Goal: Information Seeking & Learning: Learn about a topic

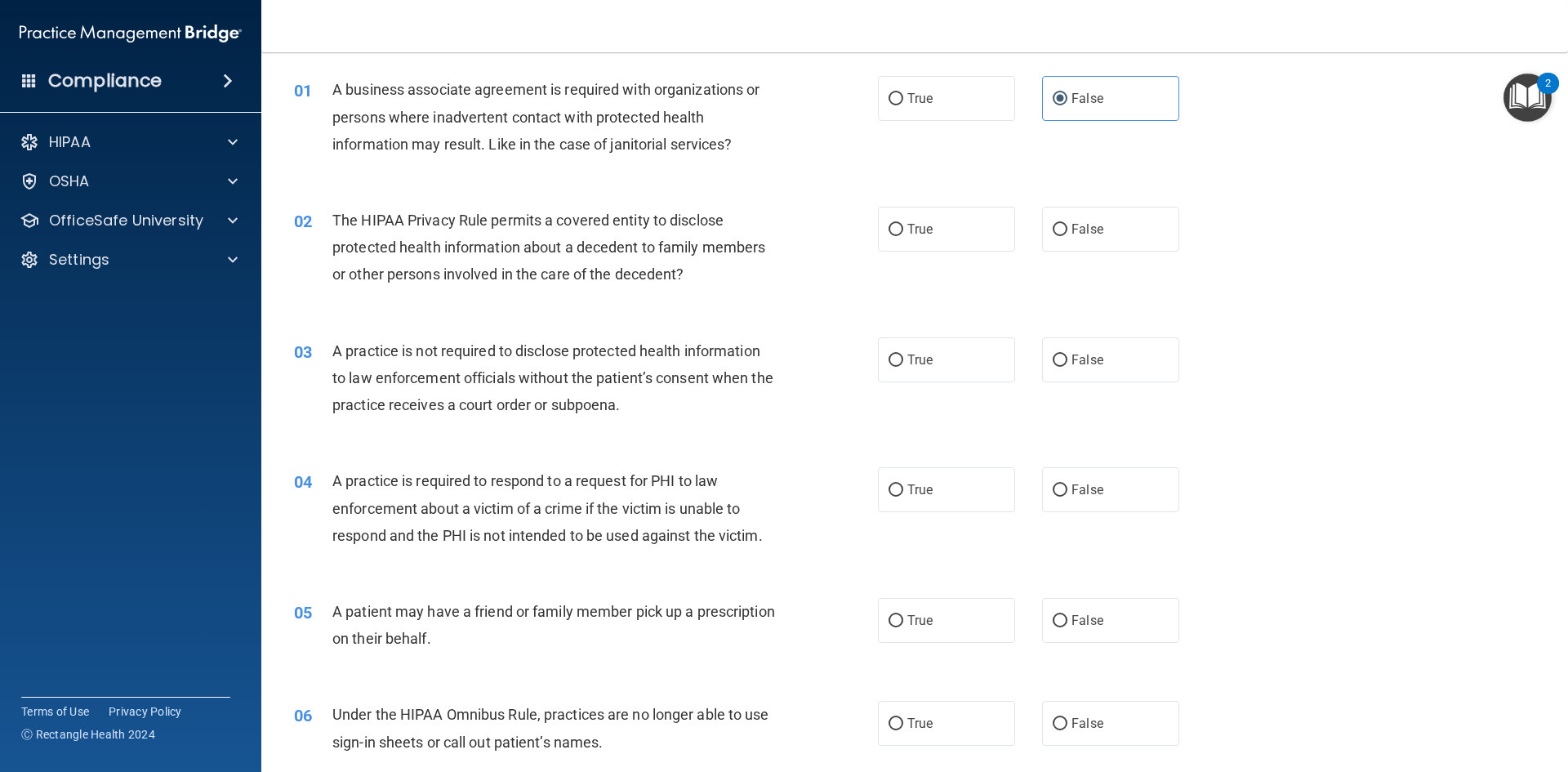
scroll to position [82, 0]
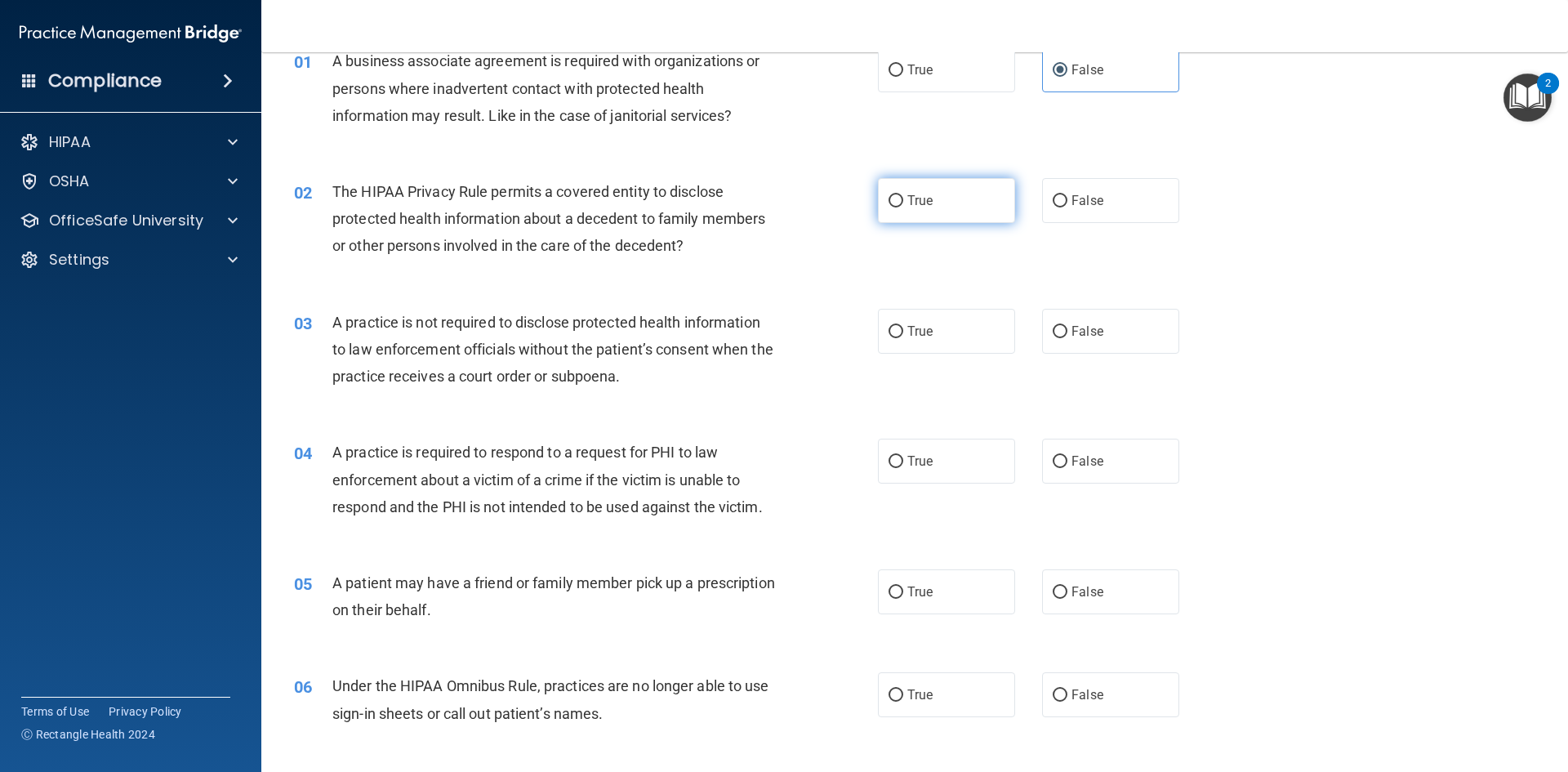
click at [901, 207] on label "True" at bounding box center [947, 200] width 137 height 45
click at [901, 207] on input "True" at bounding box center [896, 201] width 15 height 12
radio input "true"
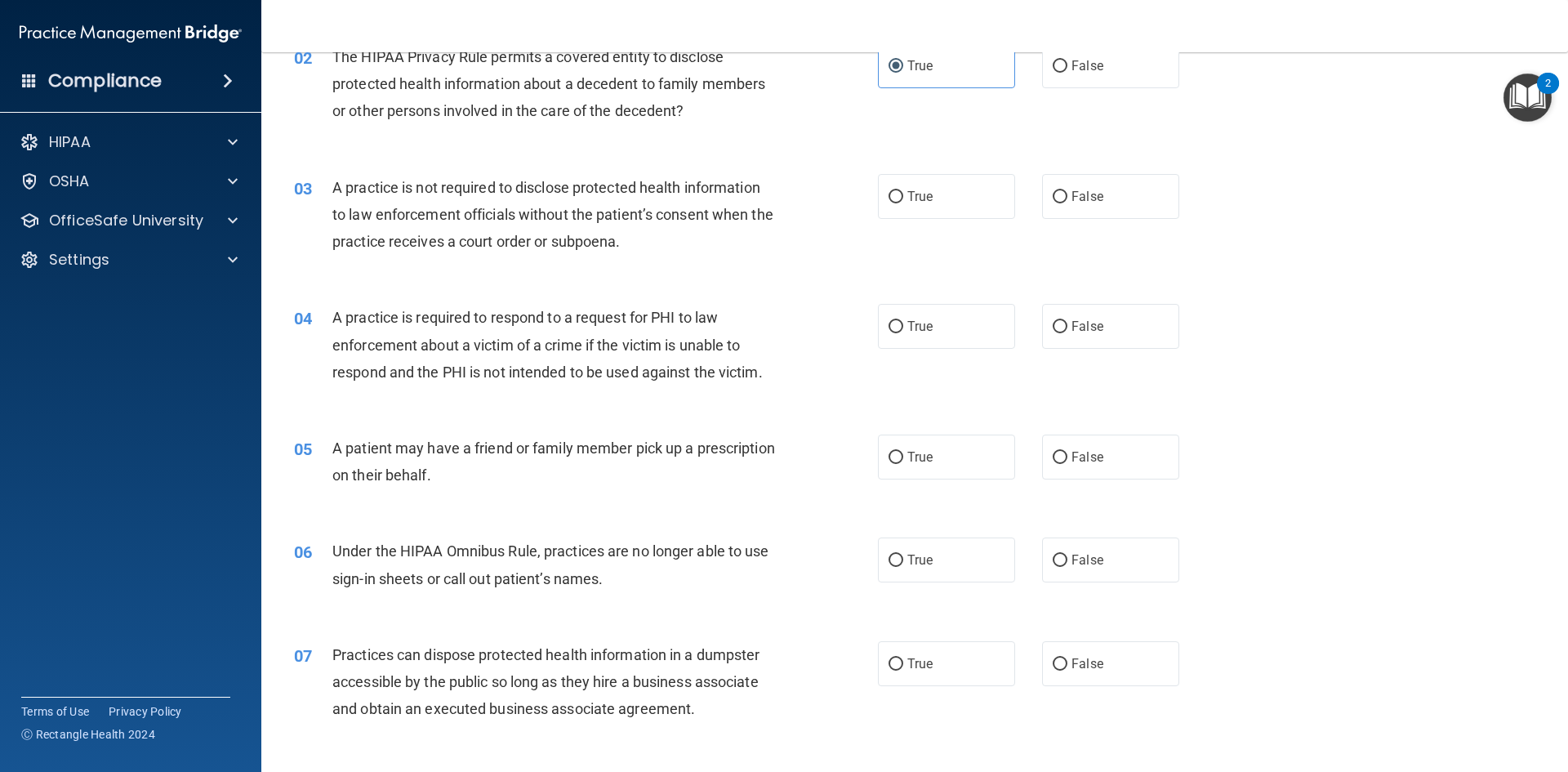
scroll to position [245, 0]
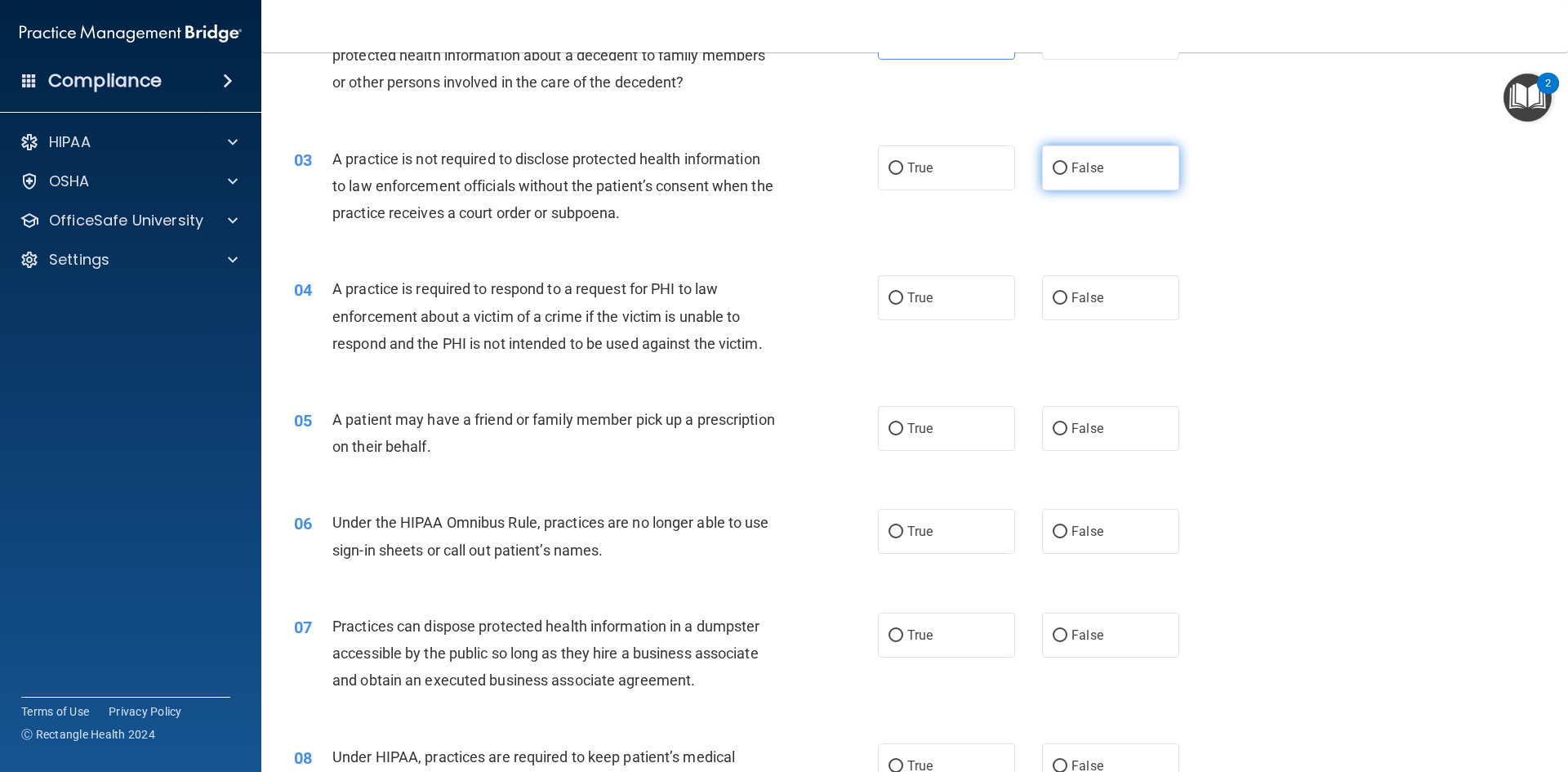
click at [1062, 172] on label "False" at bounding box center [1111, 167] width 137 height 45
click at [1062, 172] on input "False" at bounding box center [1060, 168] width 15 height 12
radio input "true"
click at [913, 295] on span "True" at bounding box center [920, 298] width 25 height 16
click at [904, 295] on input "True" at bounding box center [896, 298] width 15 height 12
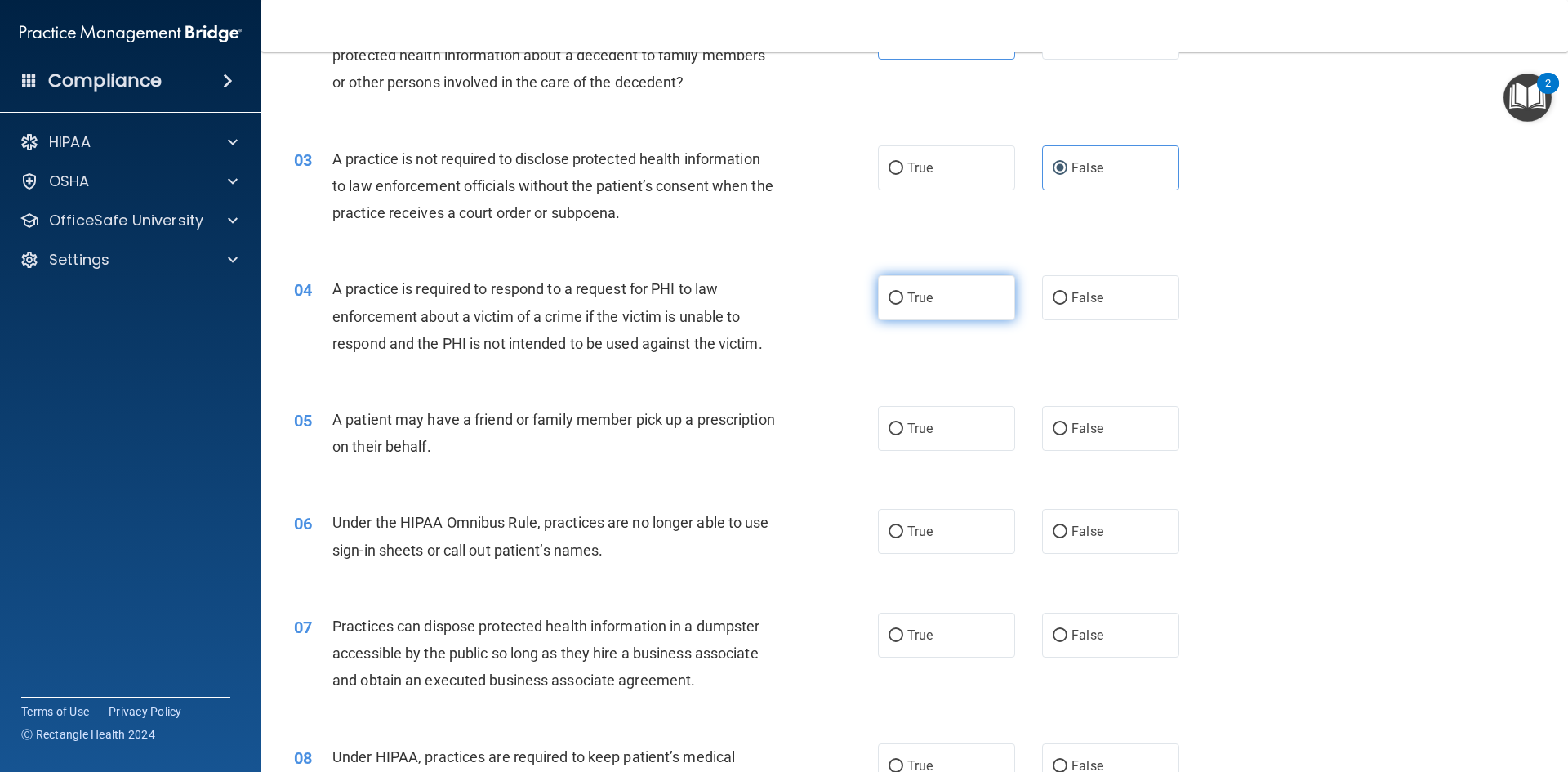
radio input "true"
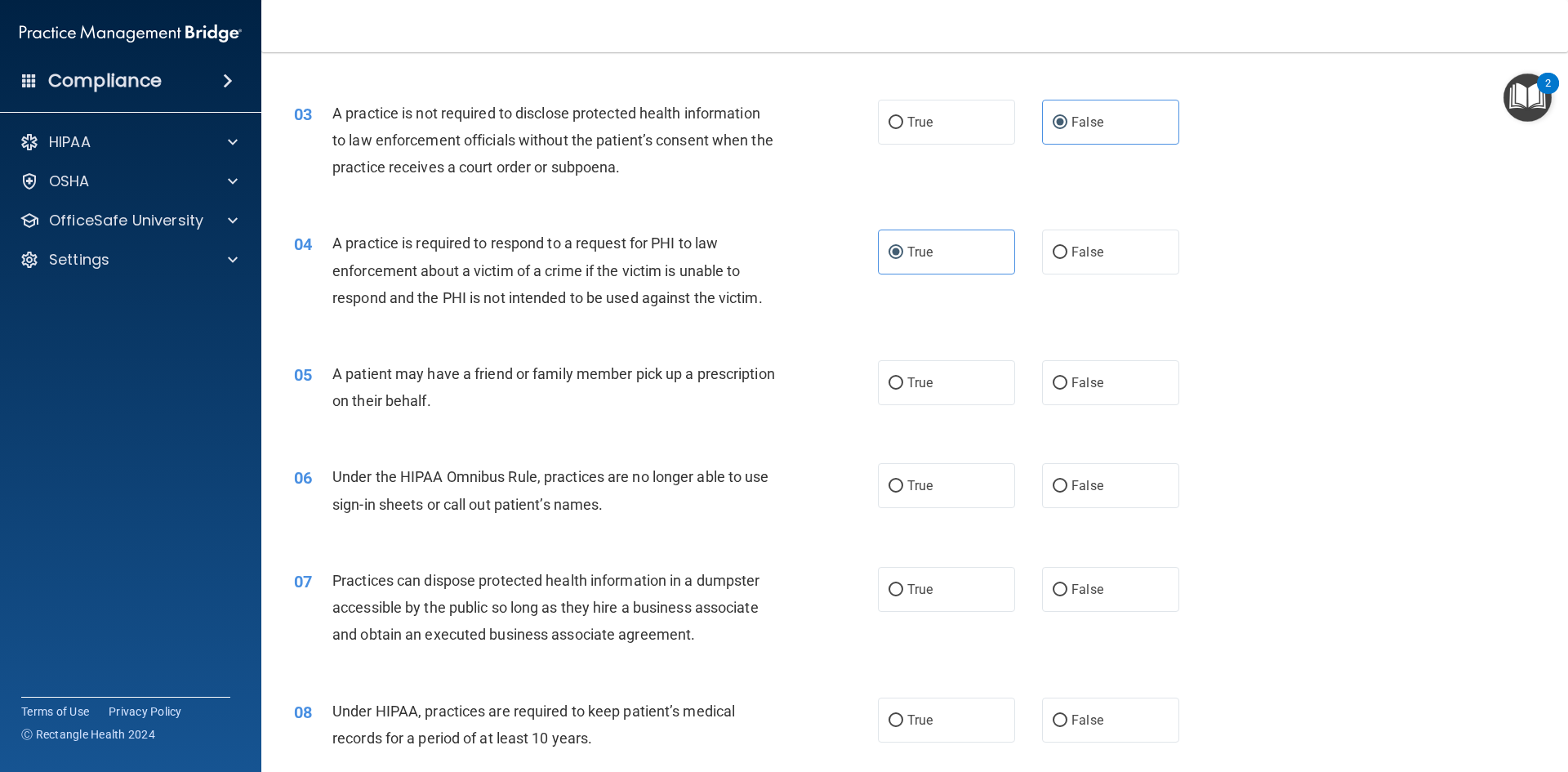
scroll to position [409, 0]
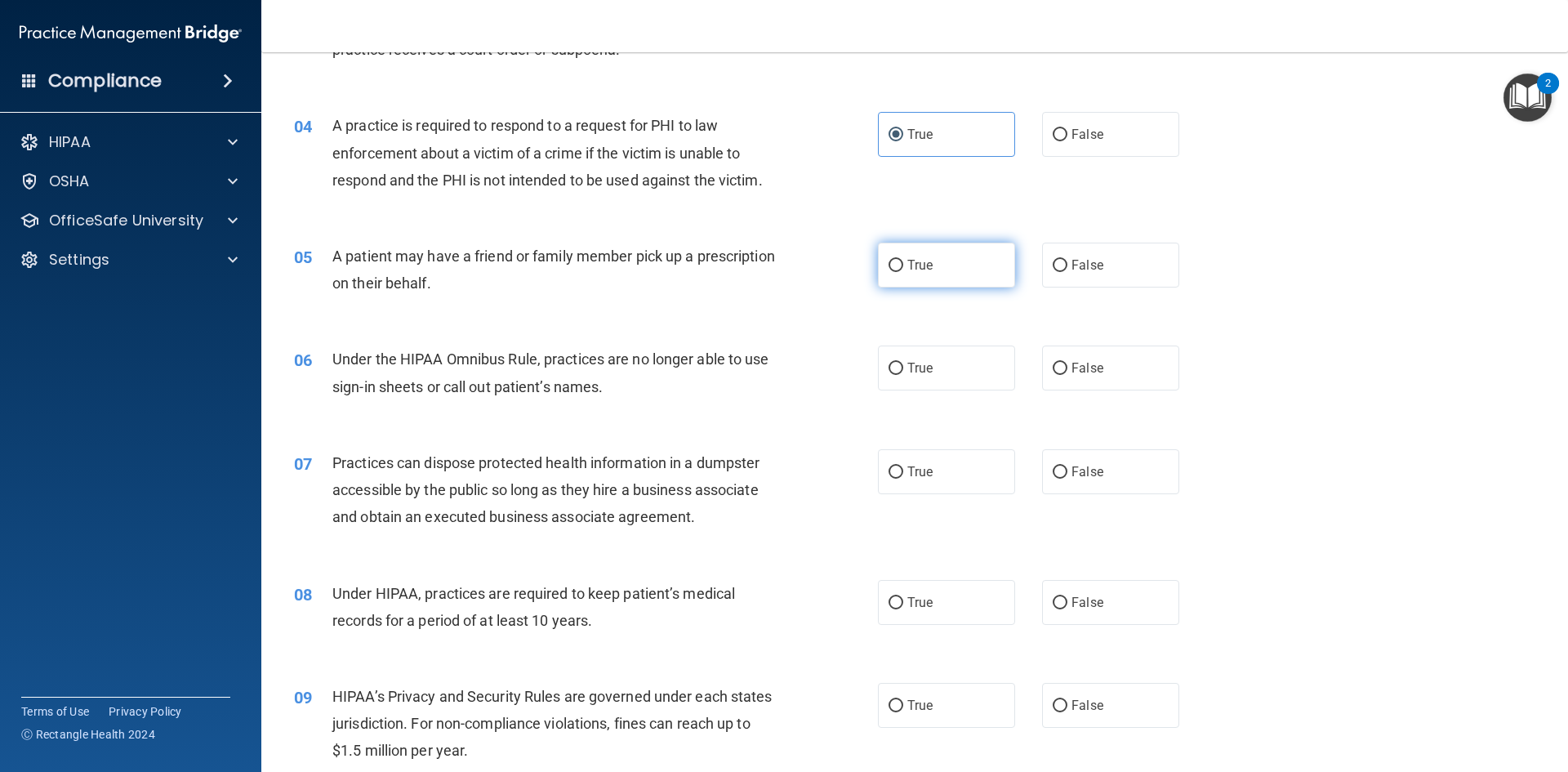
click at [909, 261] on span "True" at bounding box center [920, 266] width 25 height 16
click at [904, 261] on input "True" at bounding box center [896, 266] width 15 height 12
radio input "true"
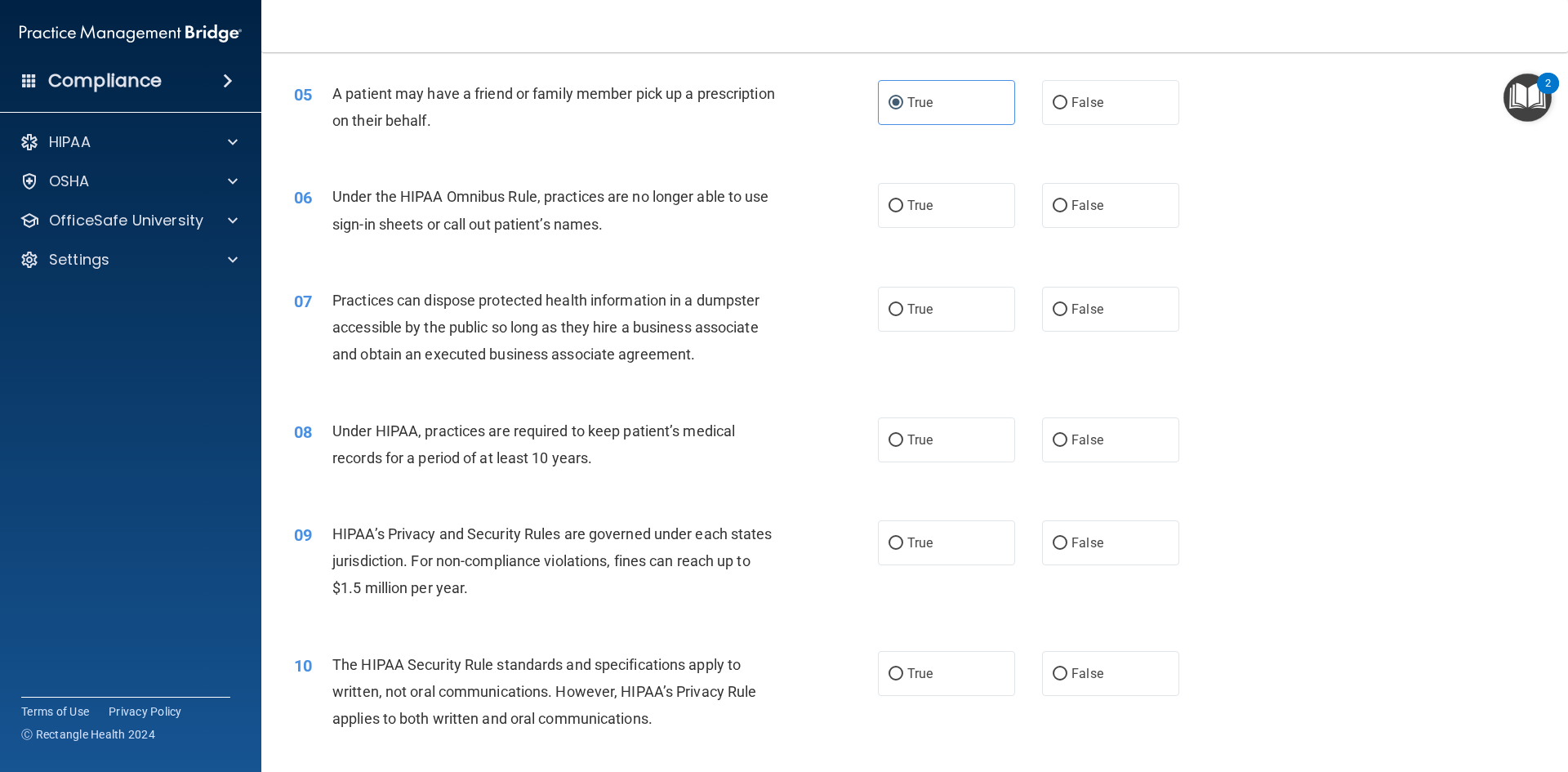
scroll to position [572, 0]
click at [1075, 199] on span "False" at bounding box center [1088, 205] width 32 height 16
click at [1068, 199] on input "False" at bounding box center [1060, 205] width 15 height 12
radio input "true"
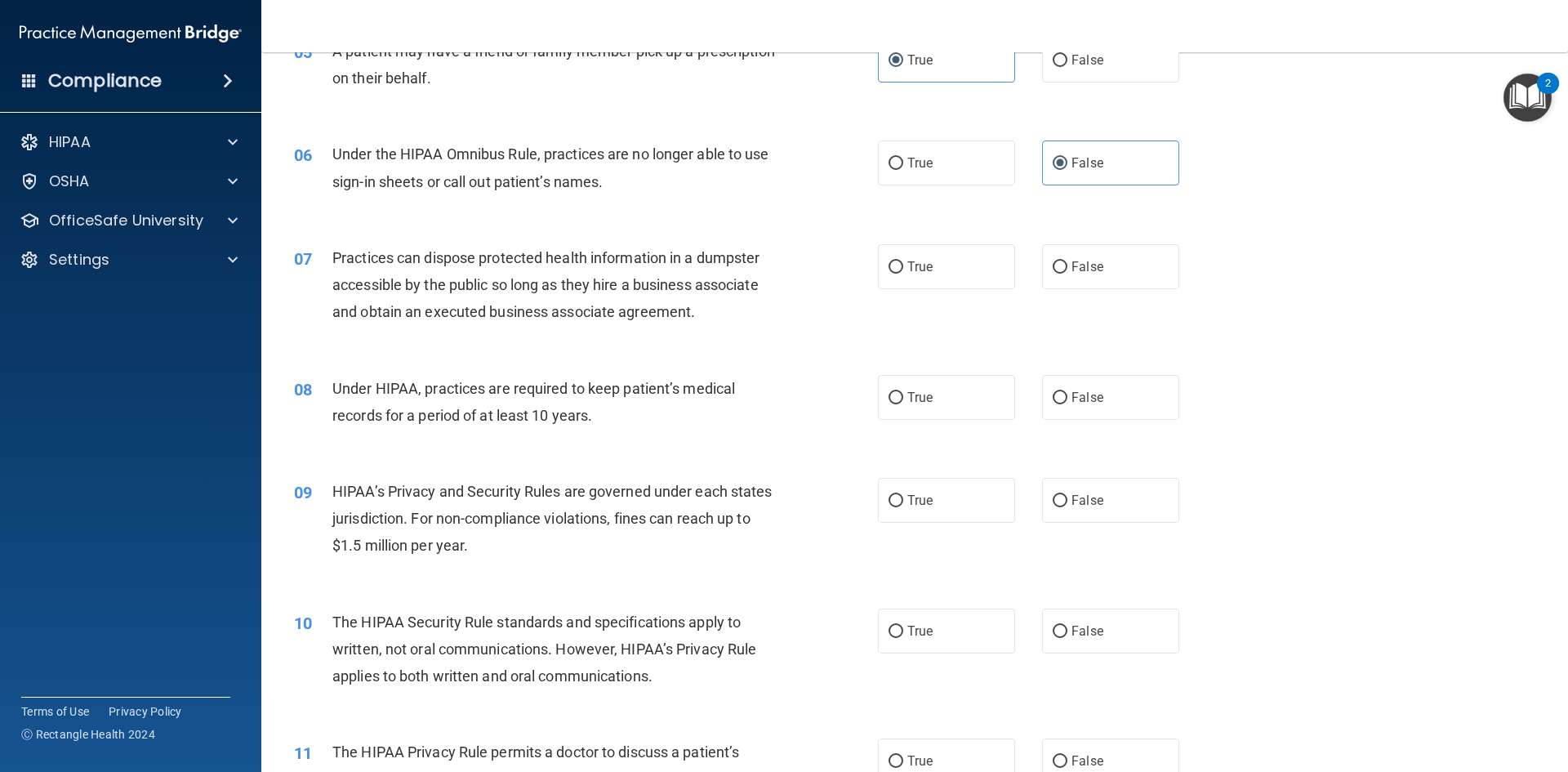
scroll to position [654, 0]
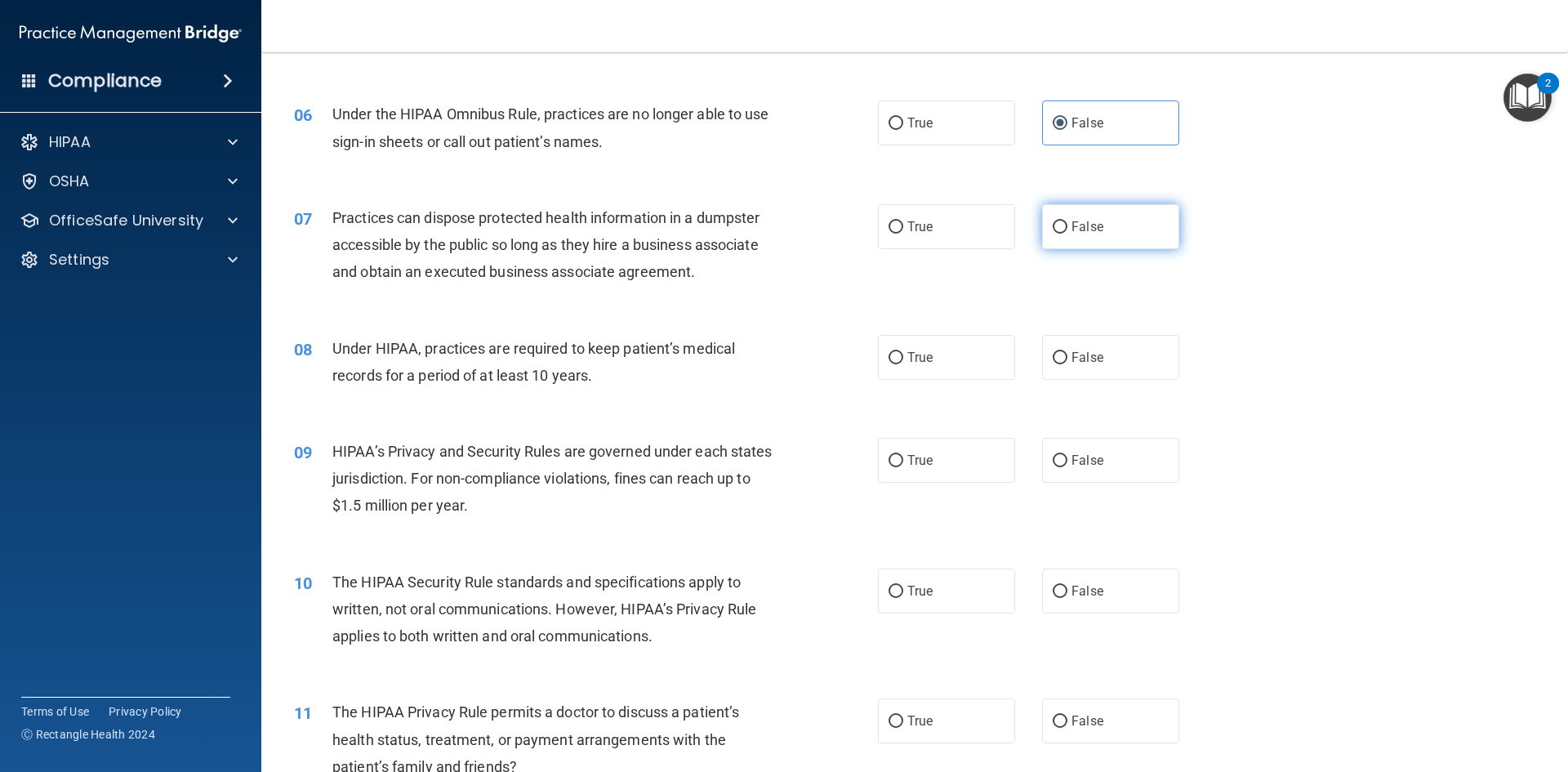
click at [1119, 224] on label "False" at bounding box center [1111, 226] width 137 height 45
click at [1068, 224] on input "False" at bounding box center [1060, 228] width 15 height 12
radio input "true"
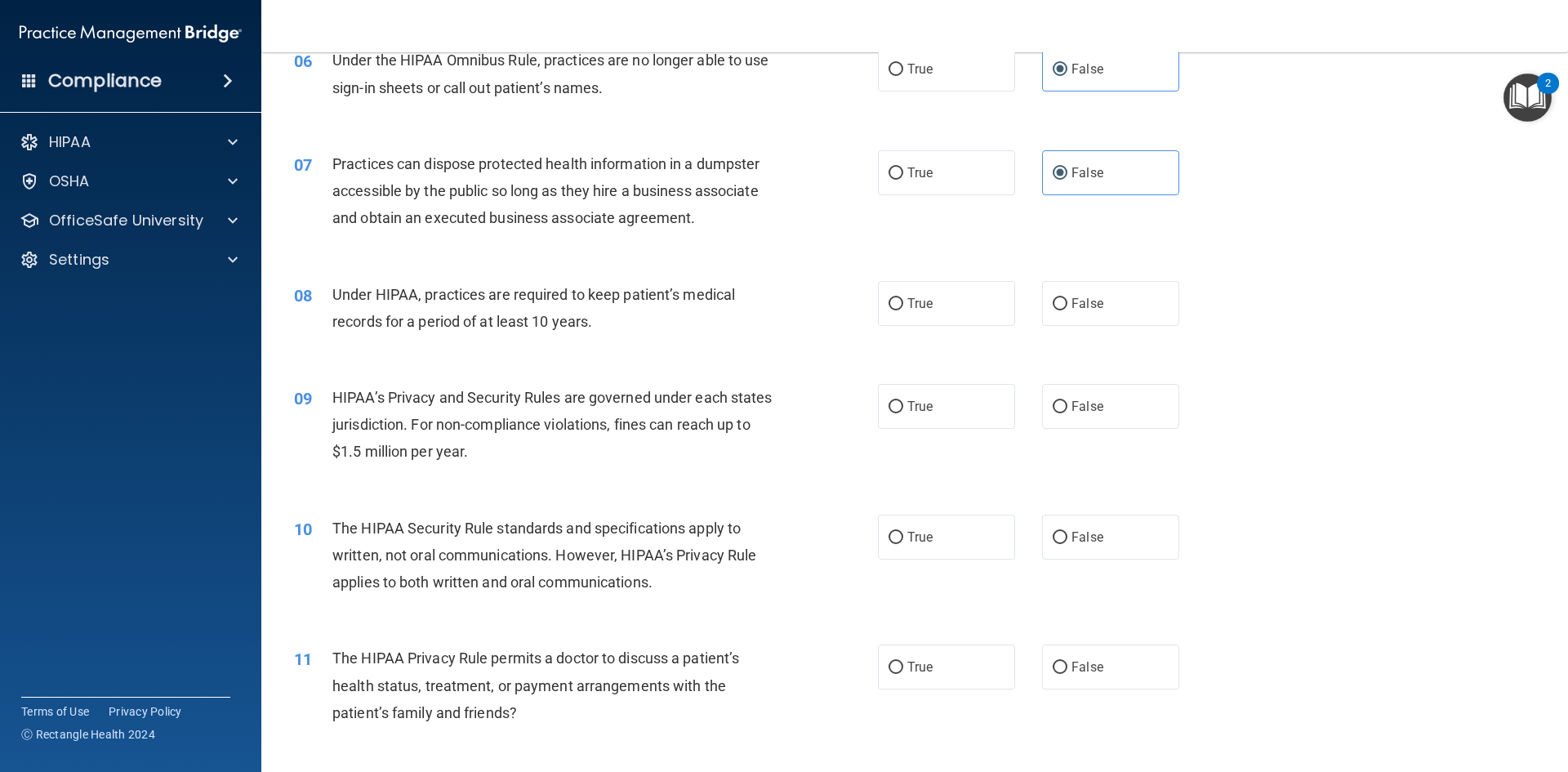
scroll to position [735, 0]
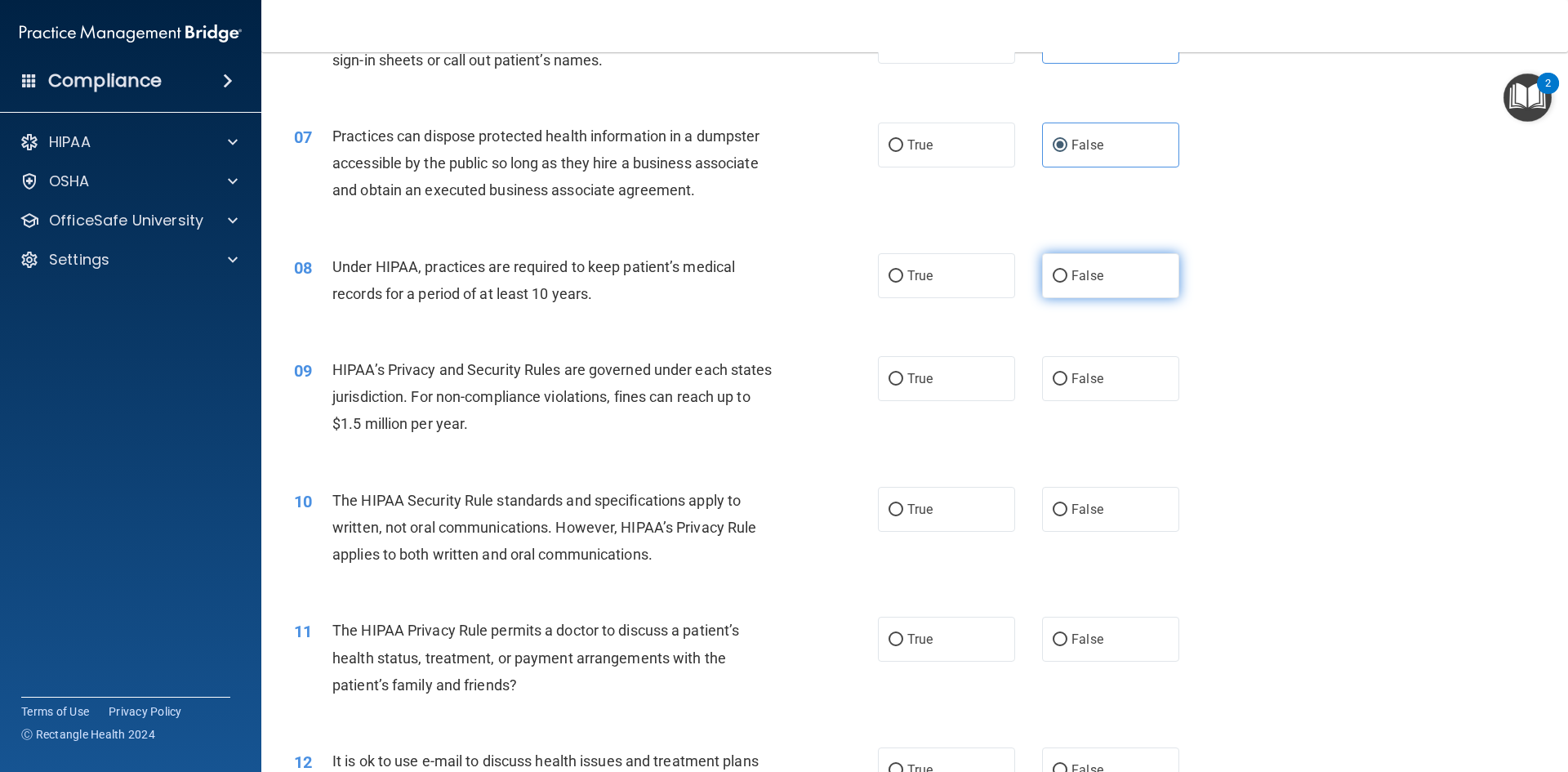
click at [1153, 275] on label "False" at bounding box center [1111, 276] width 137 height 45
click at [1068, 275] on input "False" at bounding box center [1060, 277] width 15 height 12
radio input "true"
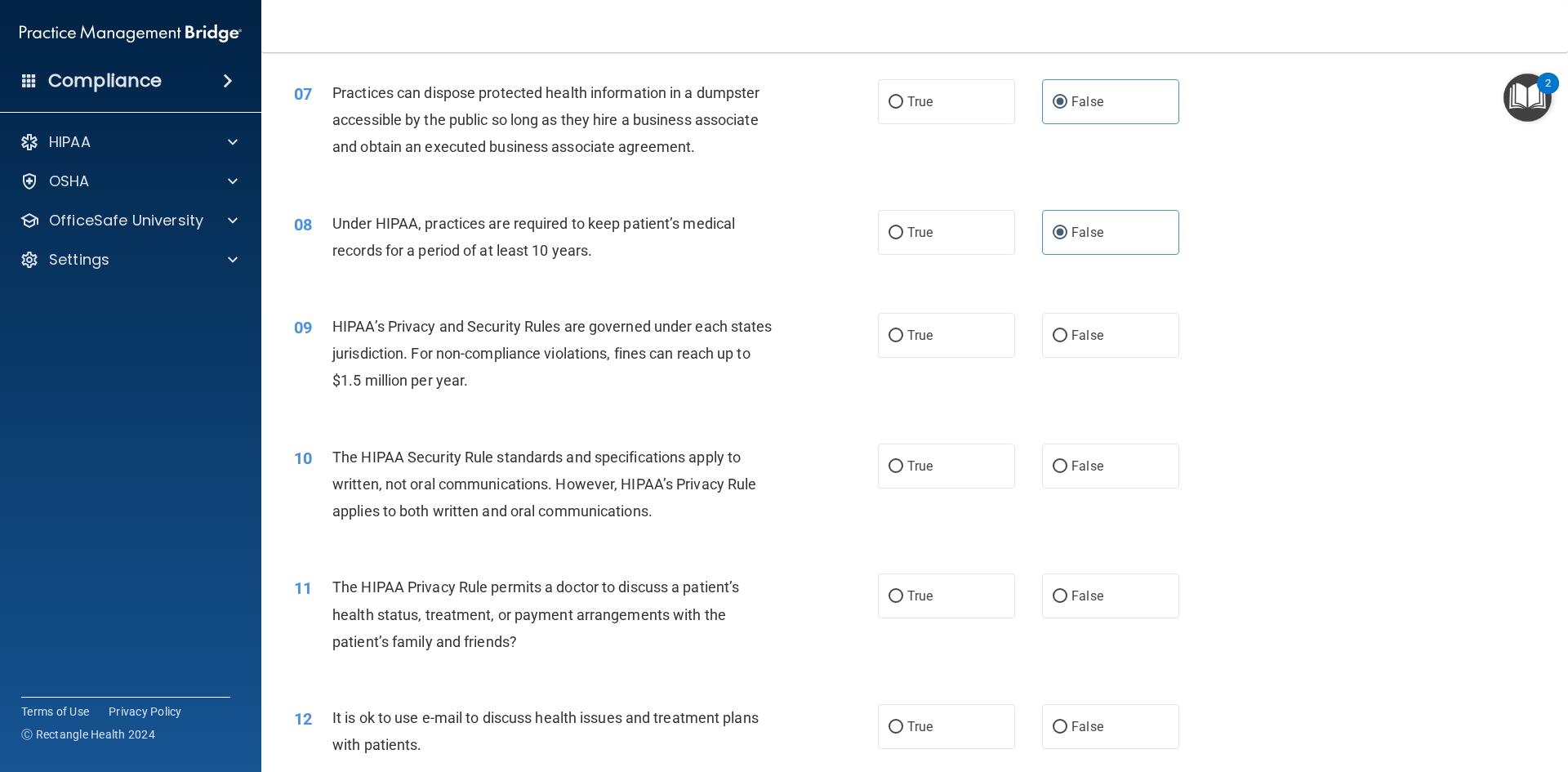
scroll to position [899, 0]
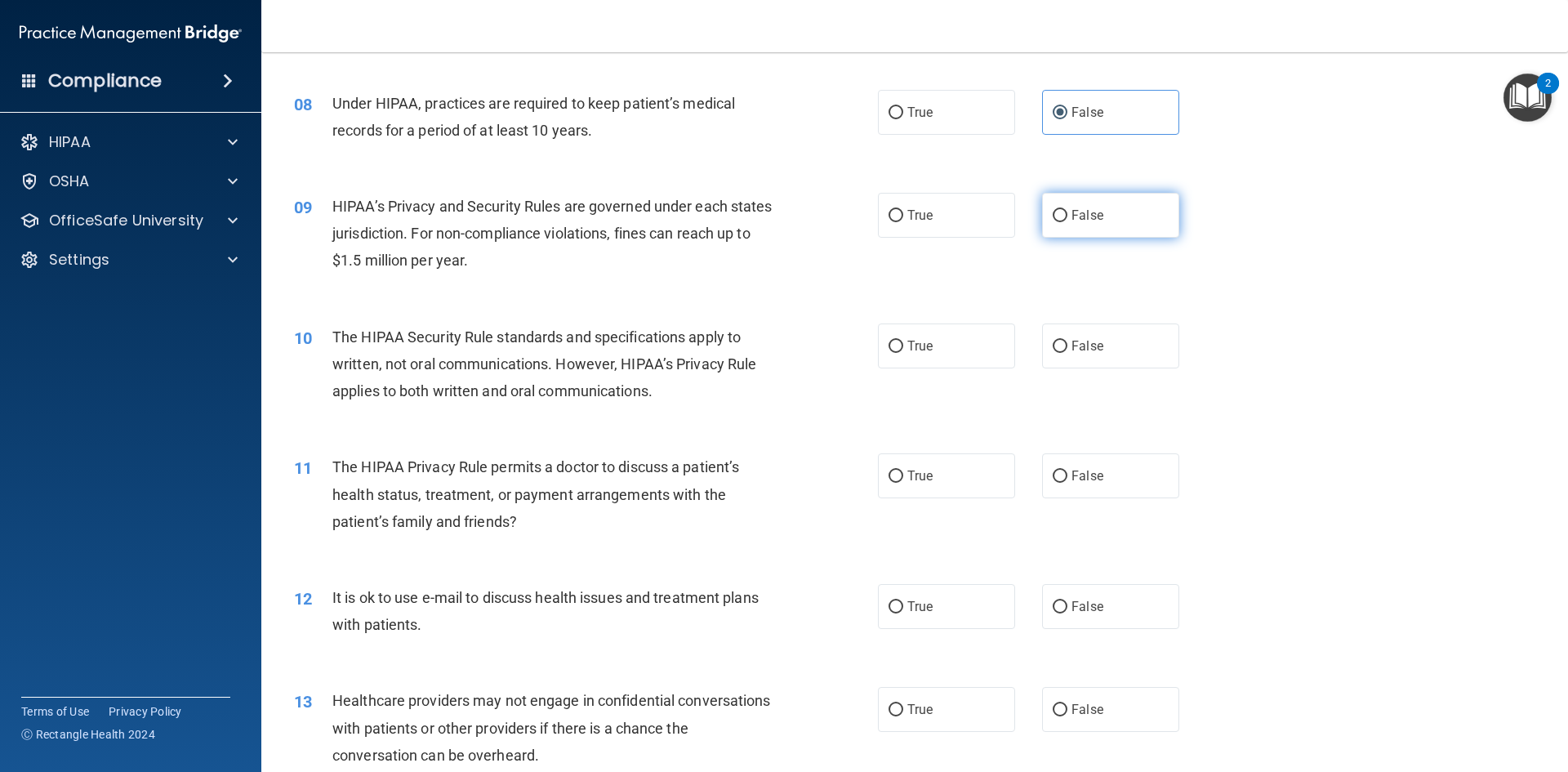
click at [1110, 235] on label "False" at bounding box center [1111, 215] width 137 height 45
click at [1068, 222] on input "False" at bounding box center [1060, 216] width 15 height 12
radio input "true"
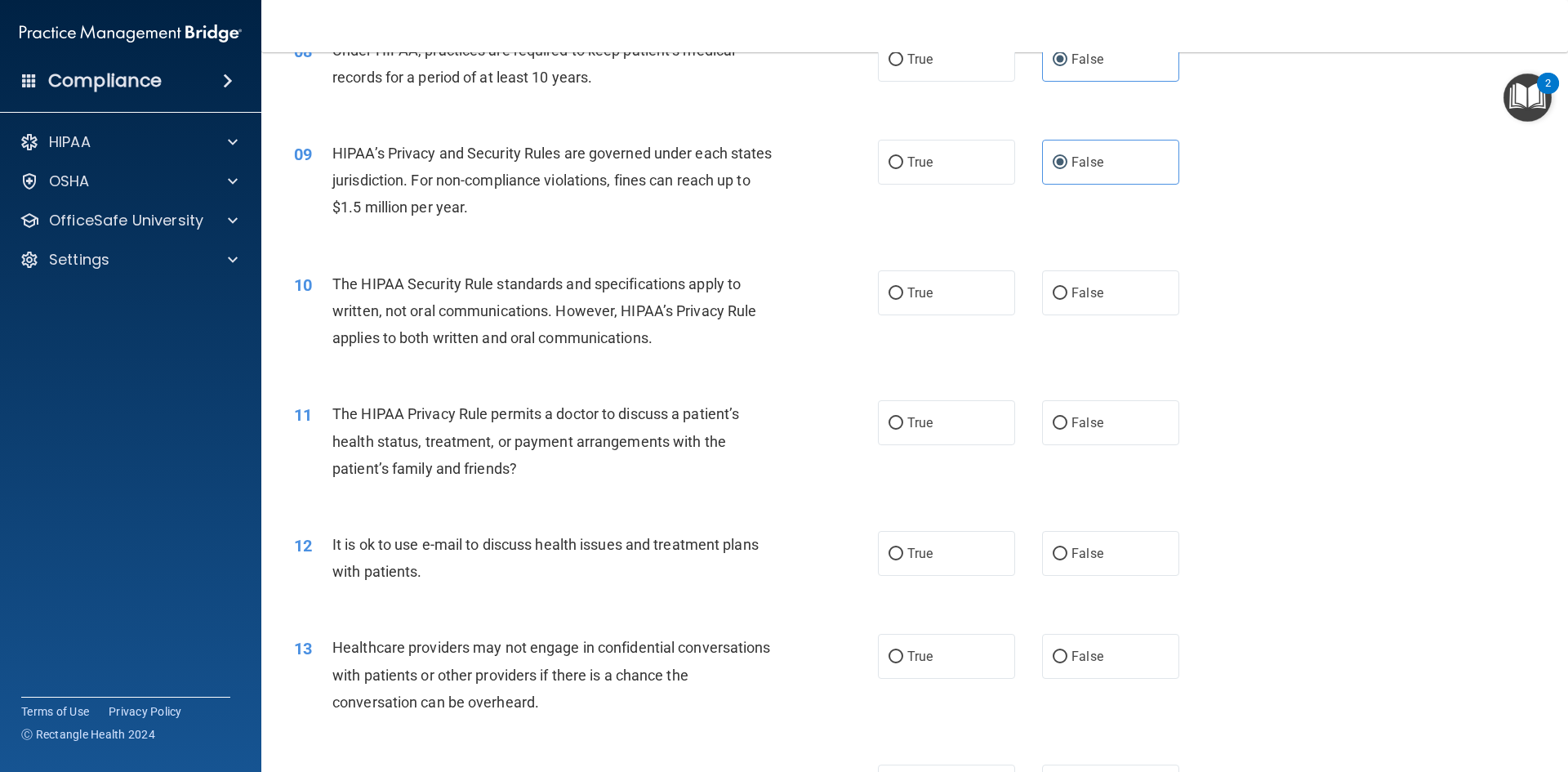
scroll to position [981, 0]
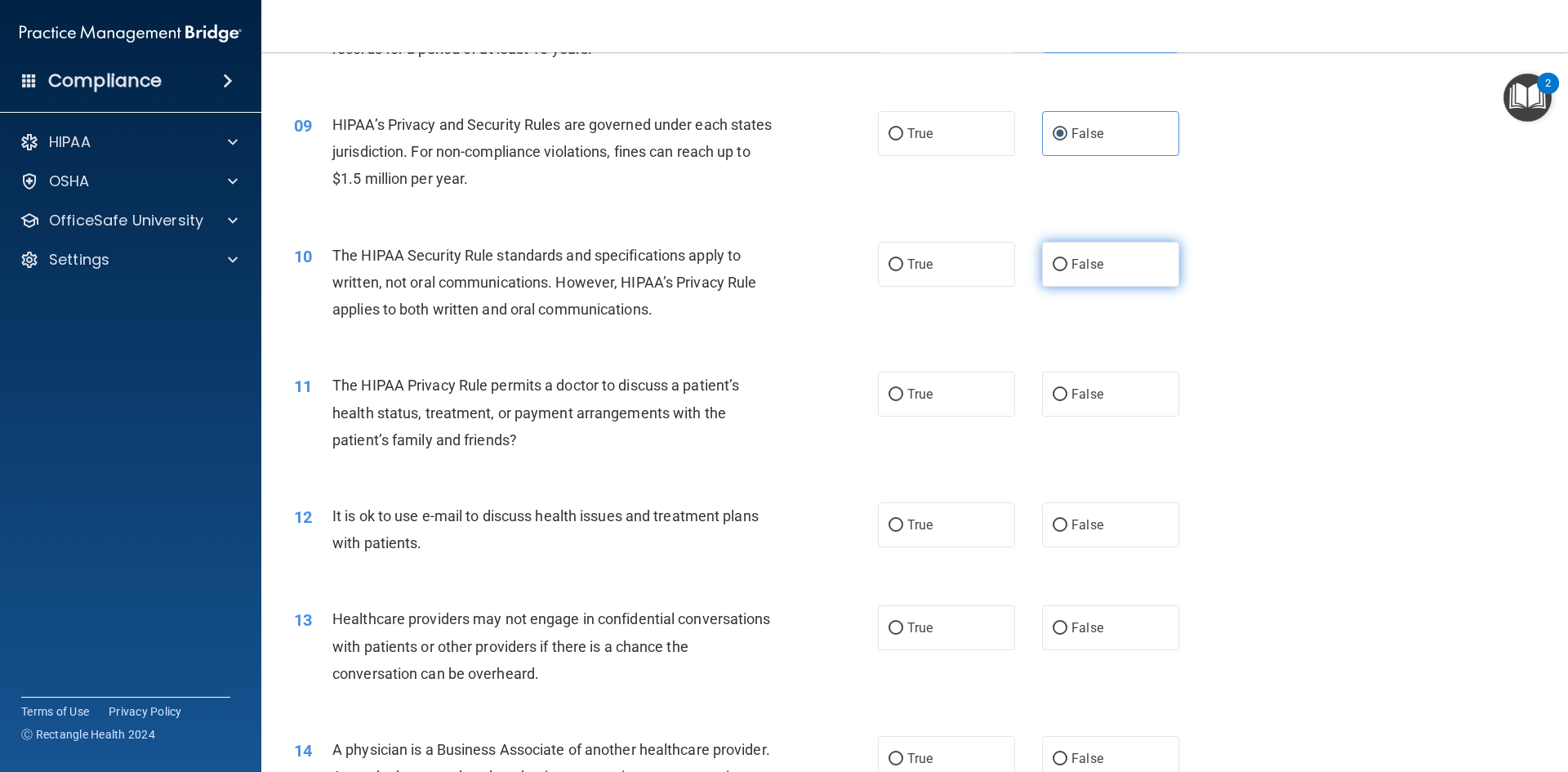
click at [1056, 253] on label "False" at bounding box center [1111, 264] width 137 height 45
click at [1056, 259] on input "False" at bounding box center [1060, 265] width 15 height 12
radio input "true"
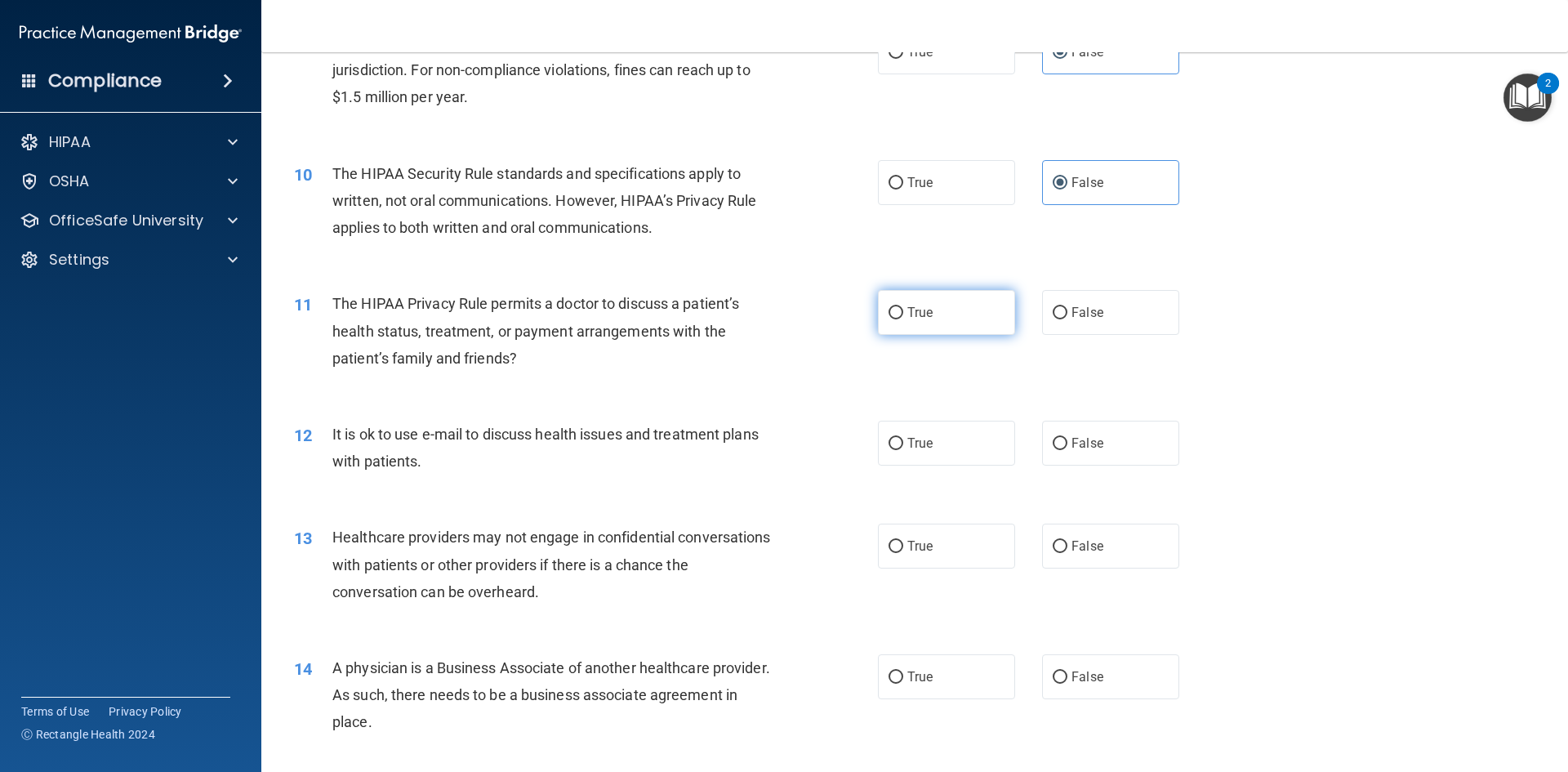
click at [965, 312] on label "True" at bounding box center [947, 312] width 137 height 45
click at [904, 312] on input "True" at bounding box center [896, 313] width 15 height 12
radio input "true"
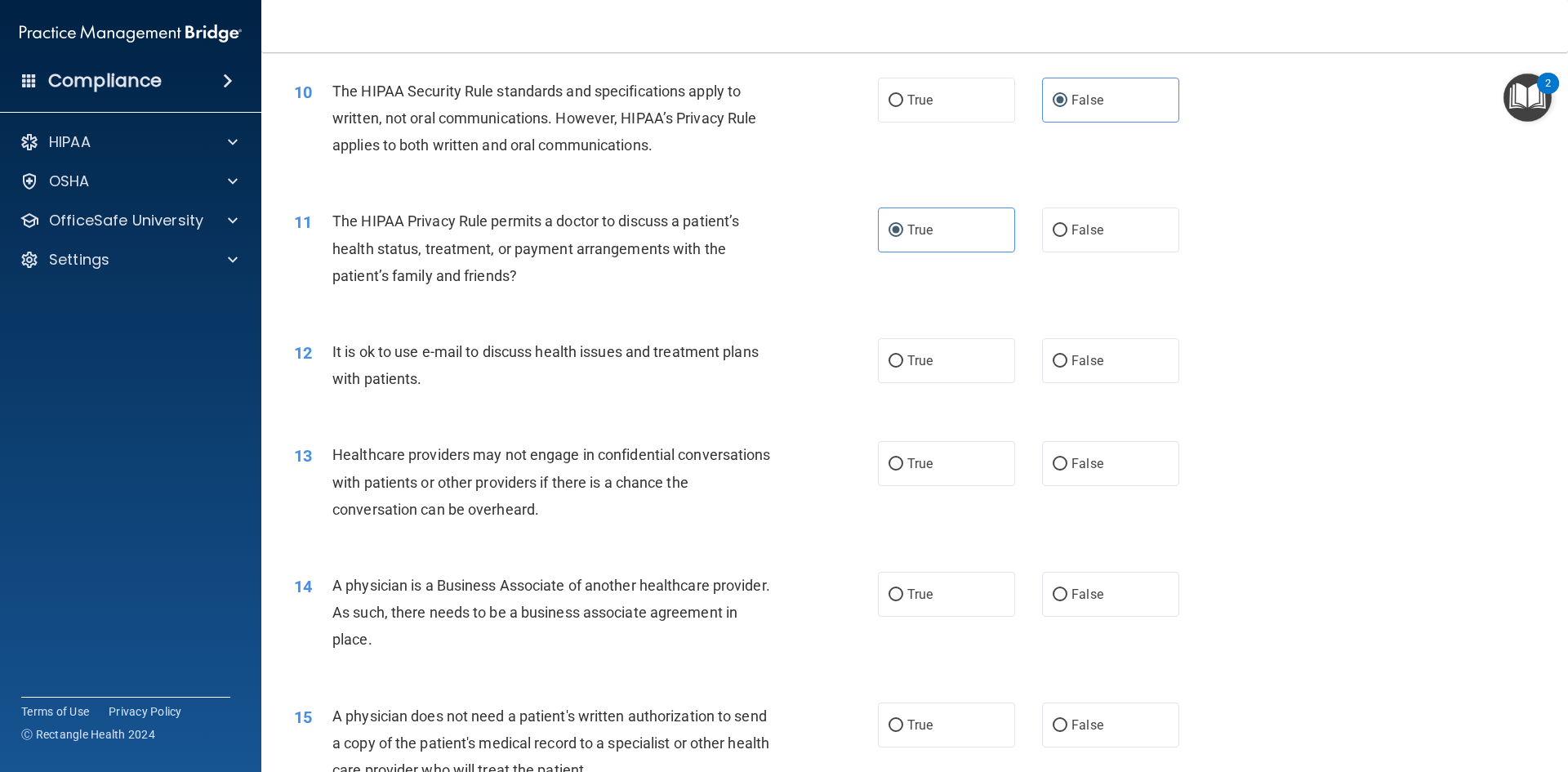
scroll to position [1226, 0]
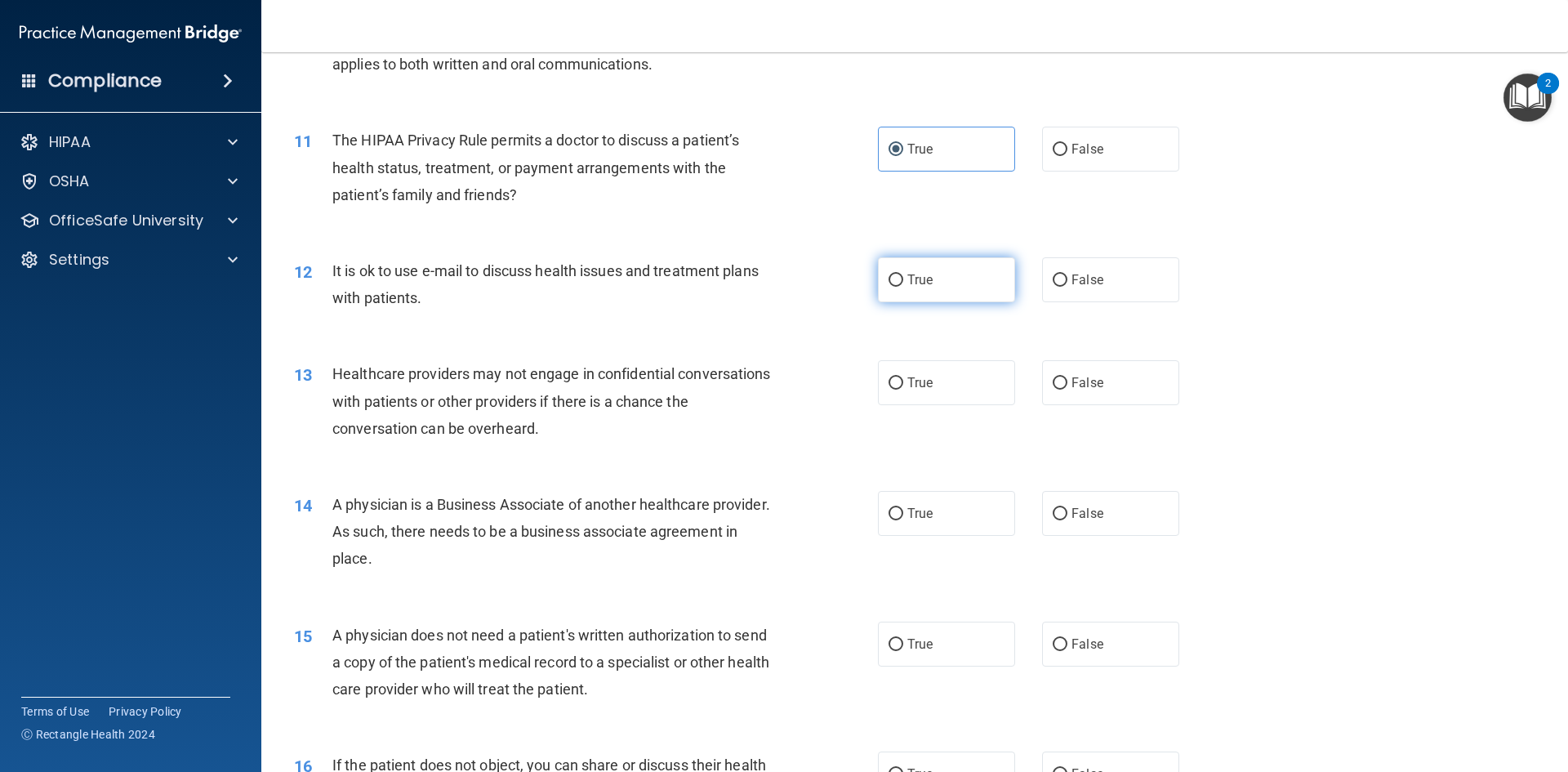
click at [944, 289] on label "True" at bounding box center [947, 280] width 137 height 45
click at [904, 287] on input "True" at bounding box center [896, 281] width 15 height 12
radio input "true"
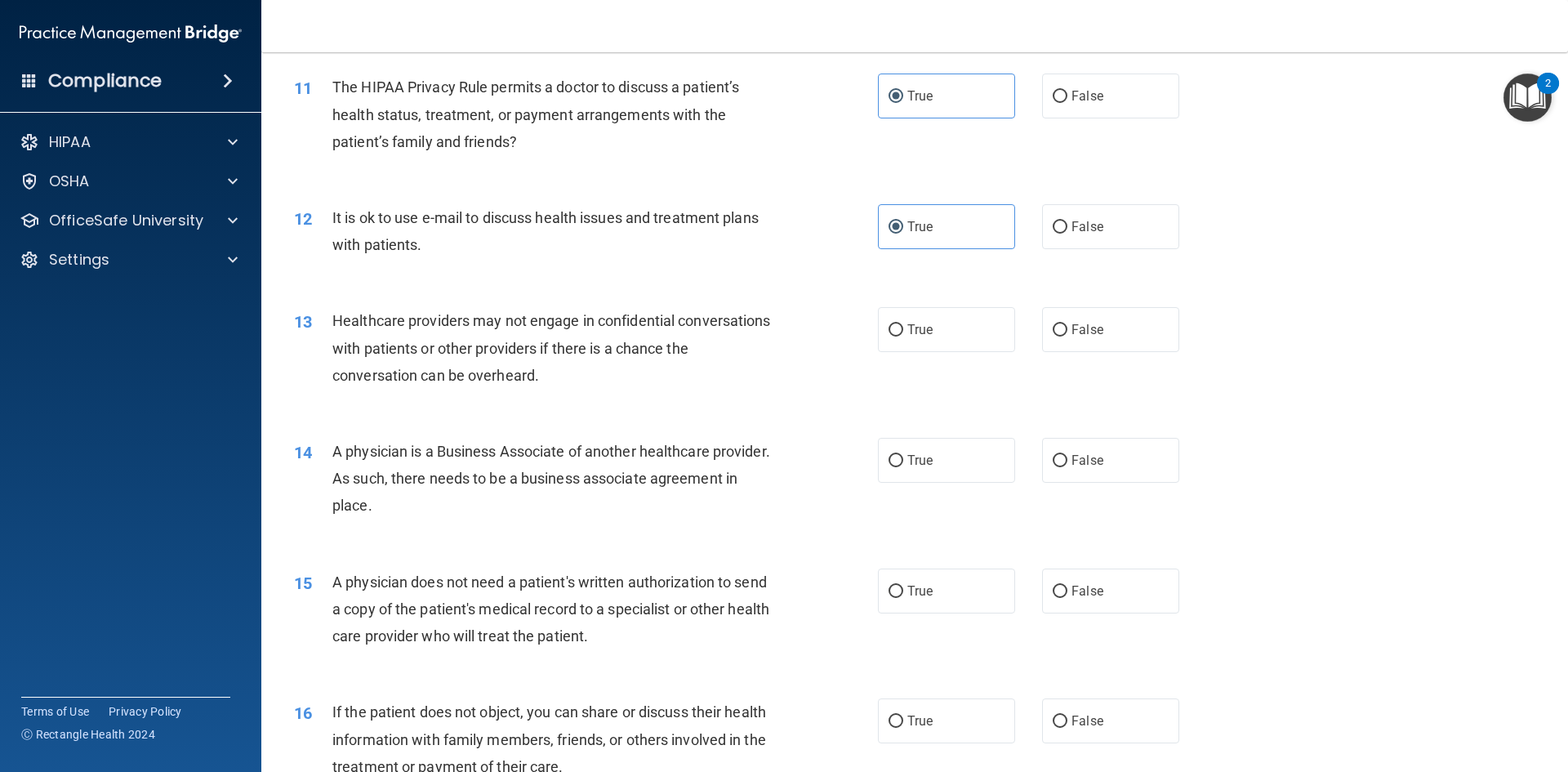
scroll to position [1307, 0]
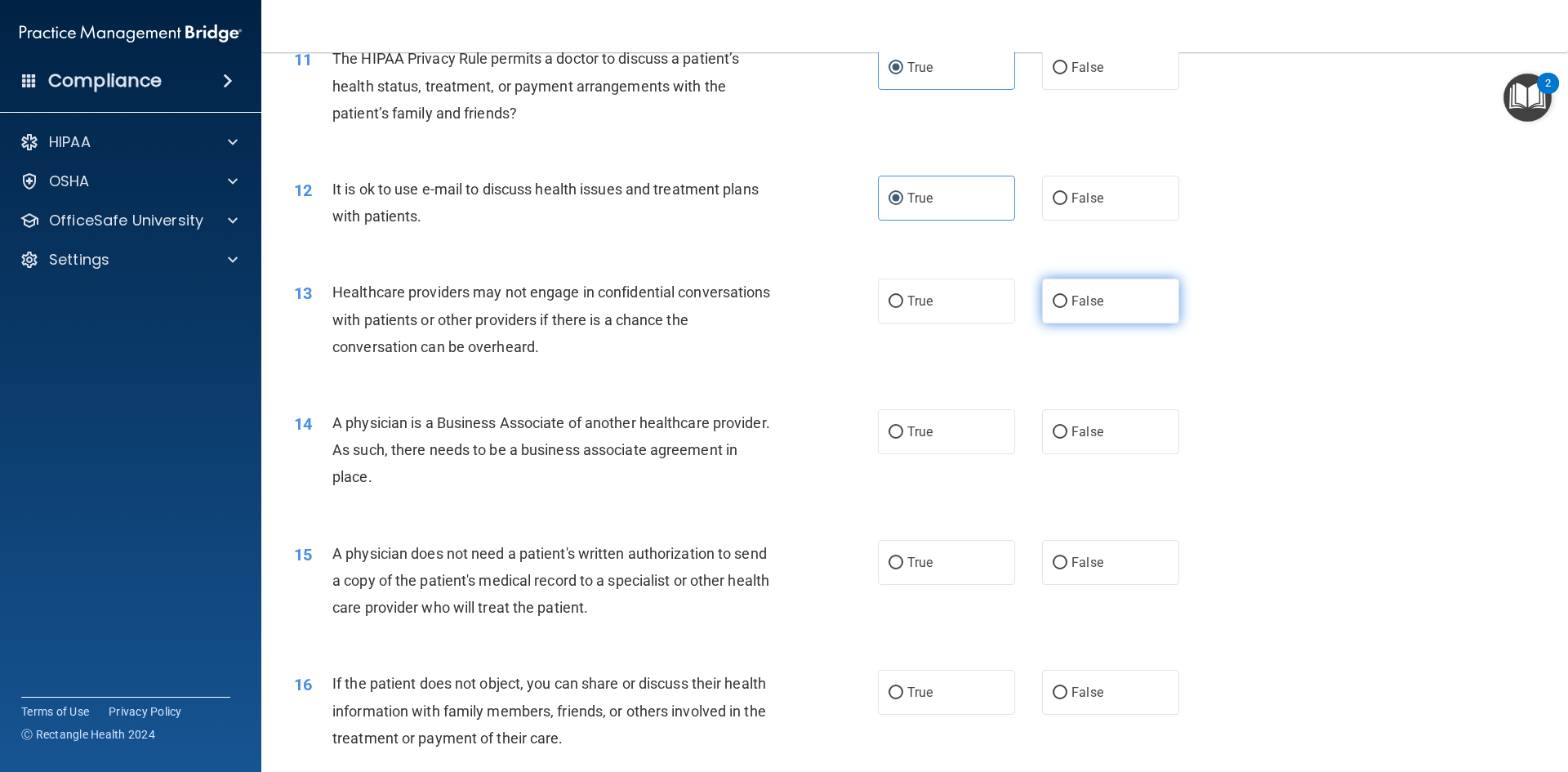
click at [1098, 296] on label "False" at bounding box center [1111, 300] width 137 height 45
click at [1068, 296] on input "False" at bounding box center [1060, 301] width 15 height 12
radio input "true"
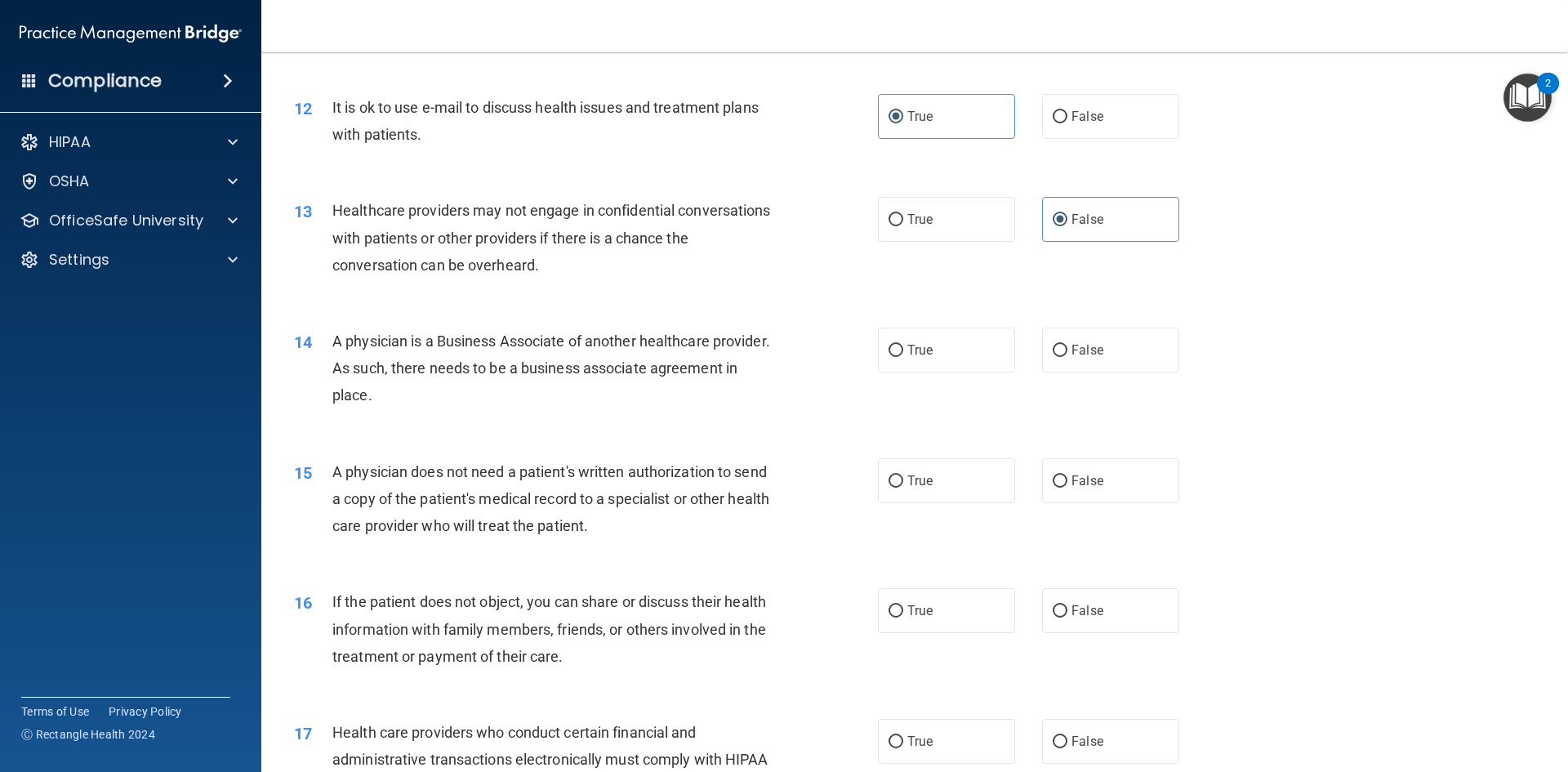
scroll to position [1471, 0]
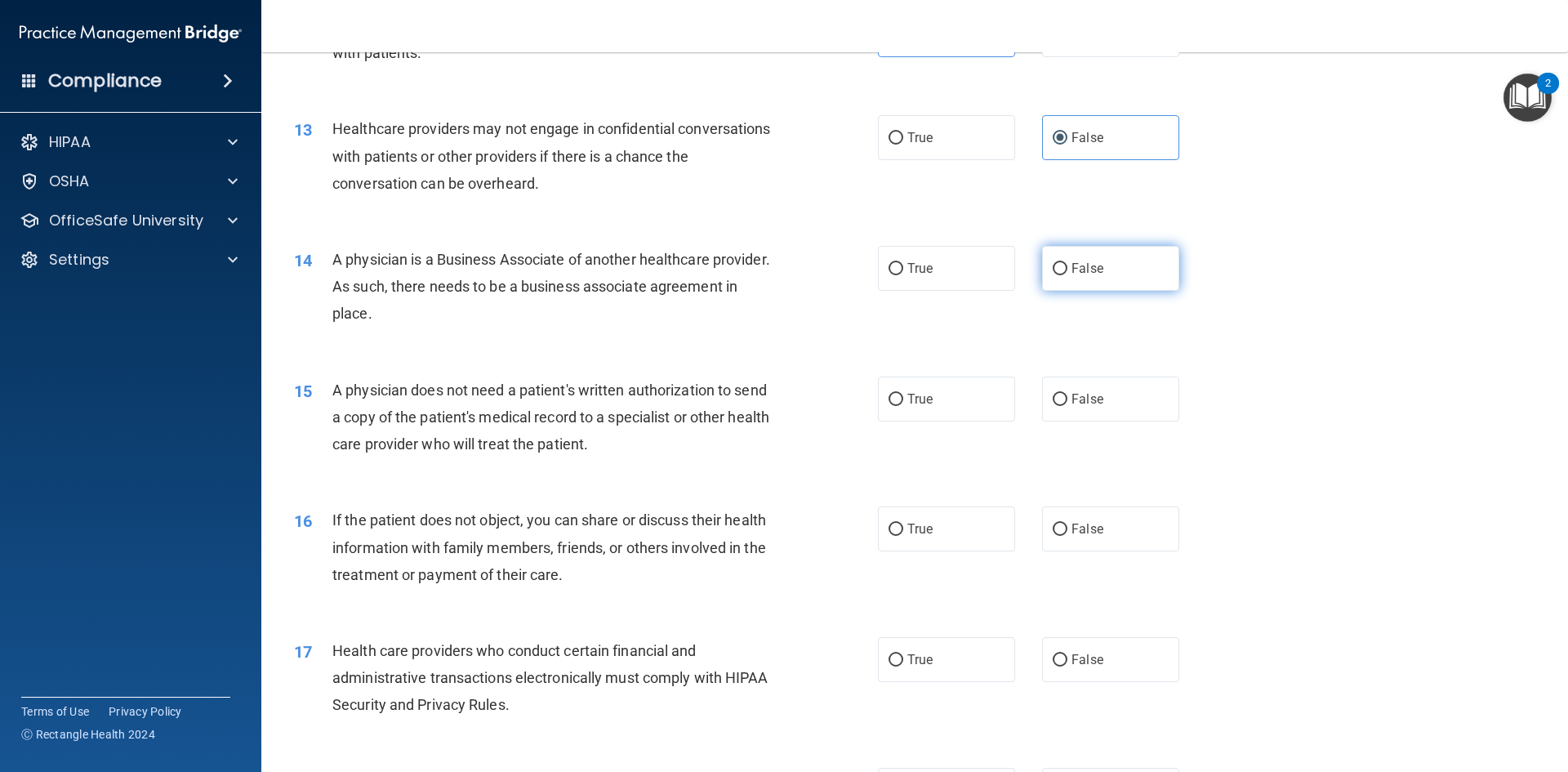
click at [1068, 257] on label "False" at bounding box center [1111, 268] width 137 height 45
click at [1068, 264] on input "False" at bounding box center [1060, 270] width 15 height 12
radio input "true"
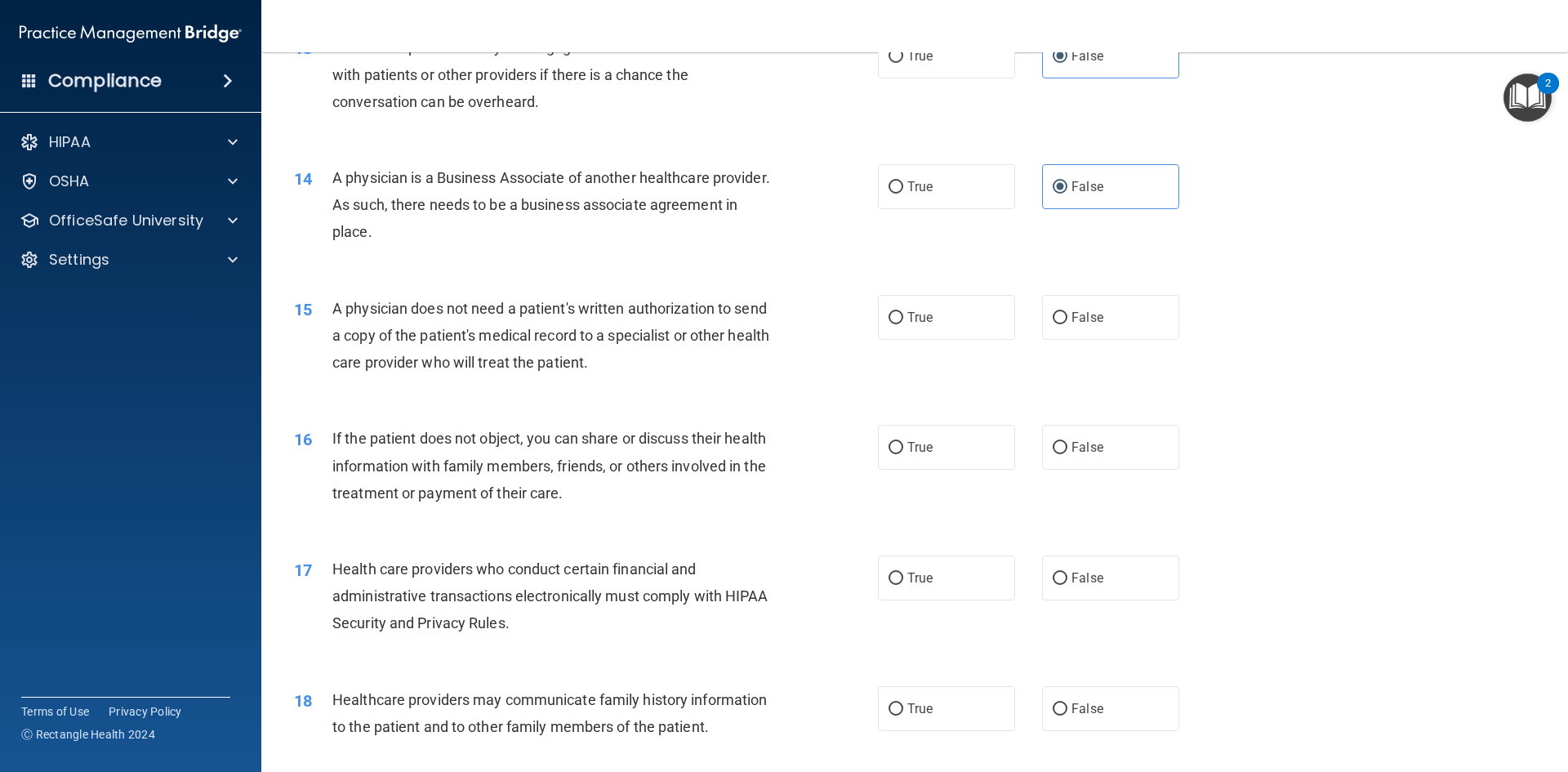
scroll to position [1635, 0]
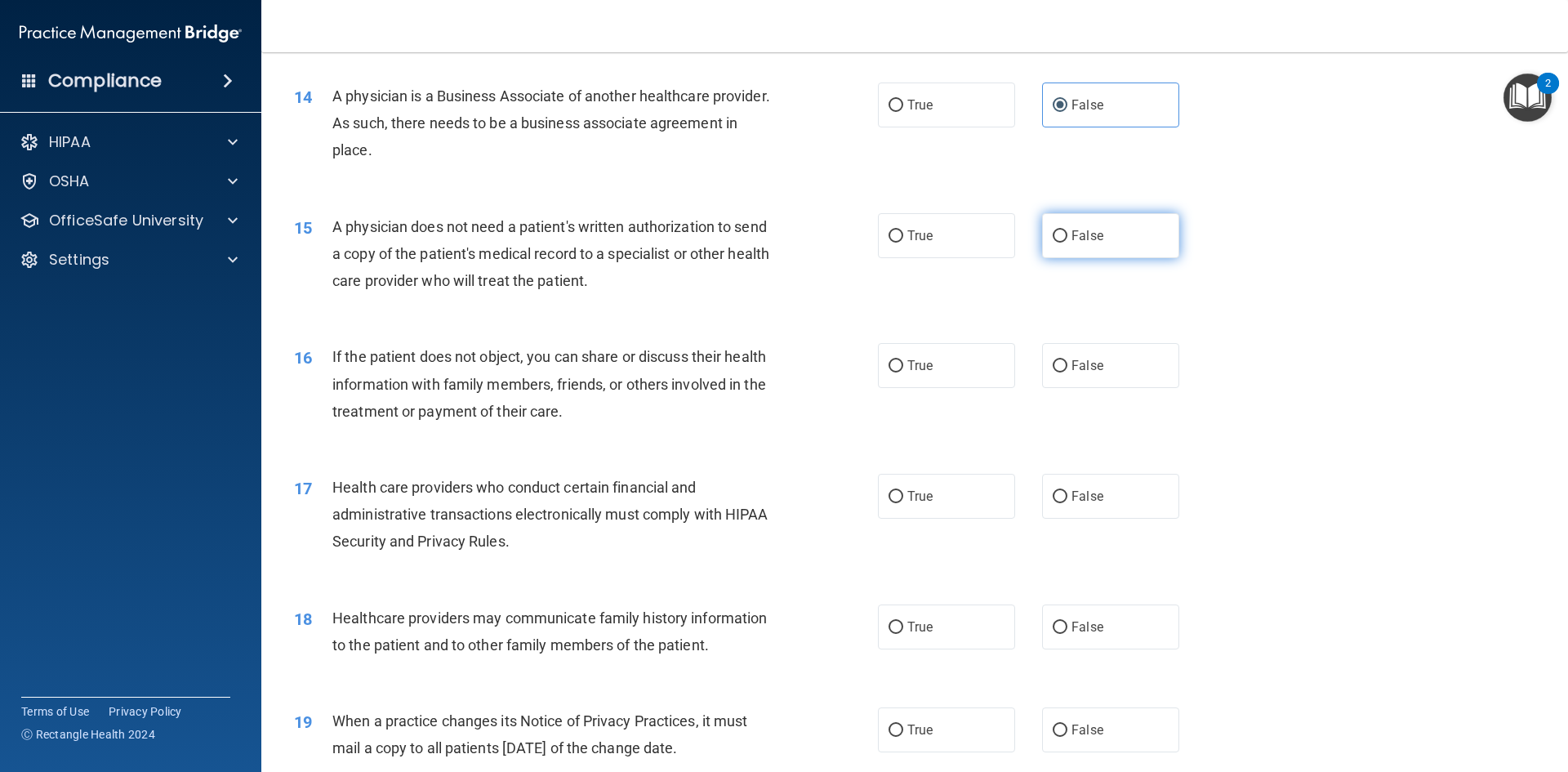
click at [1087, 231] on span "False" at bounding box center [1088, 236] width 32 height 16
click at [1068, 231] on input "False" at bounding box center [1060, 237] width 15 height 12
radio input "true"
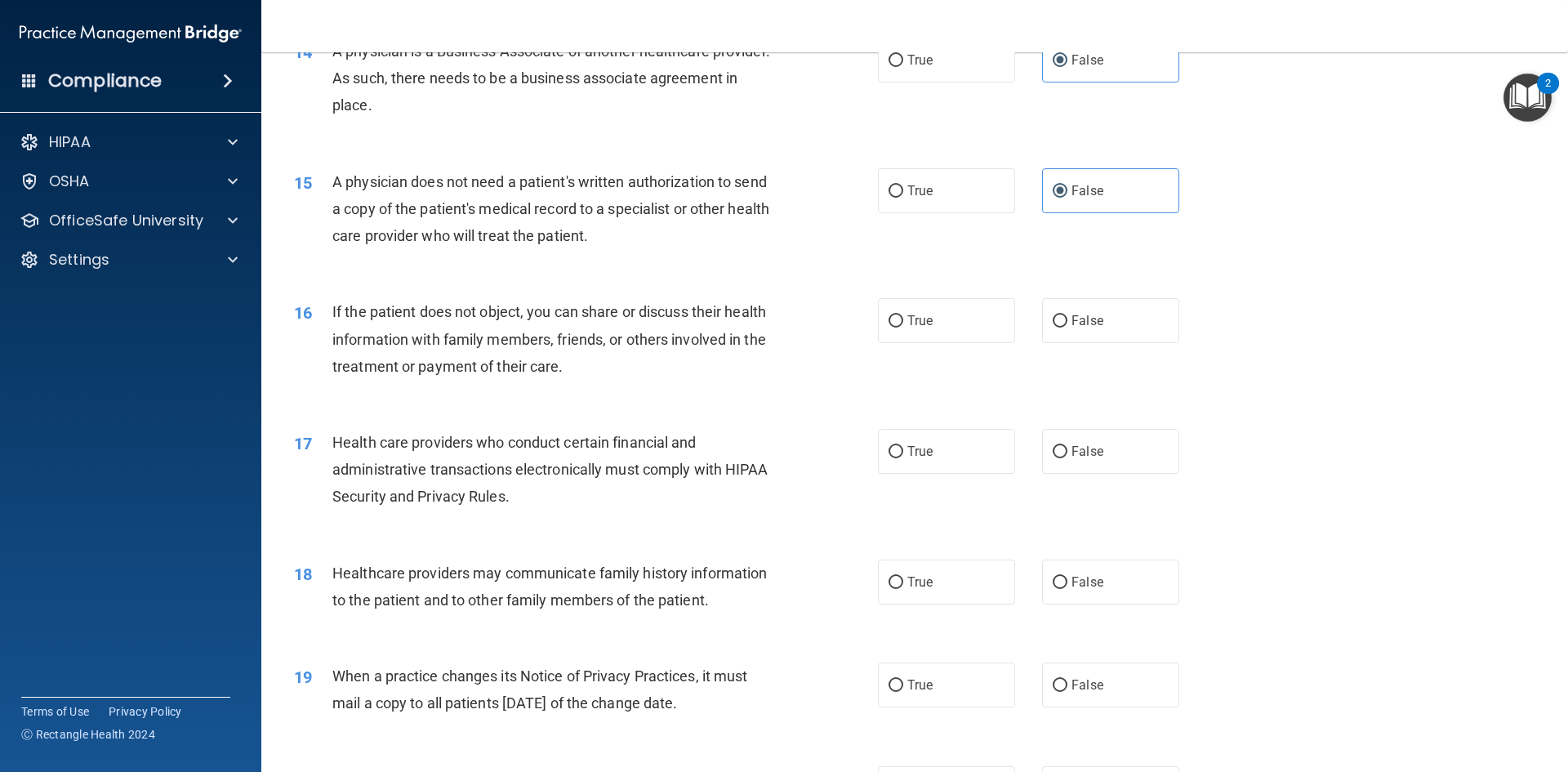
scroll to position [1716, 0]
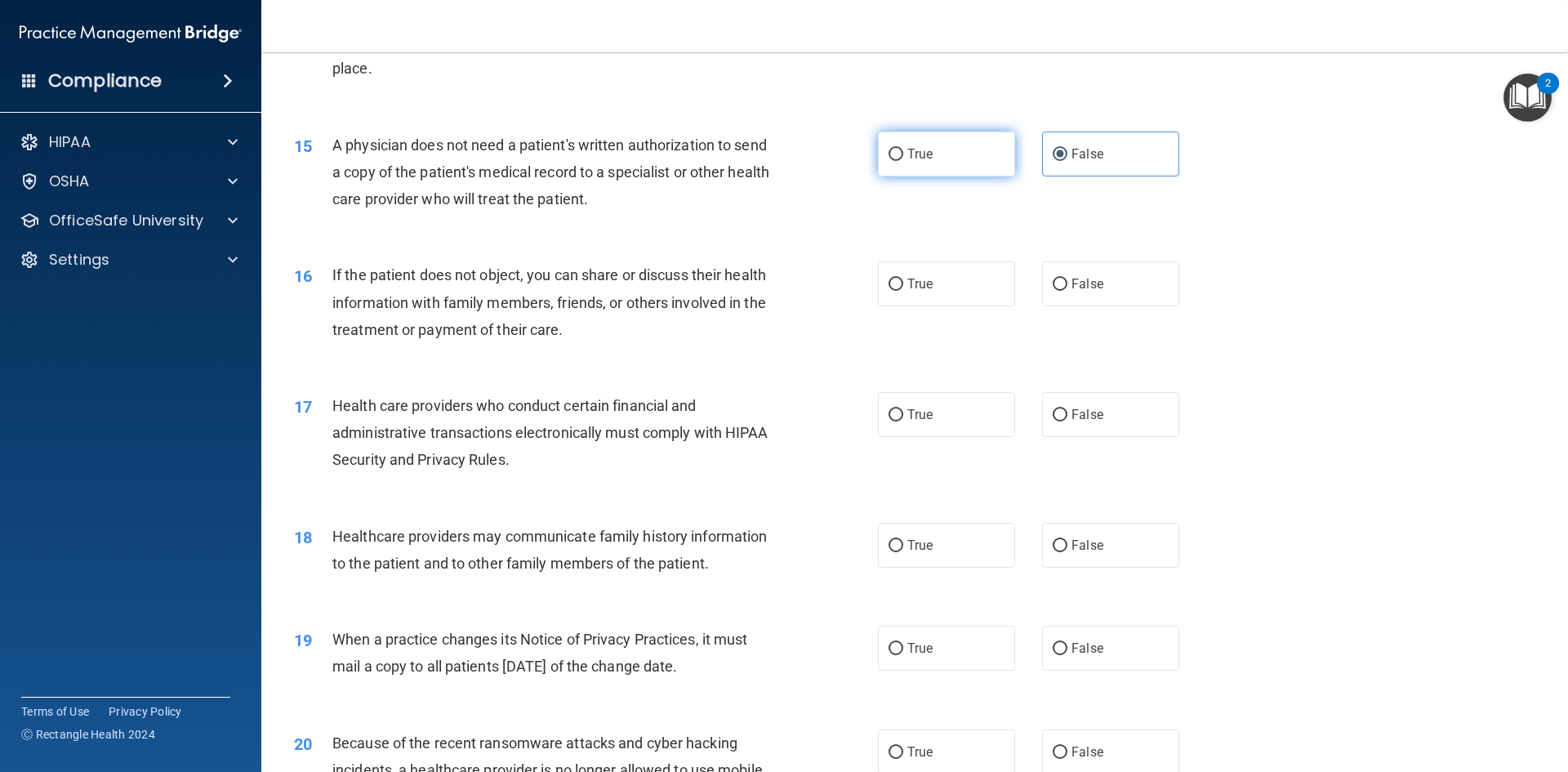
click at [908, 160] on span "True" at bounding box center [920, 154] width 25 height 16
click at [904, 160] on input "True" at bounding box center [896, 155] width 15 height 12
radio input "true"
radio input "false"
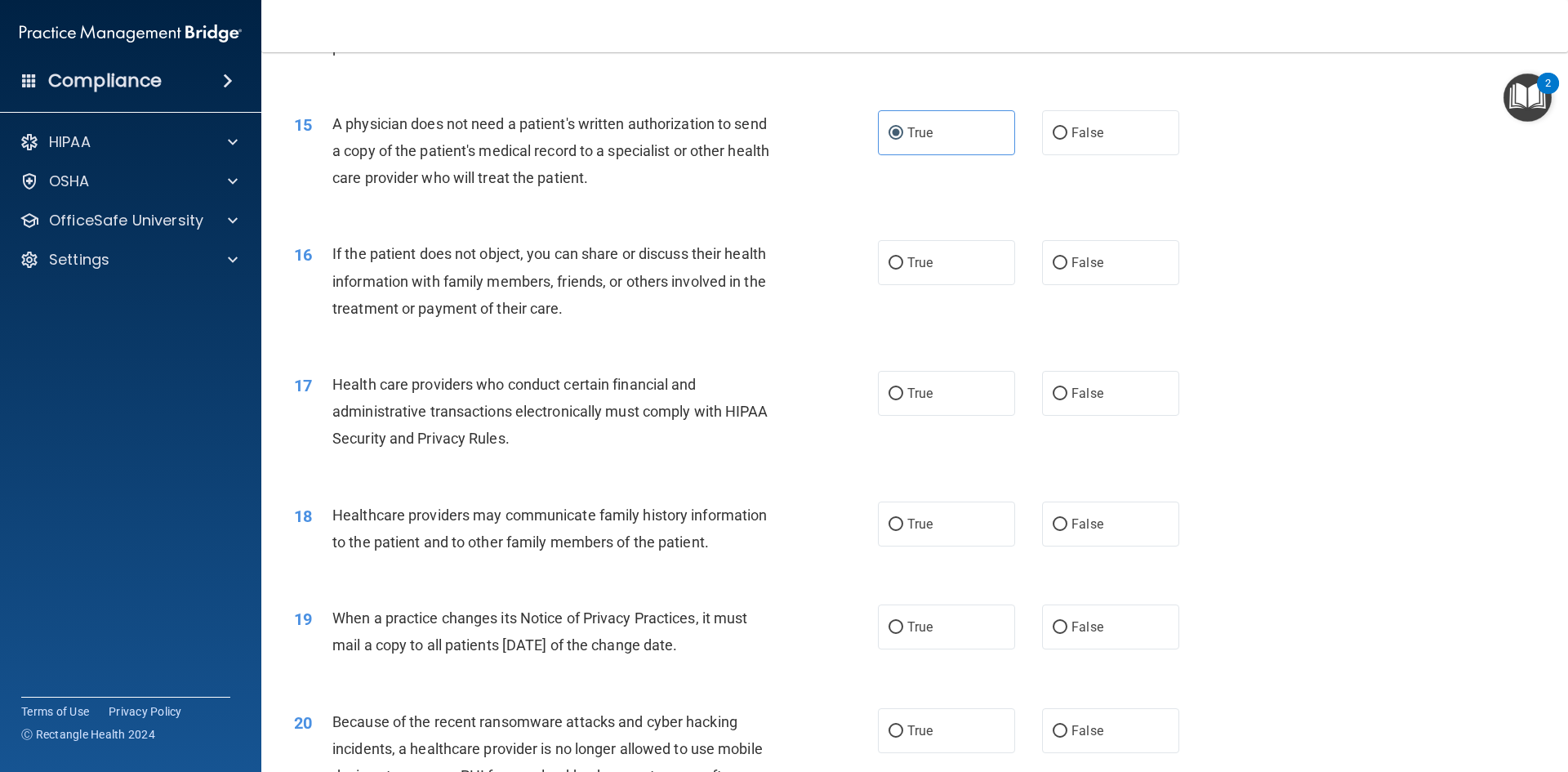
scroll to position [1798, 0]
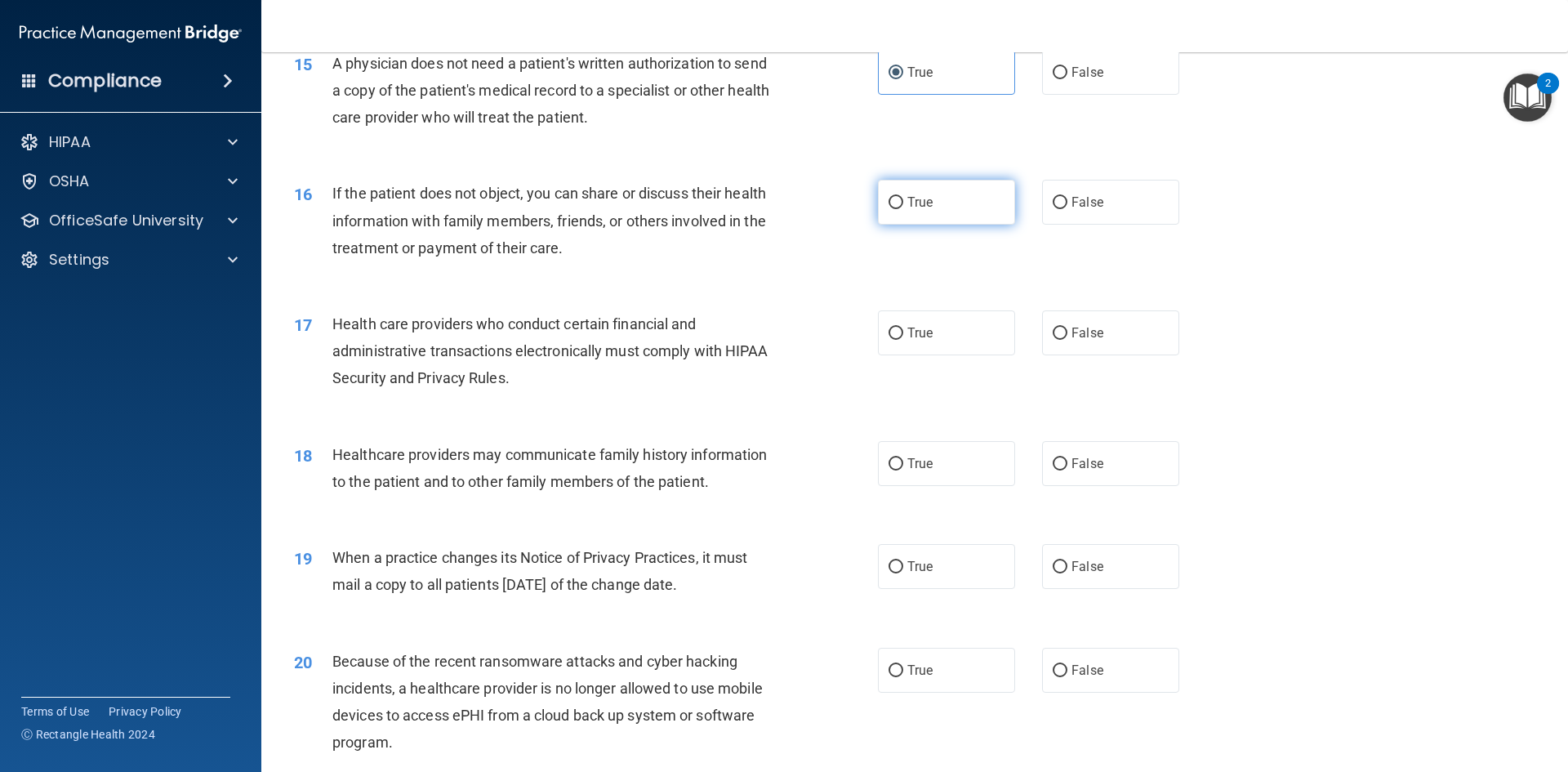
click at [918, 208] on span "True" at bounding box center [920, 203] width 25 height 16
click at [904, 208] on input "True" at bounding box center [896, 203] width 15 height 12
radio input "true"
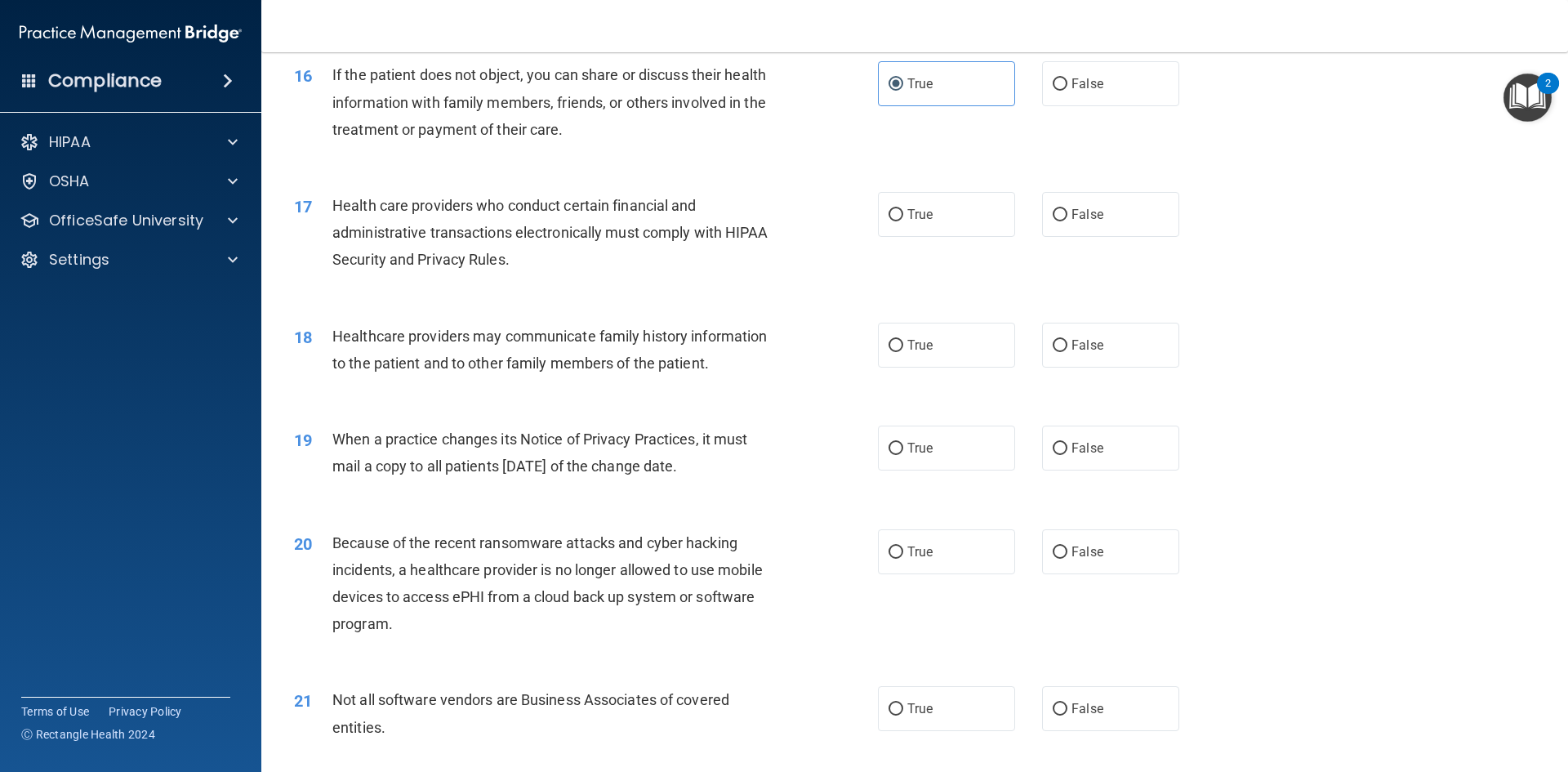
scroll to position [1962, 0]
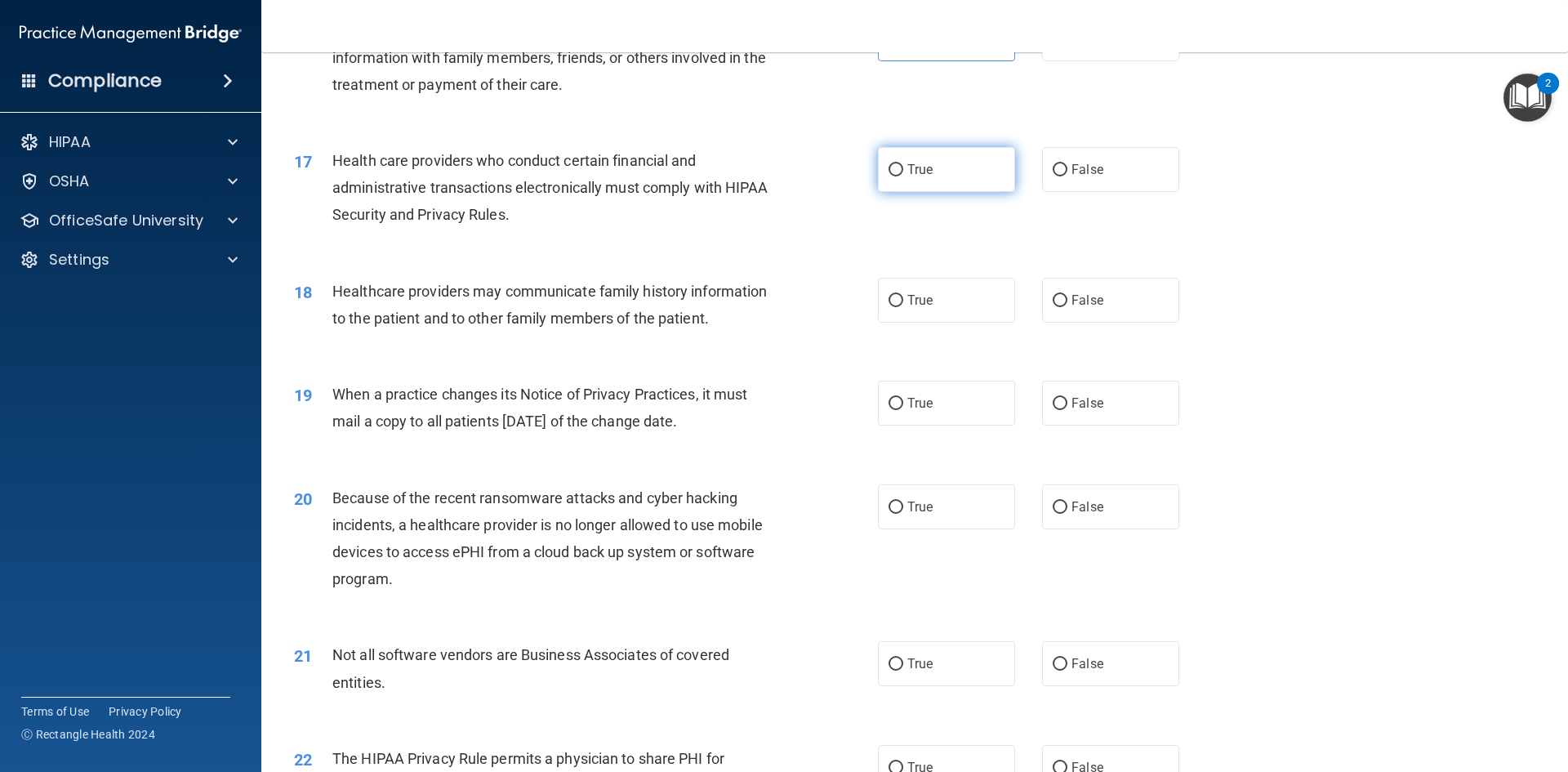
click at [941, 168] on label "True" at bounding box center [947, 169] width 137 height 45
click at [904, 168] on input "True" at bounding box center [896, 170] width 15 height 12
radio input "true"
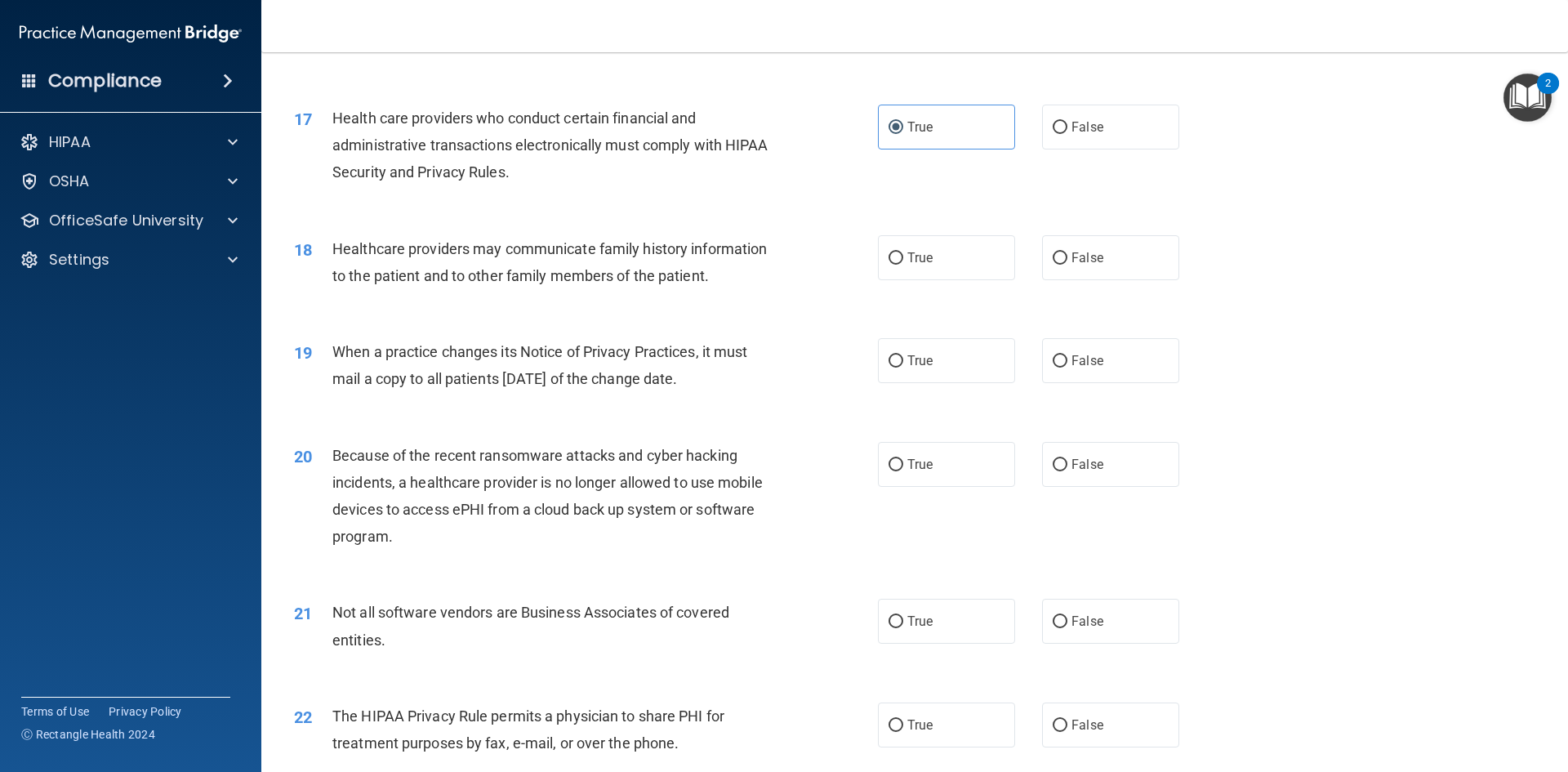
scroll to position [2043, 0]
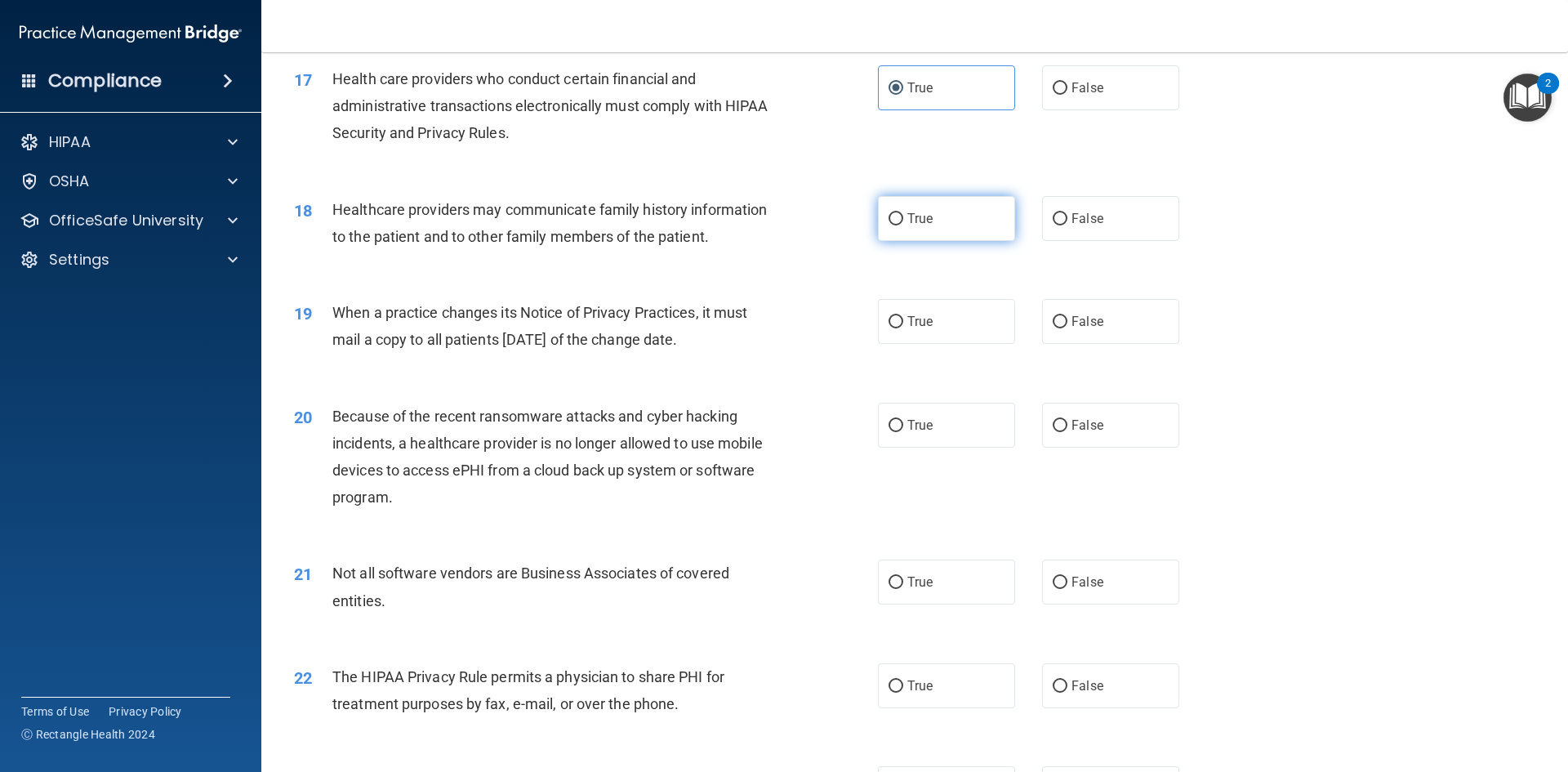
click at [973, 222] on label "True" at bounding box center [947, 218] width 137 height 45
click at [904, 222] on input "True" at bounding box center [896, 219] width 15 height 12
radio input "true"
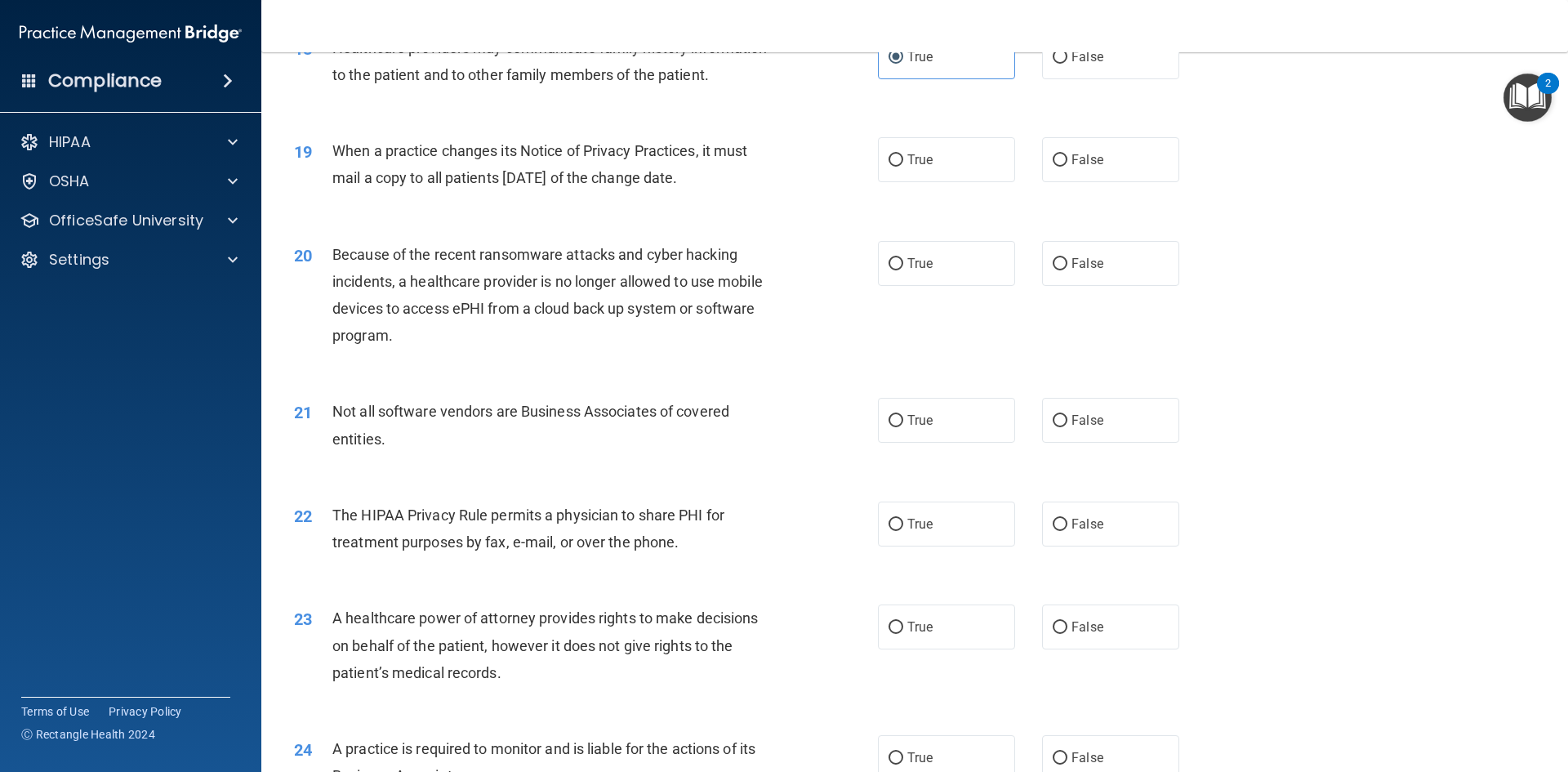
scroll to position [2207, 0]
click at [1076, 153] on span "False" at bounding box center [1088, 158] width 32 height 16
click at [1068, 153] on input "False" at bounding box center [1060, 159] width 15 height 12
radio input "true"
click at [1061, 259] on label "False" at bounding box center [1111, 262] width 137 height 45
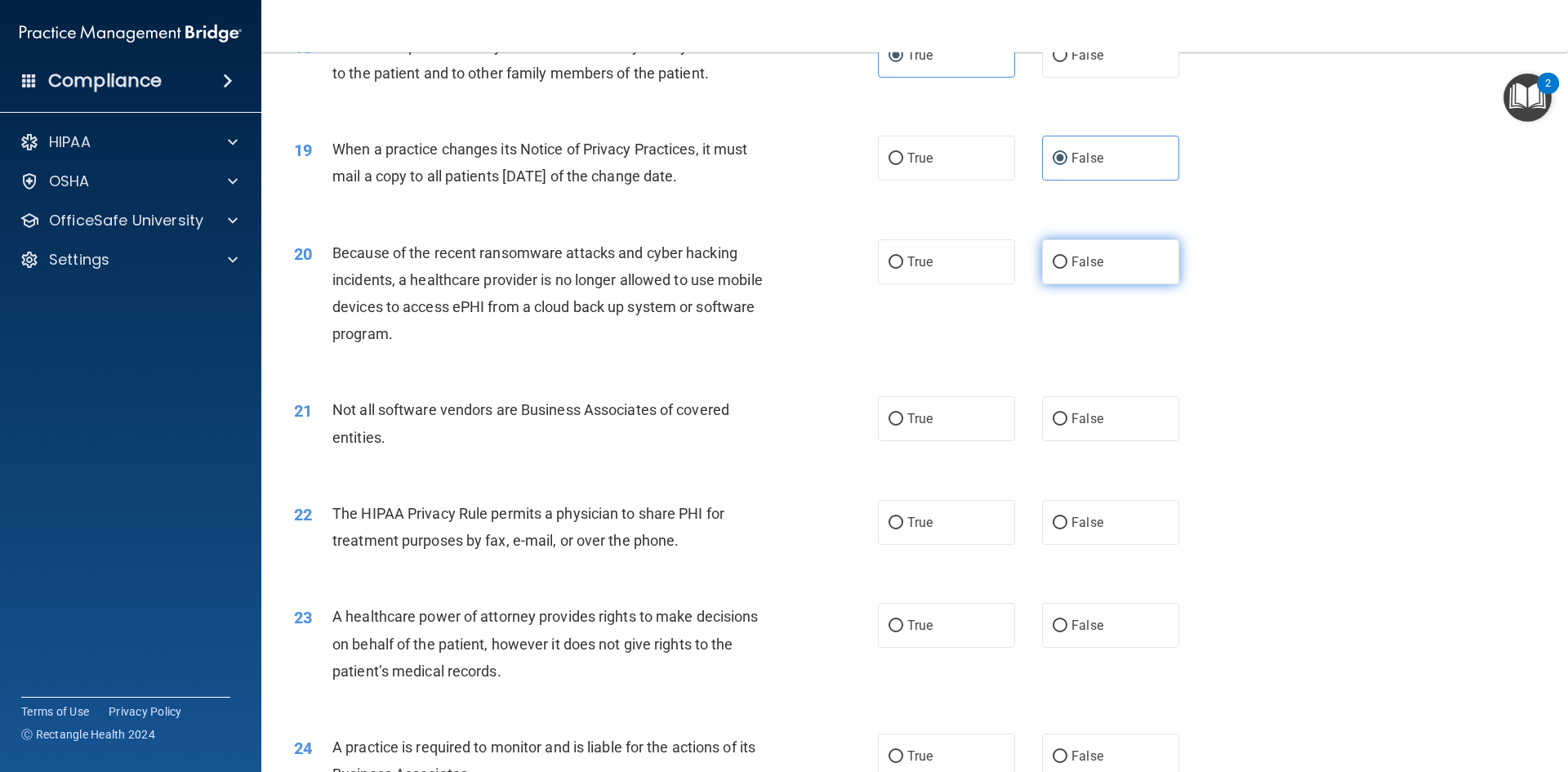
click at [1061, 259] on input "False" at bounding box center [1060, 263] width 15 height 12
radio input "true"
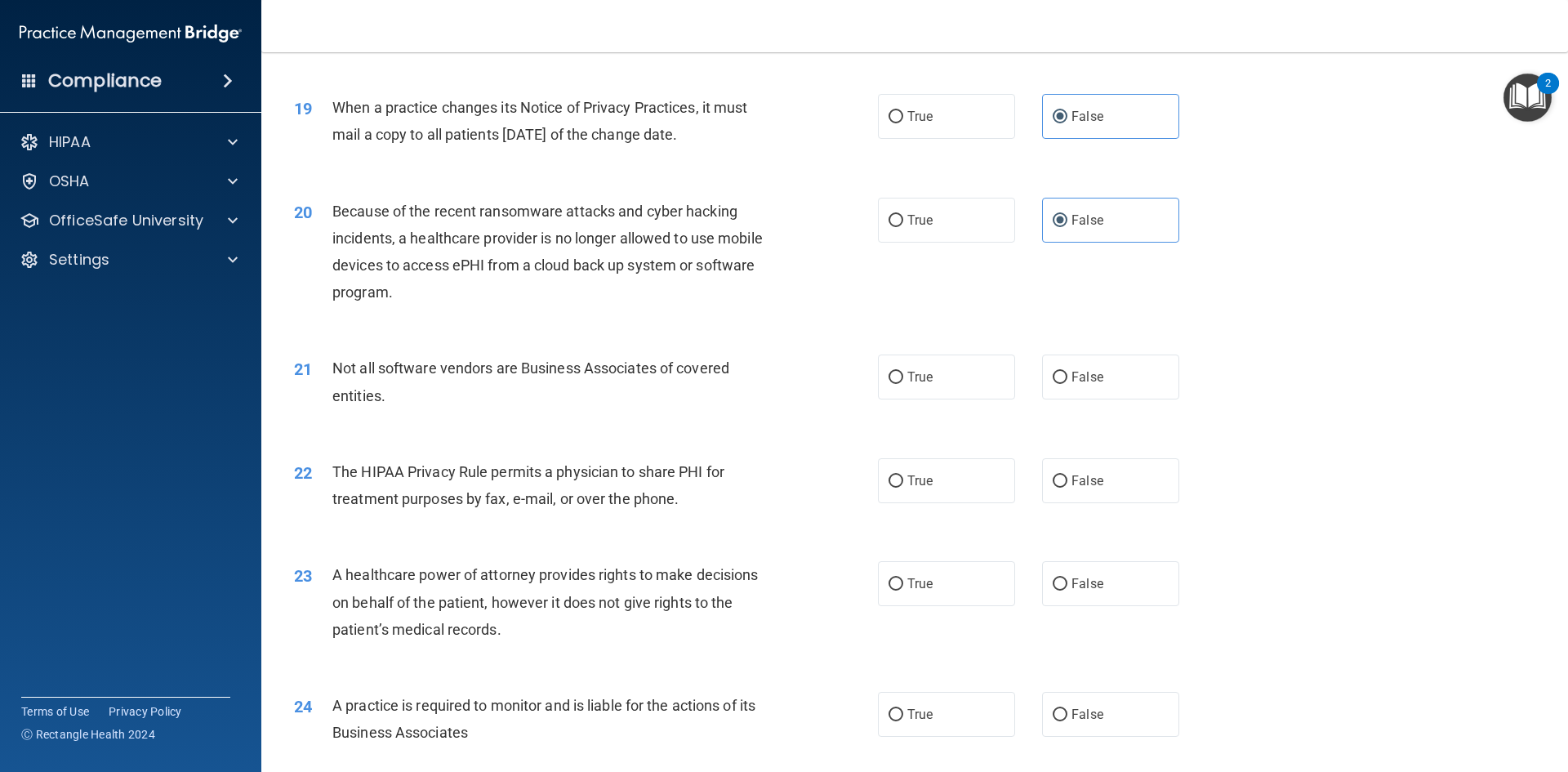
scroll to position [2288, 0]
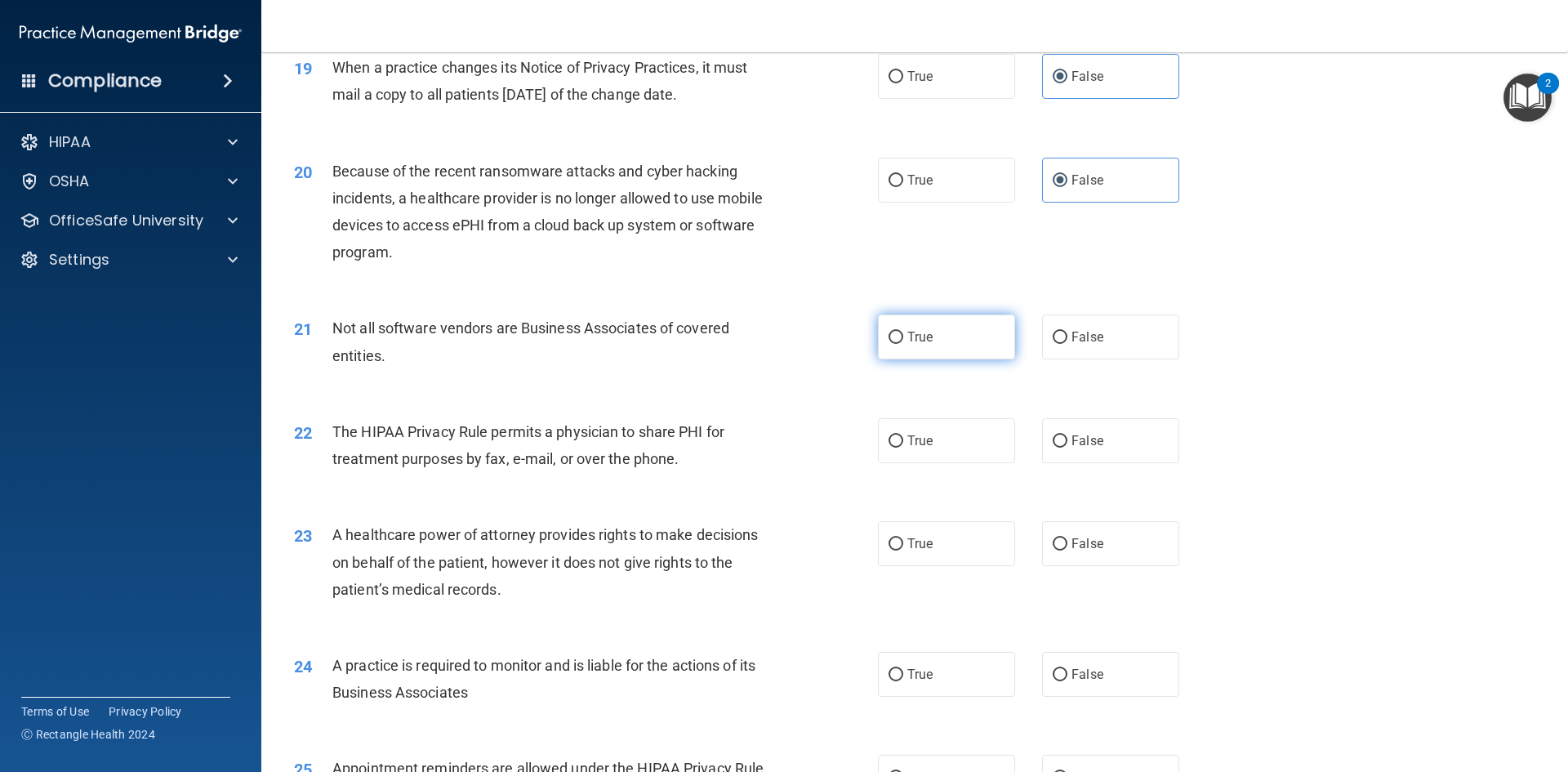
click at [973, 350] on label "True" at bounding box center [947, 336] width 137 height 45
click at [904, 344] on input "True" at bounding box center [896, 338] width 15 height 12
radio input "true"
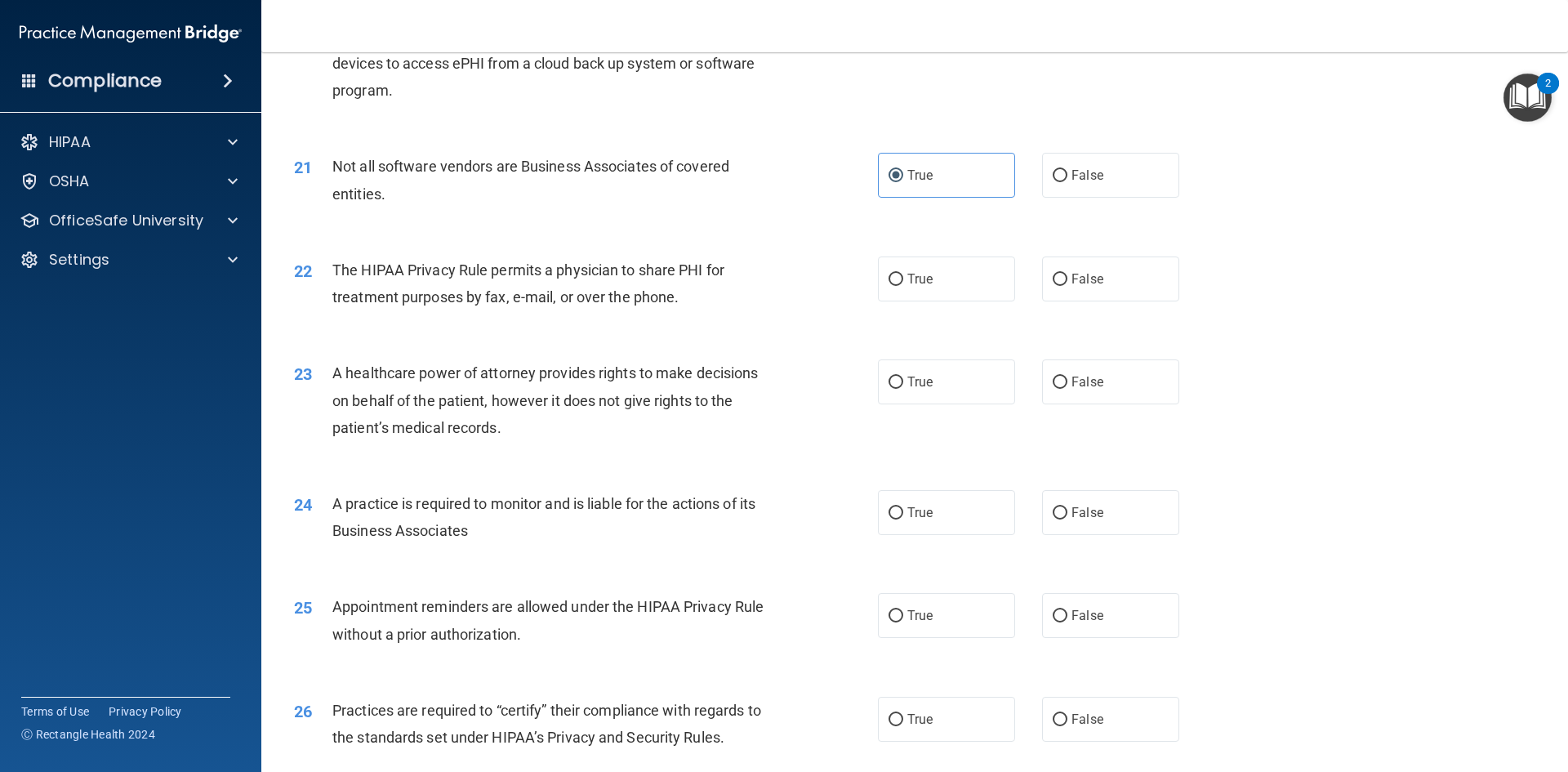
scroll to position [2452, 0]
click at [924, 282] on span "True" at bounding box center [920, 278] width 25 height 16
click at [904, 282] on input "True" at bounding box center [896, 279] width 15 height 12
radio input "true"
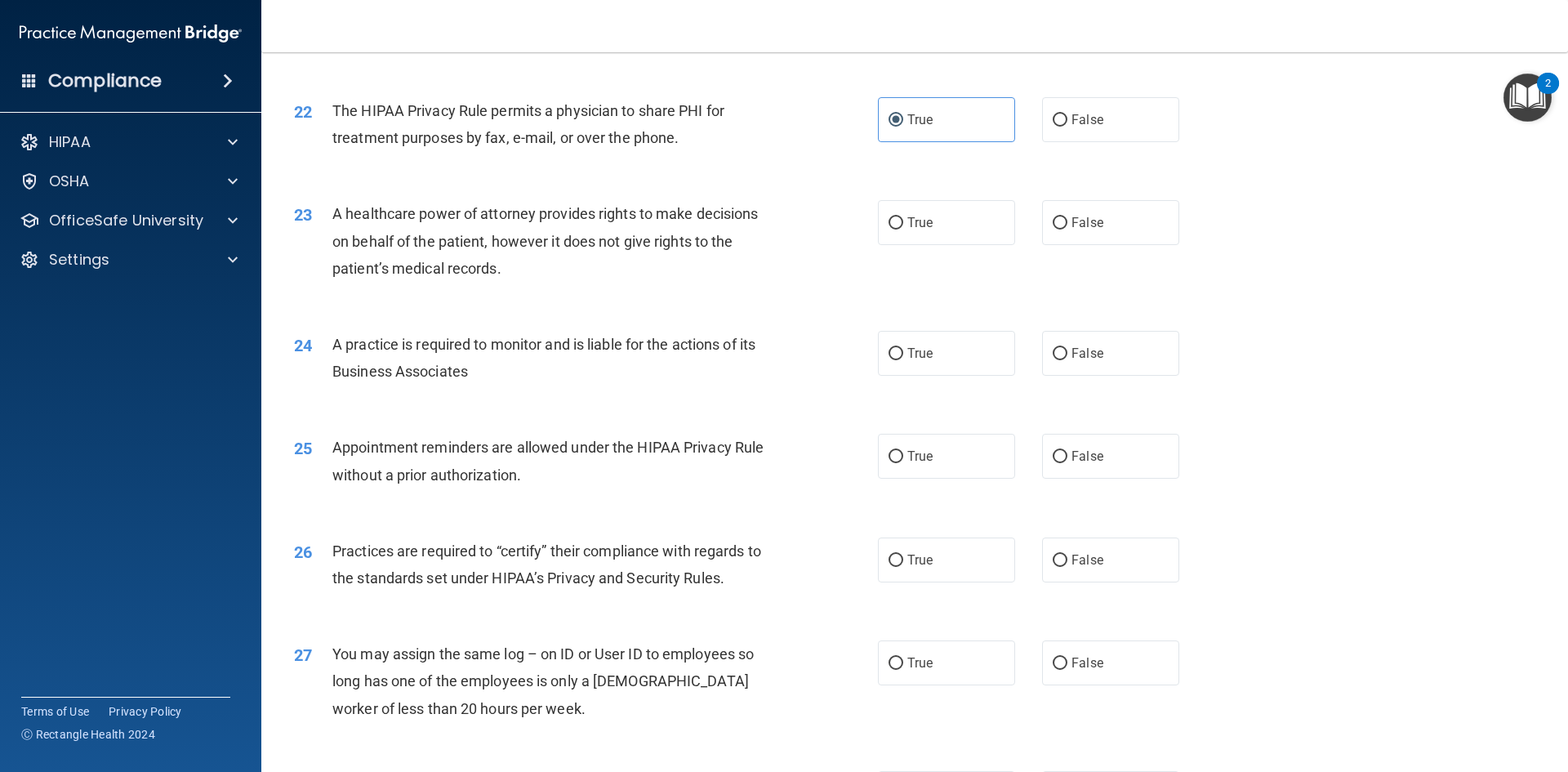
scroll to position [2615, 0]
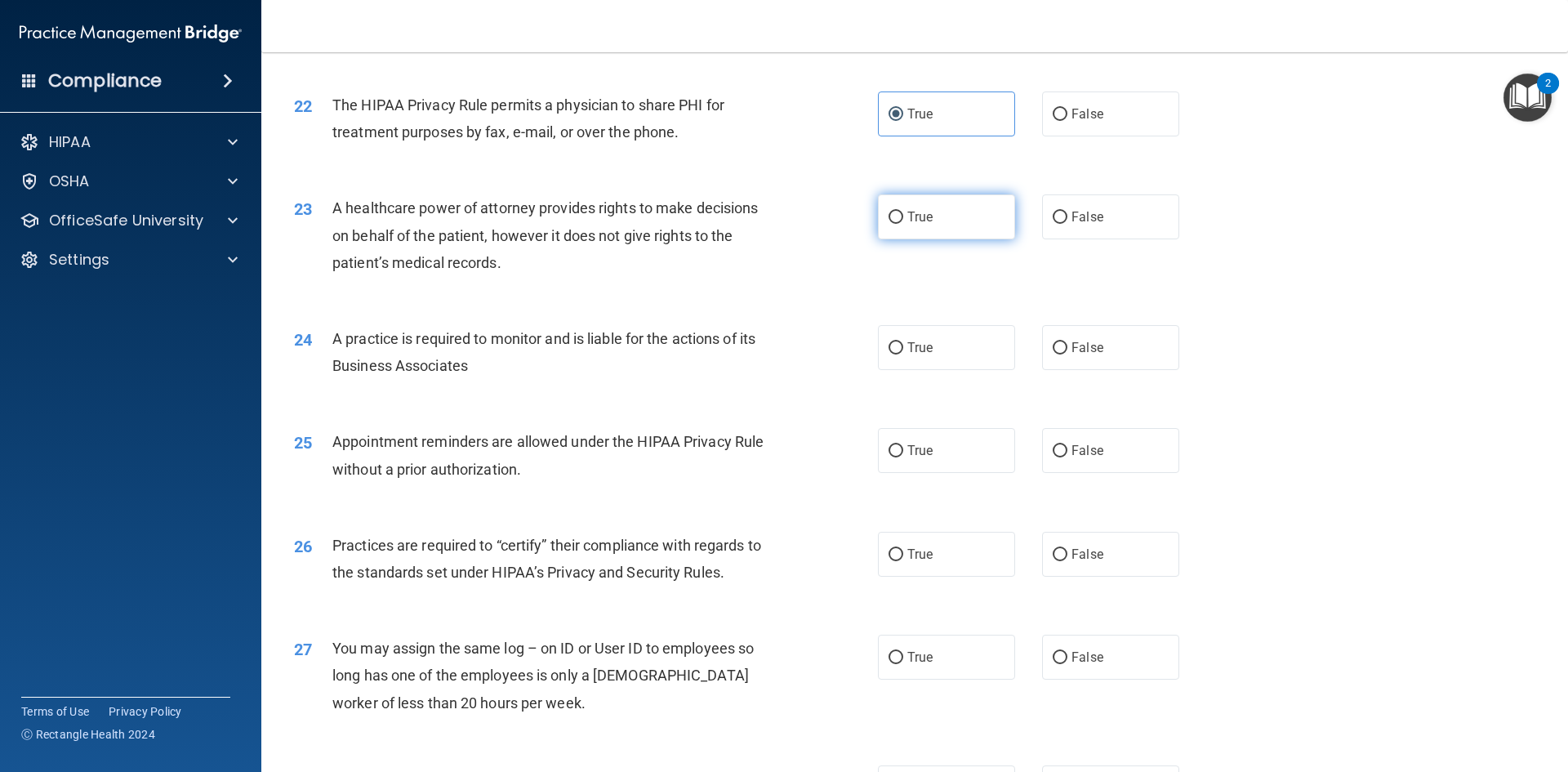
click at [919, 222] on span "True" at bounding box center [920, 217] width 25 height 16
click at [904, 222] on input "True" at bounding box center [896, 218] width 15 height 12
radio input "true"
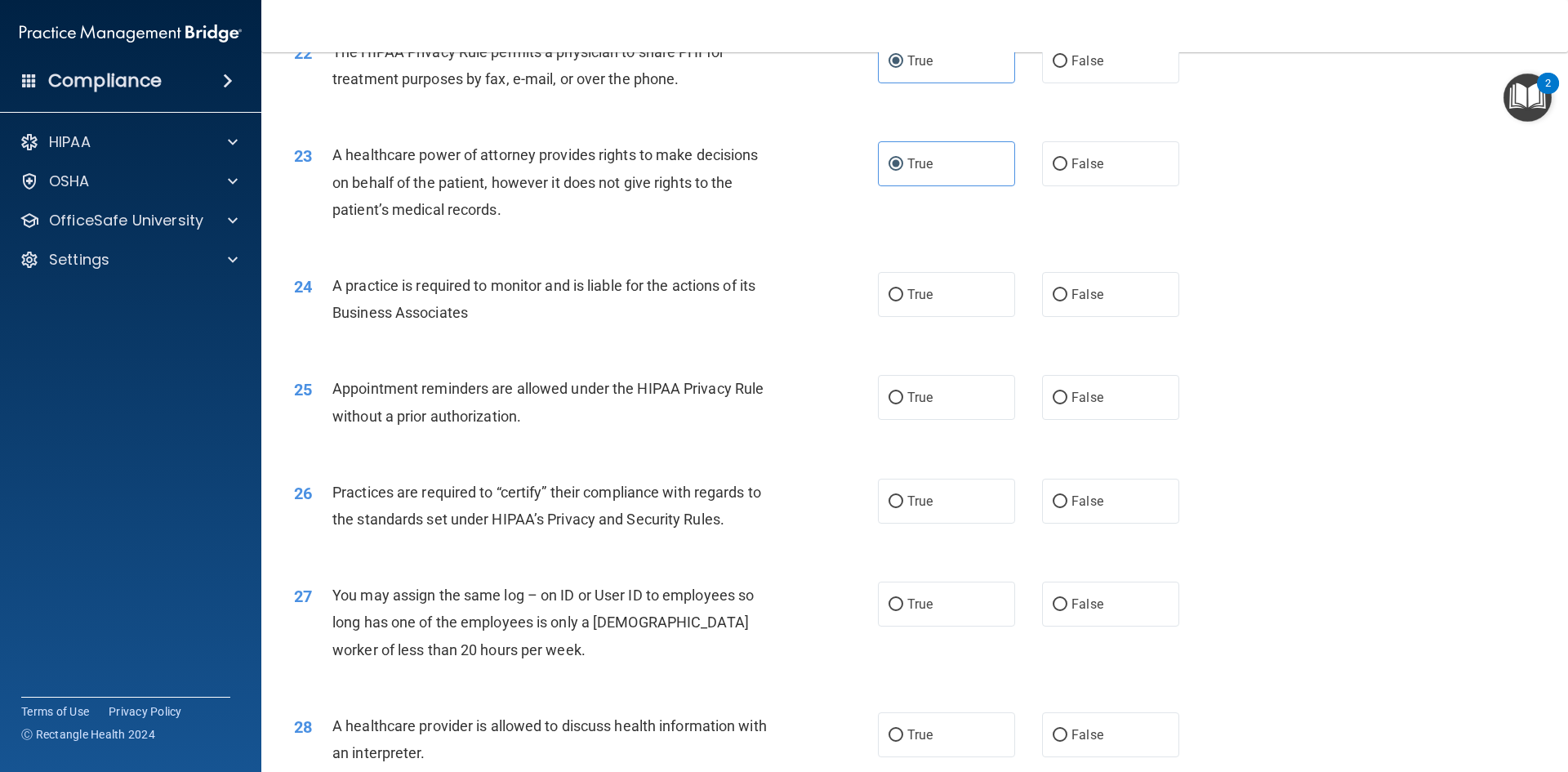
scroll to position [2697, 0]
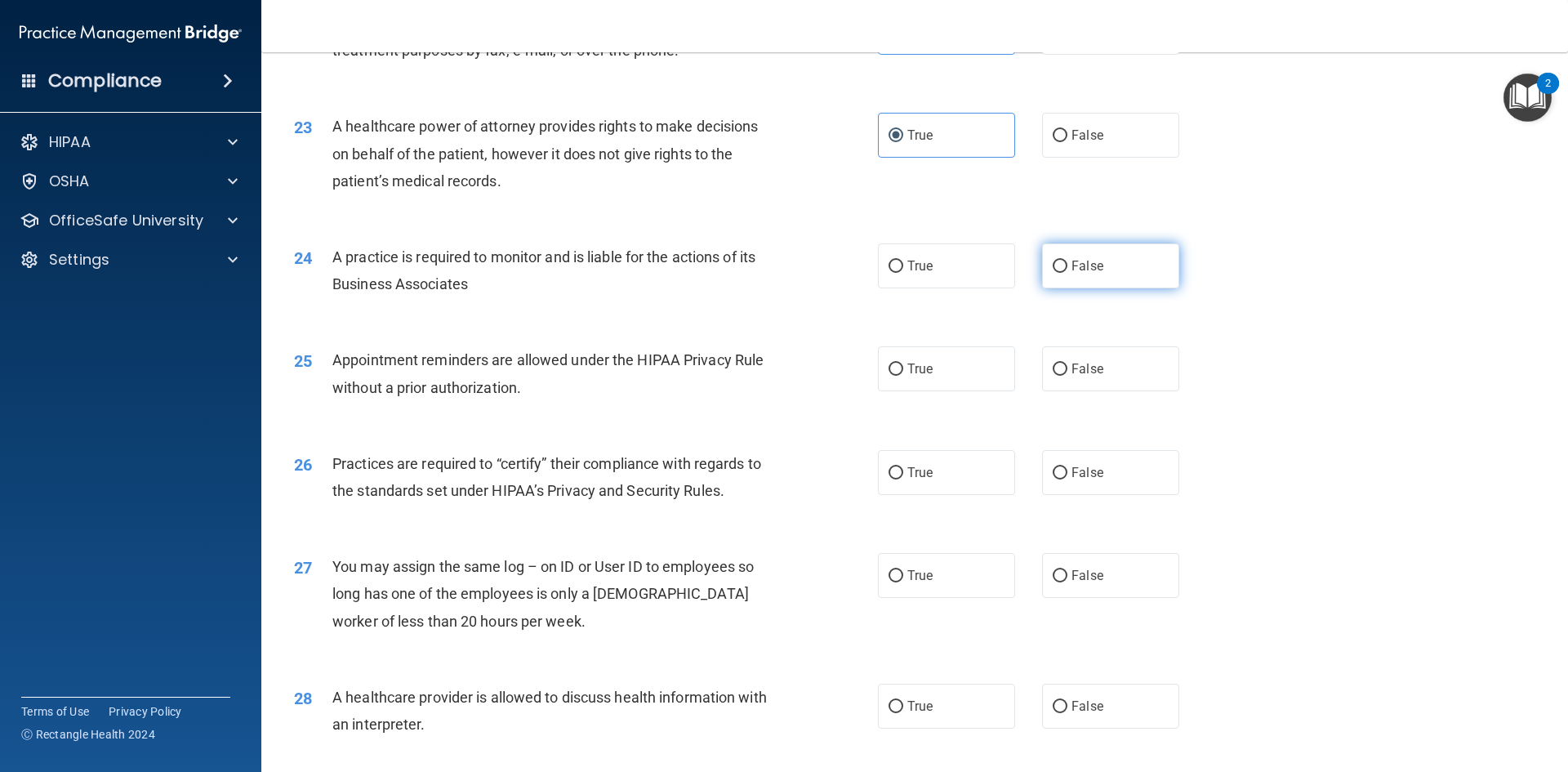
click at [1053, 261] on input "False" at bounding box center [1060, 267] width 15 height 12
radio input "true"
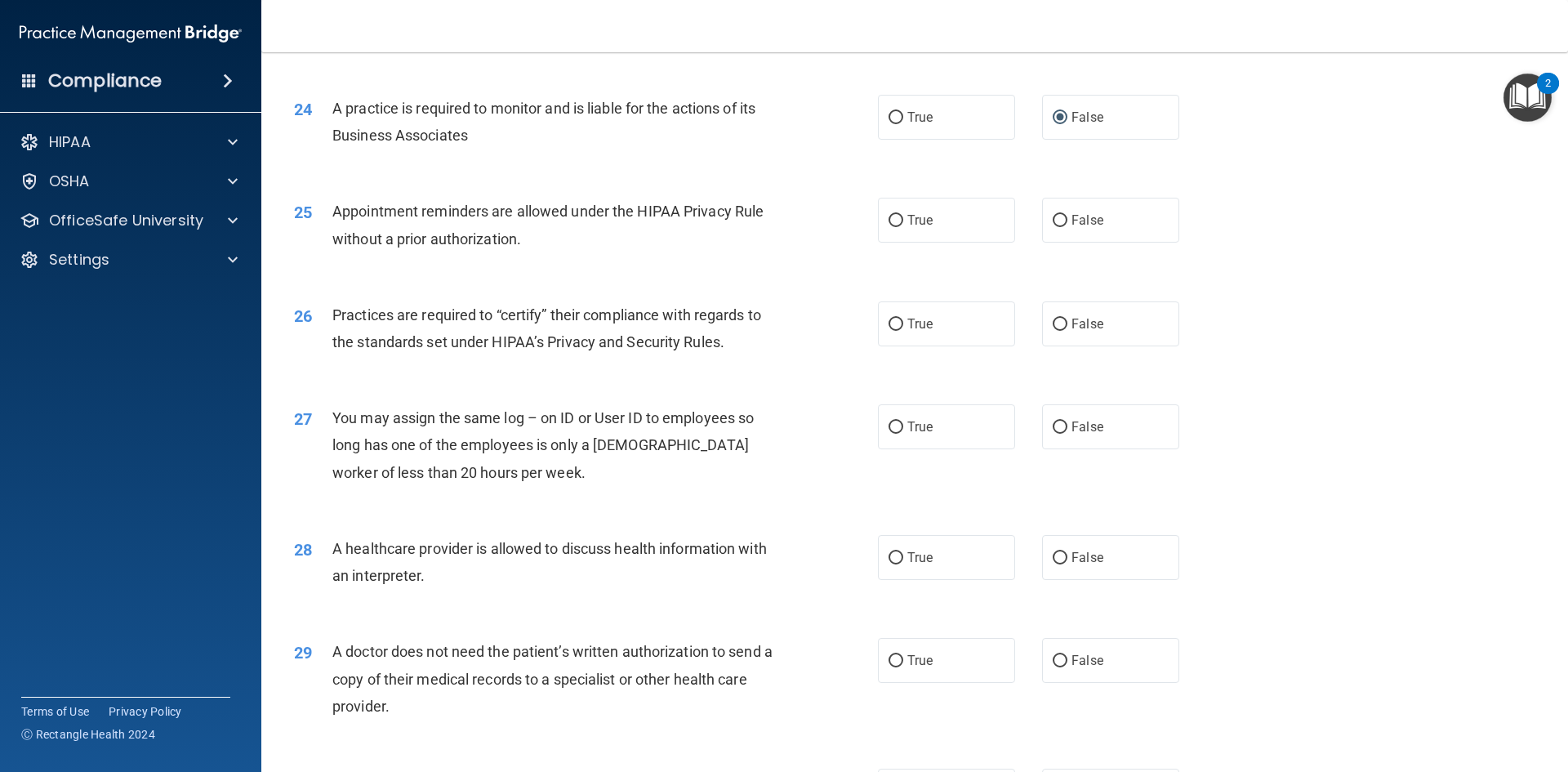
scroll to position [2860, 0]
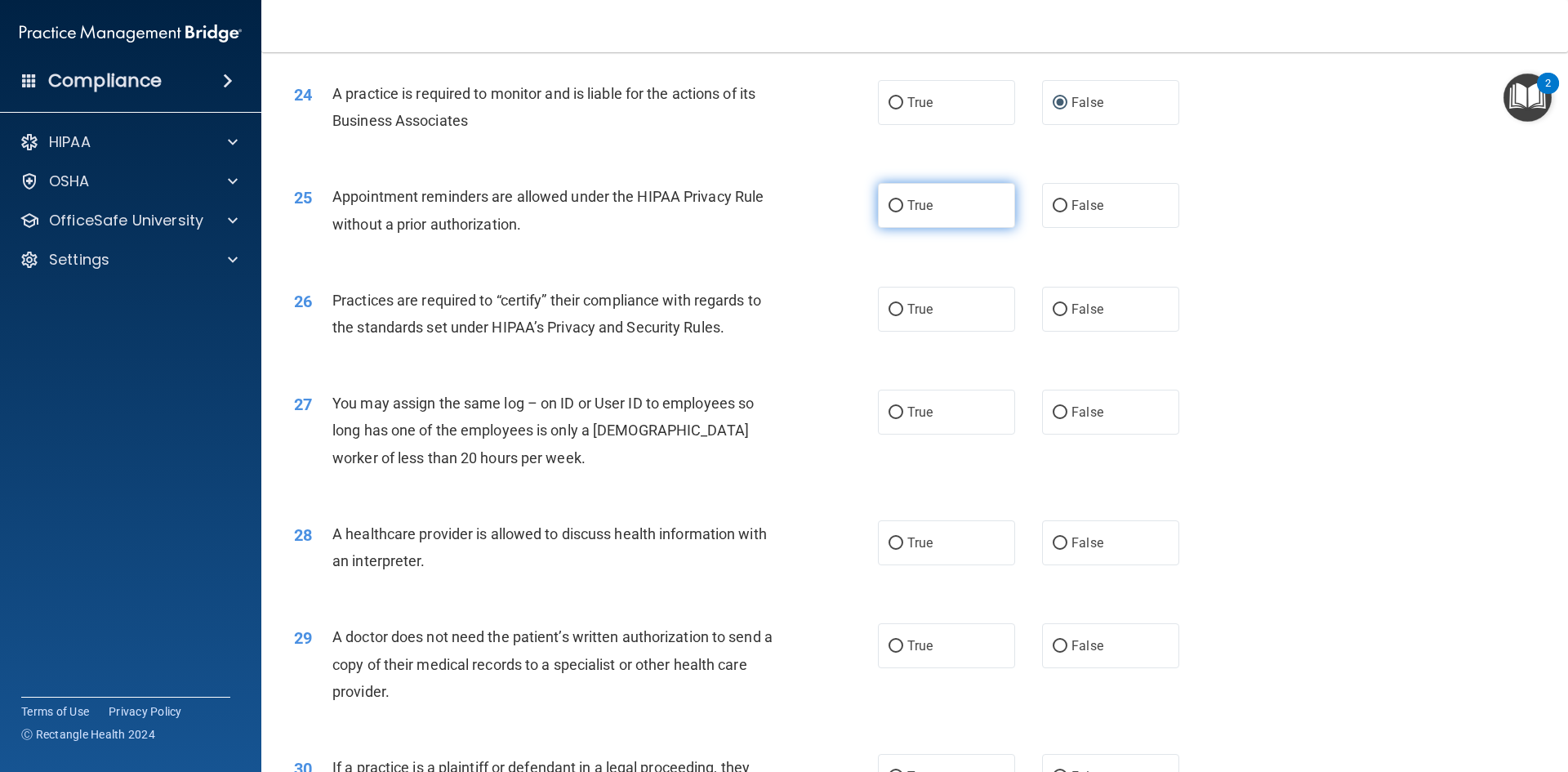
click at [918, 218] on label "True" at bounding box center [947, 205] width 137 height 45
click at [904, 213] on input "True" at bounding box center [896, 206] width 15 height 12
radio input "true"
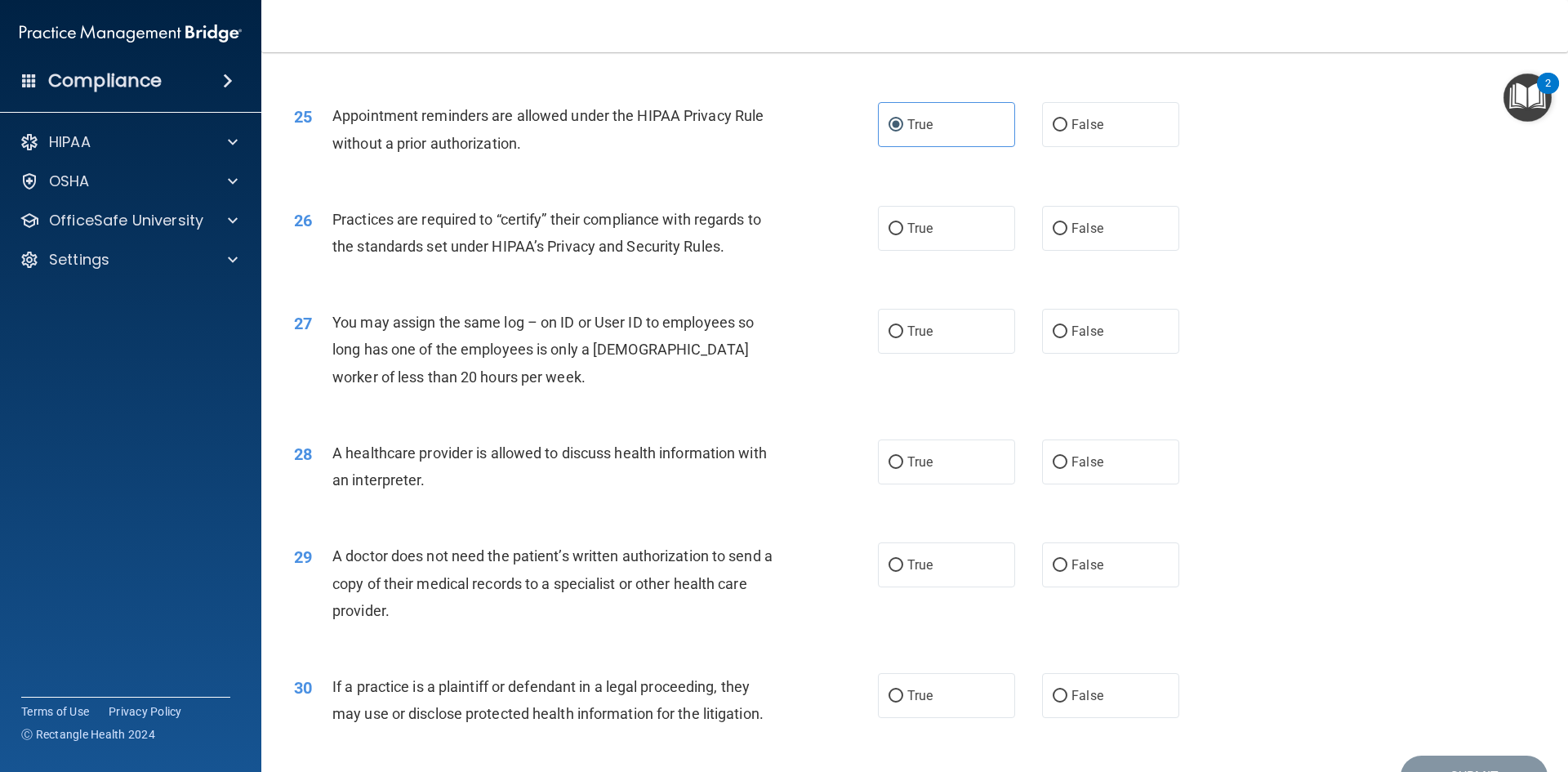
scroll to position [2943, 0]
click at [937, 234] on label "True" at bounding box center [947, 227] width 137 height 45
click at [904, 234] on input "True" at bounding box center [896, 228] width 15 height 12
radio input "true"
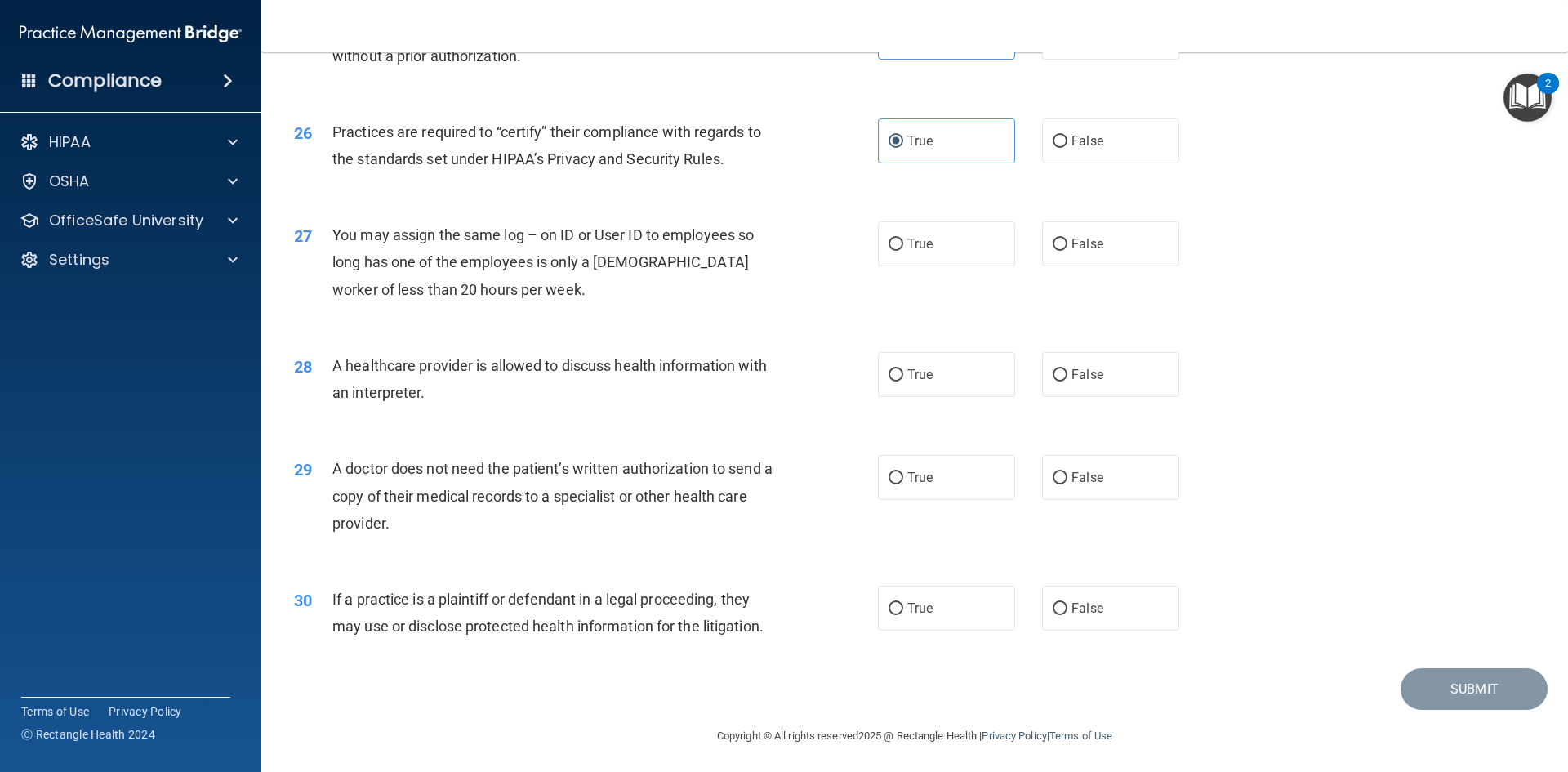
scroll to position [3032, 0]
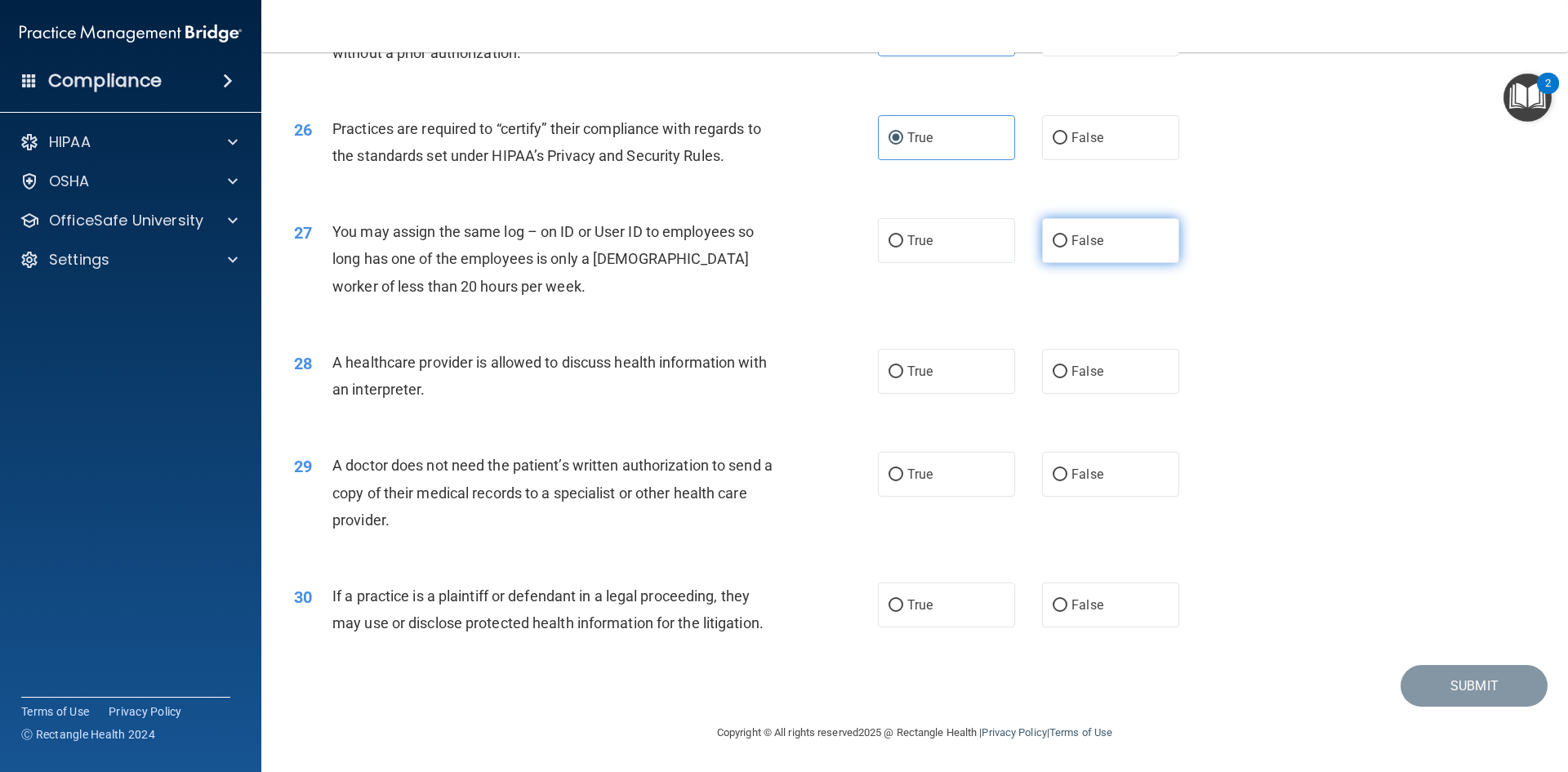
click at [1087, 231] on label "False" at bounding box center [1111, 240] width 137 height 45
click at [1068, 236] on input "False" at bounding box center [1060, 242] width 15 height 12
radio input "true"
click at [918, 377] on span "True" at bounding box center [920, 372] width 25 height 16
click at [904, 377] on input "True" at bounding box center [896, 372] width 15 height 12
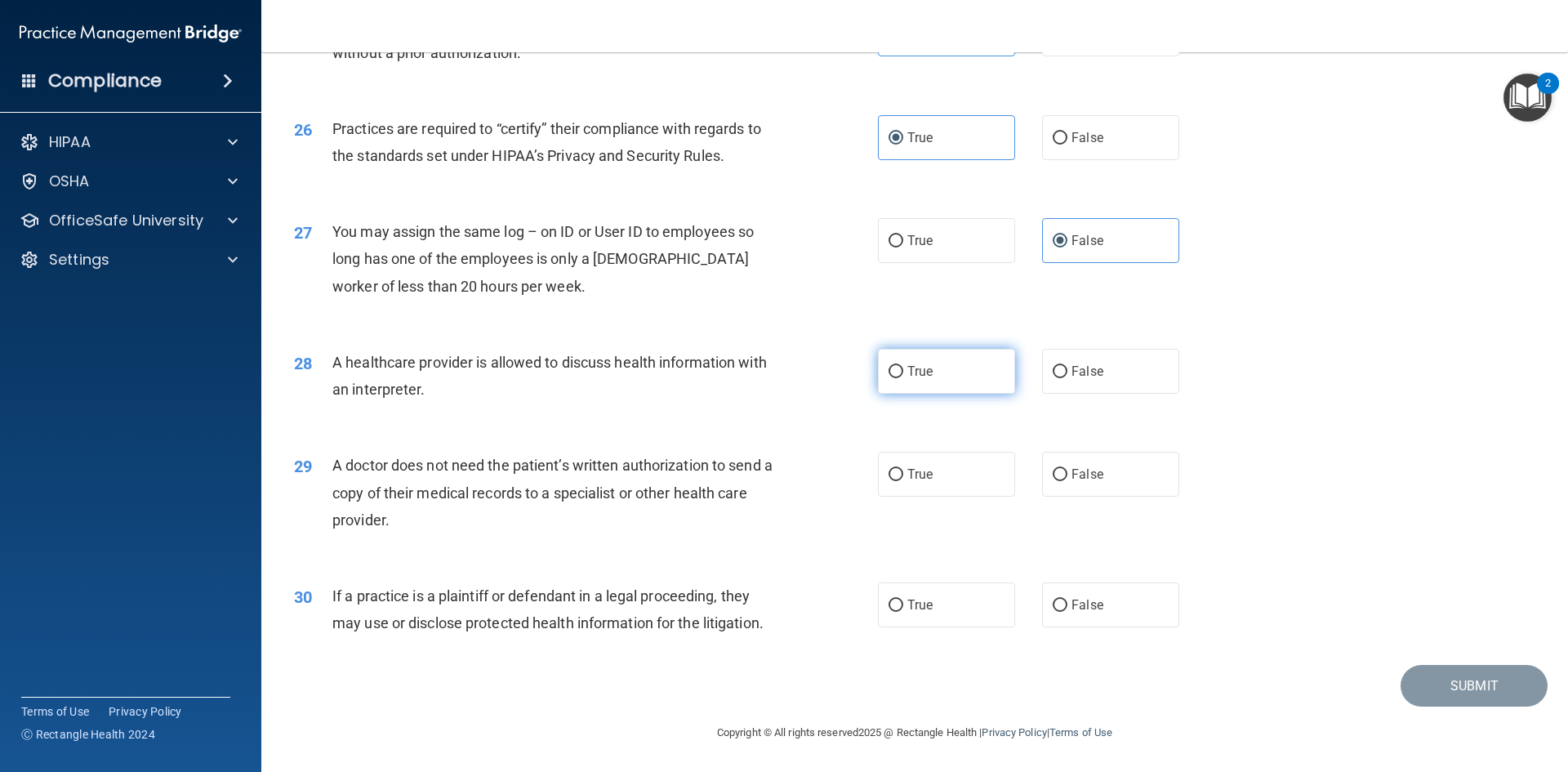
radio input "true"
click at [925, 482] on label "True" at bounding box center [947, 474] width 137 height 45
click at [904, 482] on input "True" at bounding box center [896, 476] width 15 height 12
radio input "true"
click at [1084, 607] on span "False" at bounding box center [1088, 606] width 32 height 16
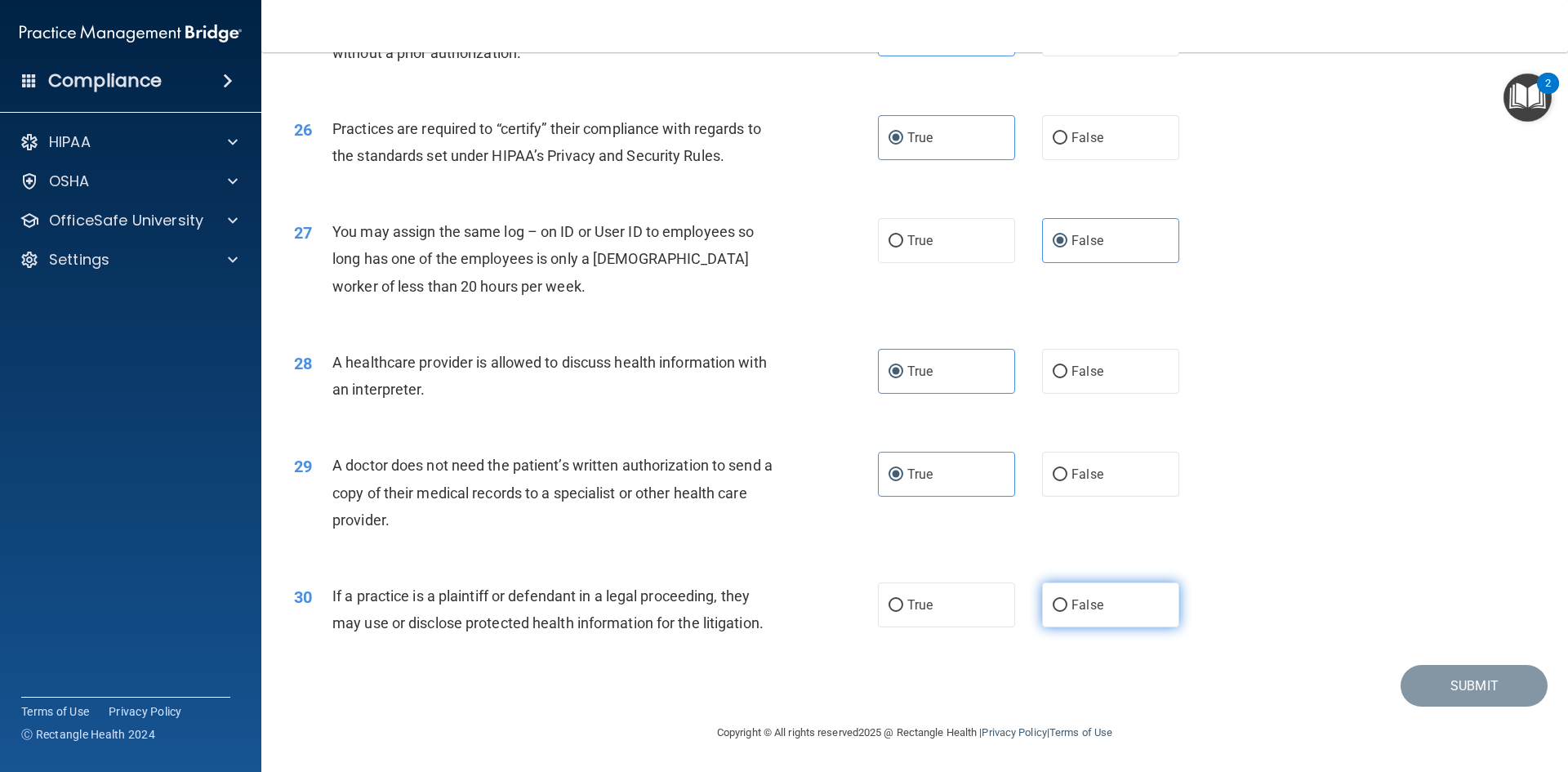
click at [1068, 607] on input "False" at bounding box center [1060, 606] width 15 height 12
radio input "true"
click at [1465, 684] on button "Submit" at bounding box center [1475, 686] width 147 height 42
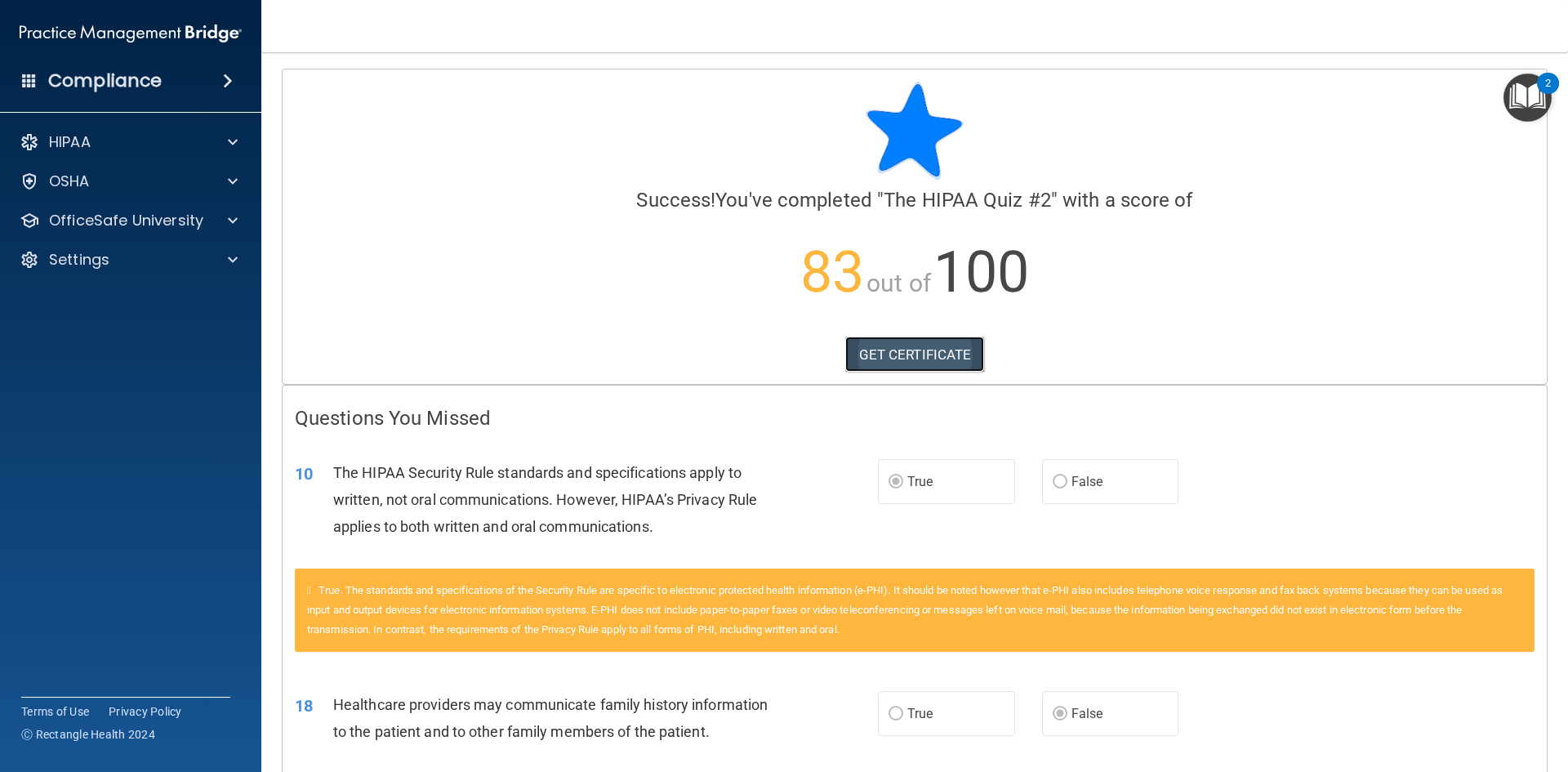
click at [932, 350] on link "GET CERTIFICATE" at bounding box center [915, 354] width 139 height 36
click at [109, 212] on p "OfficeSafe University" at bounding box center [125, 221] width 154 height 20
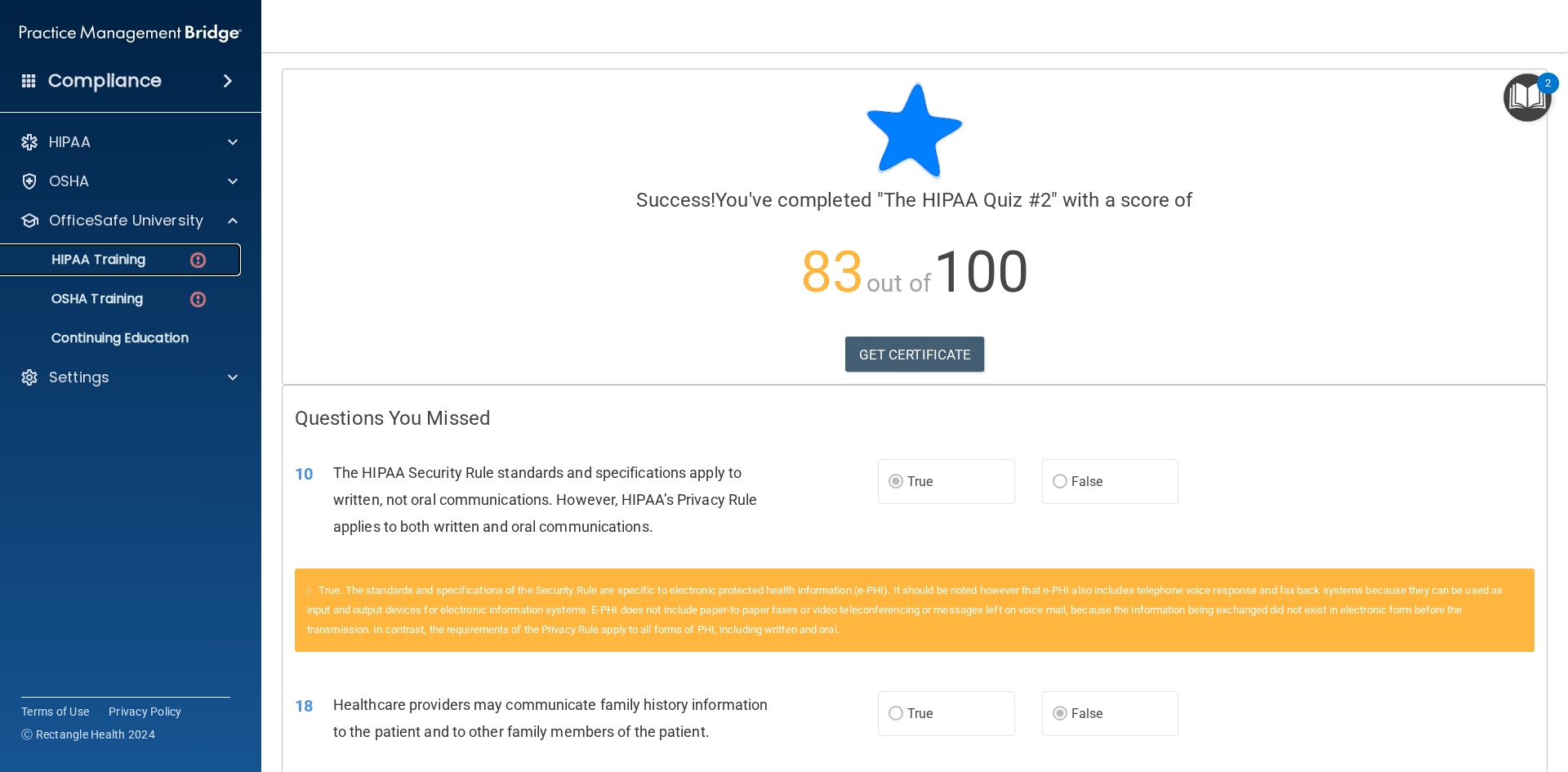
click at [144, 262] on p "HIPAA Training" at bounding box center [79, 260] width 135 height 16
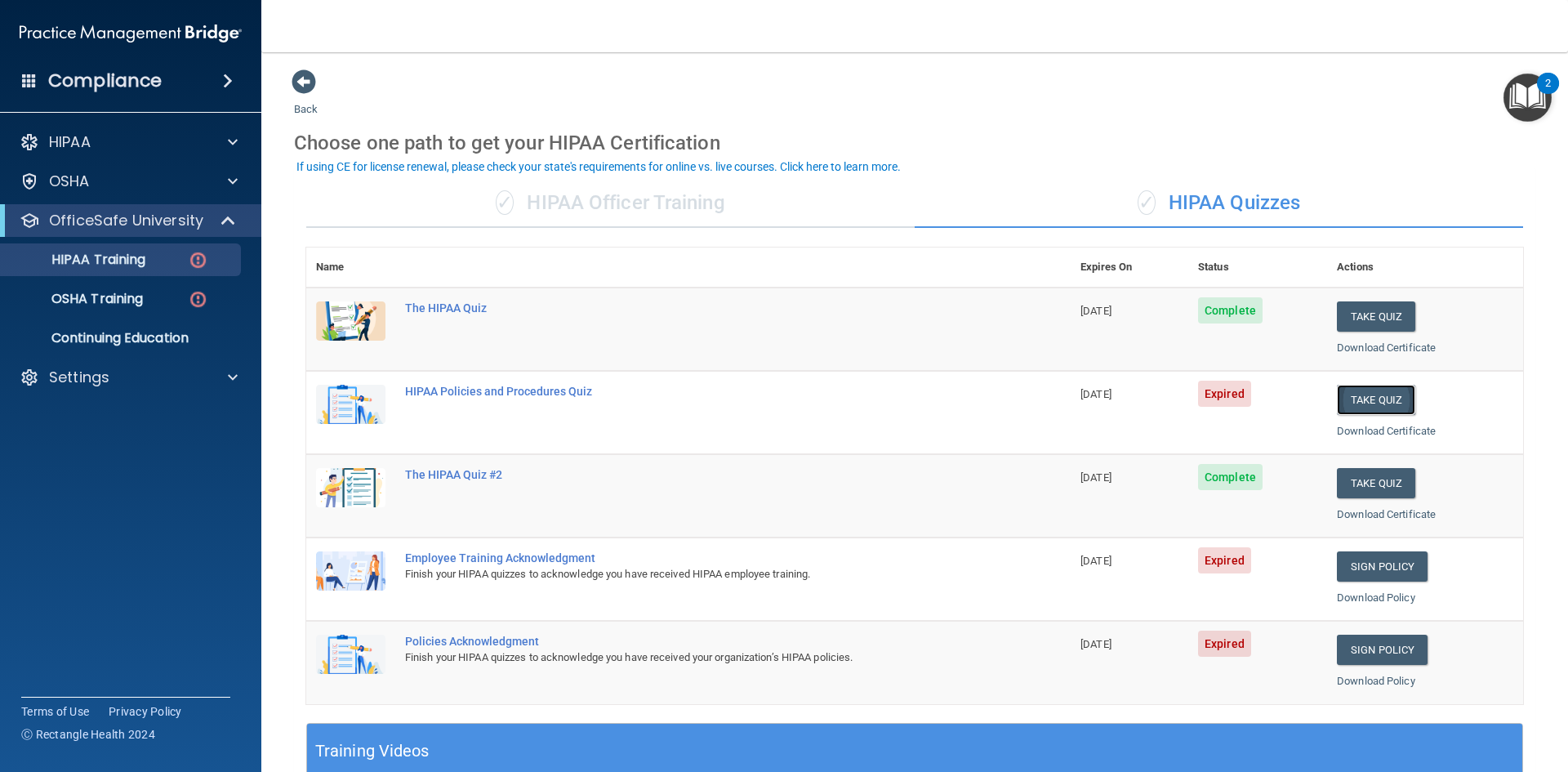
click at [1374, 402] on button "Take Quiz" at bounding box center [1376, 400] width 79 height 30
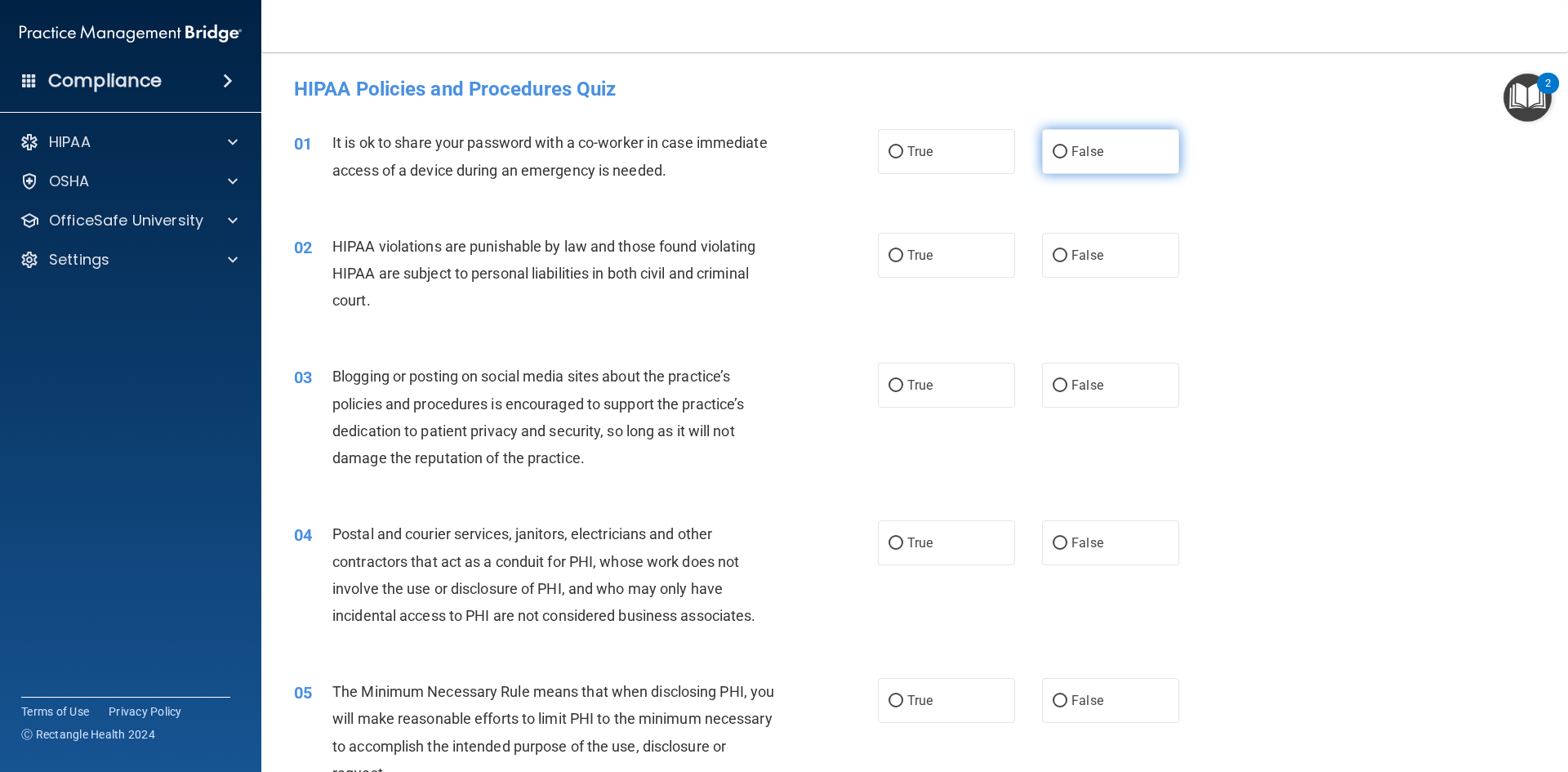
click at [1072, 154] on span "False" at bounding box center [1088, 152] width 32 height 16
click at [1067, 154] on input "False" at bounding box center [1060, 152] width 15 height 12
radio input "true"
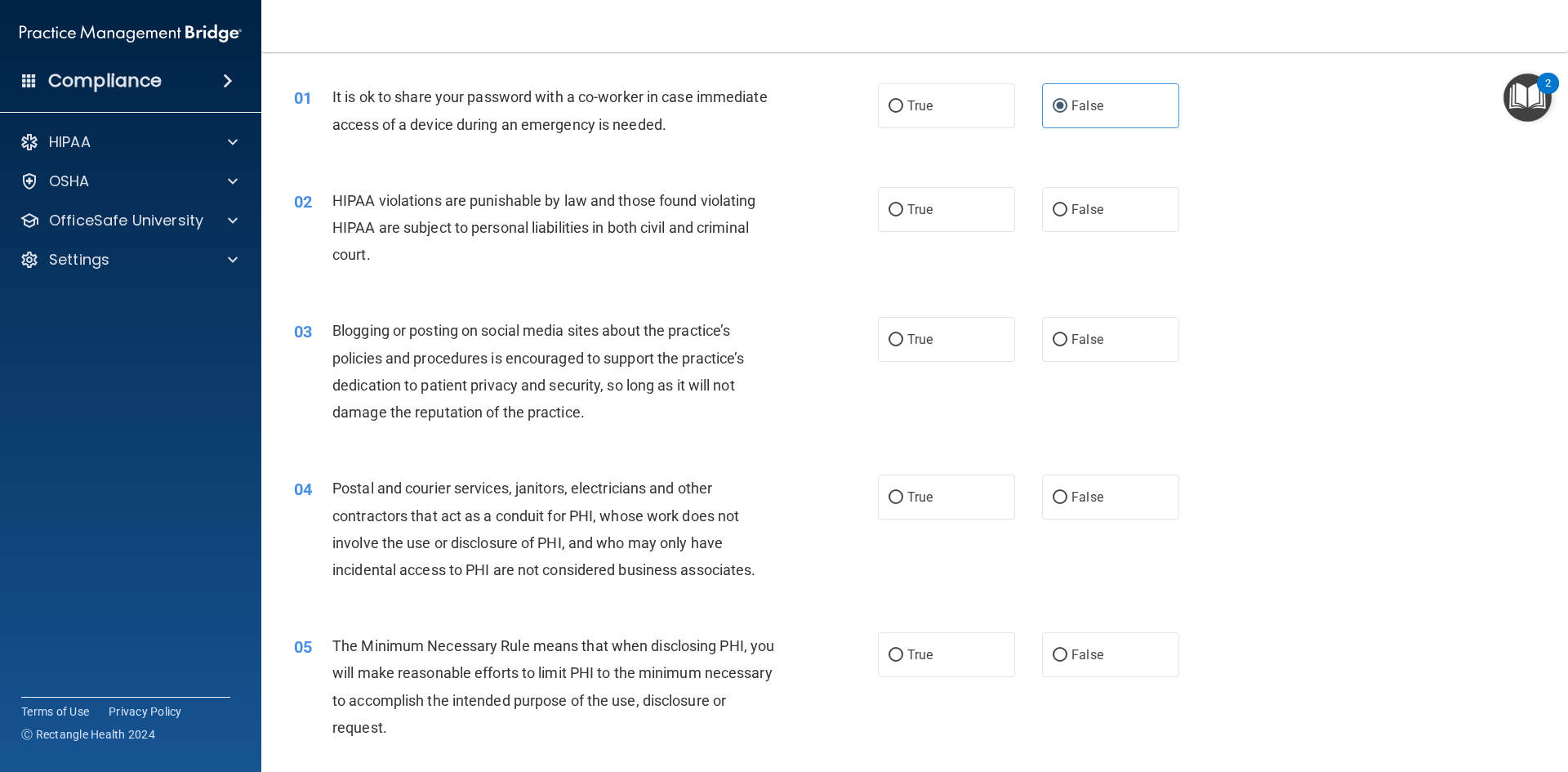
scroll to position [82, 0]
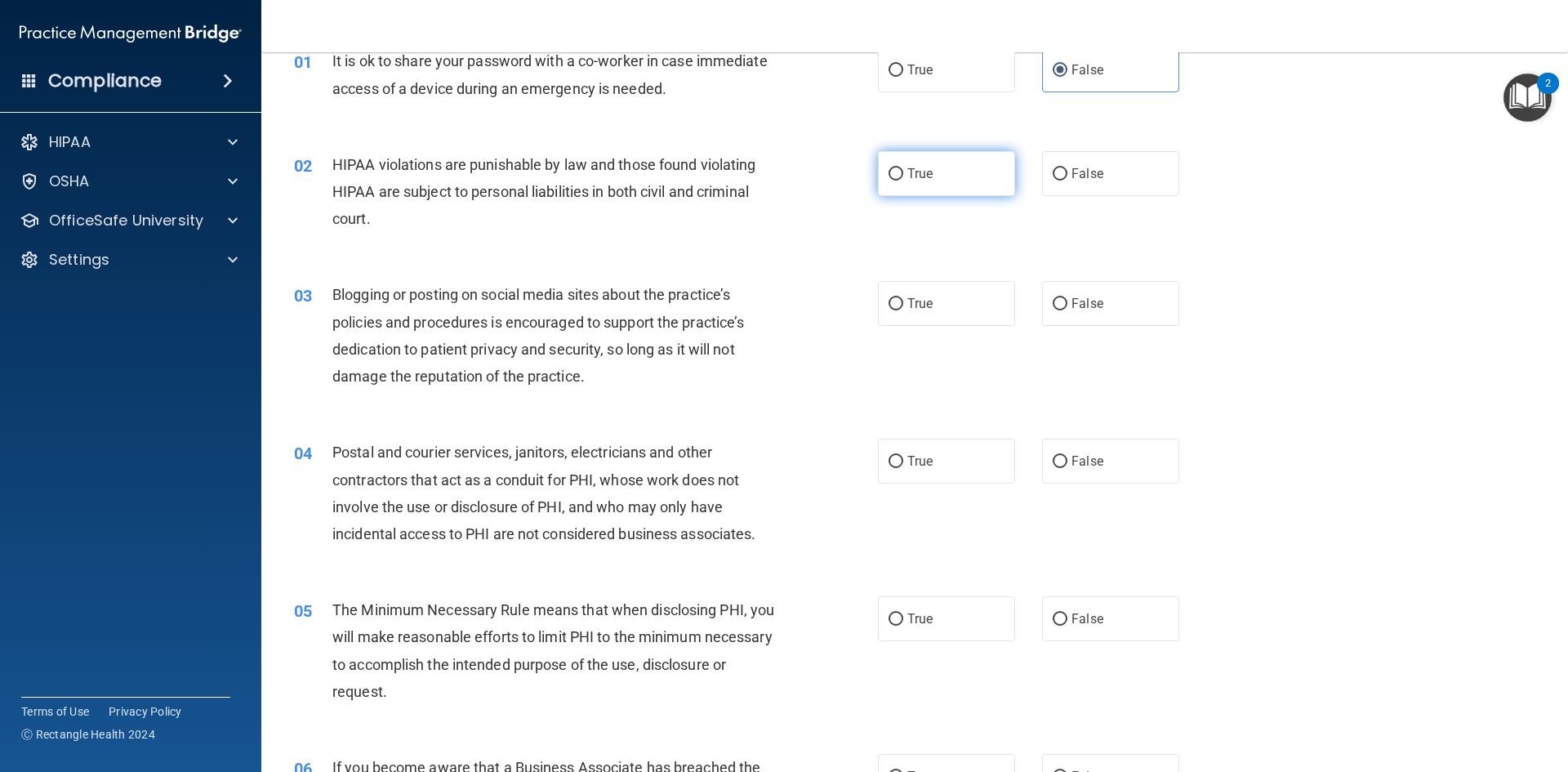
click at [952, 172] on label "True" at bounding box center [947, 173] width 137 height 45
click at [904, 172] on input "True" at bounding box center [896, 174] width 15 height 12
radio input "true"
click at [1064, 290] on label "False" at bounding box center [1111, 303] width 137 height 45
click at [1064, 298] on input "False" at bounding box center [1060, 304] width 15 height 12
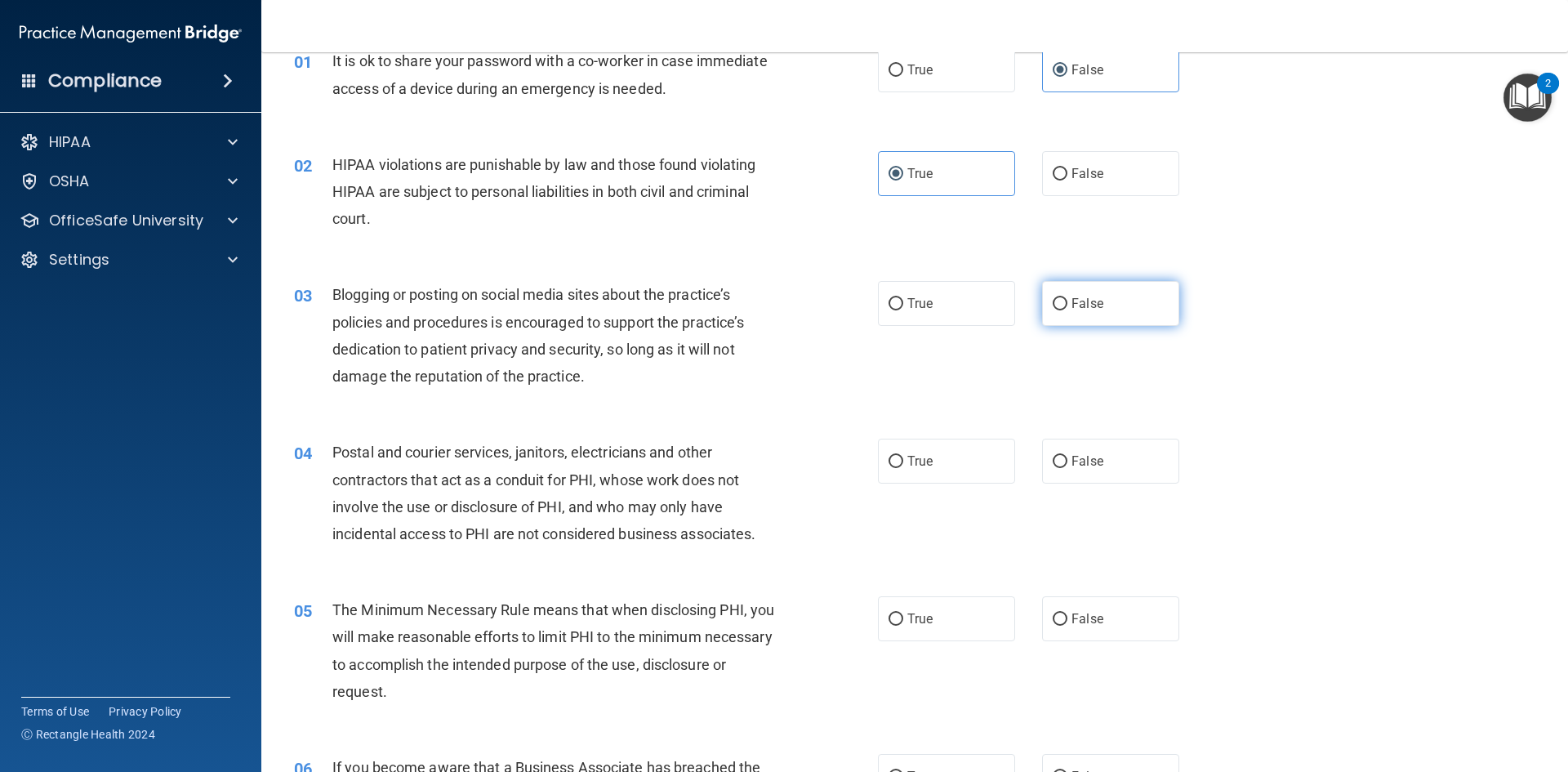
radio input "true"
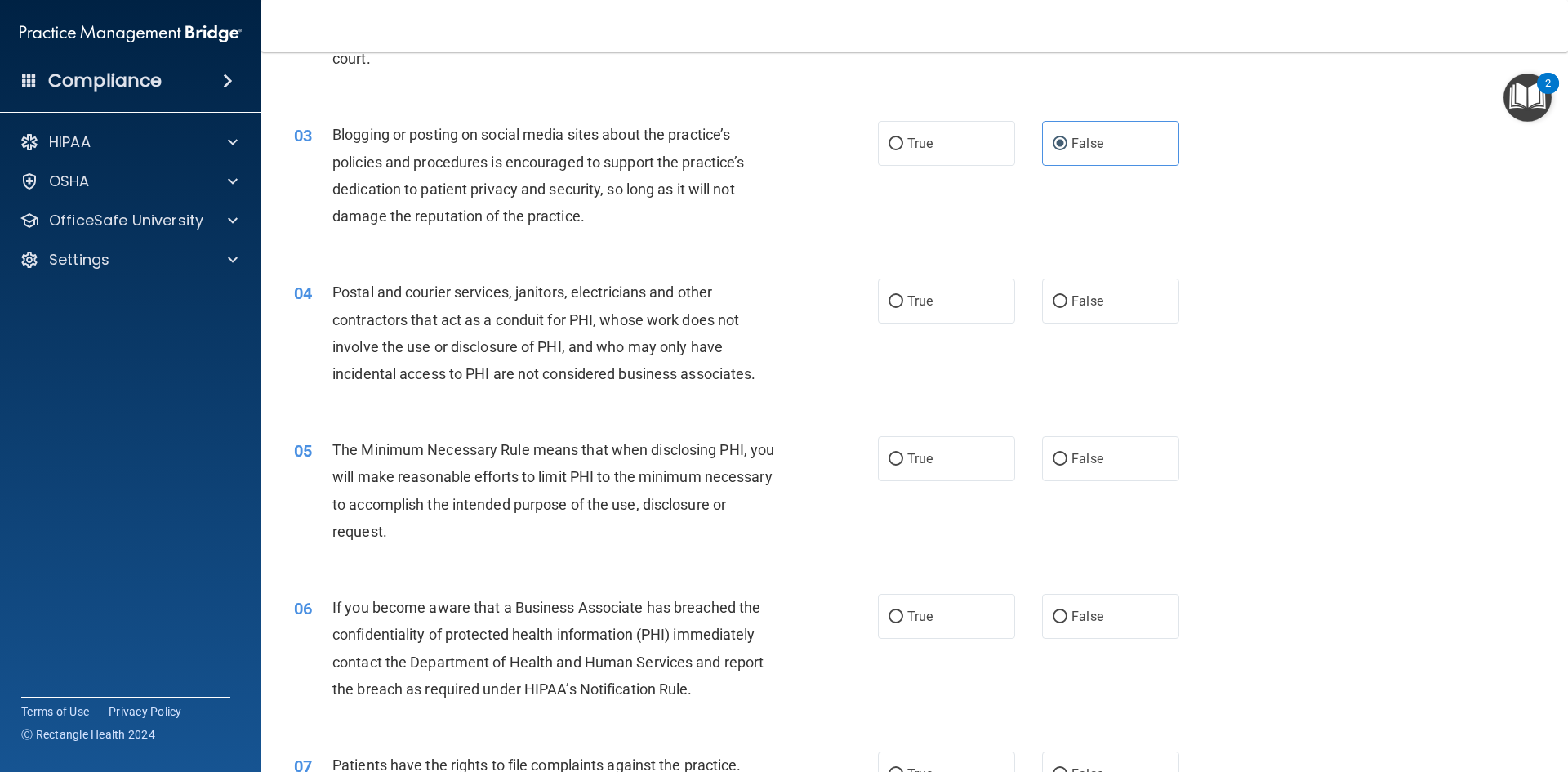
scroll to position [245, 0]
click at [1092, 290] on span "False" at bounding box center [1088, 298] width 32 height 16
click at [1068, 292] on input "False" at bounding box center [1060, 298] width 15 height 12
radio input "true"
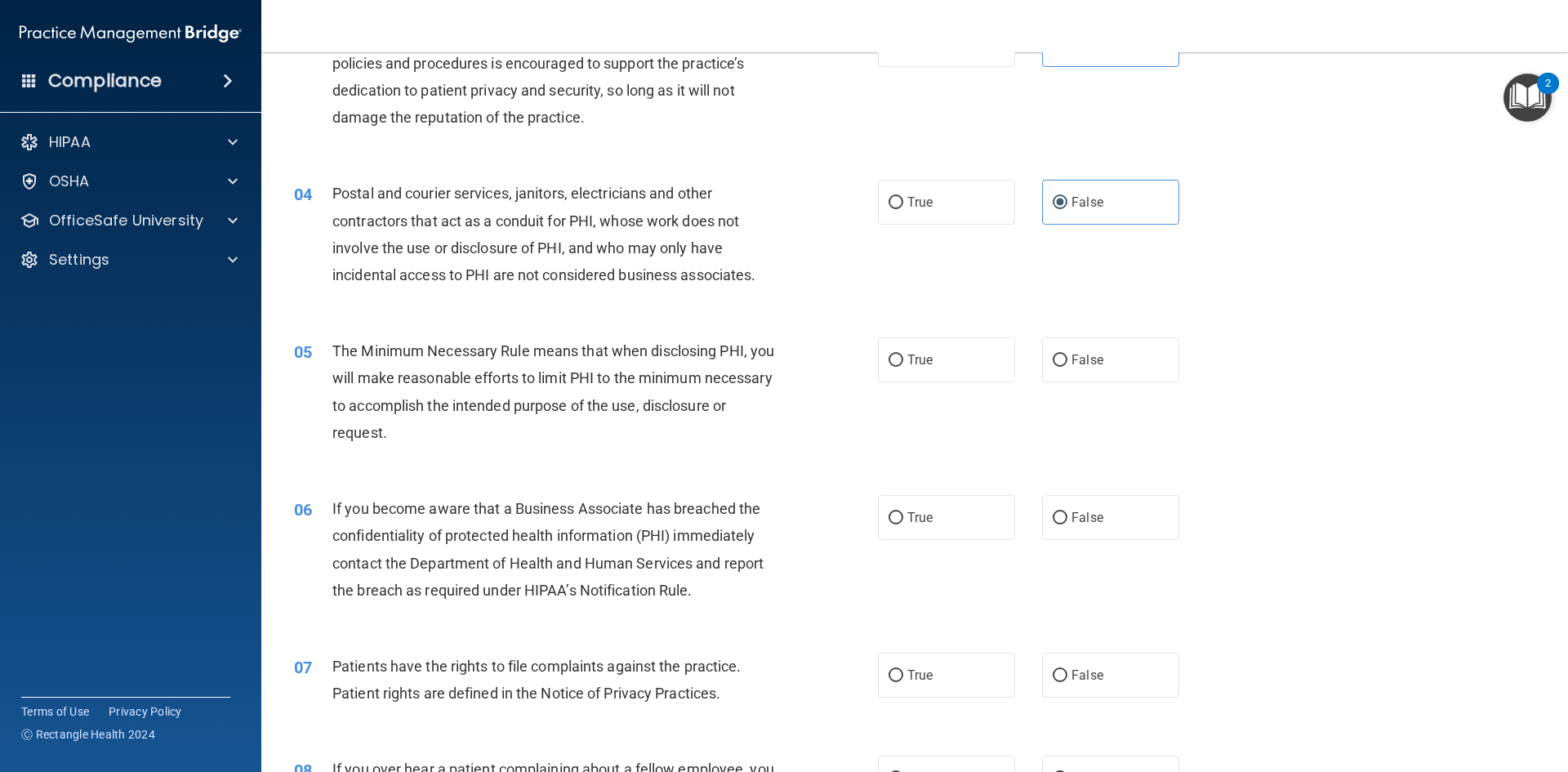
scroll to position [490, 0]
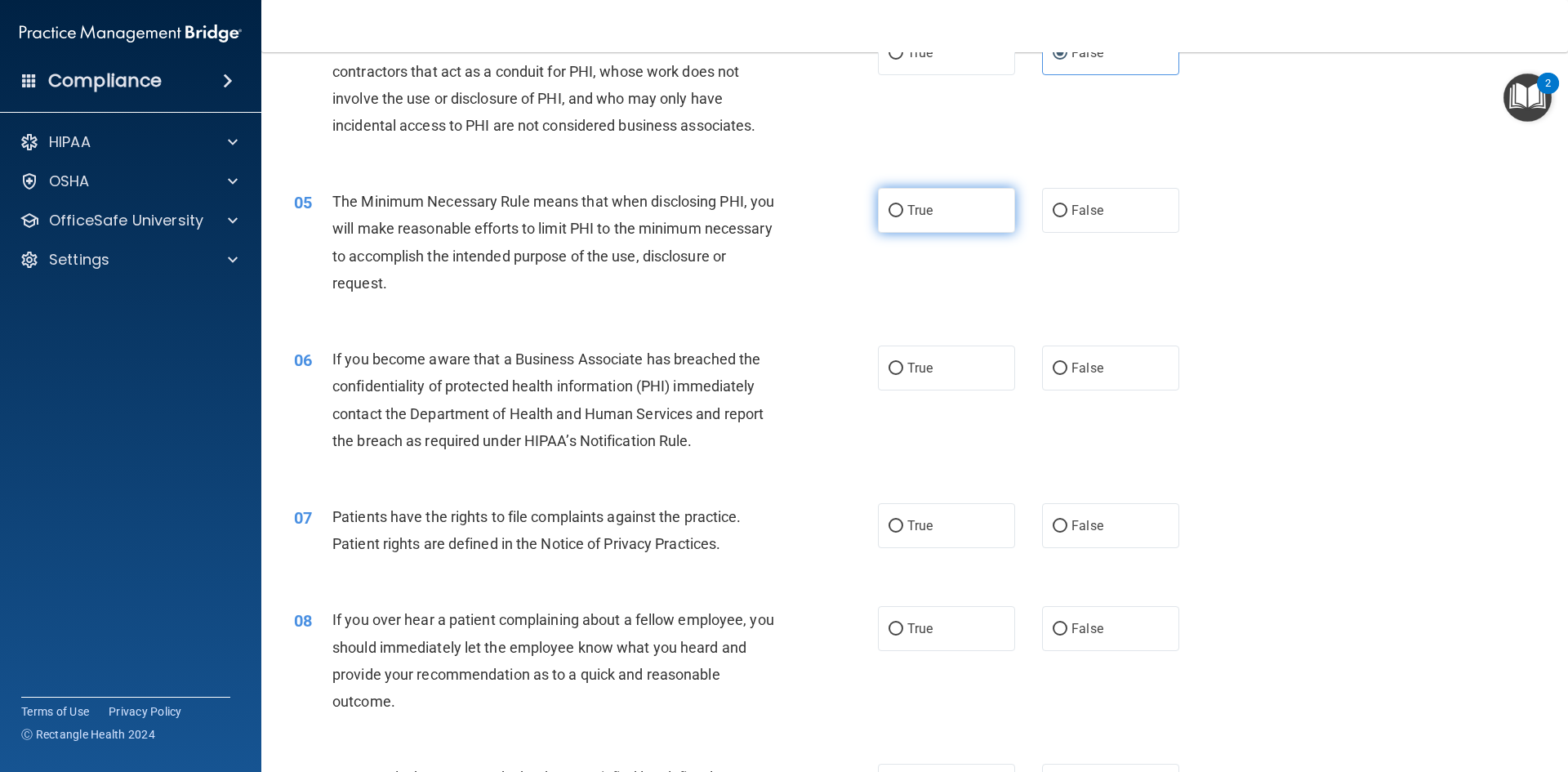
click at [900, 219] on label "True" at bounding box center [947, 210] width 137 height 45
click at [900, 218] on input "True" at bounding box center [896, 211] width 15 height 12
radio input "true"
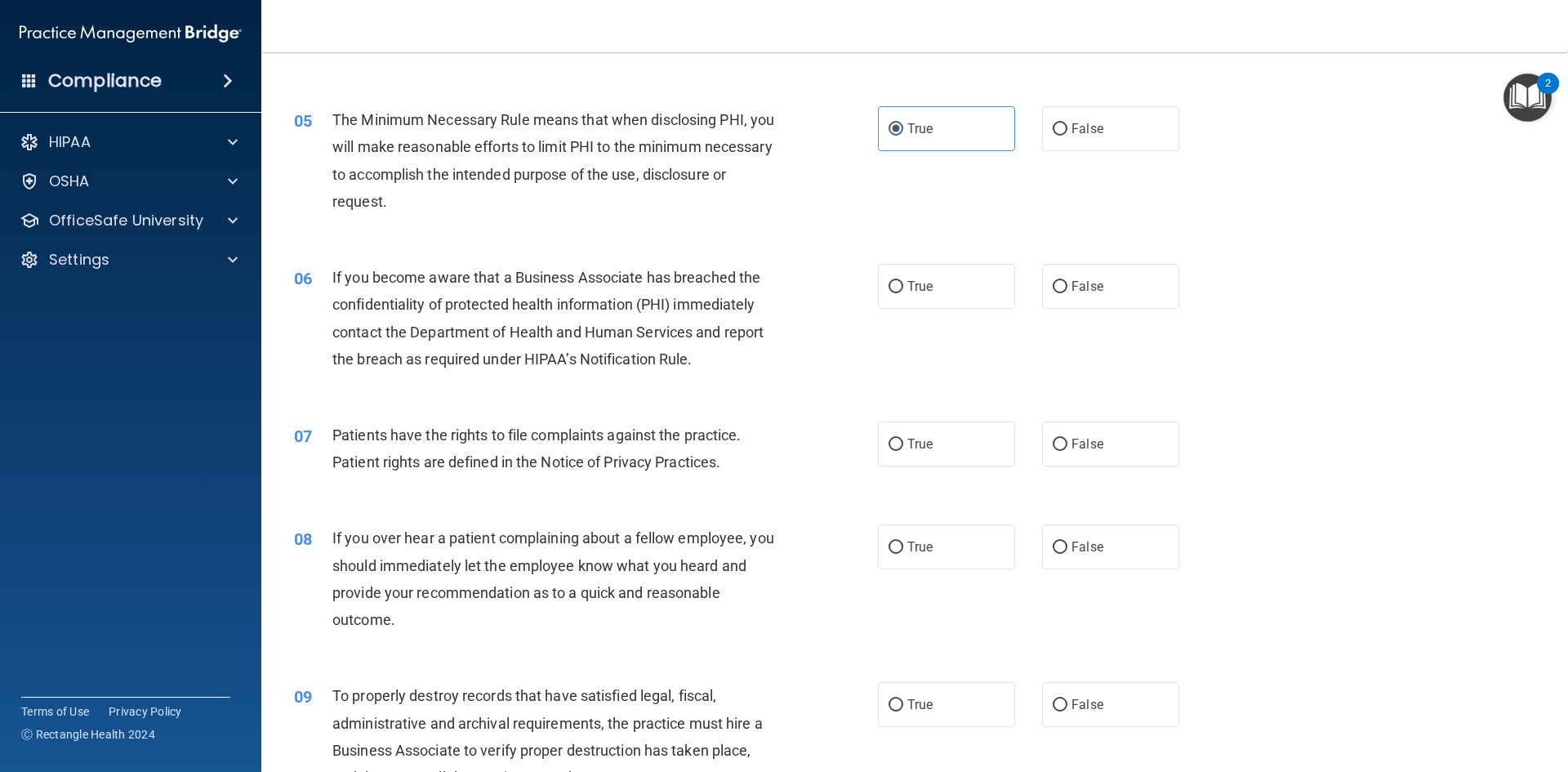
scroll to position [654, 0]
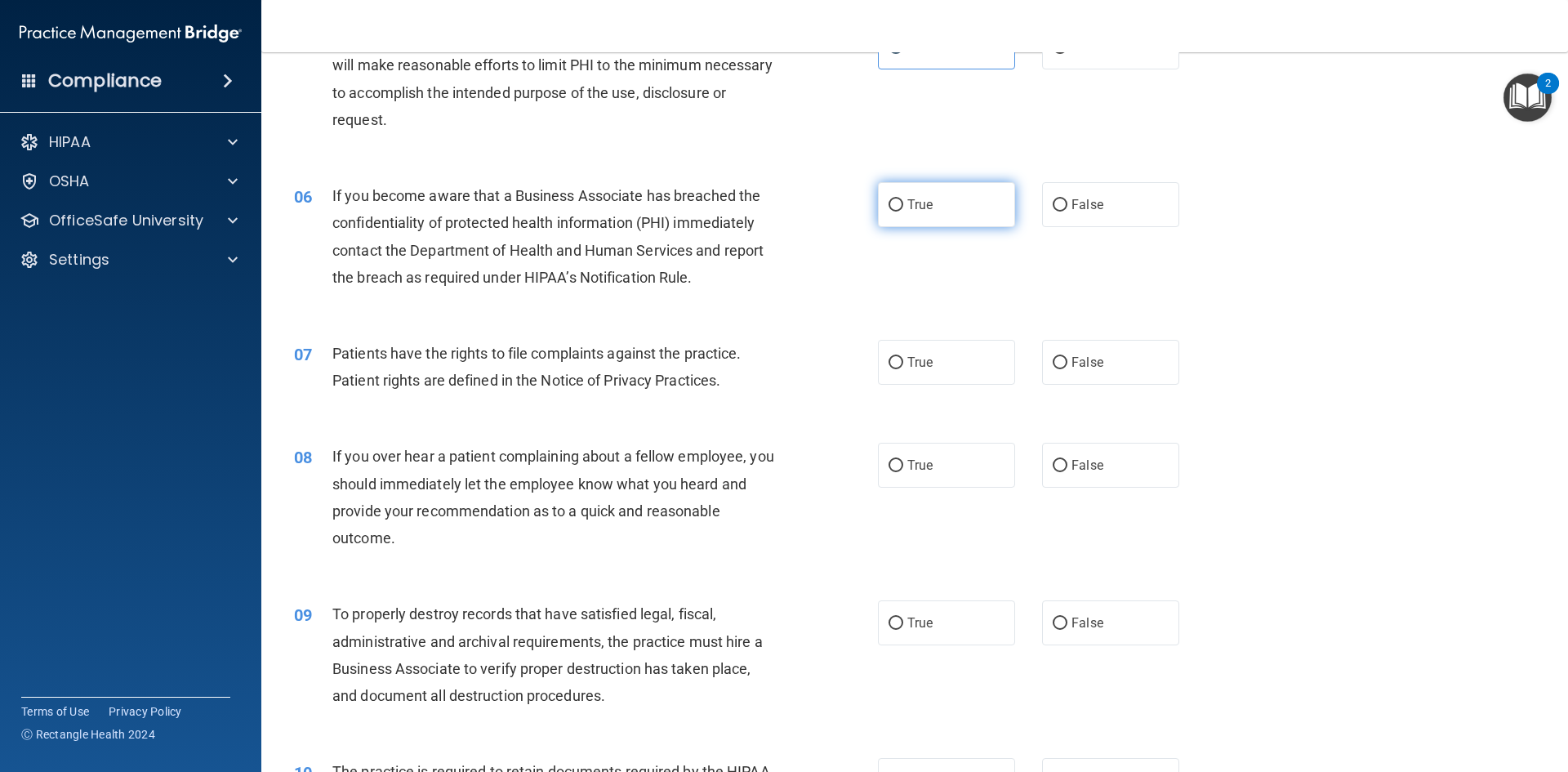
click at [952, 202] on label "True" at bounding box center [947, 204] width 137 height 45
click at [904, 202] on input "True" at bounding box center [896, 205] width 15 height 12
radio input "true"
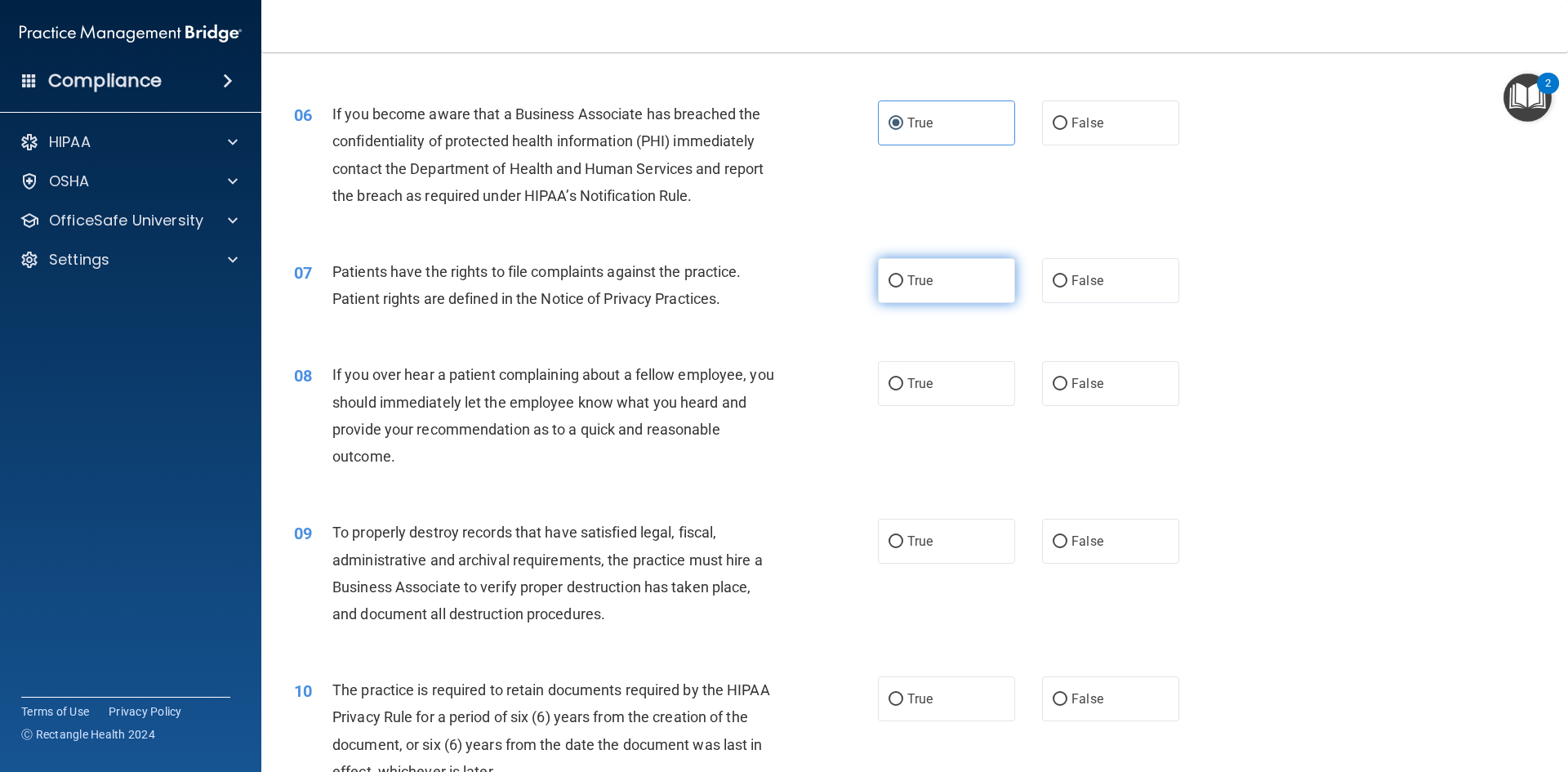
click at [932, 283] on label "True" at bounding box center [947, 281] width 137 height 45
click at [904, 283] on input "True" at bounding box center [896, 282] width 15 height 12
radio input "true"
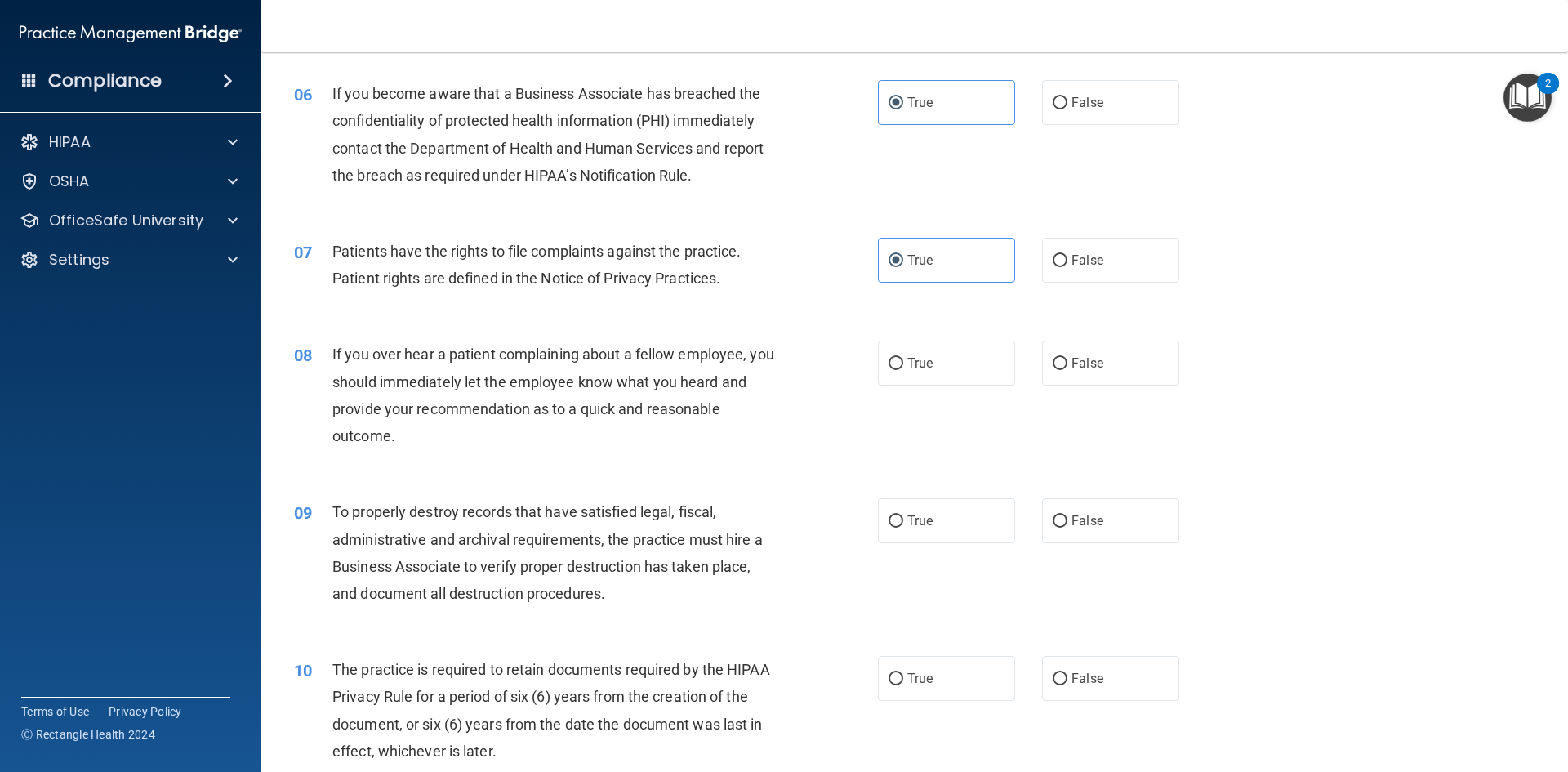
scroll to position [818, 0]
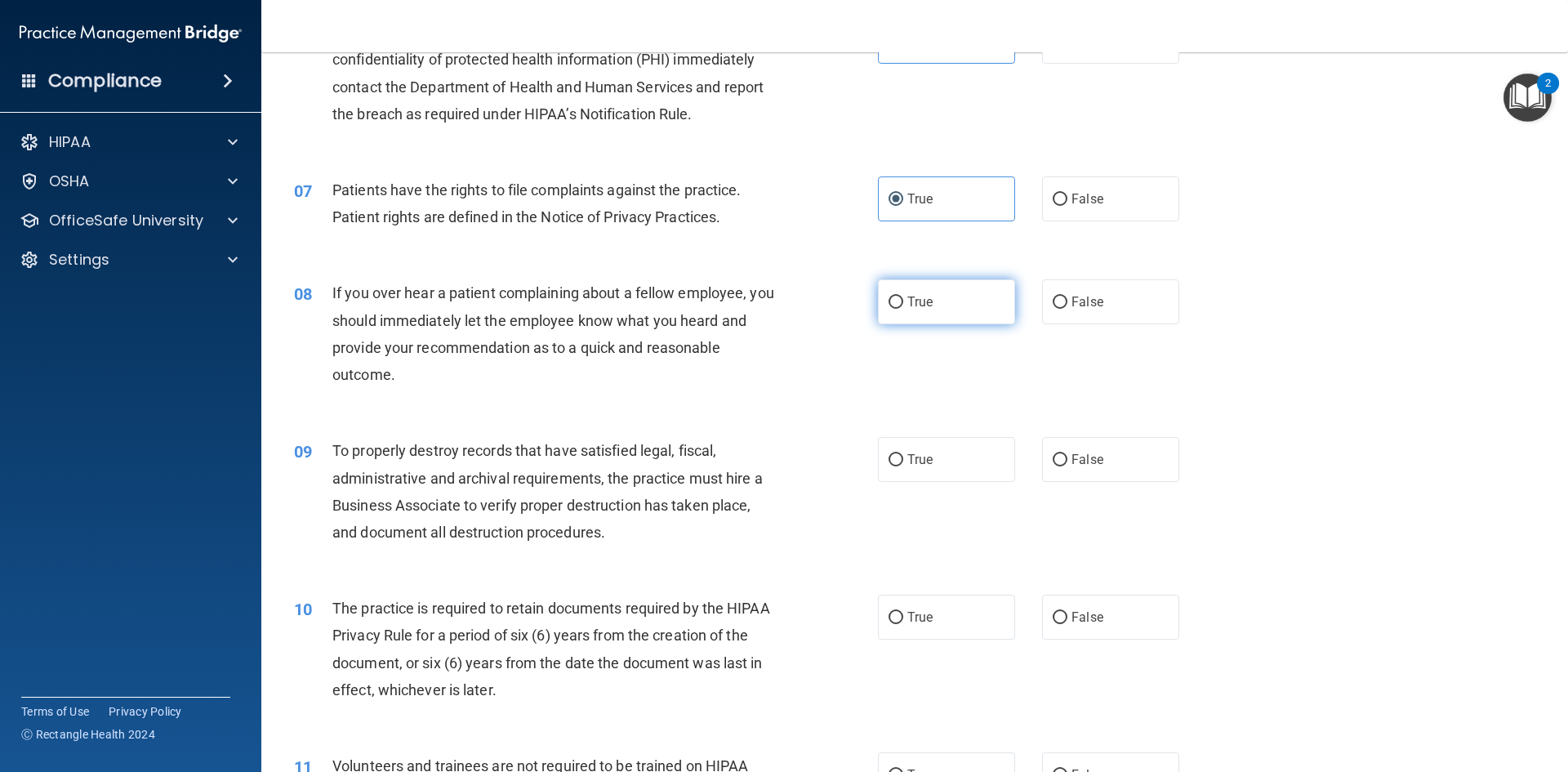
click at [942, 291] on label "True" at bounding box center [947, 301] width 137 height 45
click at [904, 296] on input "True" at bounding box center [896, 302] width 15 height 12
radio input "true"
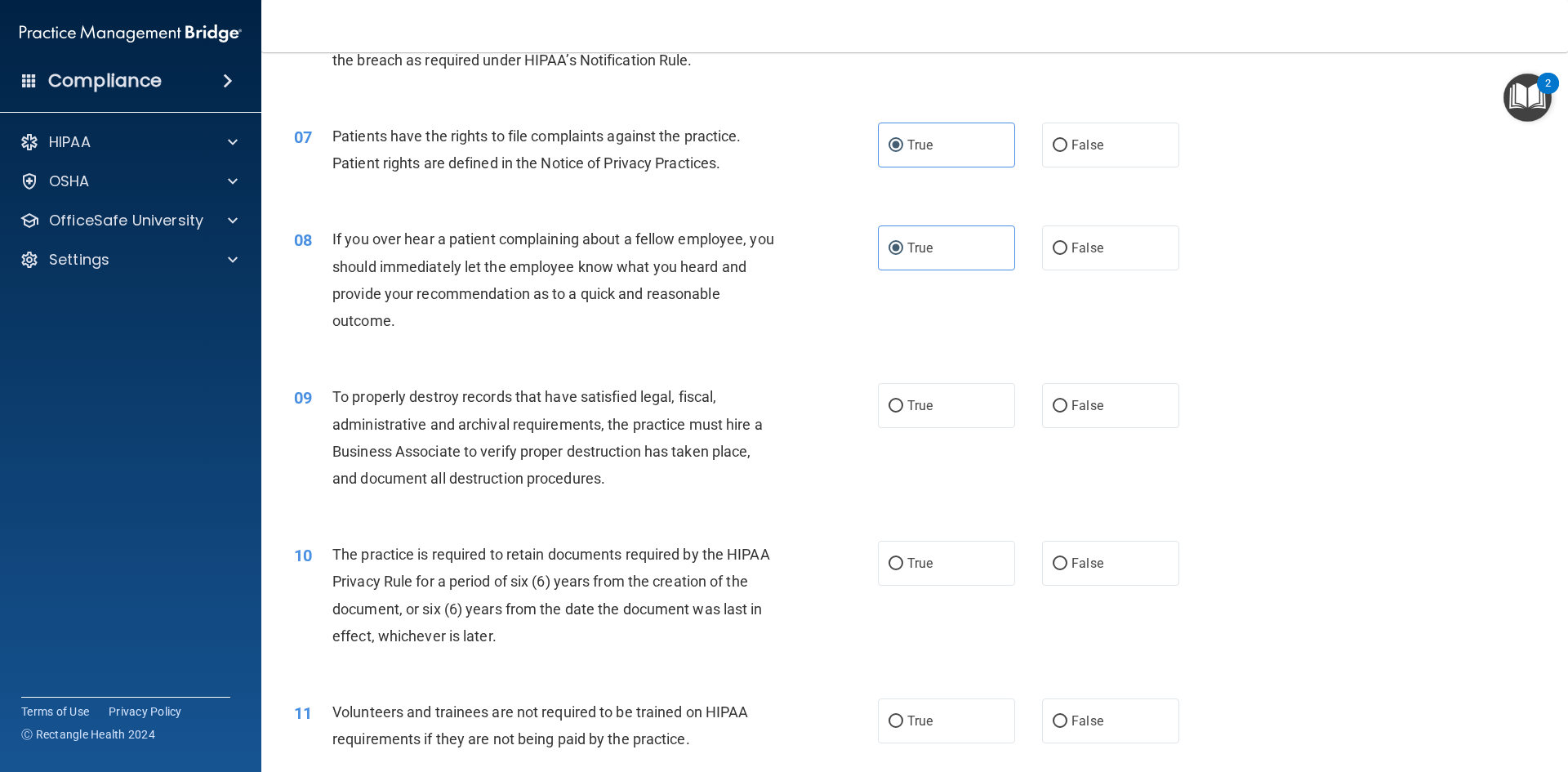
scroll to position [981, 0]
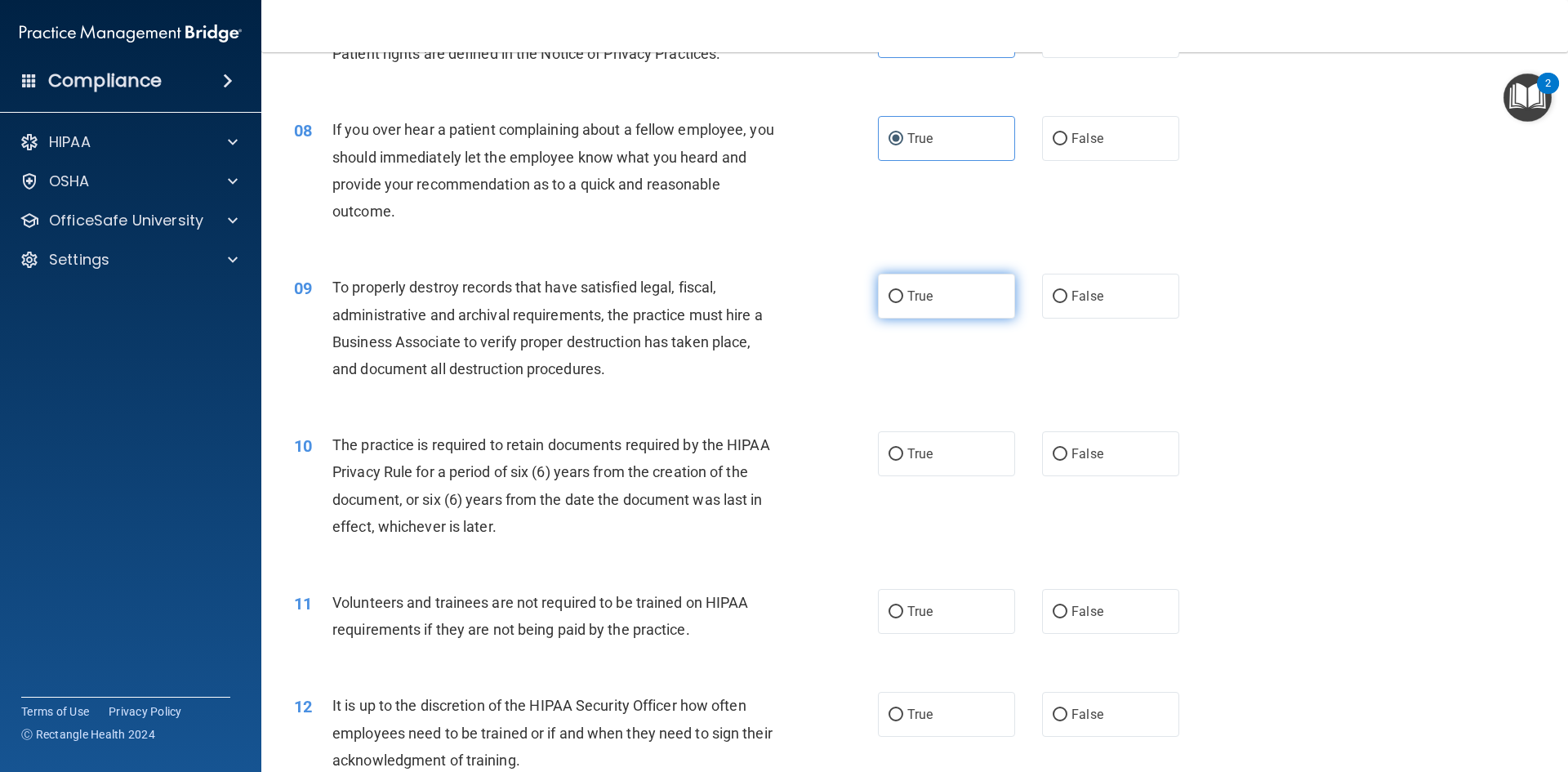
click at [946, 300] on label "True" at bounding box center [947, 295] width 137 height 45
click at [904, 300] on input "True" at bounding box center [896, 296] width 15 height 12
radio input "true"
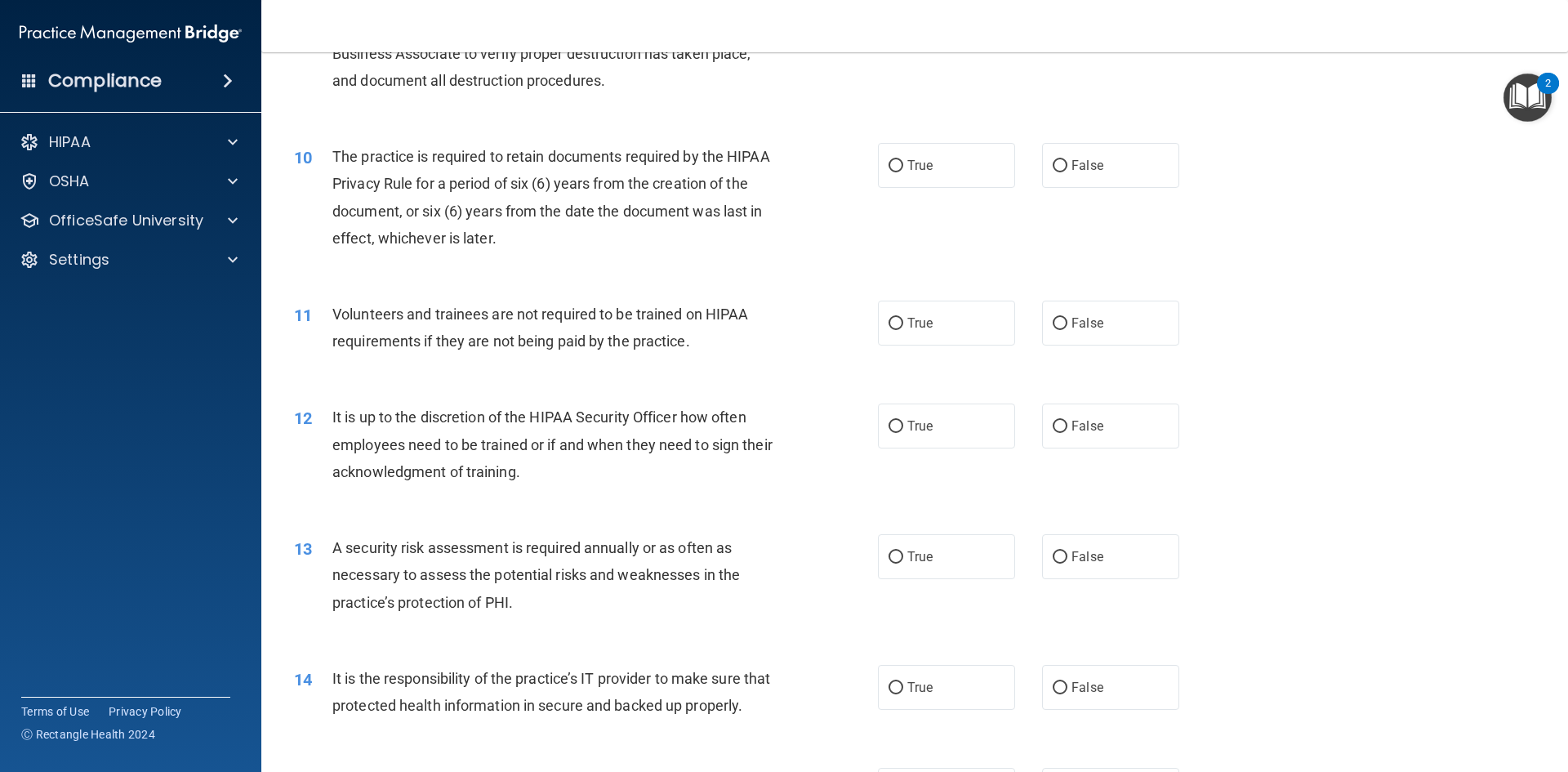
scroll to position [1307, 0]
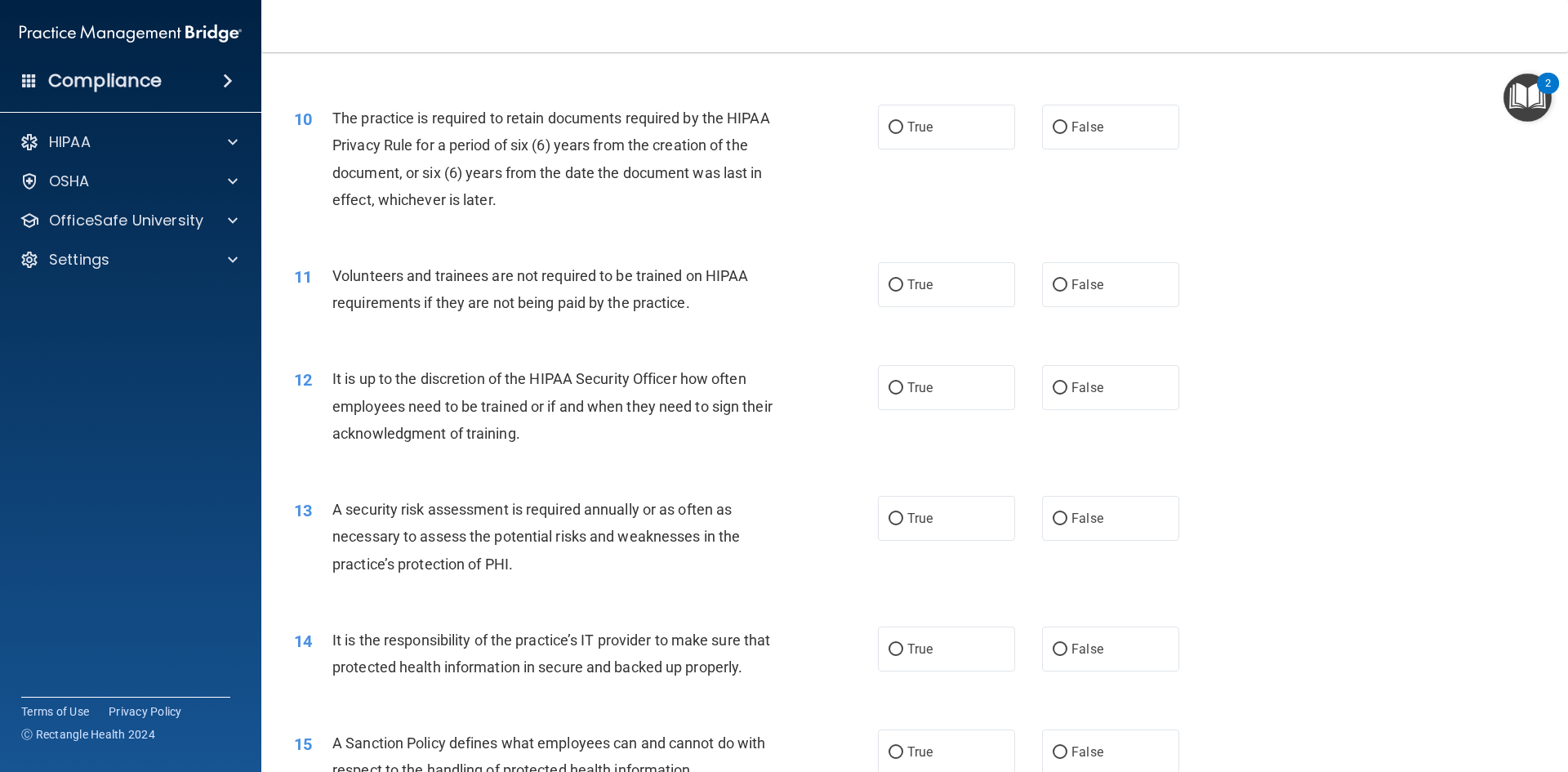
click at [1343, 350] on div "12 It is up to the discretion of the HIPAA Security Officer how often employees…" at bounding box center [914, 410] width 1266 height 130
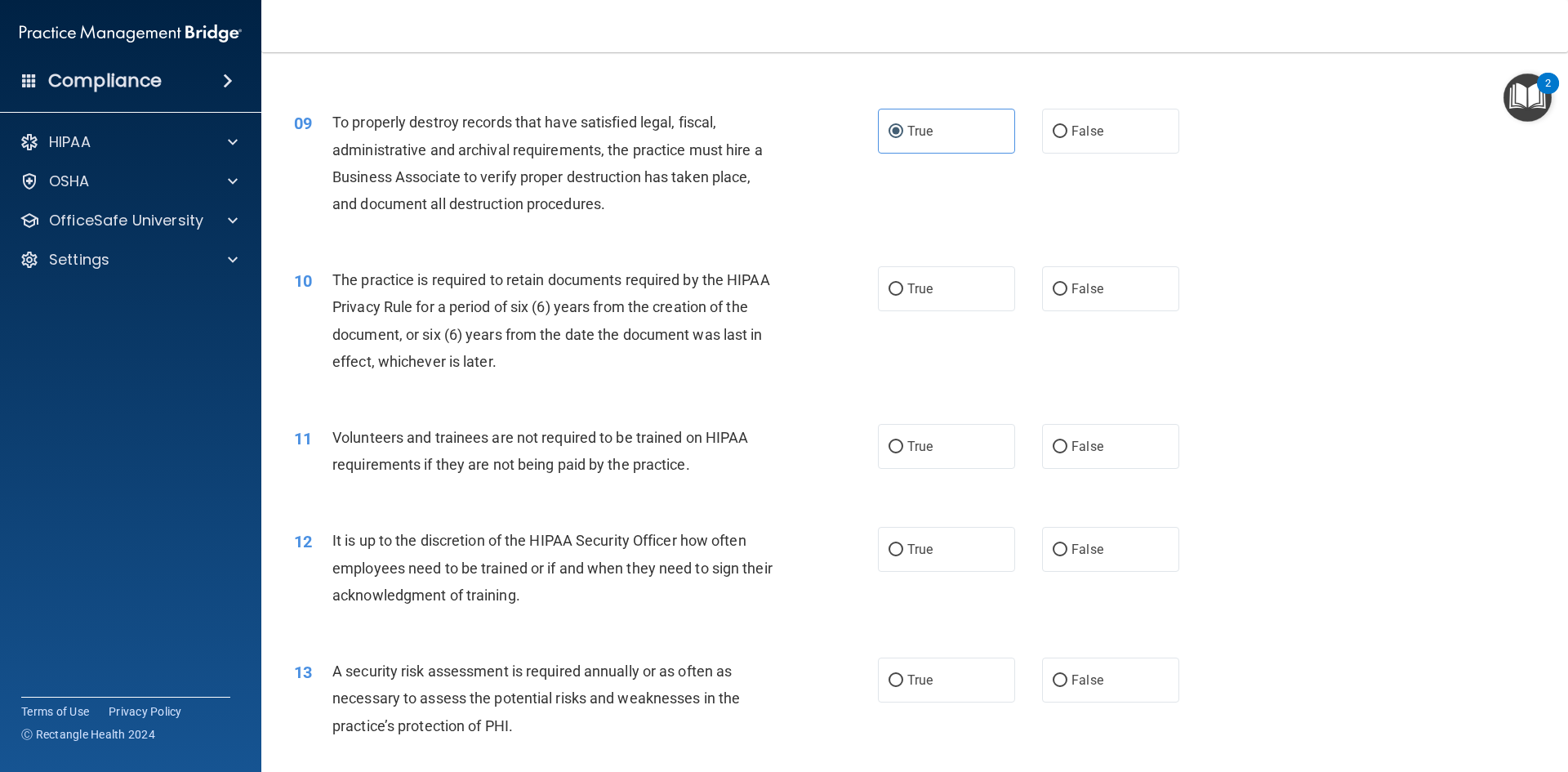
scroll to position [1144, 0]
click at [893, 301] on label "True" at bounding box center [947, 290] width 137 height 45
click at [893, 297] on input "True" at bounding box center [896, 291] width 15 height 12
radio input "true"
click at [1059, 438] on label "False" at bounding box center [1111, 448] width 137 height 45
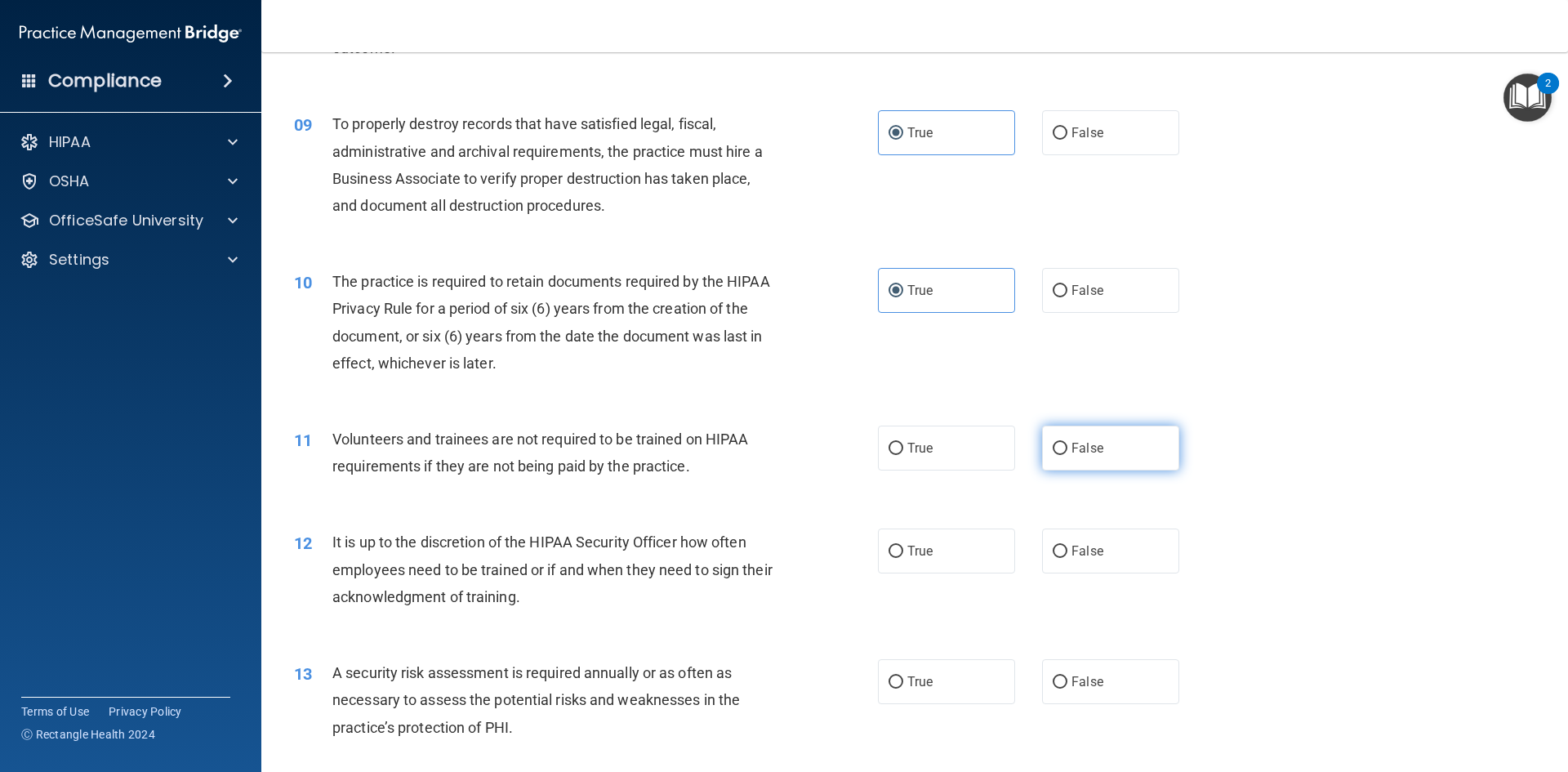
click at [1059, 443] on input "False" at bounding box center [1060, 449] width 15 height 12
radio input "true"
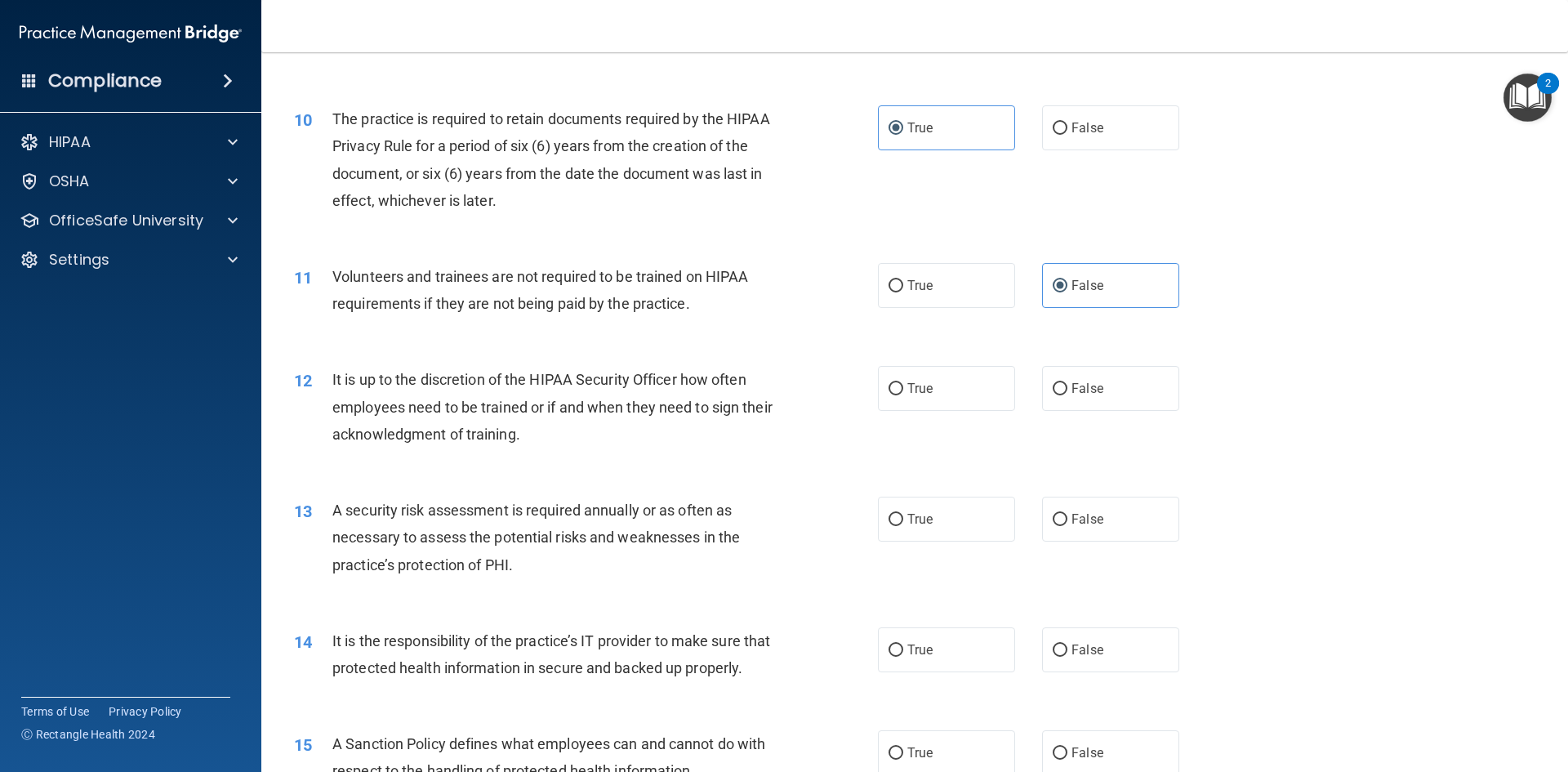
scroll to position [1307, 0]
click at [946, 390] on label "True" at bounding box center [947, 387] width 137 height 45
click at [904, 390] on input "True" at bounding box center [896, 388] width 15 height 12
radio input "true"
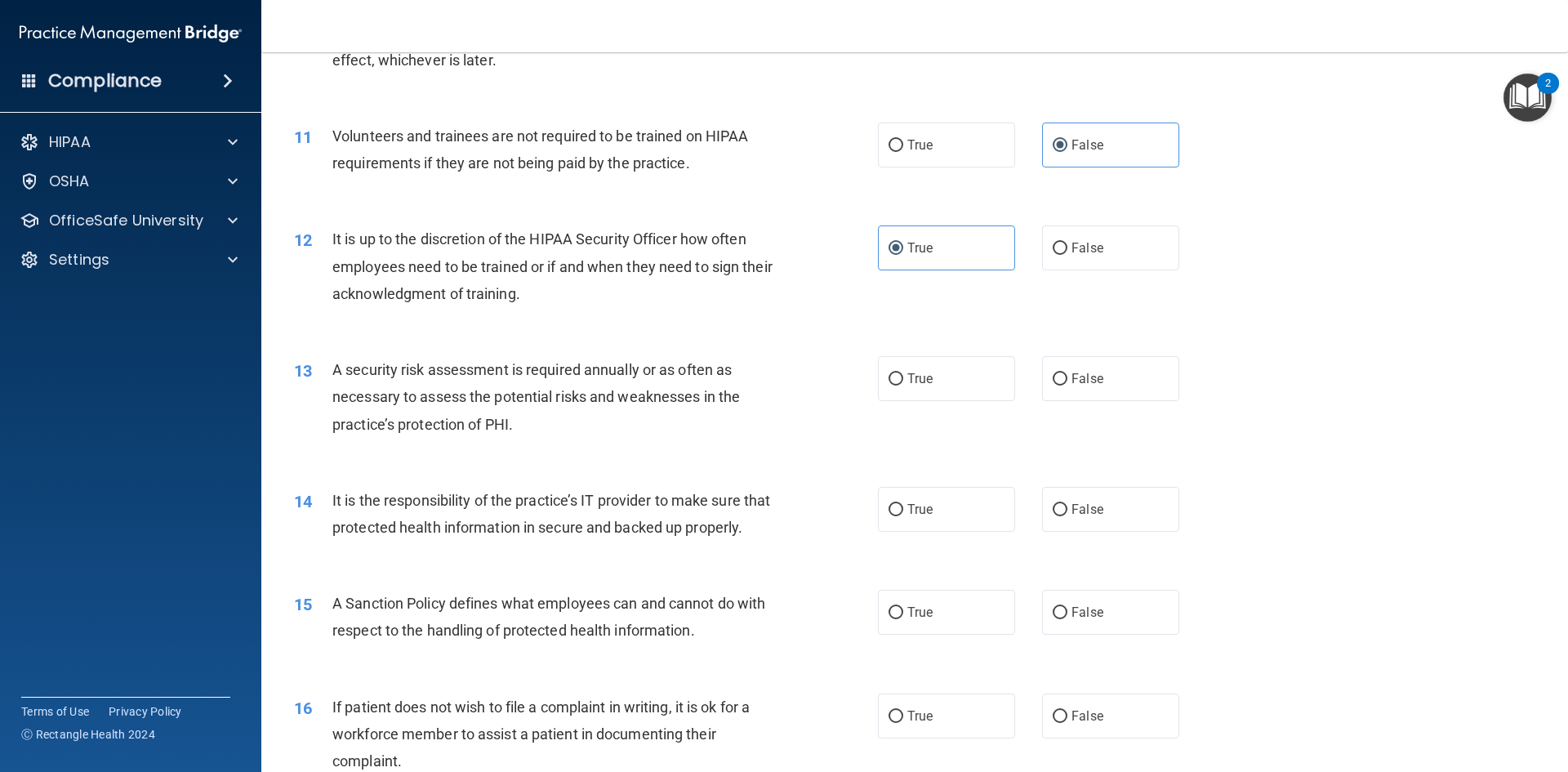
scroll to position [1471, 0]
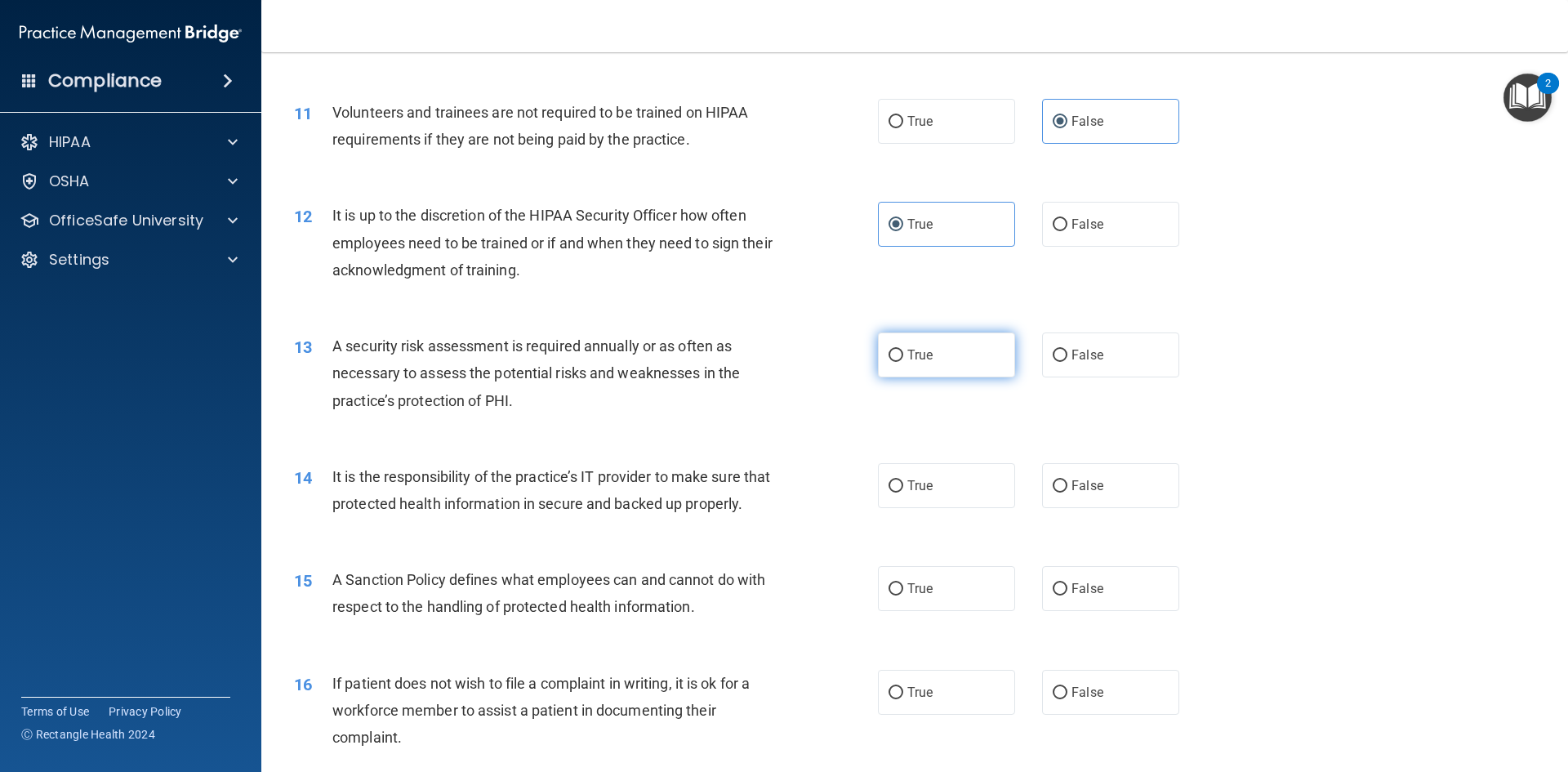
click at [908, 352] on span "True" at bounding box center [920, 355] width 25 height 16
click at [904, 352] on input "True" at bounding box center [896, 356] width 15 height 12
radio input "true"
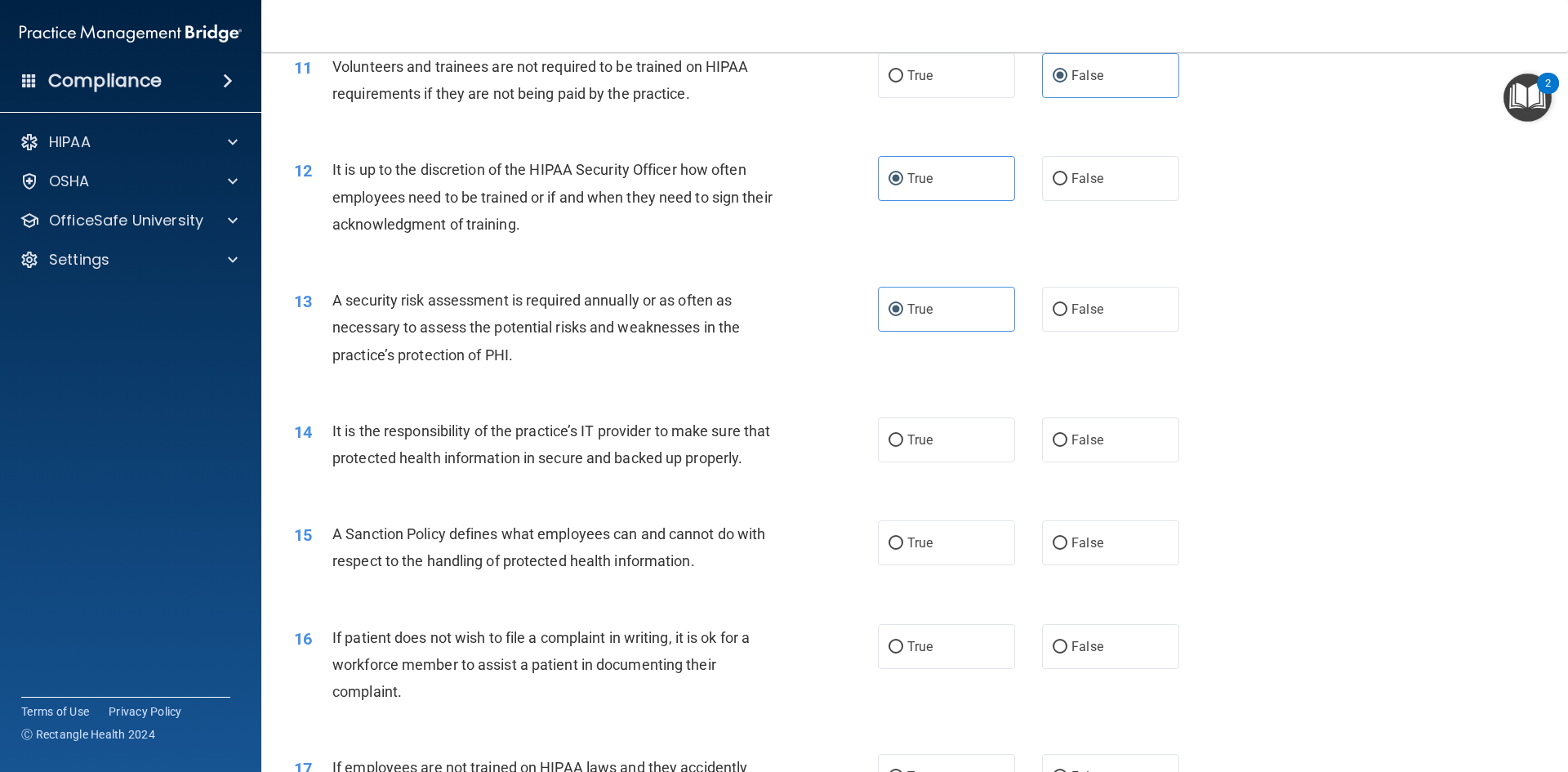
scroll to position [1553, 0]
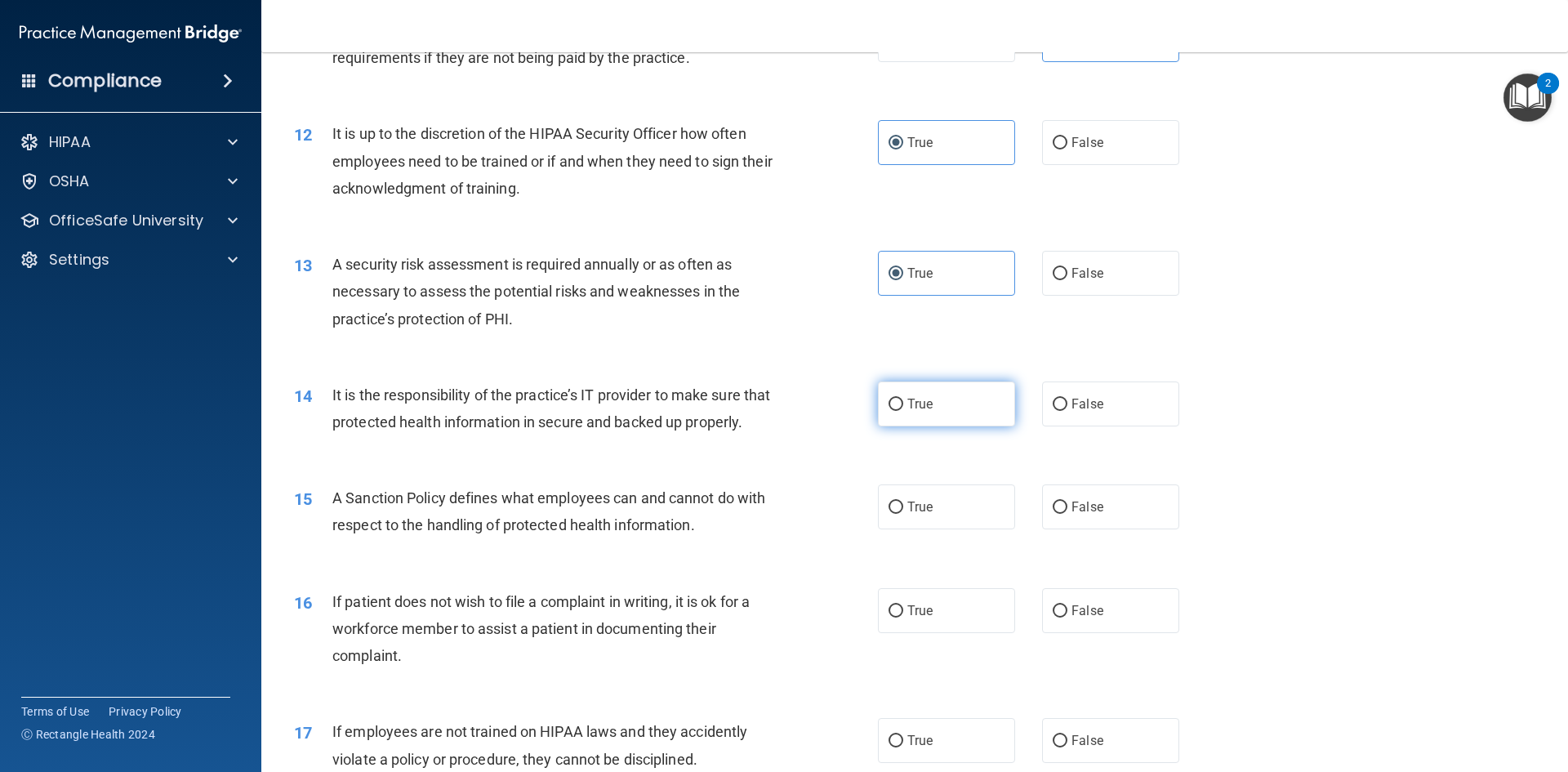
click at [932, 403] on label "True" at bounding box center [947, 404] width 137 height 45
click at [904, 403] on input "True" at bounding box center [896, 405] width 15 height 12
radio input "true"
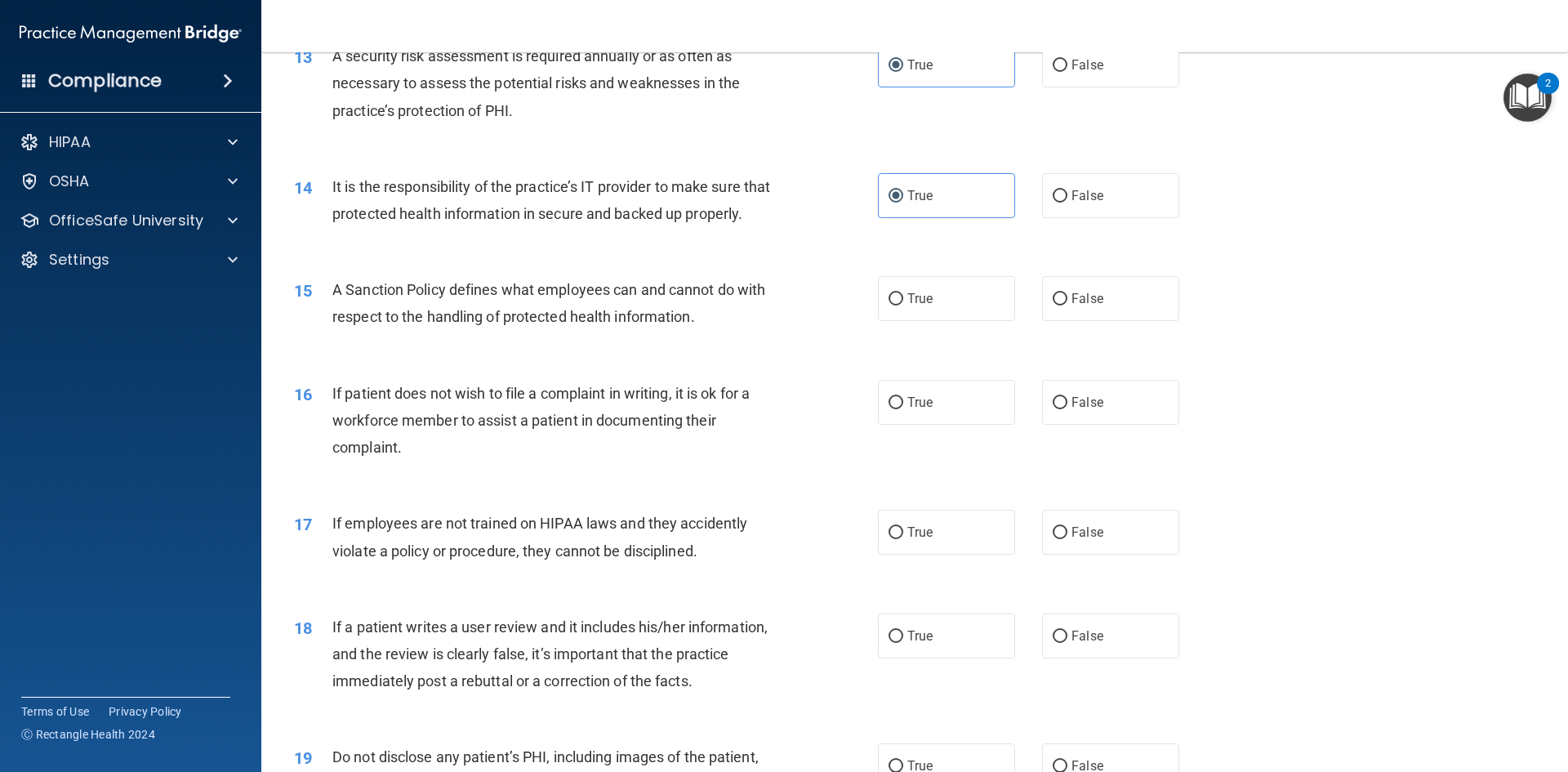
scroll to position [1798, 0]
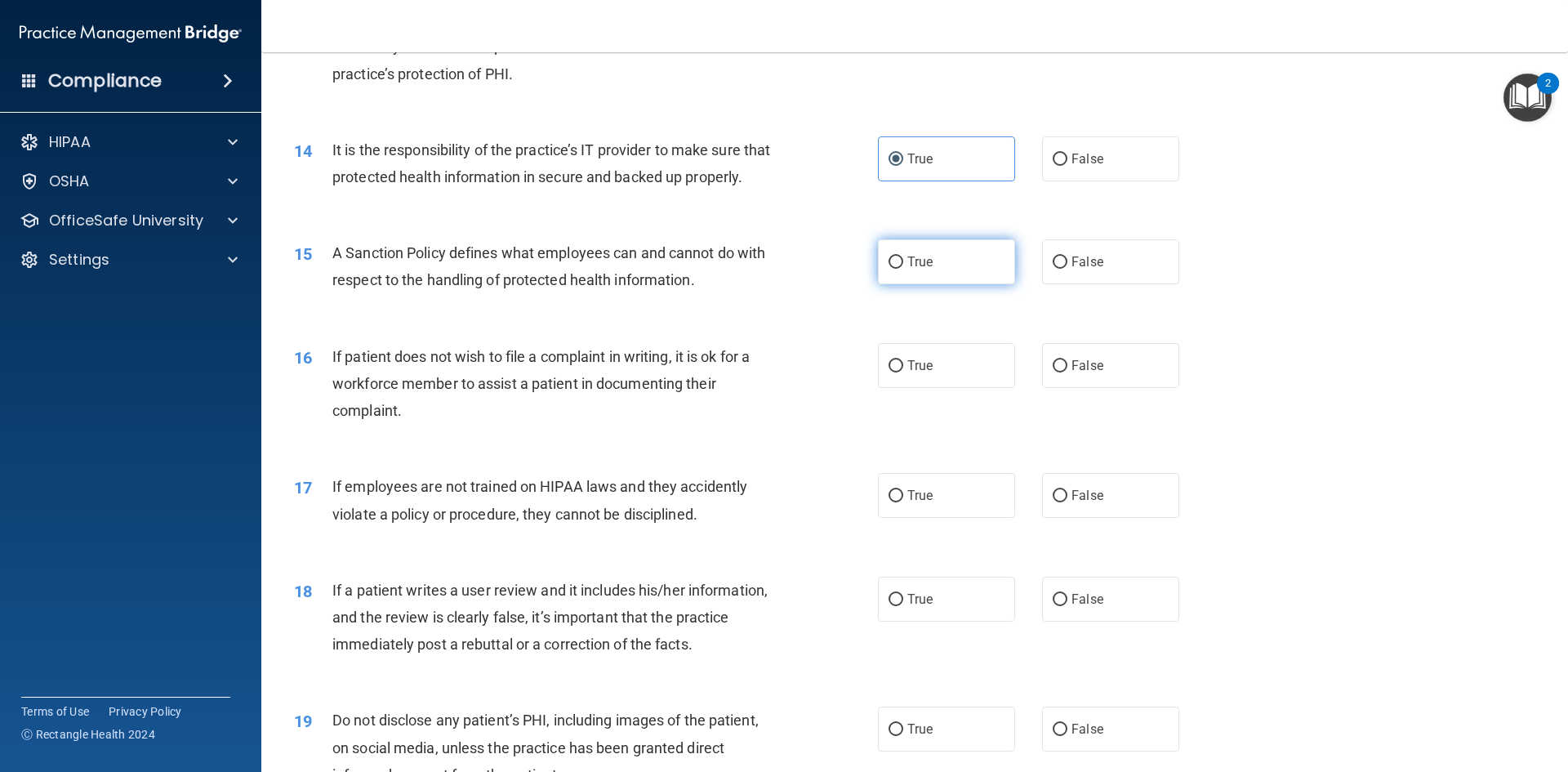
click at [895, 269] on input "True" at bounding box center [896, 263] width 15 height 12
radio input "true"
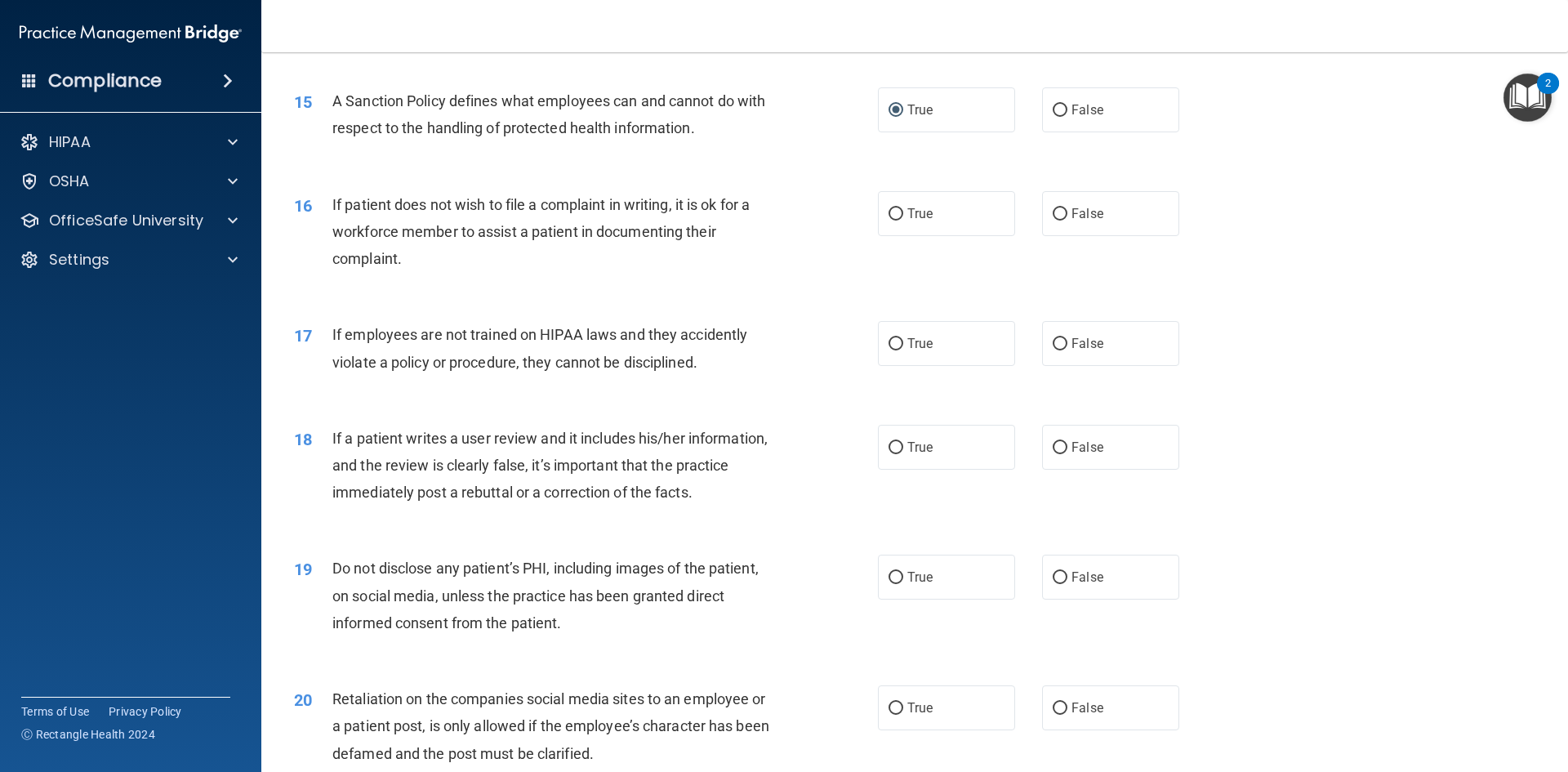
scroll to position [1962, 0]
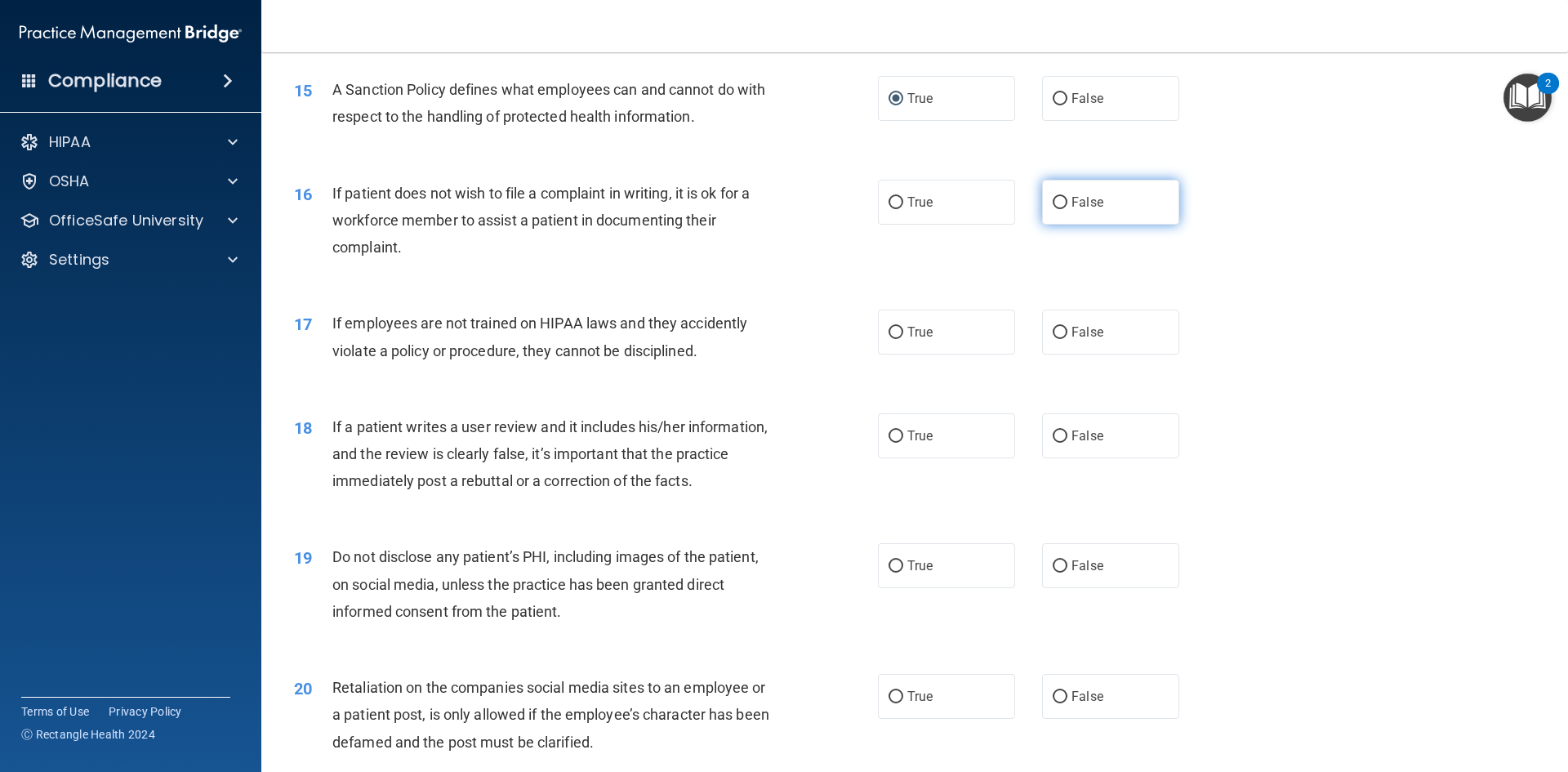
click at [1149, 222] on label "False" at bounding box center [1111, 202] width 137 height 45
click at [1068, 209] on input "False" at bounding box center [1060, 203] width 15 height 12
radio input "true"
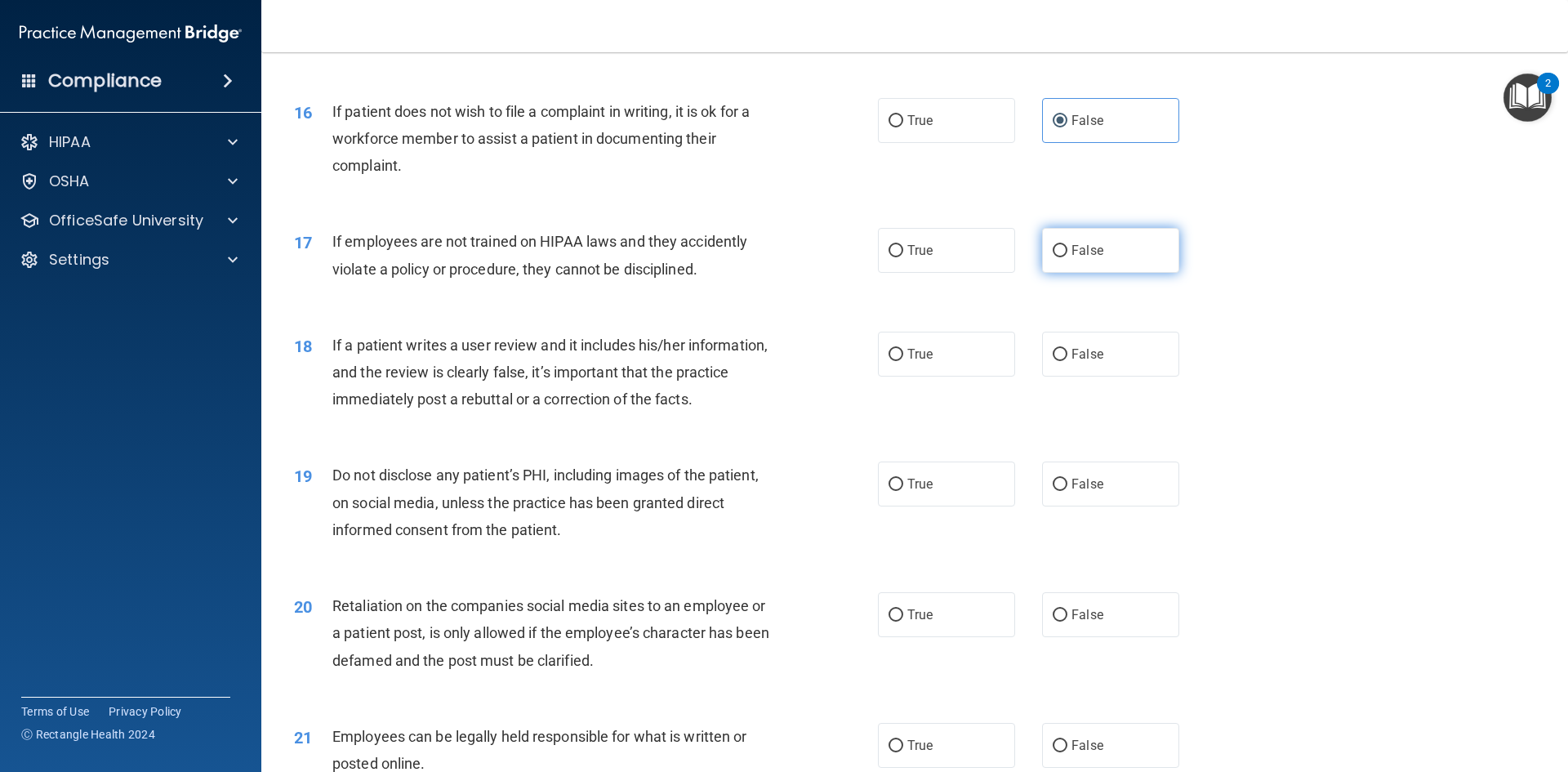
click at [1085, 259] on span "False" at bounding box center [1088, 251] width 32 height 16
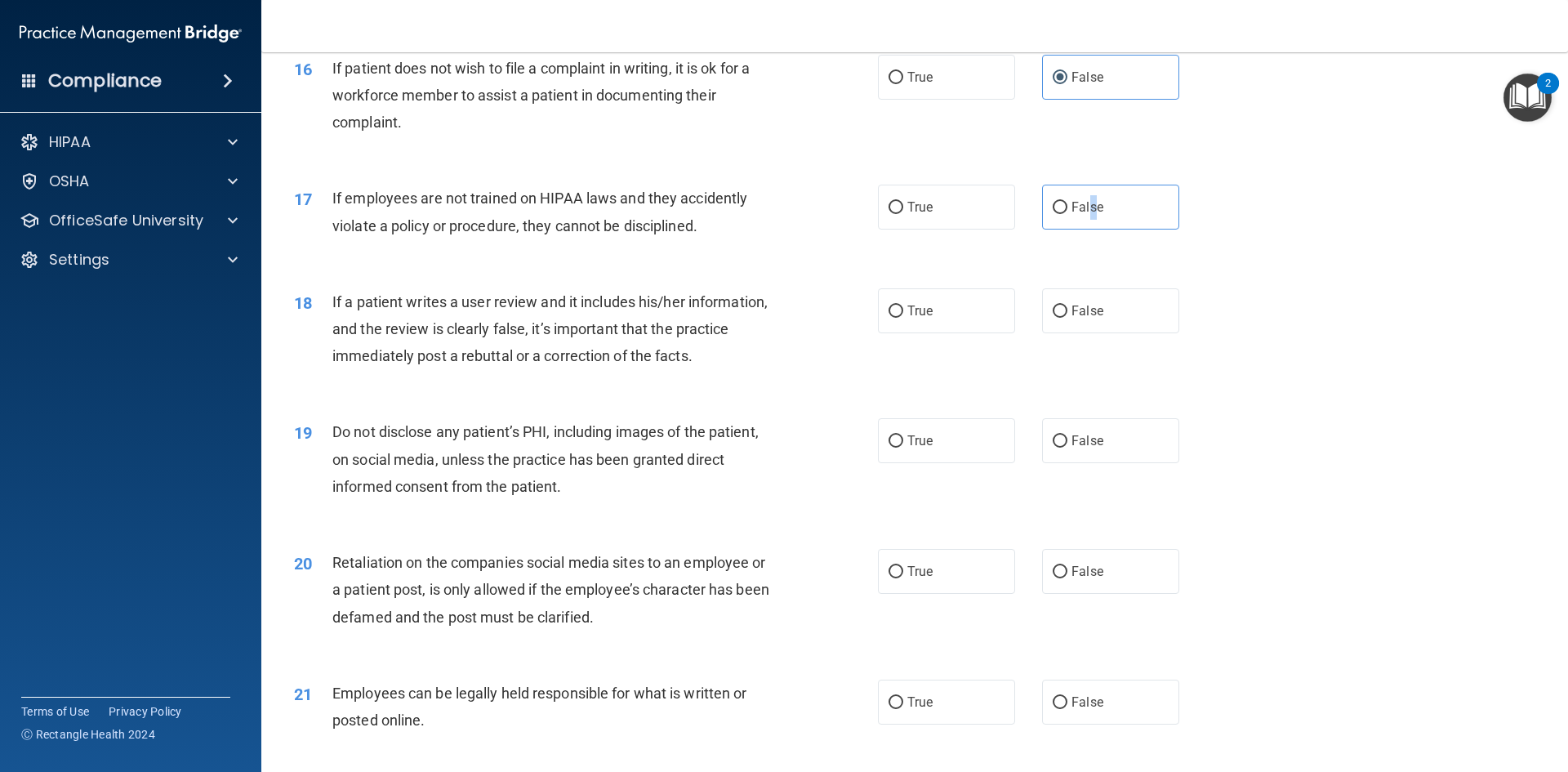
scroll to position [2125, 0]
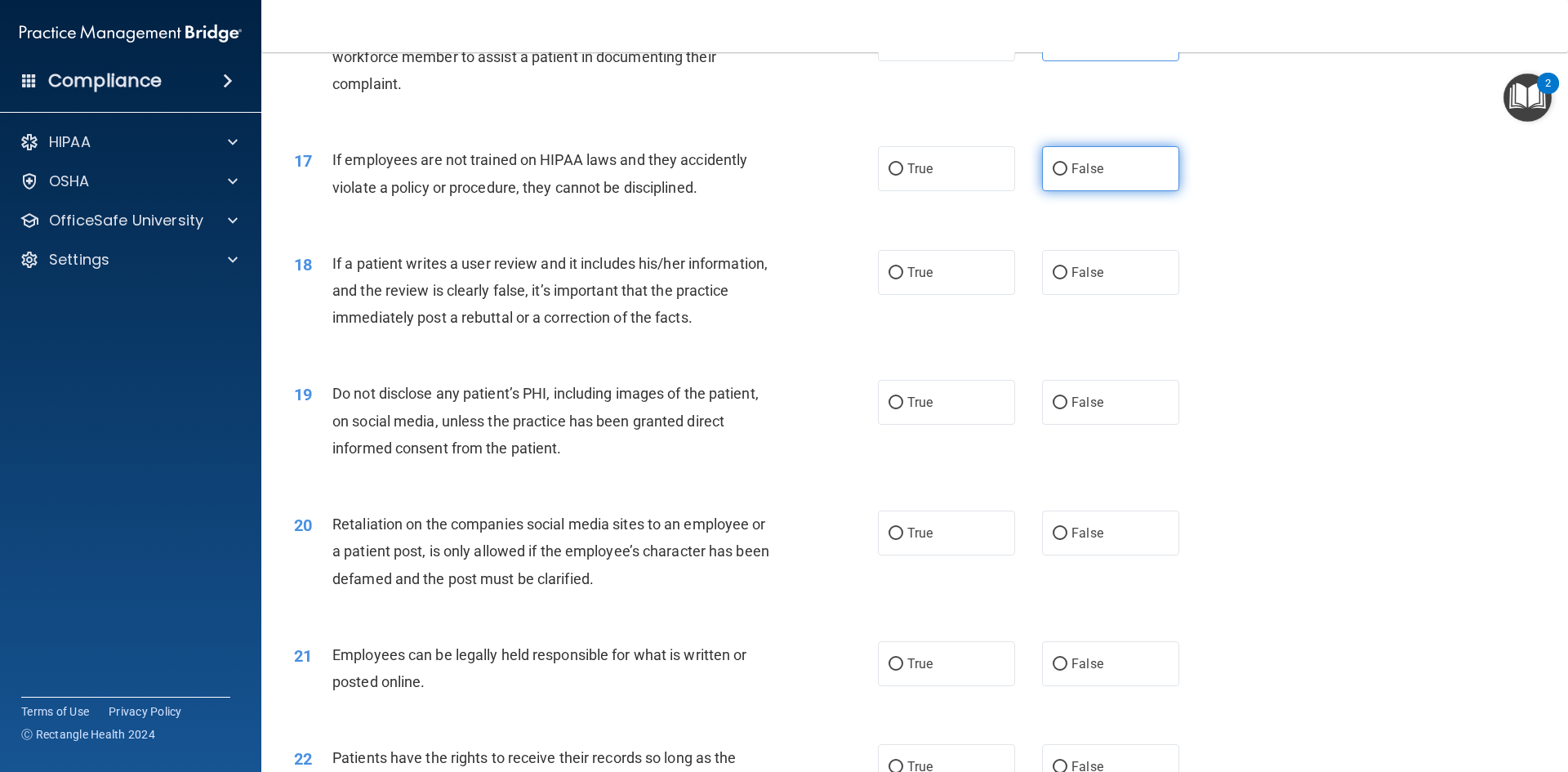
click at [1048, 189] on label "False" at bounding box center [1111, 168] width 137 height 45
click at [1053, 176] on input "False" at bounding box center [1060, 169] width 15 height 12
radio input "true"
click at [1050, 283] on label "False" at bounding box center [1111, 272] width 137 height 45
click at [1053, 280] on input "False" at bounding box center [1060, 274] width 15 height 12
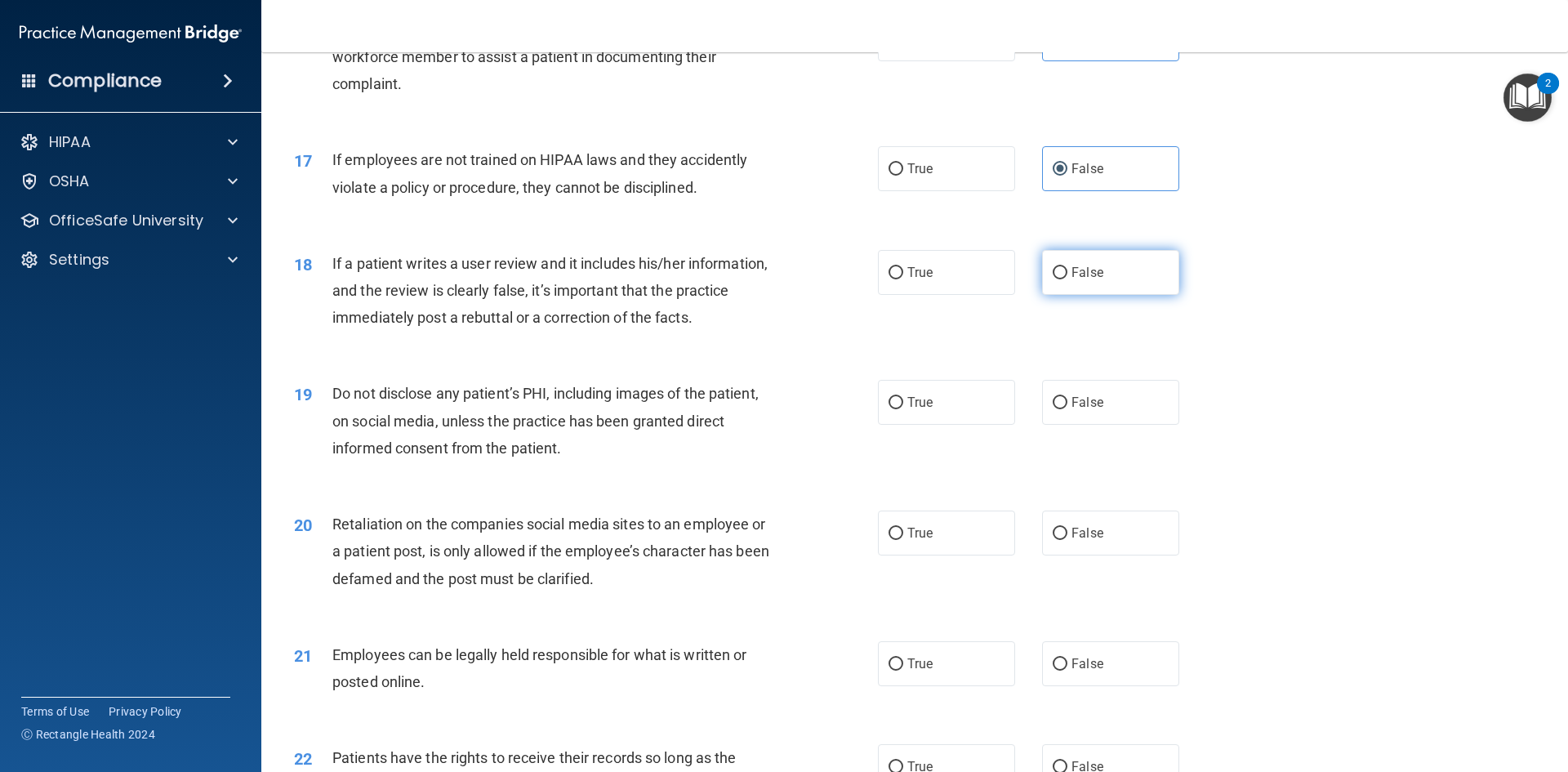
radio input "true"
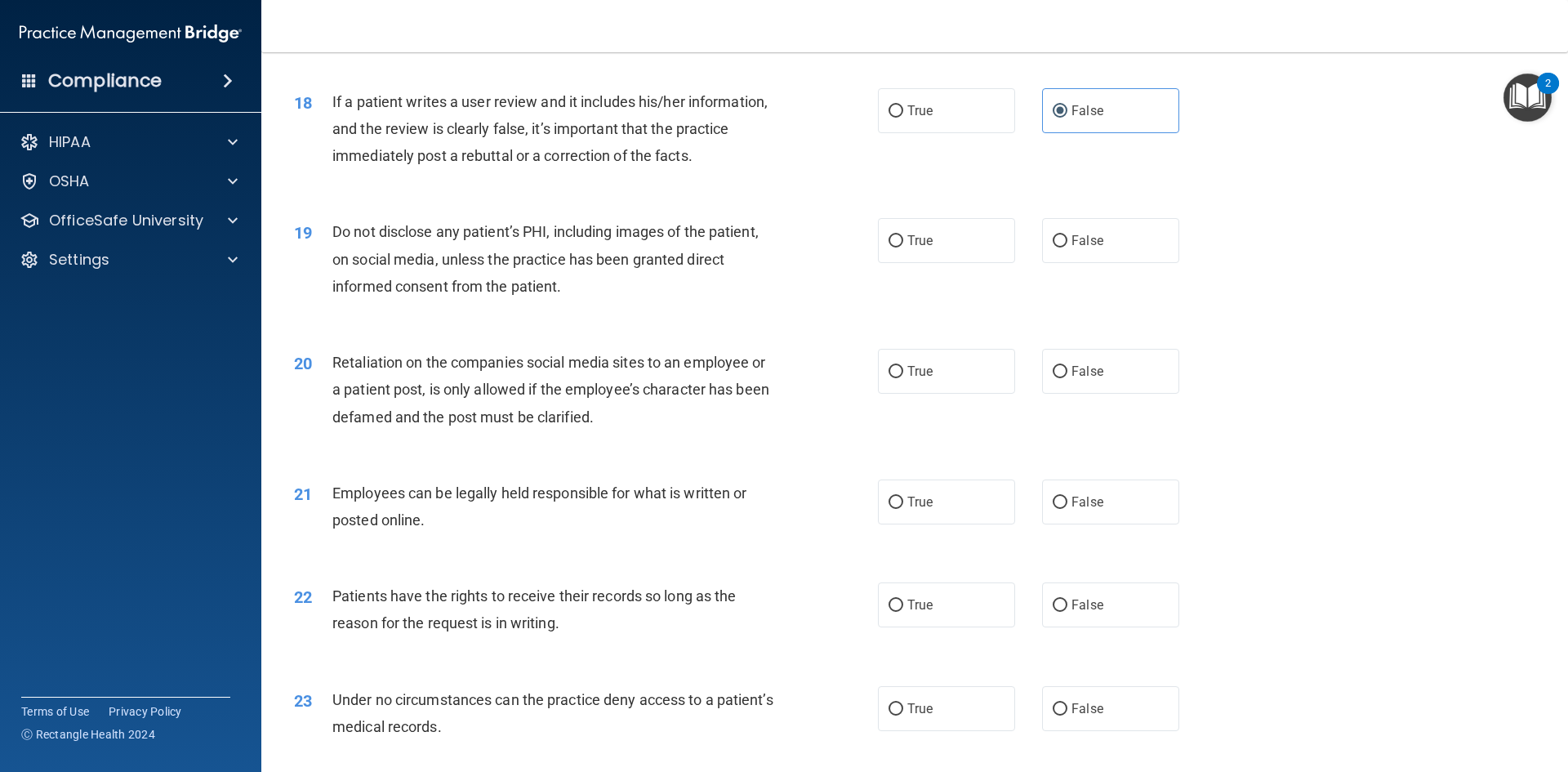
scroll to position [2288, 0]
click at [892, 246] on input "True" at bounding box center [896, 240] width 15 height 12
radio input "true"
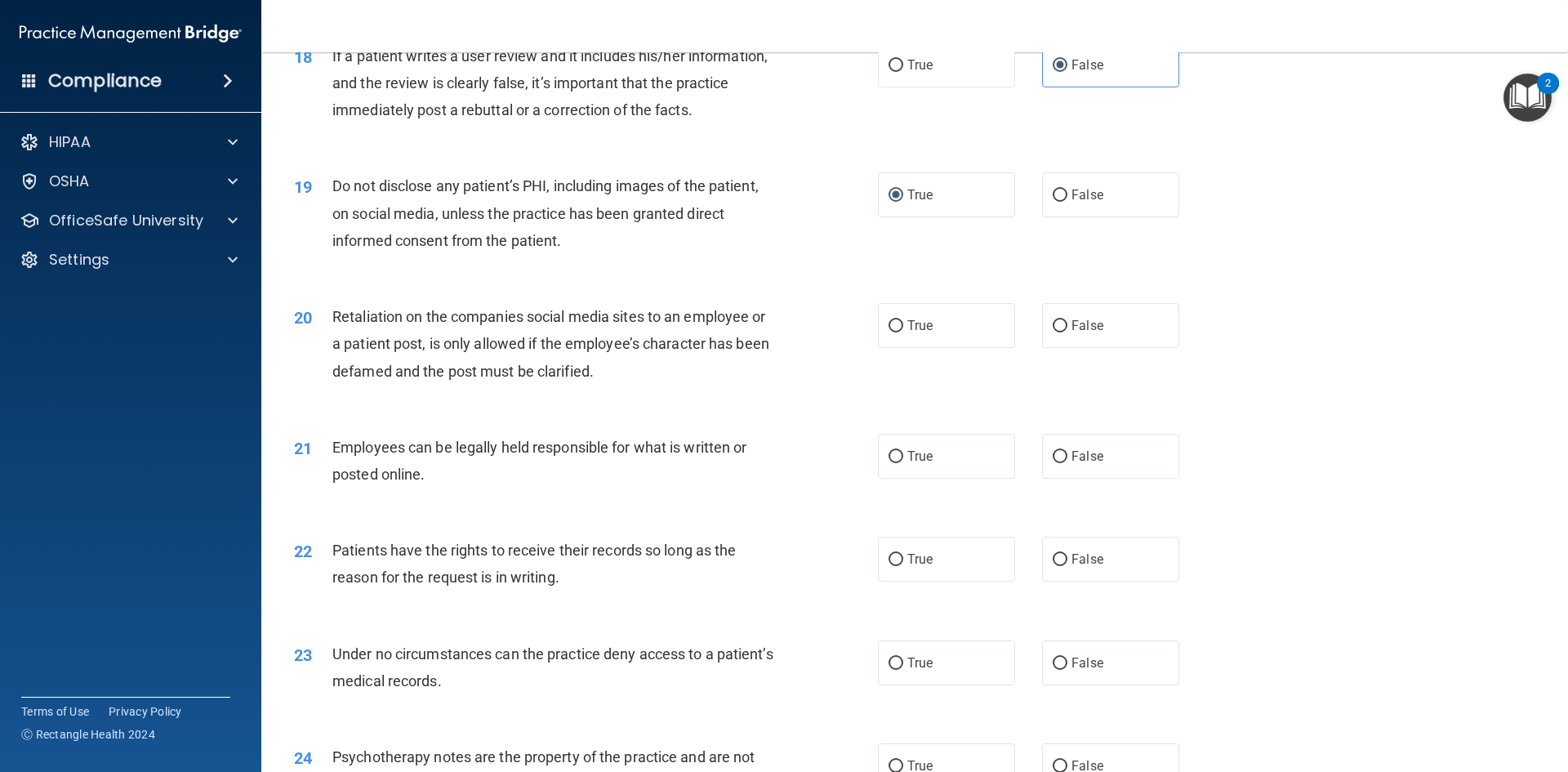
scroll to position [2371, 0]
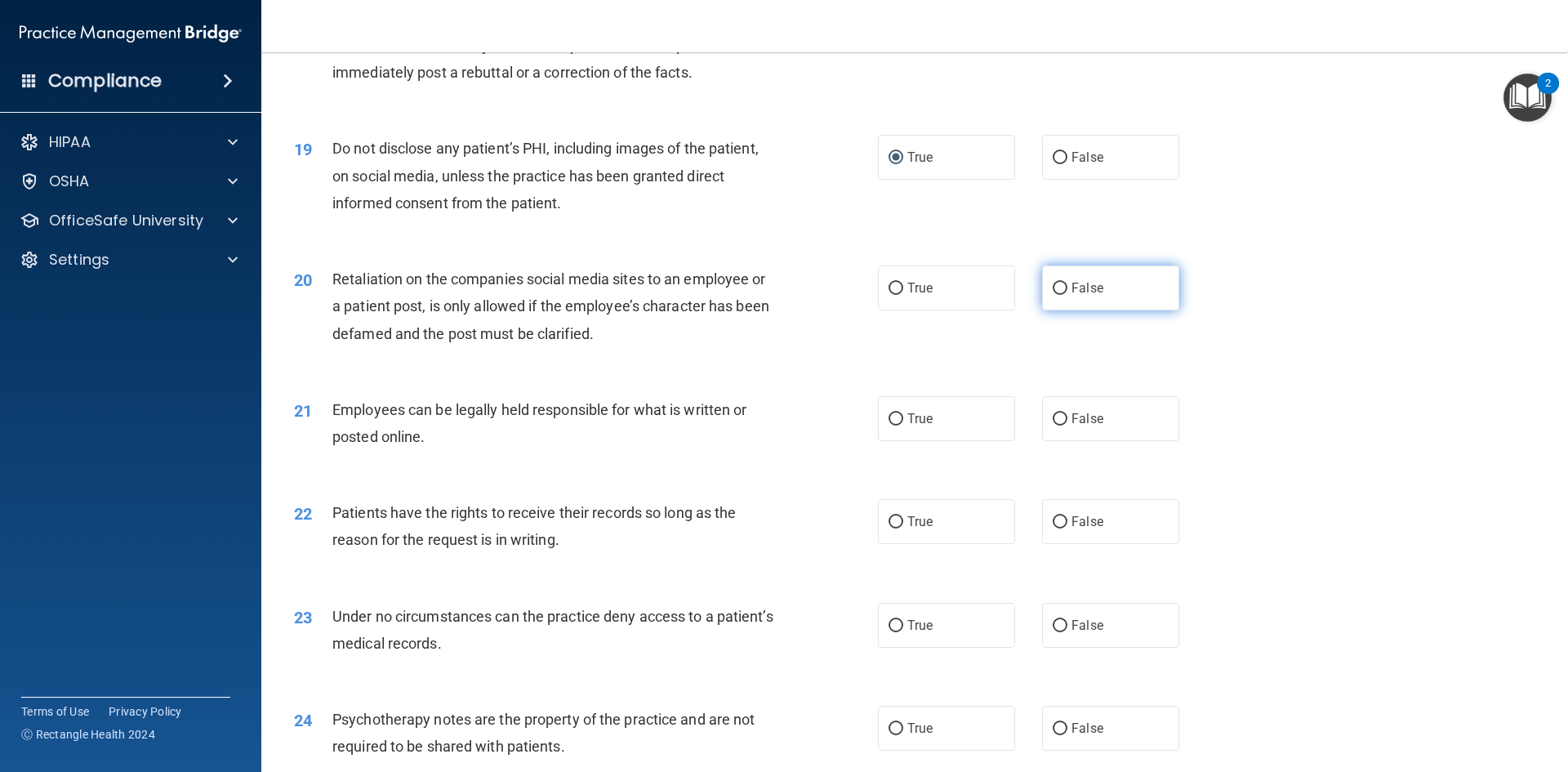
click at [1053, 295] on input "False" at bounding box center [1060, 289] width 15 height 12
radio input "true"
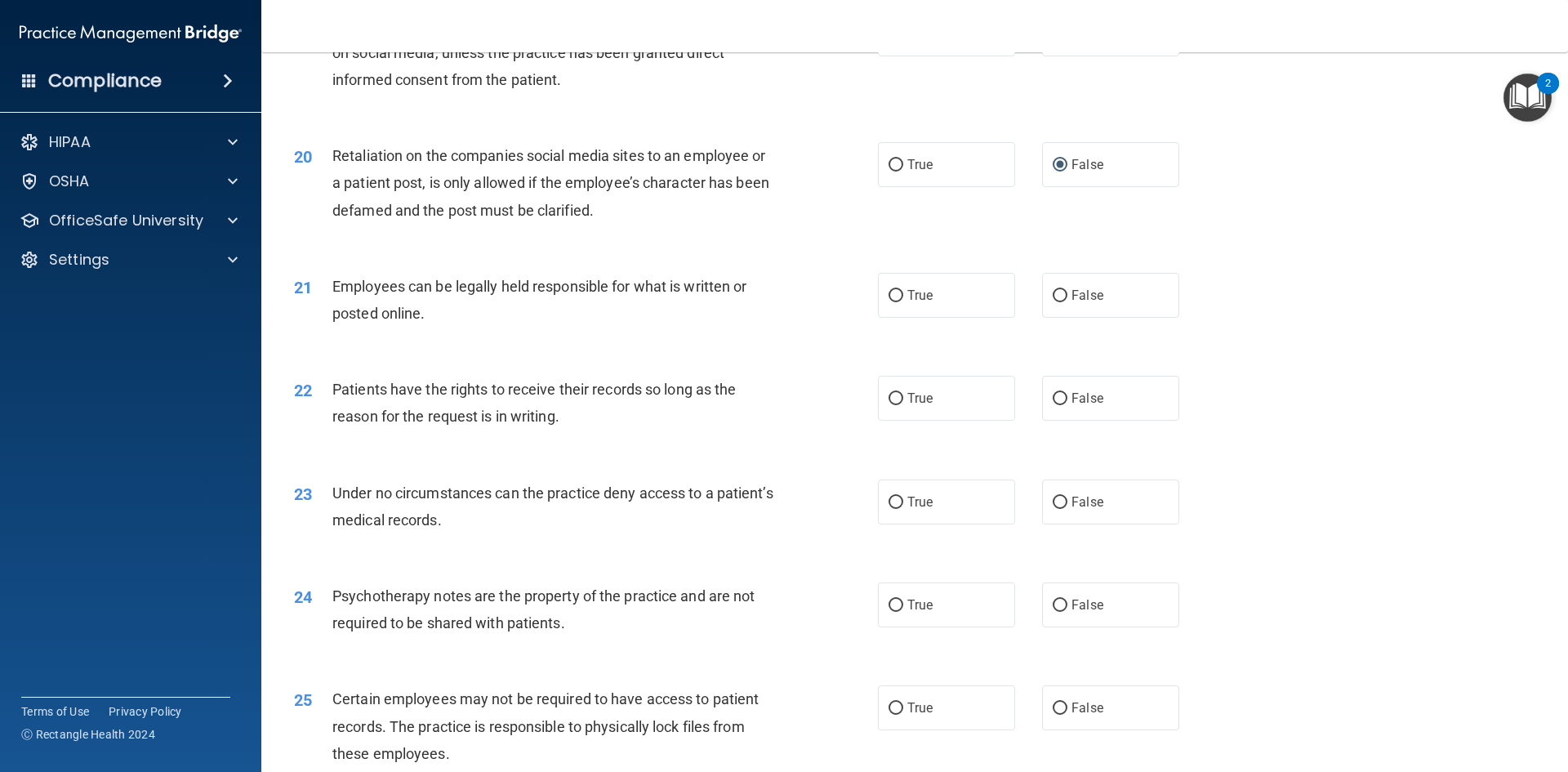
scroll to position [2534, 0]
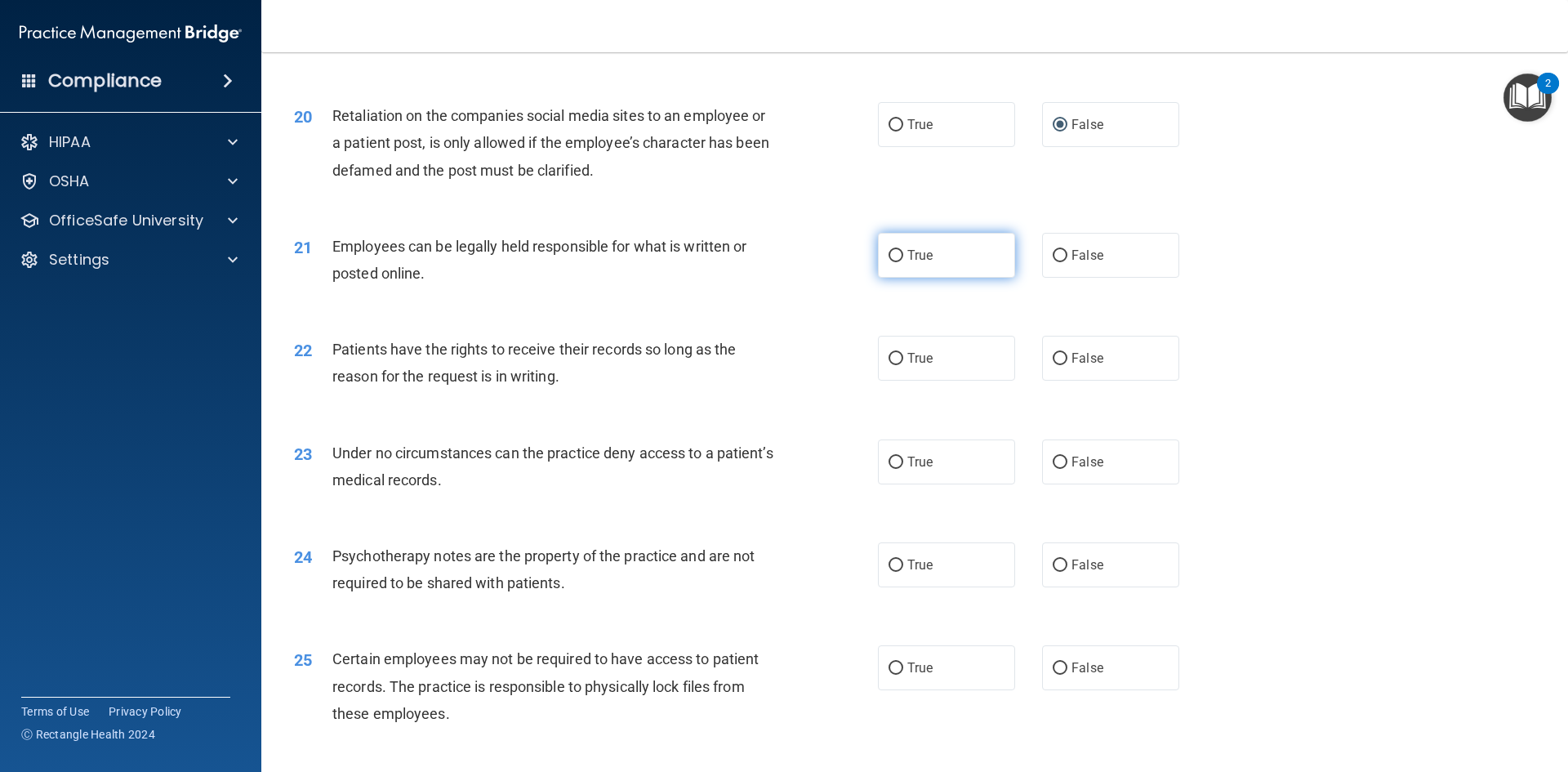
click at [903, 273] on label "True" at bounding box center [947, 255] width 137 height 45
click at [903, 263] on input "True" at bounding box center [896, 256] width 15 height 12
radio input "true"
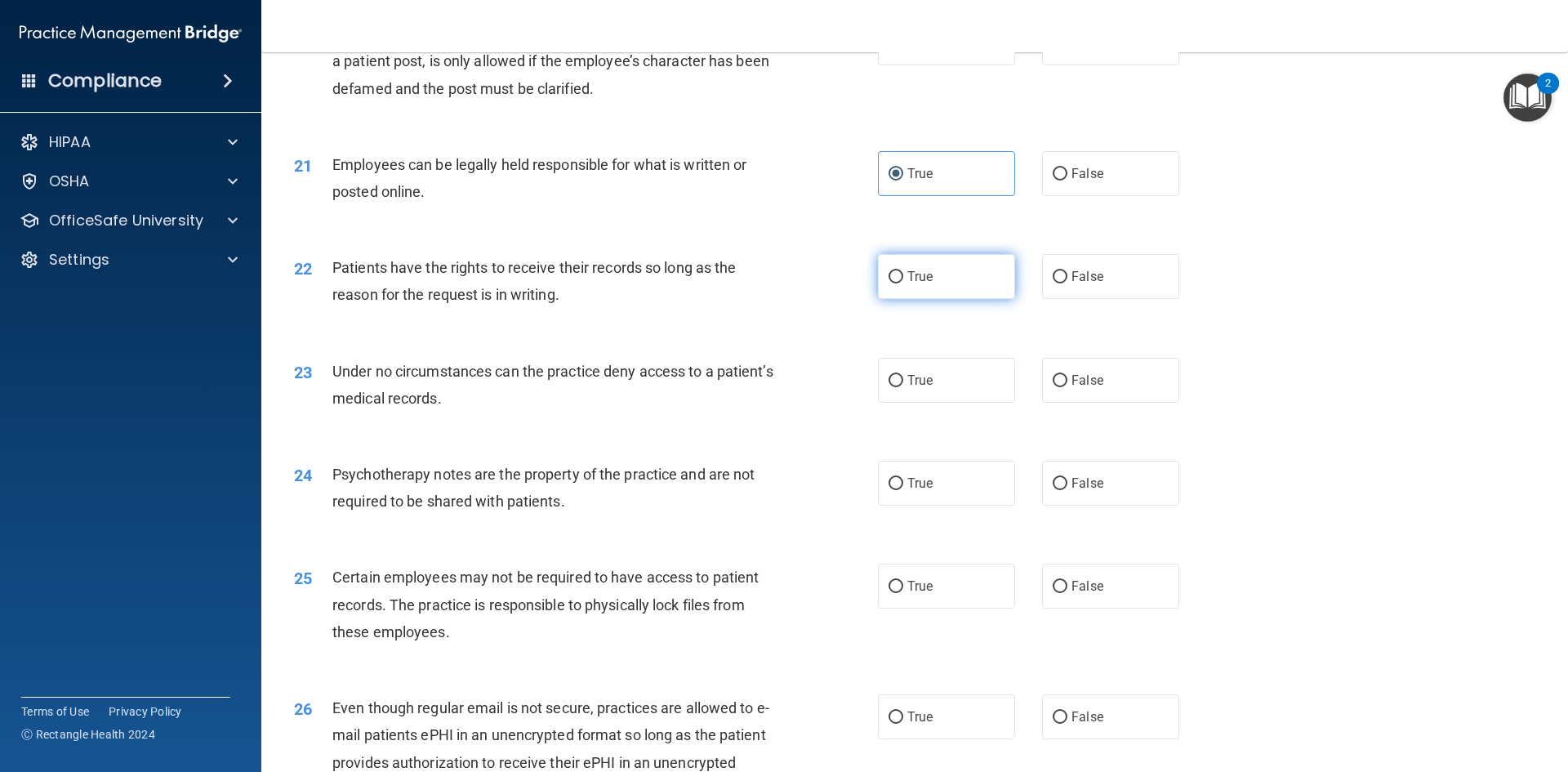
click at [890, 284] on input "True" at bounding box center [896, 278] width 15 height 12
radio input "true"
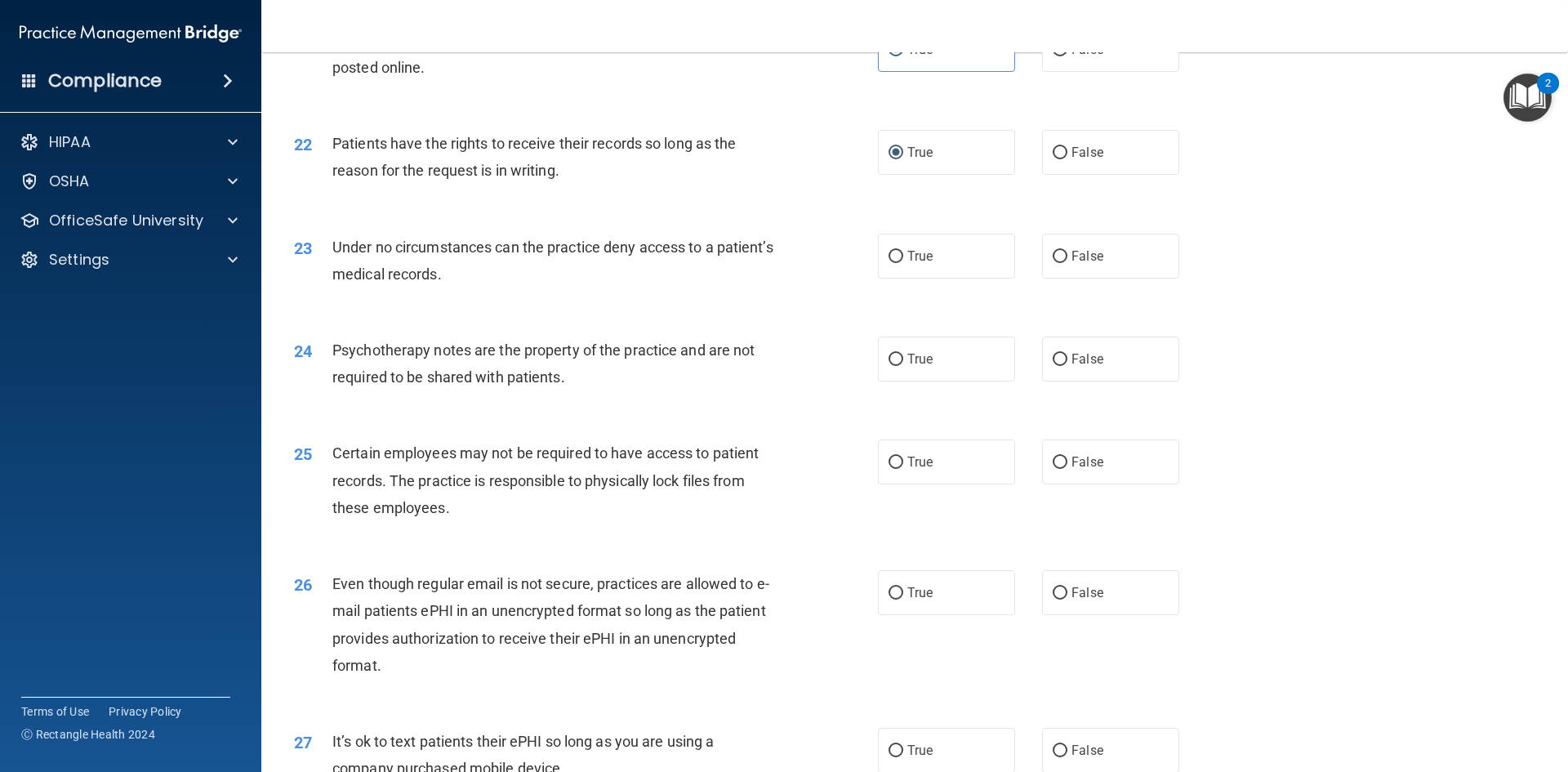
scroll to position [2779, 0]
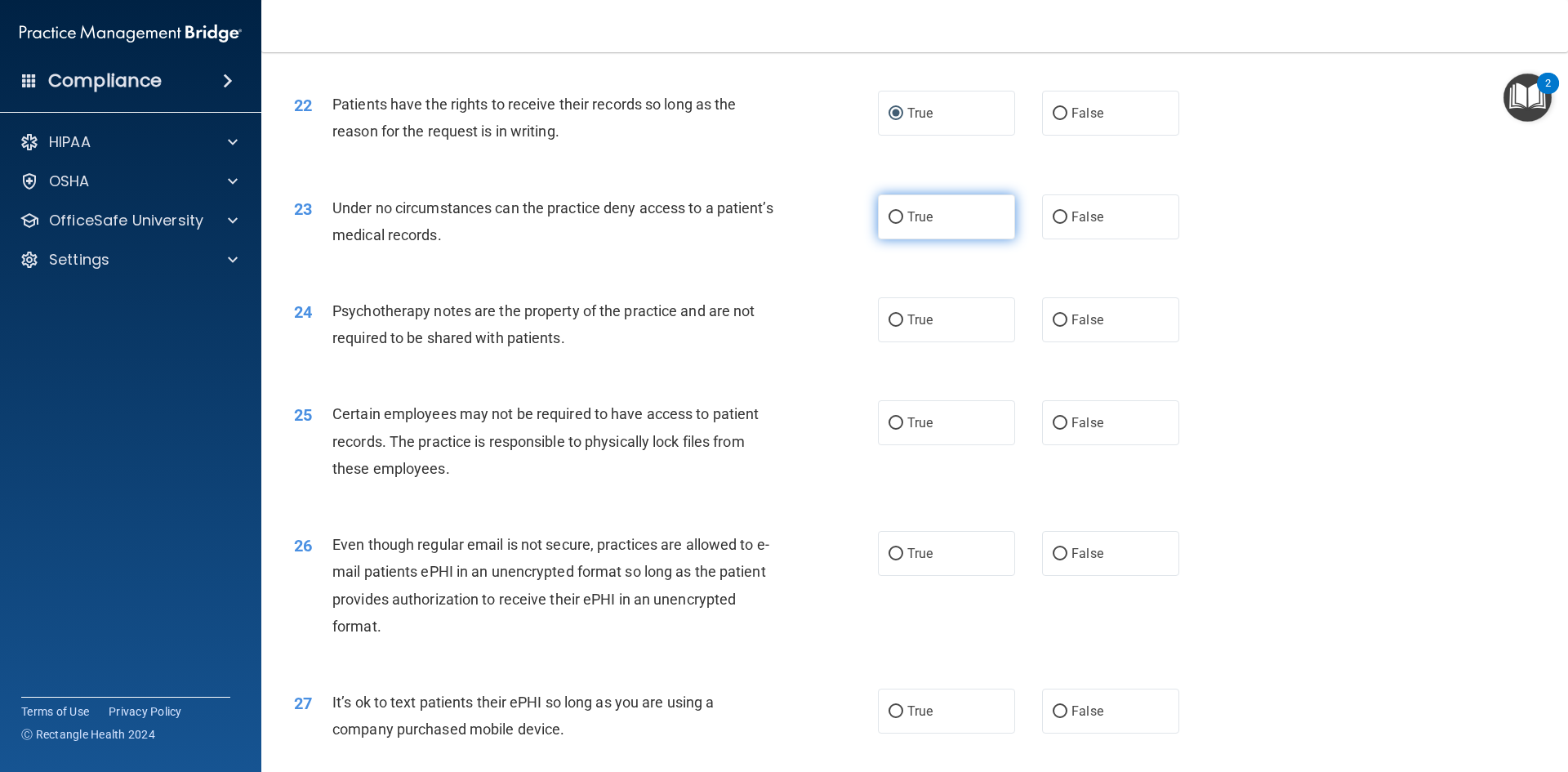
click at [908, 225] on span "True" at bounding box center [920, 217] width 25 height 16
click at [904, 224] on input "True" at bounding box center [896, 218] width 15 height 12
radio input "true"
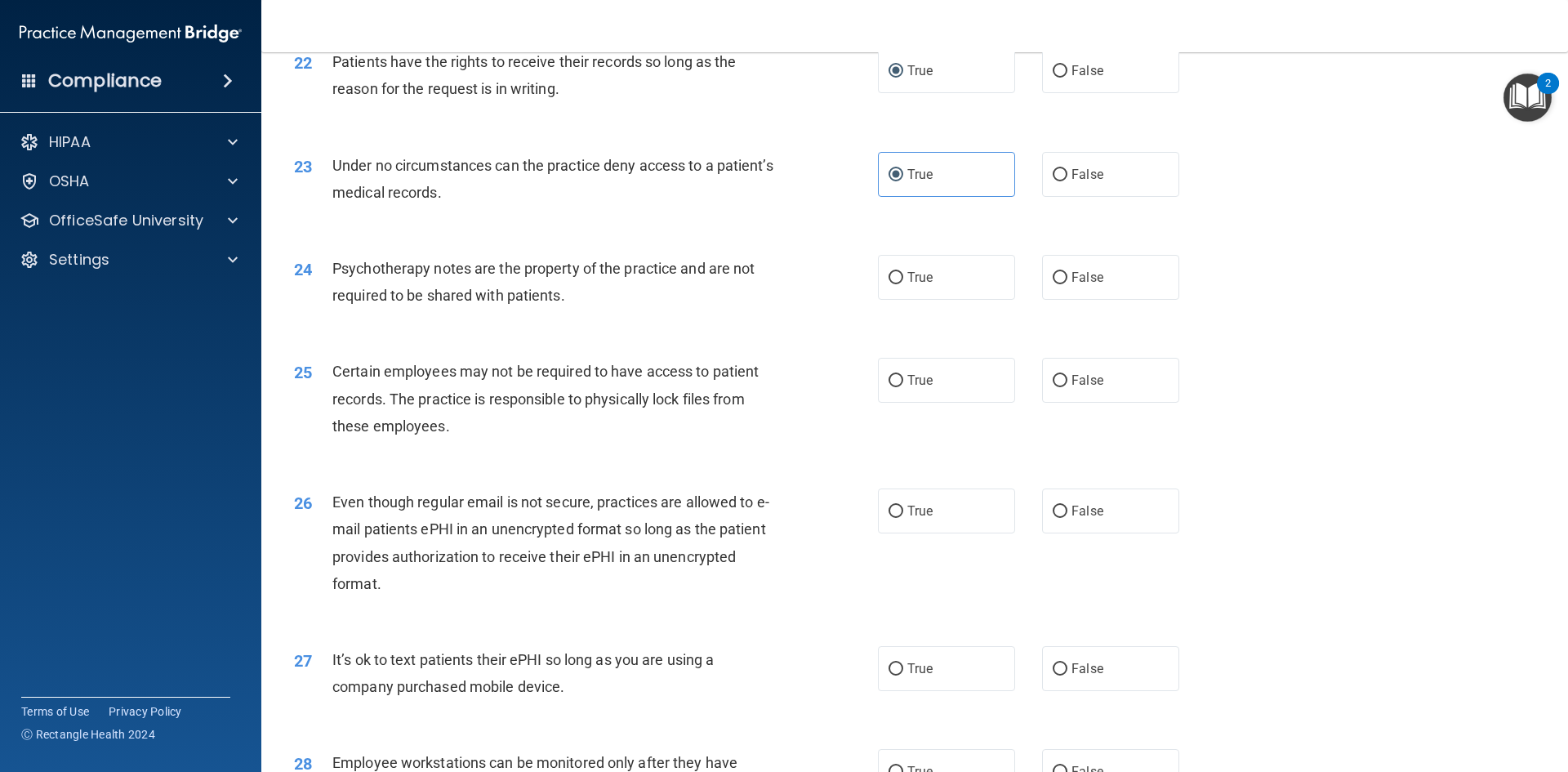
scroll to position [2860, 0]
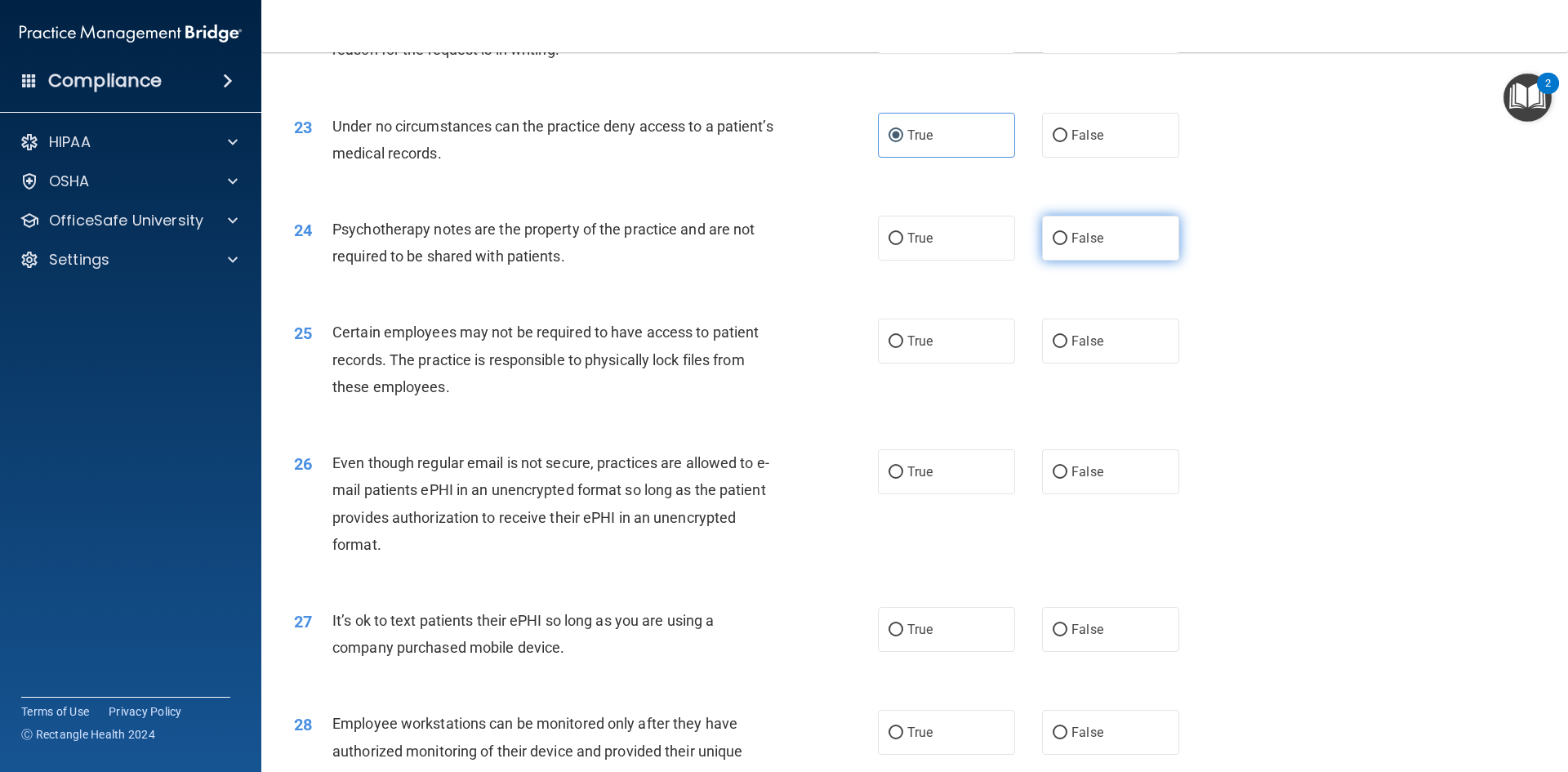
click at [1055, 245] on input "False" at bounding box center [1060, 239] width 15 height 12
radio input "true"
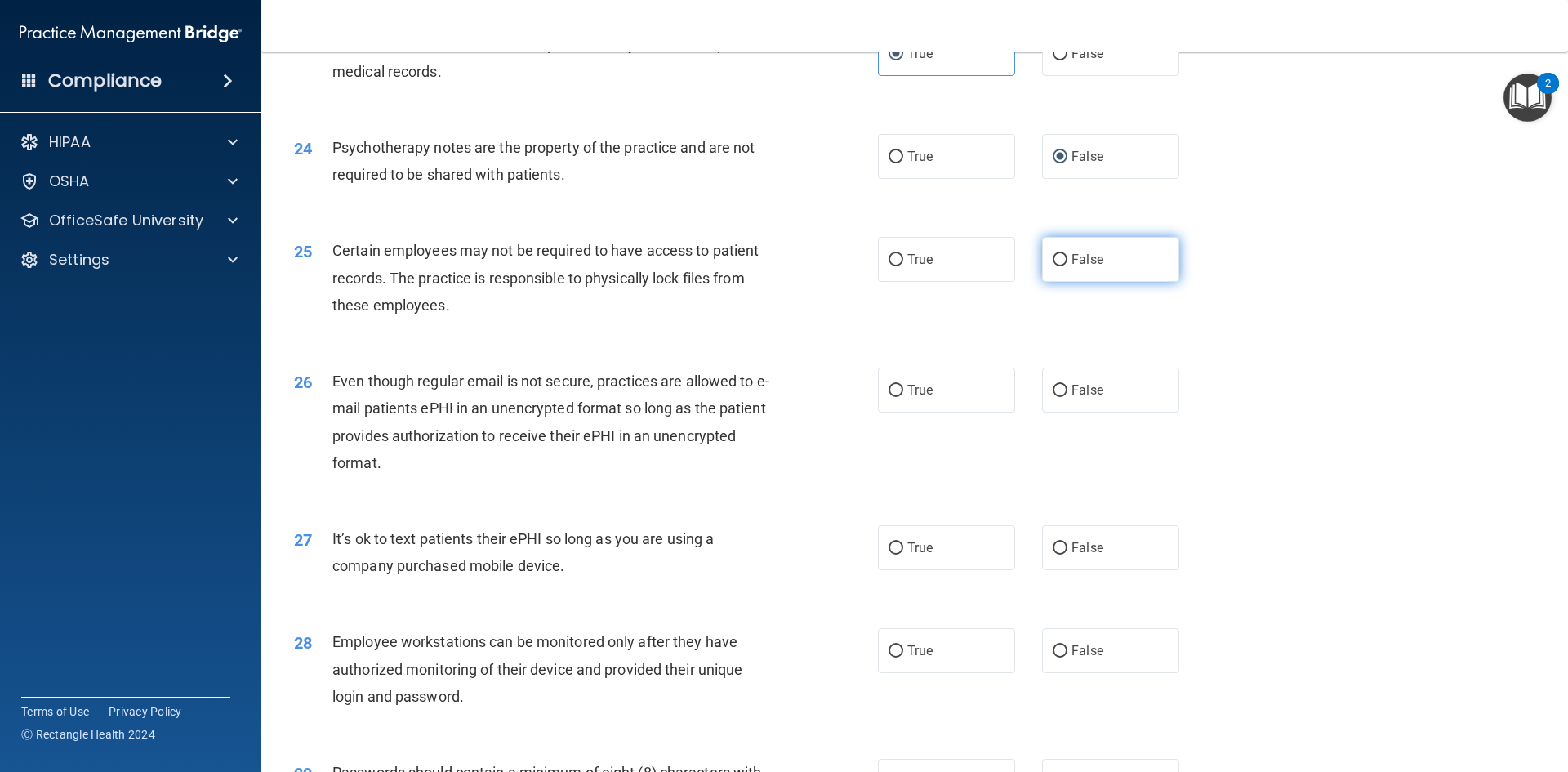
click at [1063, 282] on label "False" at bounding box center [1111, 259] width 137 height 45
click at [1063, 267] on input "False" at bounding box center [1060, 261] width 15 height 12
radio input "true"
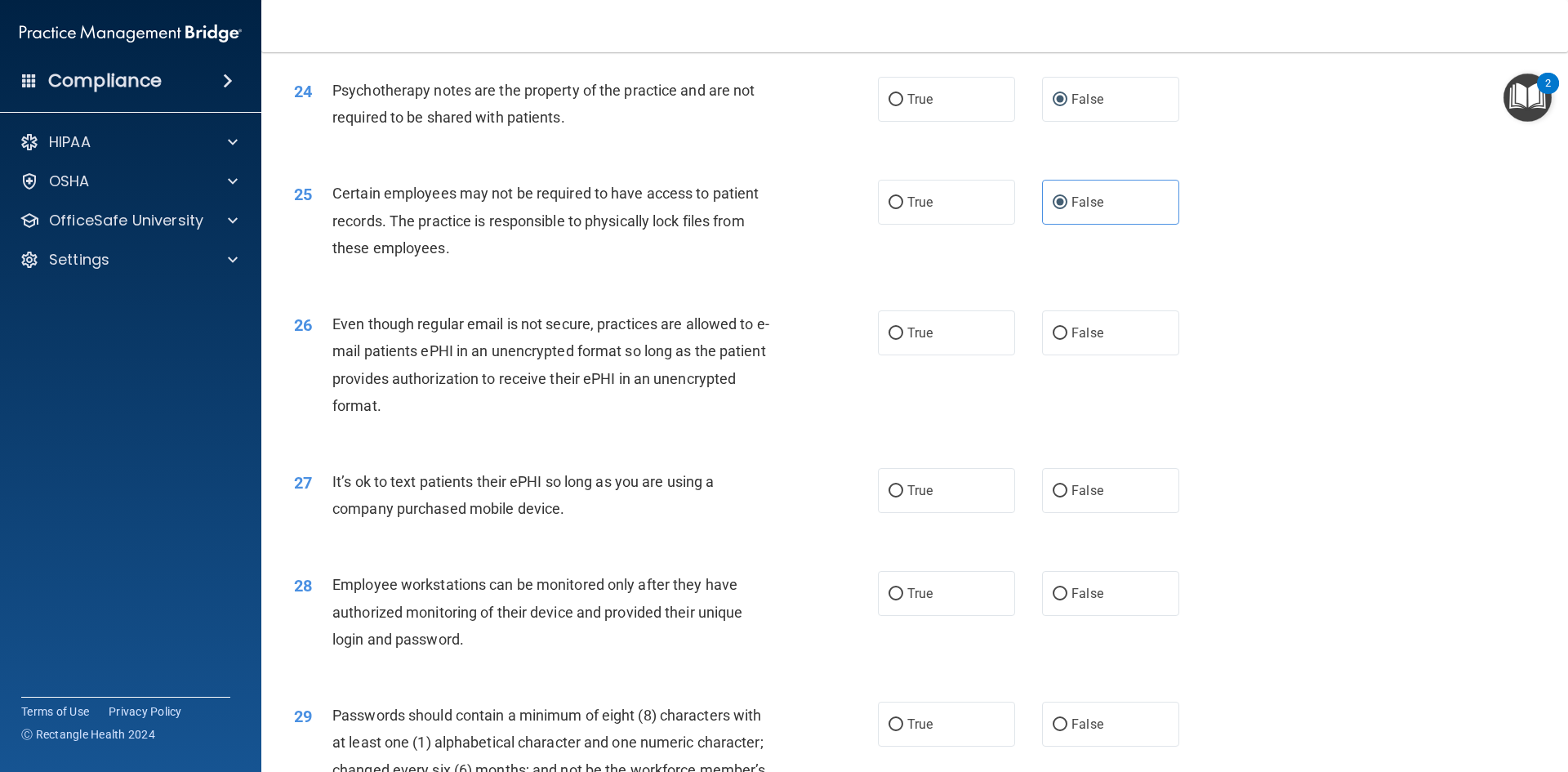
scroll to position [3024, 0]
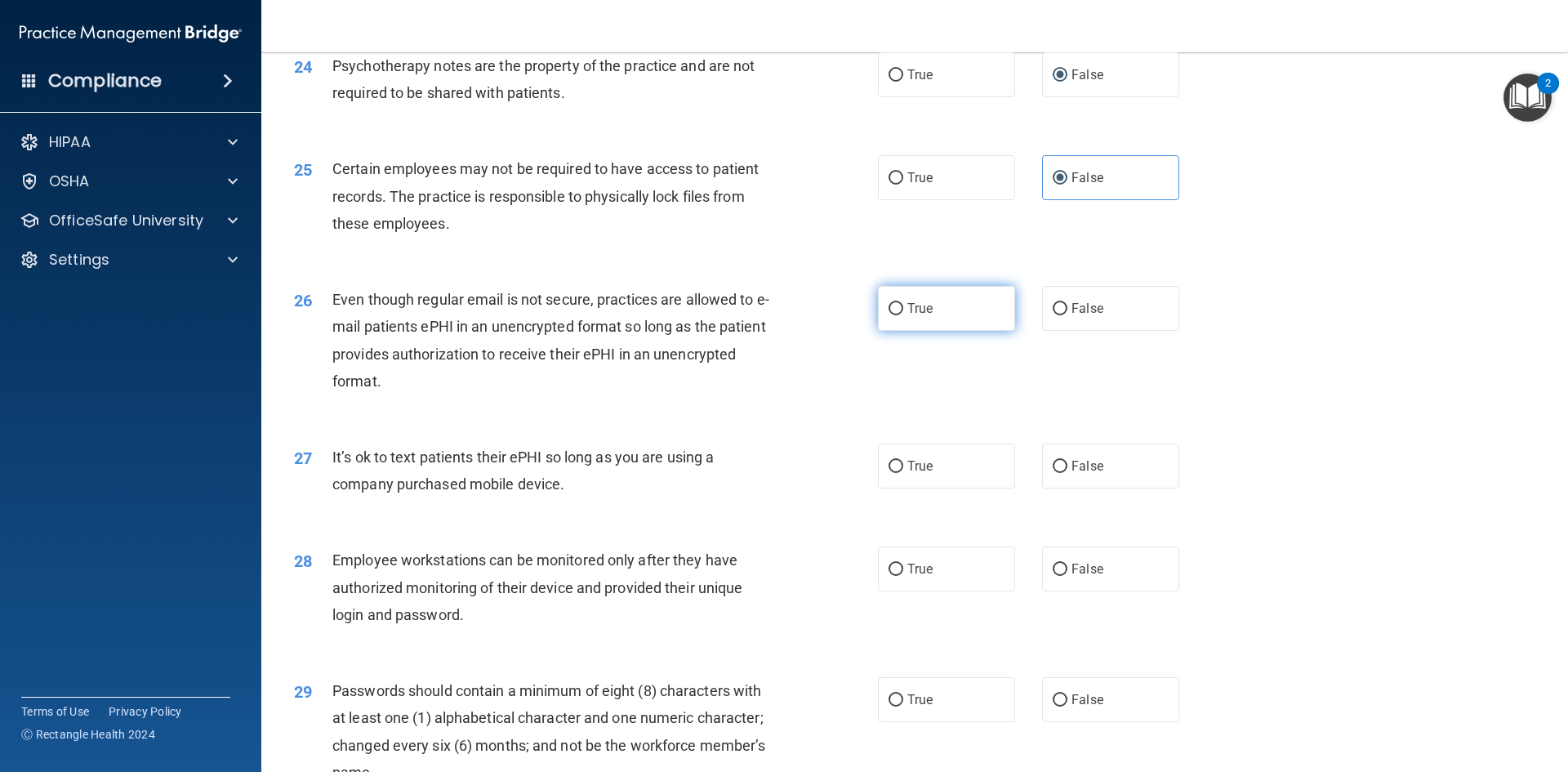
click at [890, 315] on input "True" at bounding box center [896, 309] width 15 height 12
radio input "true"
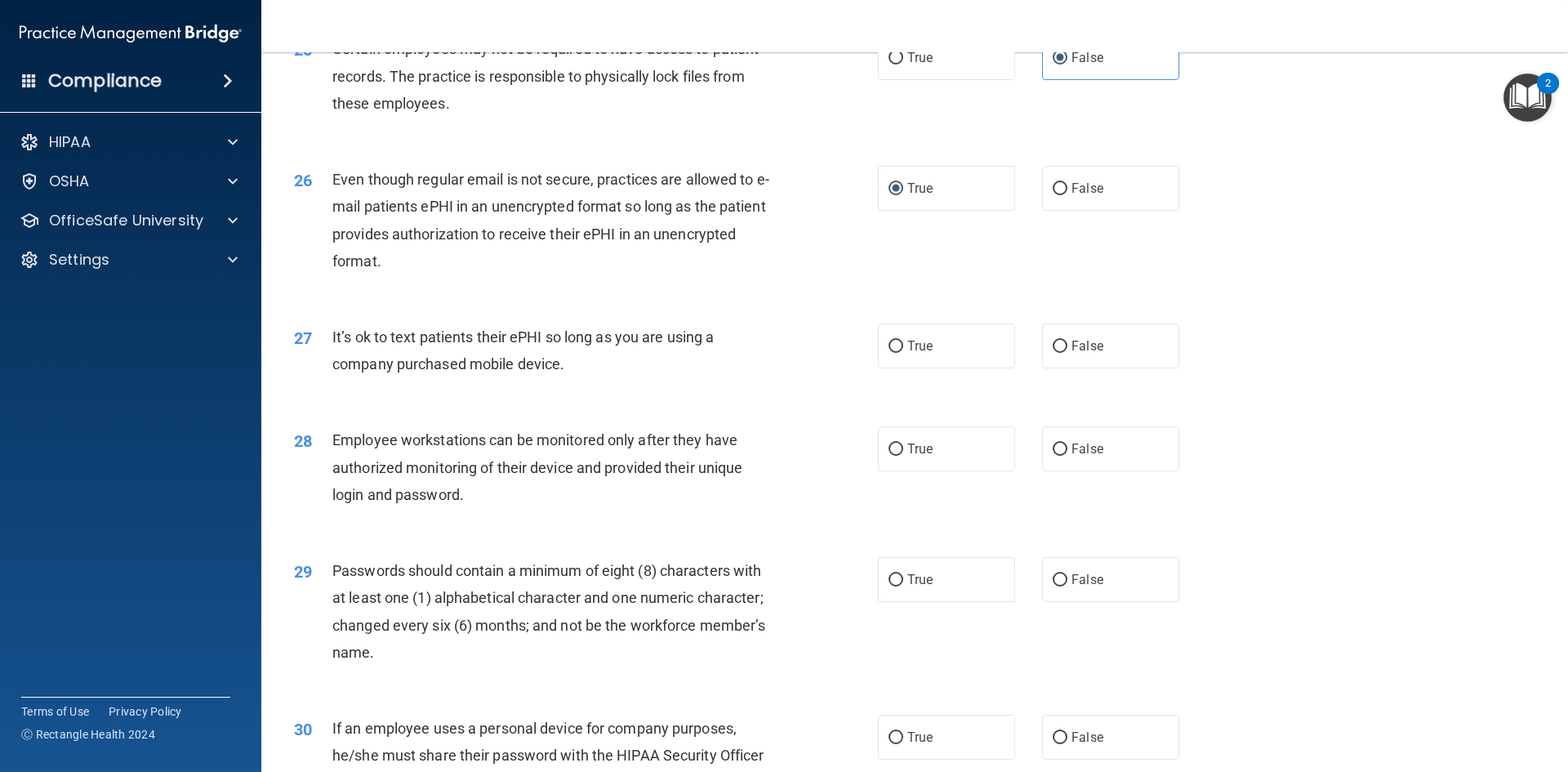
scroll to position [3187, 0]
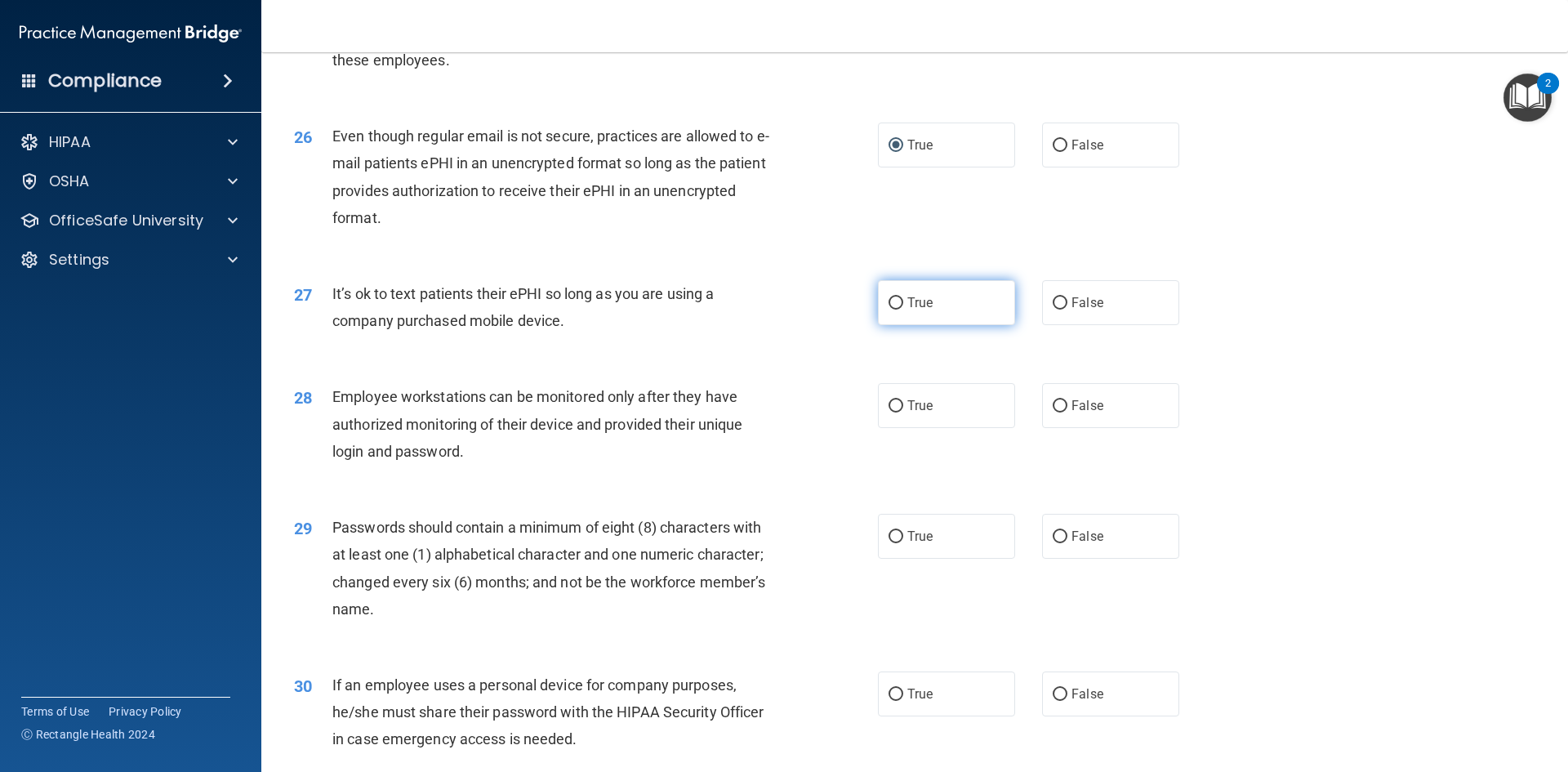
click at [911, 310] on span "True" at bounding box center [920, 303] width 25 height 16
click at [904, 309] on input "True" at bounding box center [896, 303] width 15 height 12
radio input "true"
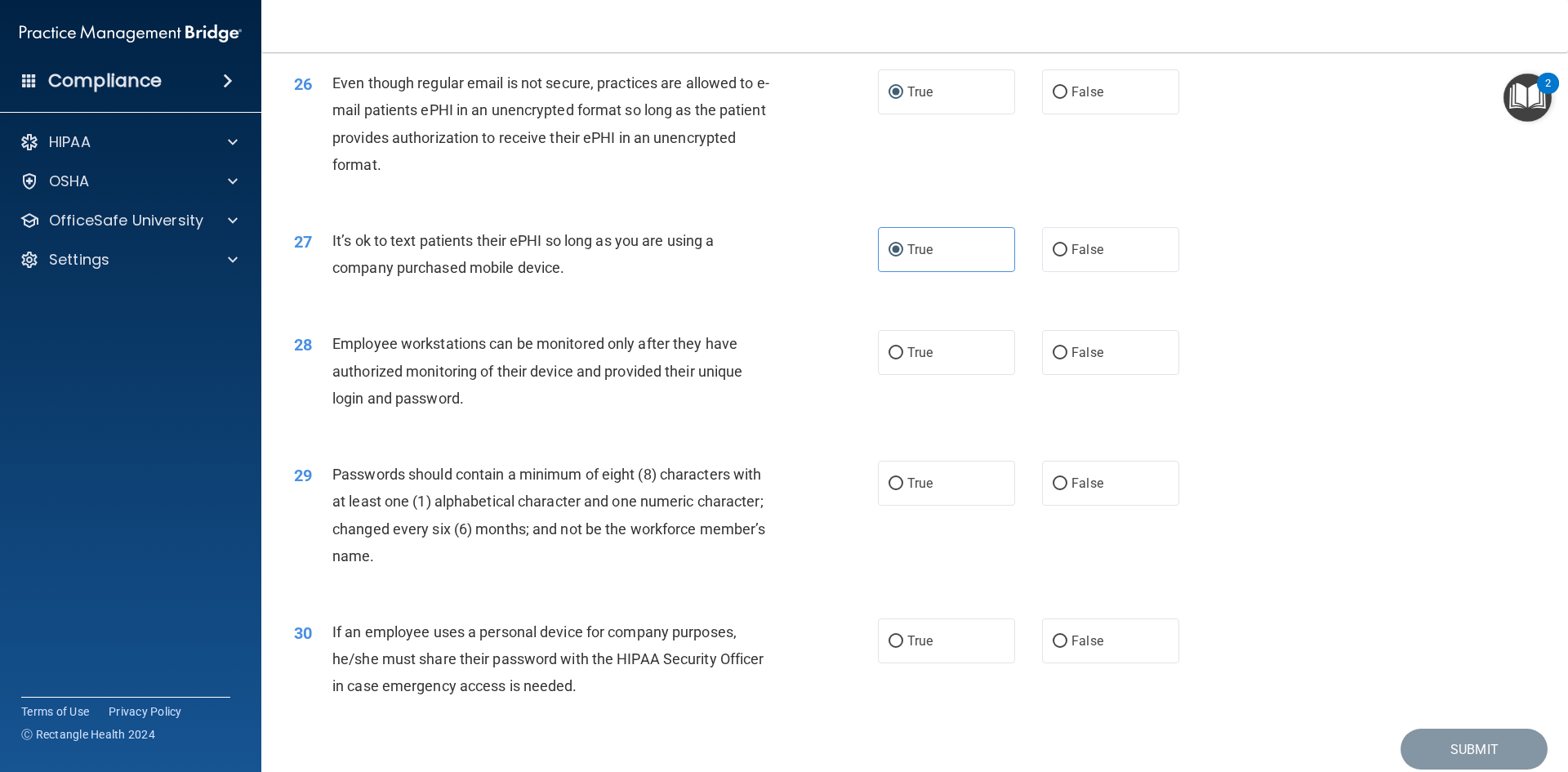
scroll to position [3269, 0]
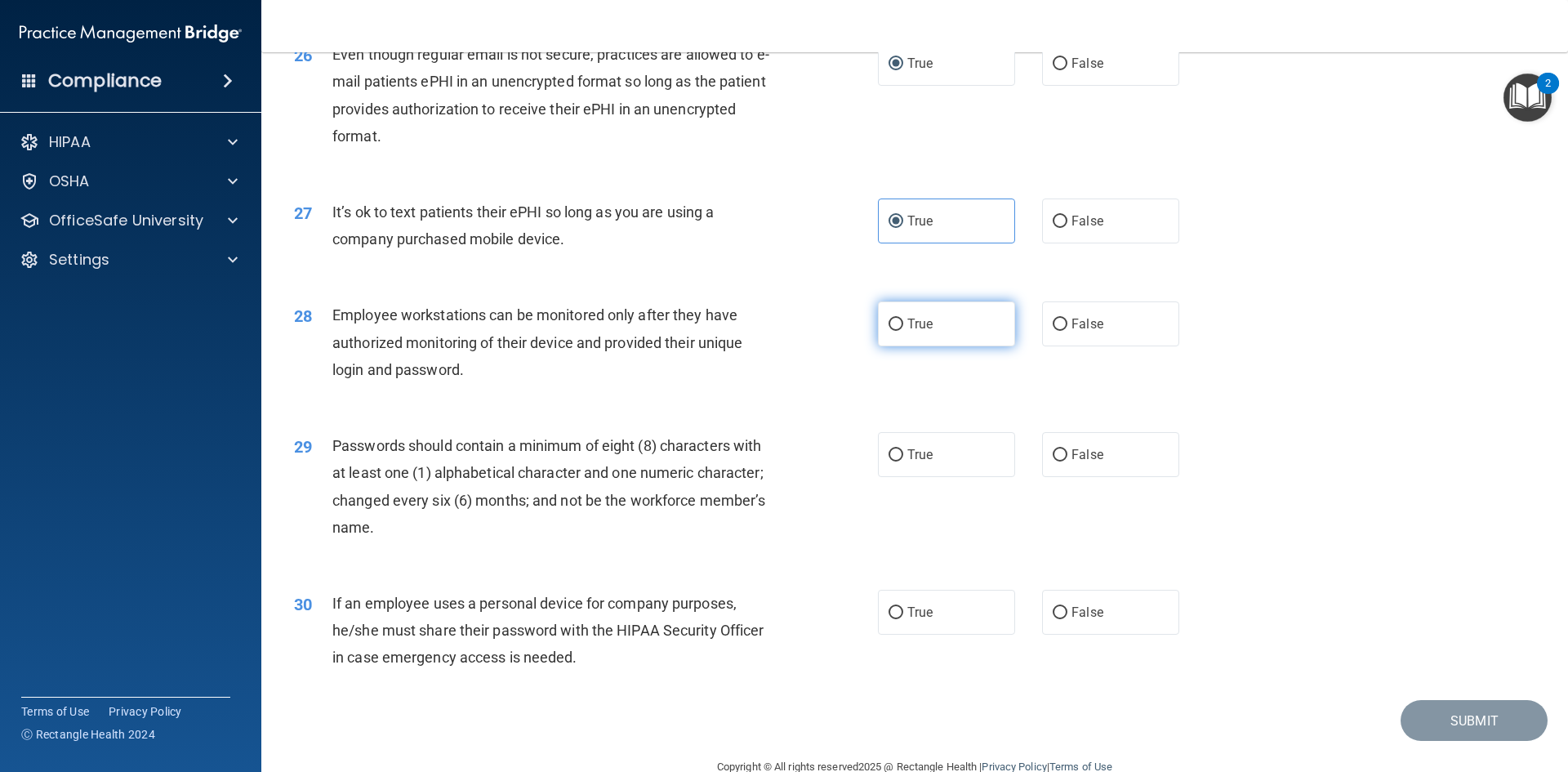
click at [908, 332] on span "True" at bounding box center [920, 324] width 25 height 16
click at [904, 331] on input "True" at bounding box center [896, 324] width 15 height 12
radio input "true"
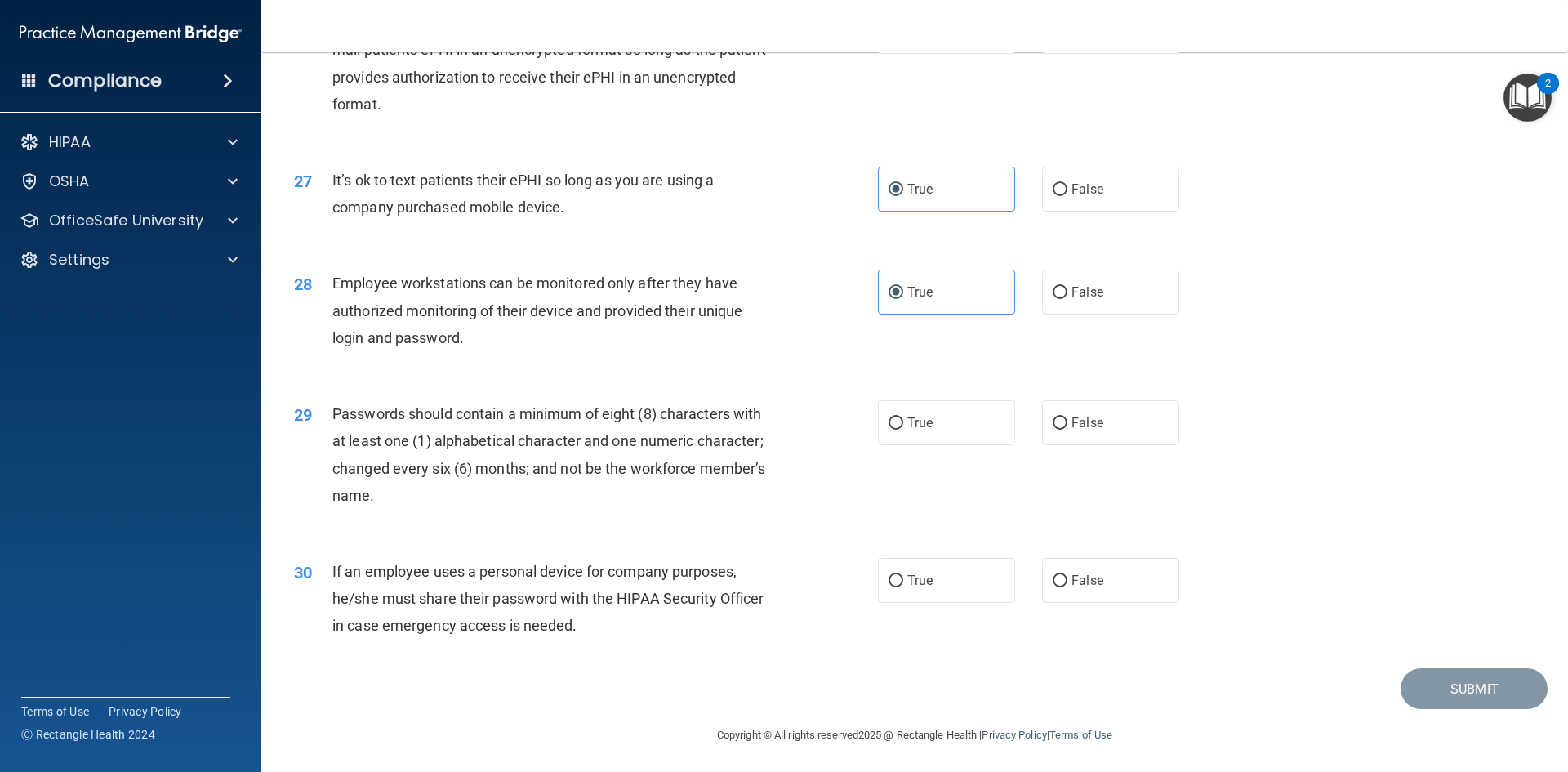
scroll to position [3331, 0]
click at [908, 424] on span "True" at bounding box center [920, 421] width 25 height 16
click at [904, 424] on input "True" at bounding box center [896, 421] width 15 height 12
radio input "true"
click at [897, 580] on input "True" at bounding box center [896, 579] width 15 height 12
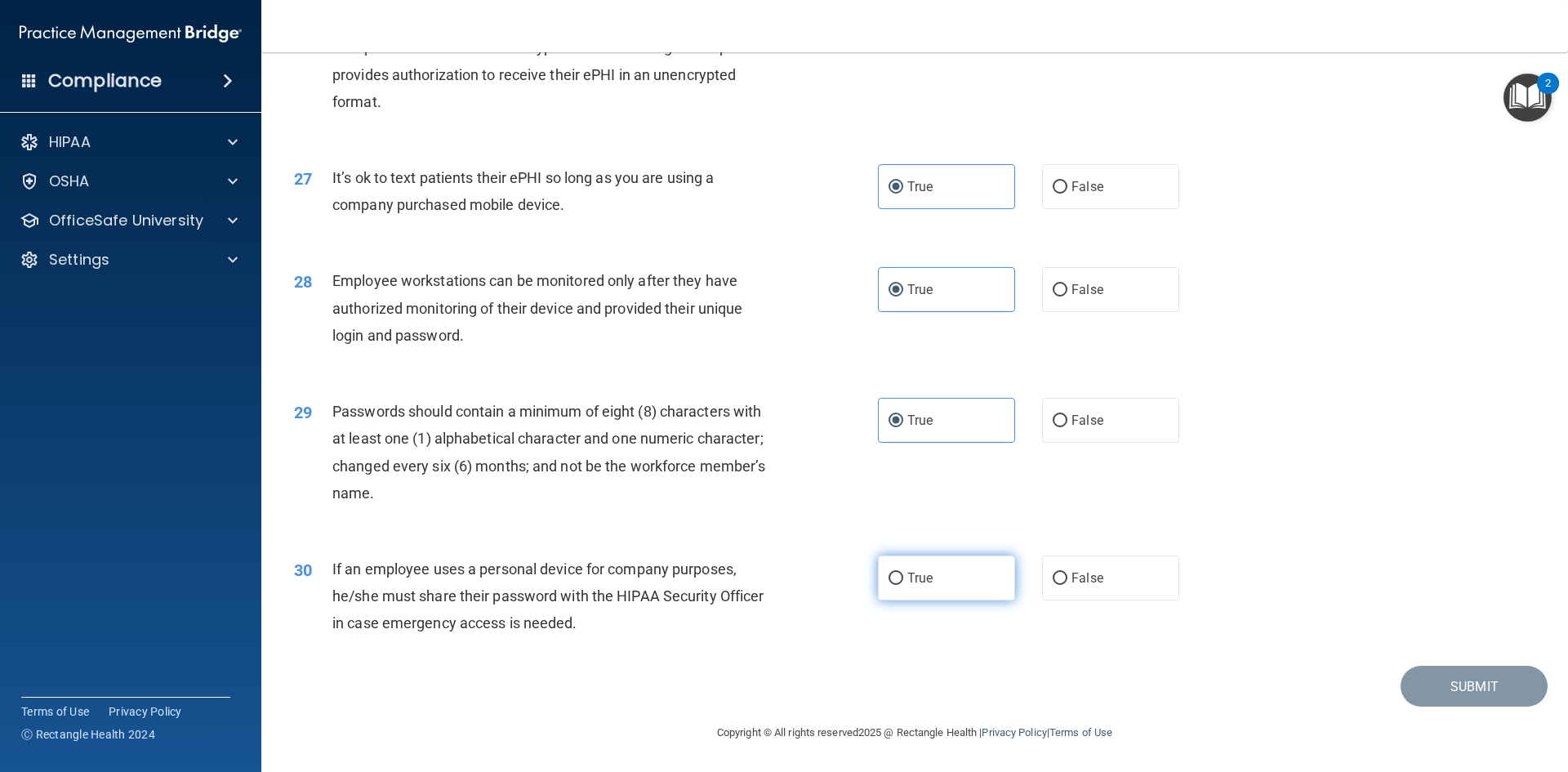
radio input "true"
click at [1477, 689] on button "Submit" at bounding box center [1475, 687] width 147 height 42
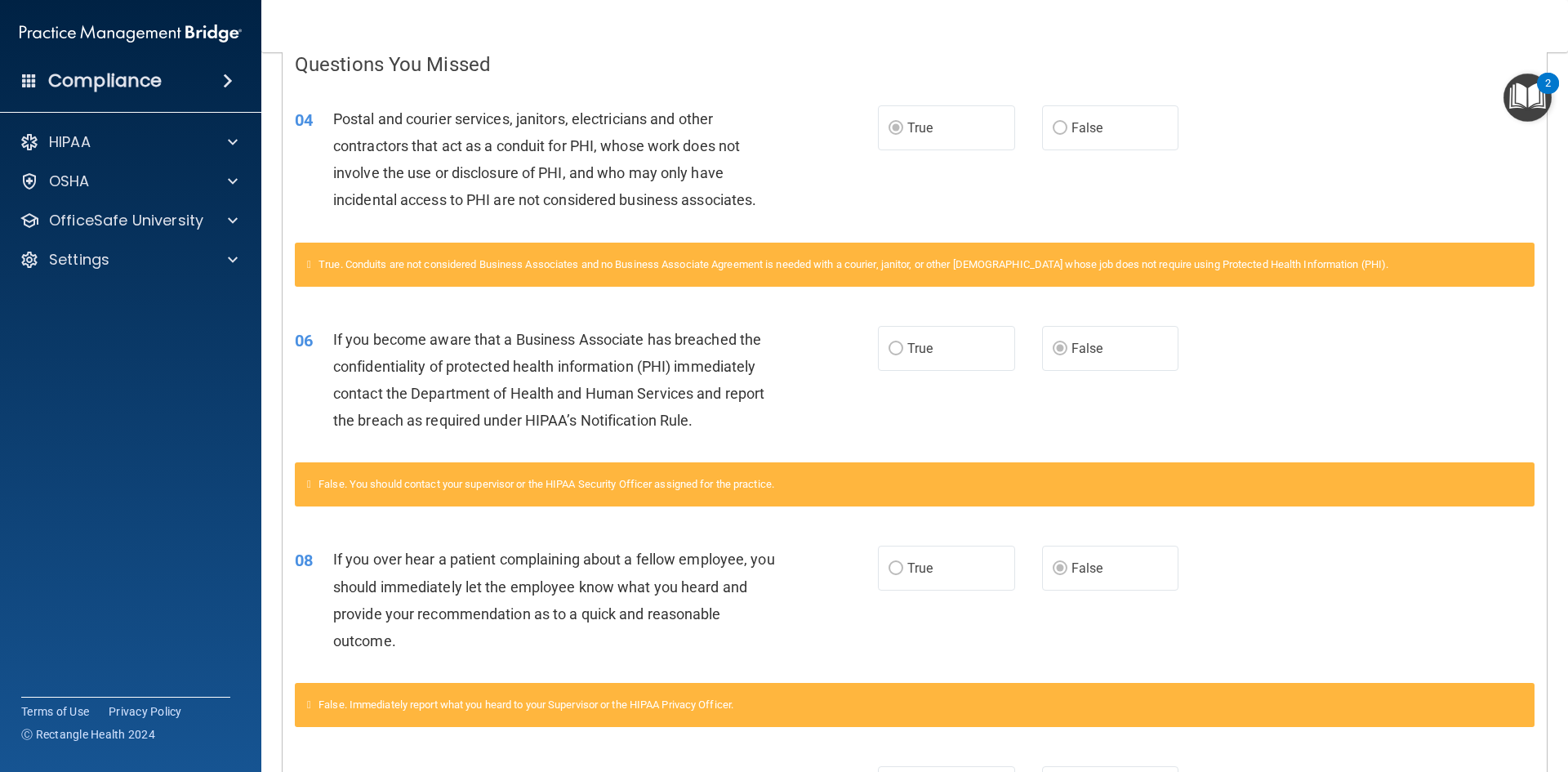
scroll to position [249, 0]
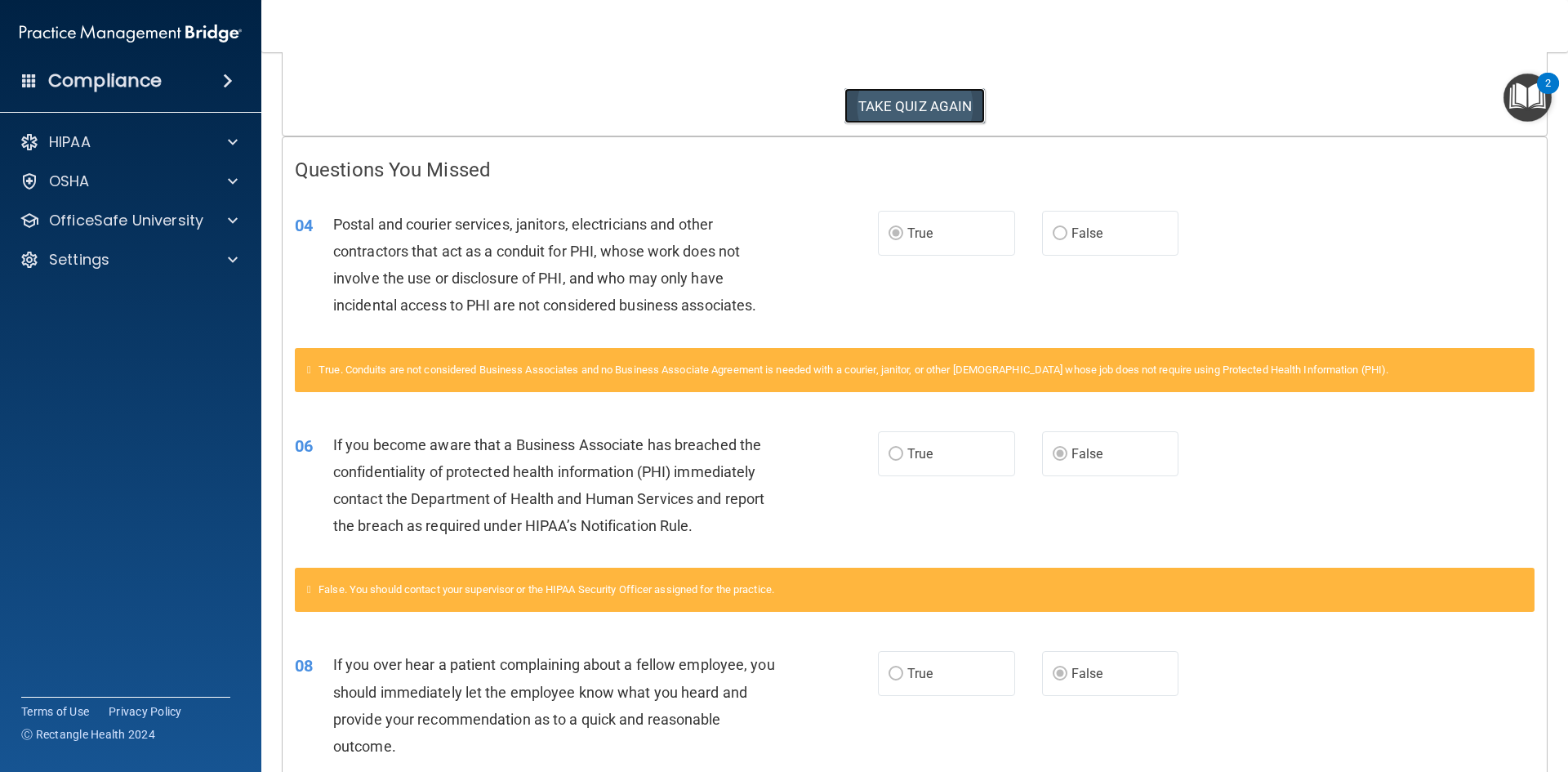
click at [919, 108] on button "TAKE QUIZ AGAIN" at bounding box center [915, 106] width 141 height 36
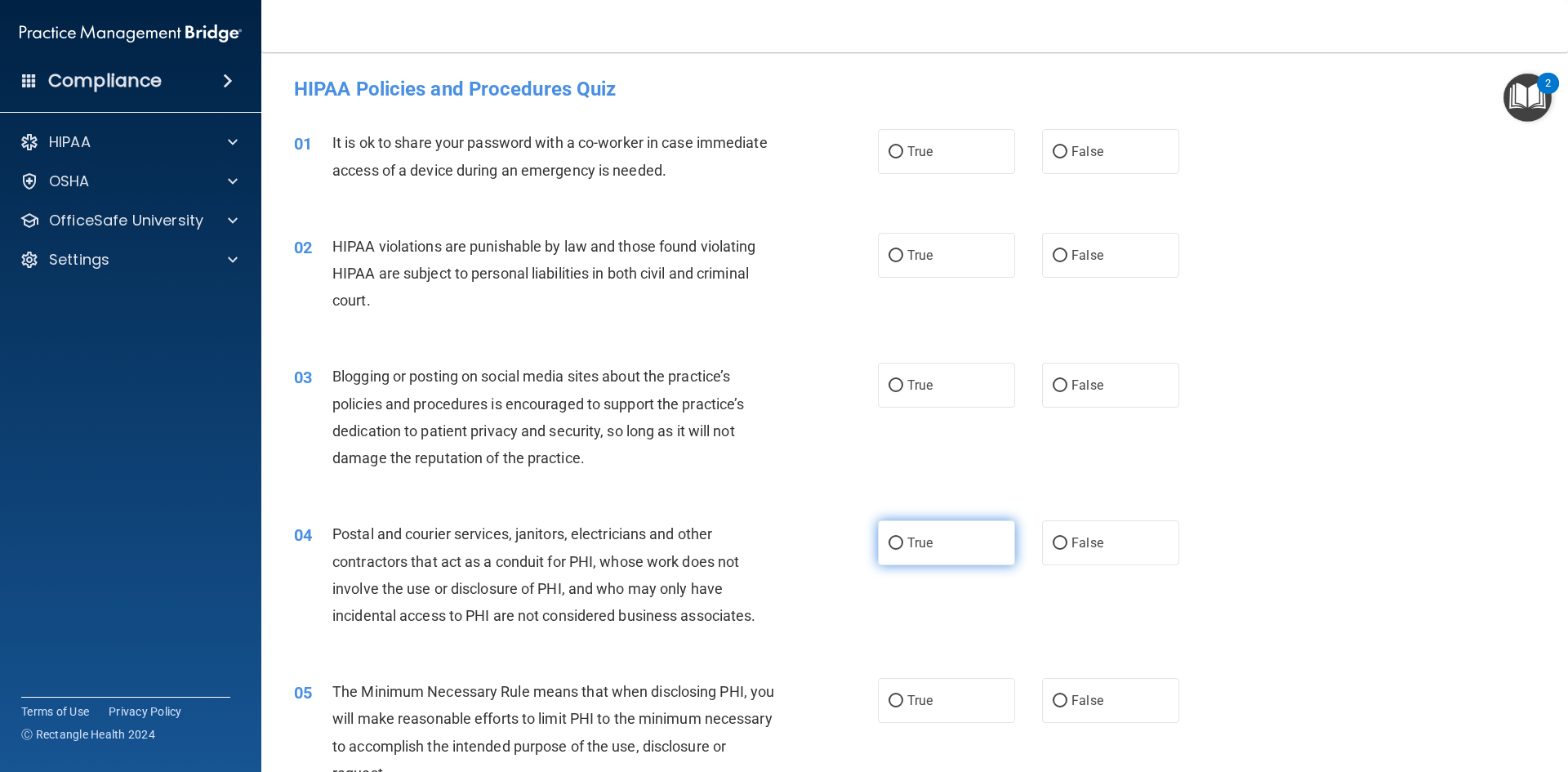
click at [930, 539] on label "True" at bounding box center [947, 542] width 137 height 45
click at [904, 539] on input "True" at bounding box center [896, 544] width 15 height 12
radio input "true"
click at [1055, 148] on input "False" at bounding box center [1060, 152] width 15 height 12
radio input "true"
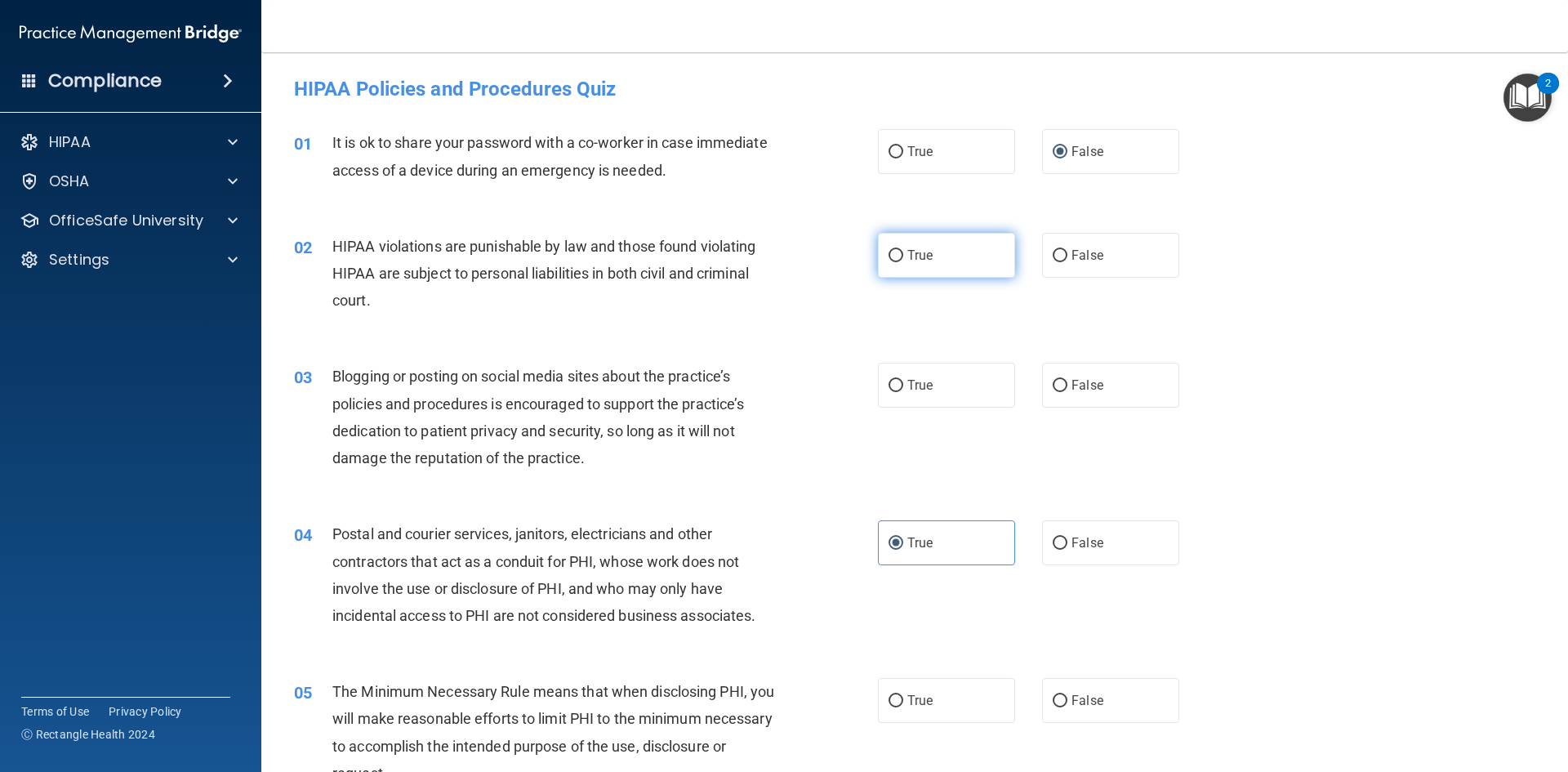
click at [882, 245] on label "True" at bounding box center [947, 255] width 137 height 45
click at [889, 250] on input "True" at bounding box center [896, 256] width 15 height 12
radio input "true"
click at [1074, 386] on span "False" at bounding box center [1088, 386] width 32 height 16
click at [1068, 386] on input "False" at bounding box center [1060, 386] width 15 height 12
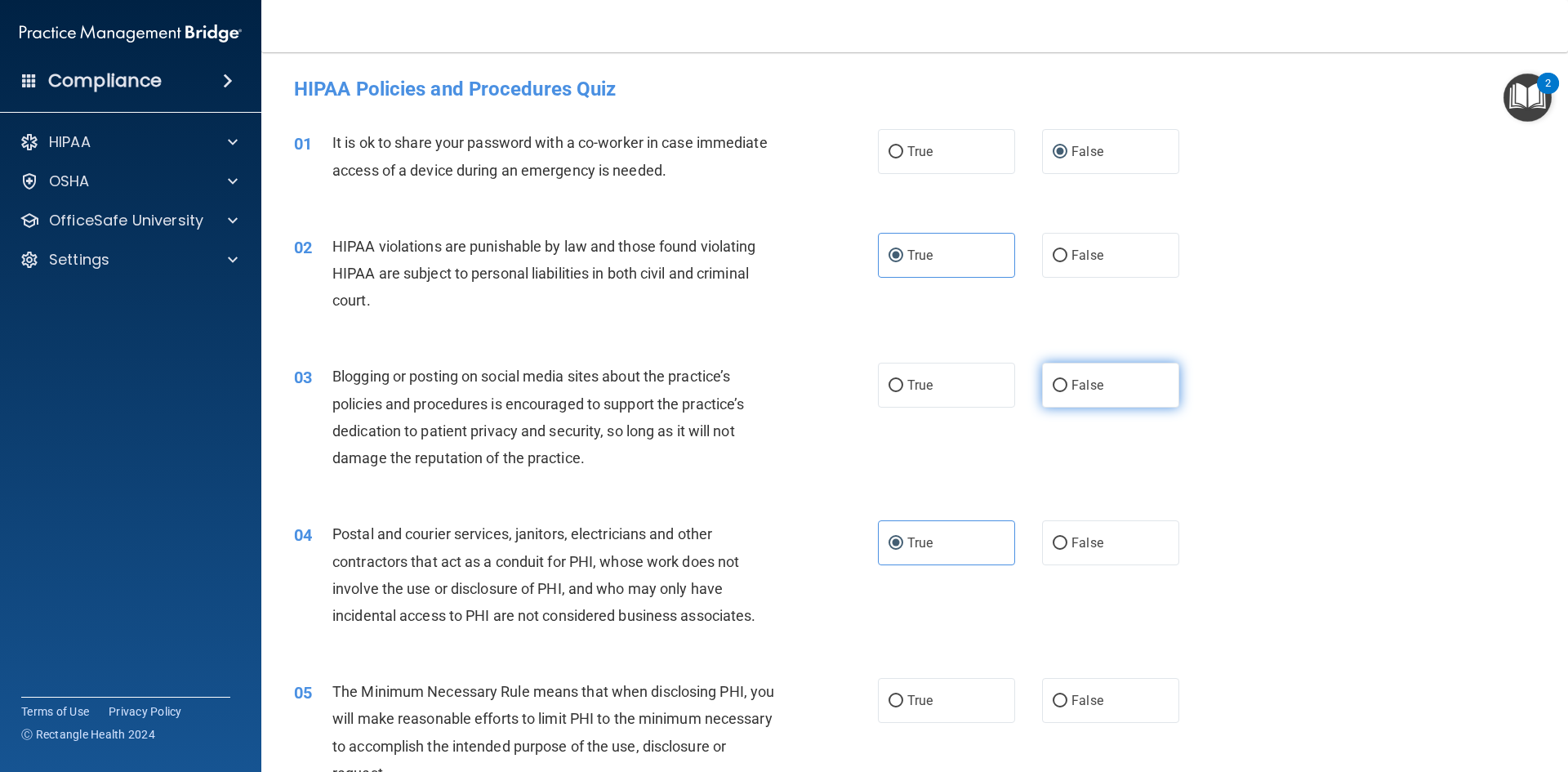
radio input "true"
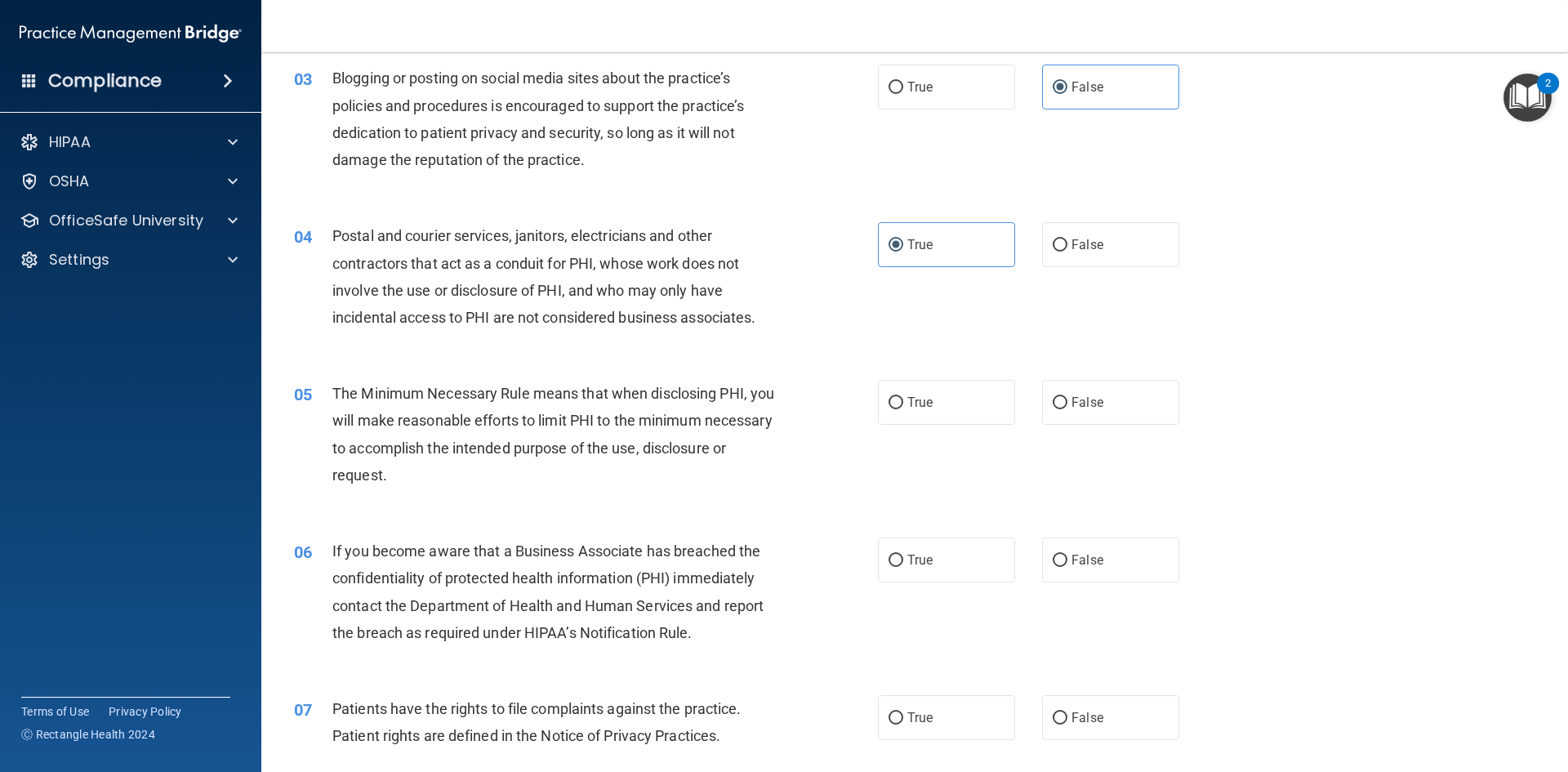
scroll to position [327, 0]
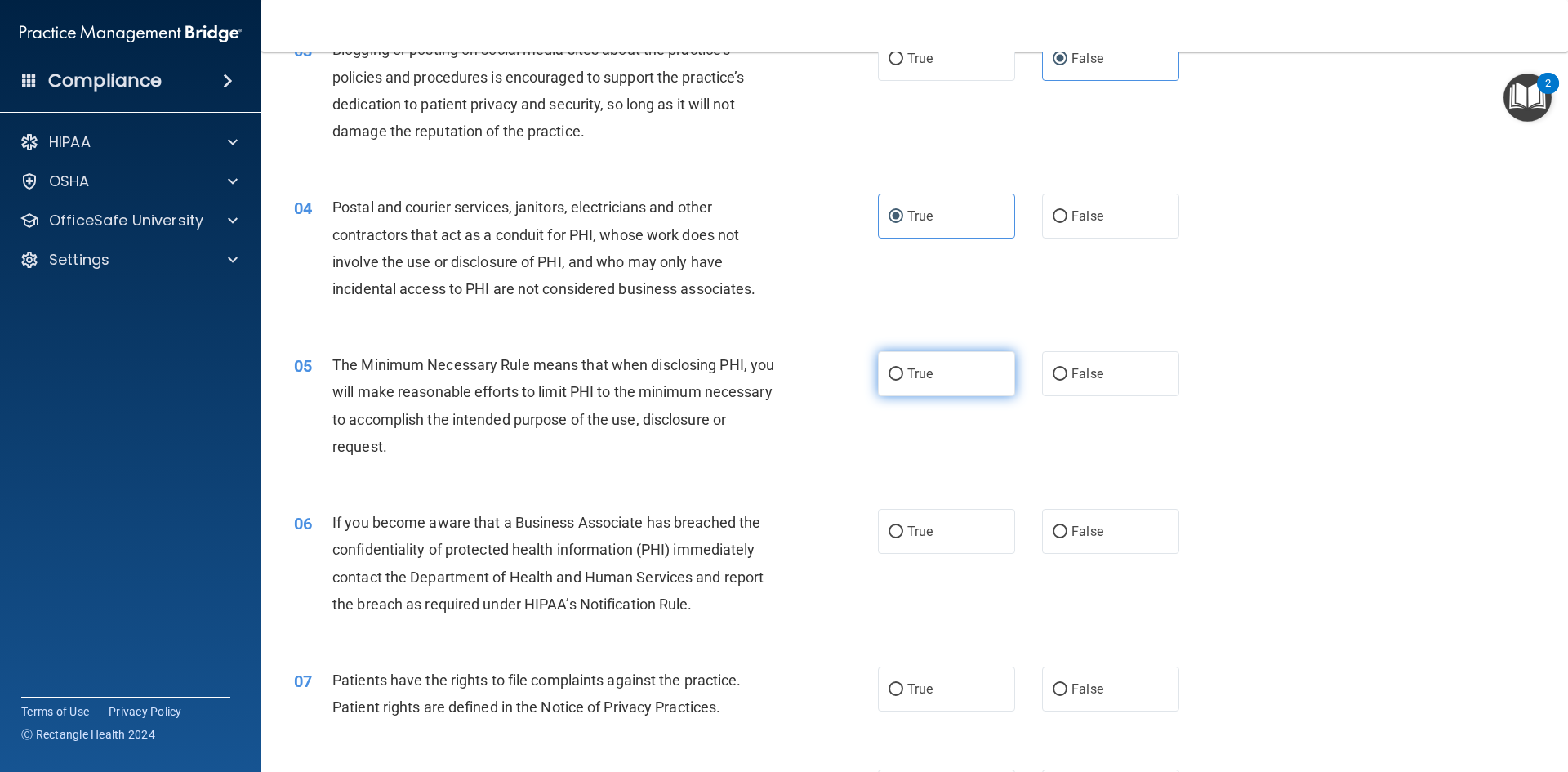
click at [898, 373] on label "True" at bounding box center [947, 373] width 137 height 45
click at [898, 373] on input "True" at bounding box center [896, 375] width 15 height 12
radio input "true"
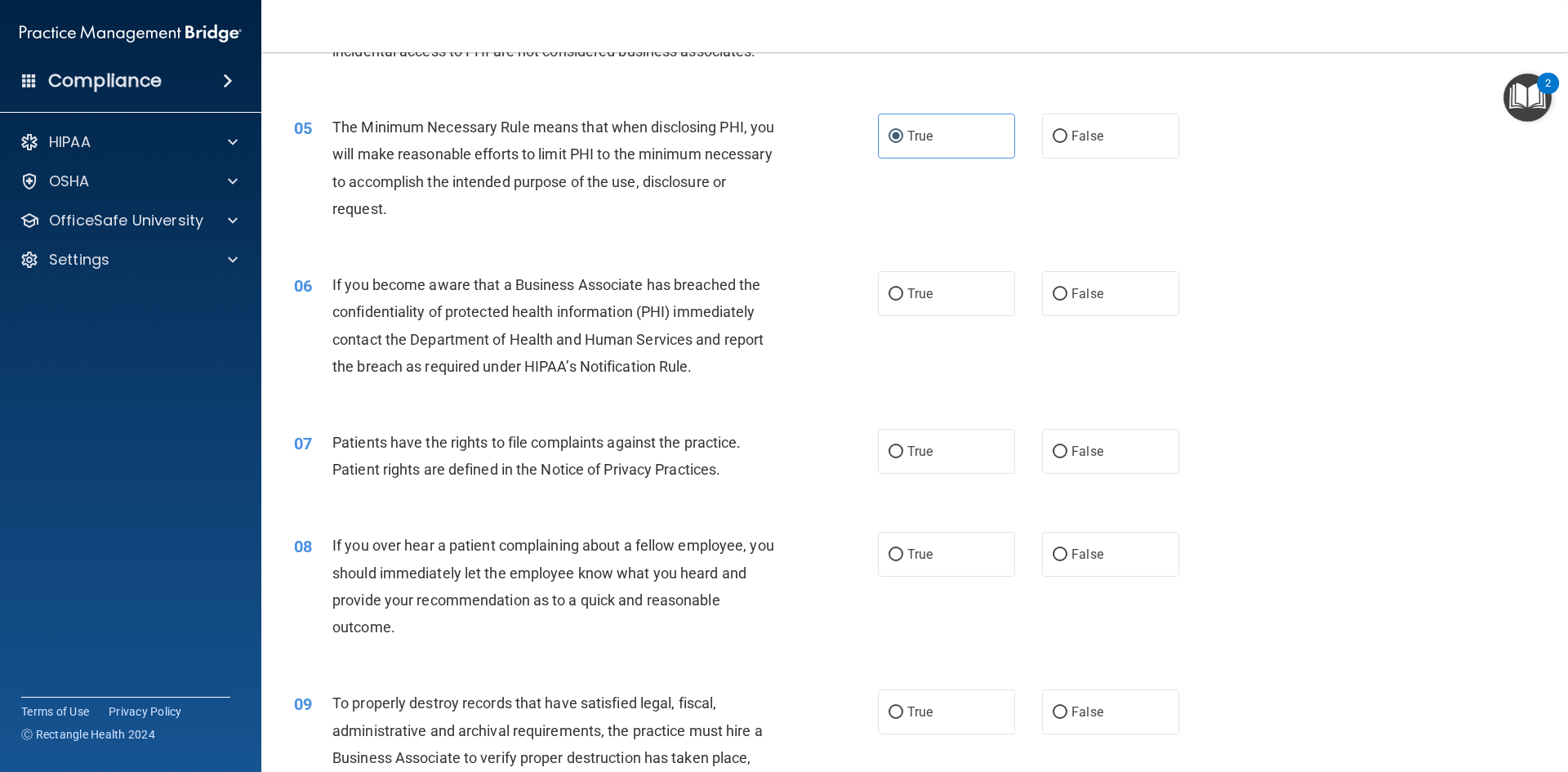
scroll to position [572, 0]
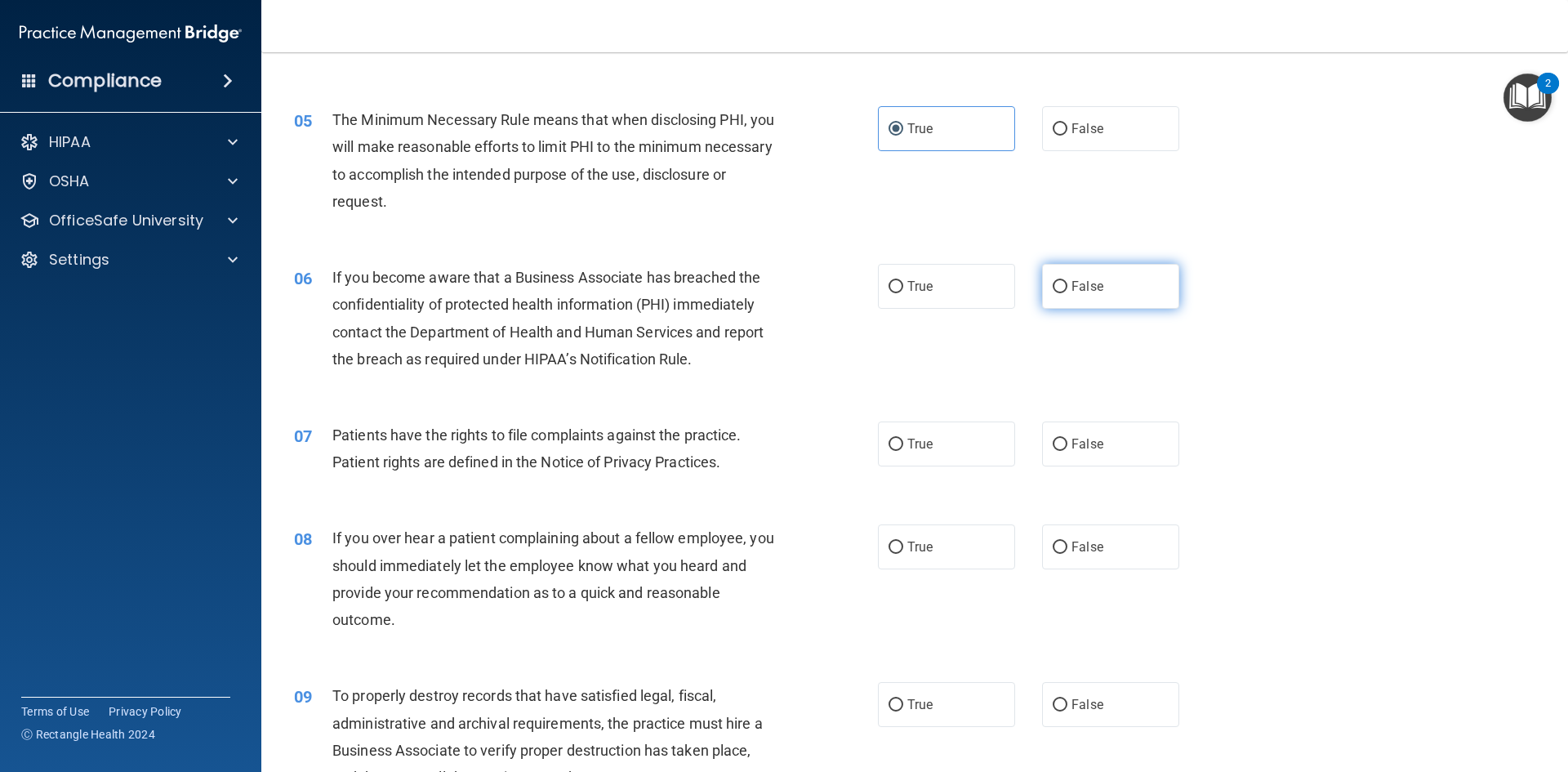
click at [1049, 294] on label "False" at bounding box center [1111, 286] width 137 height 45
click at [1053, 293] on input "False" at bounding box center [1060, 288] width 15 height 12
radio input "true"
click at [908, 440] on span "True" at bounding box center [920, 445] width 25 height 16
click at [904, 440] on input "True" at bounding box center [896, 445] width 15 height 12
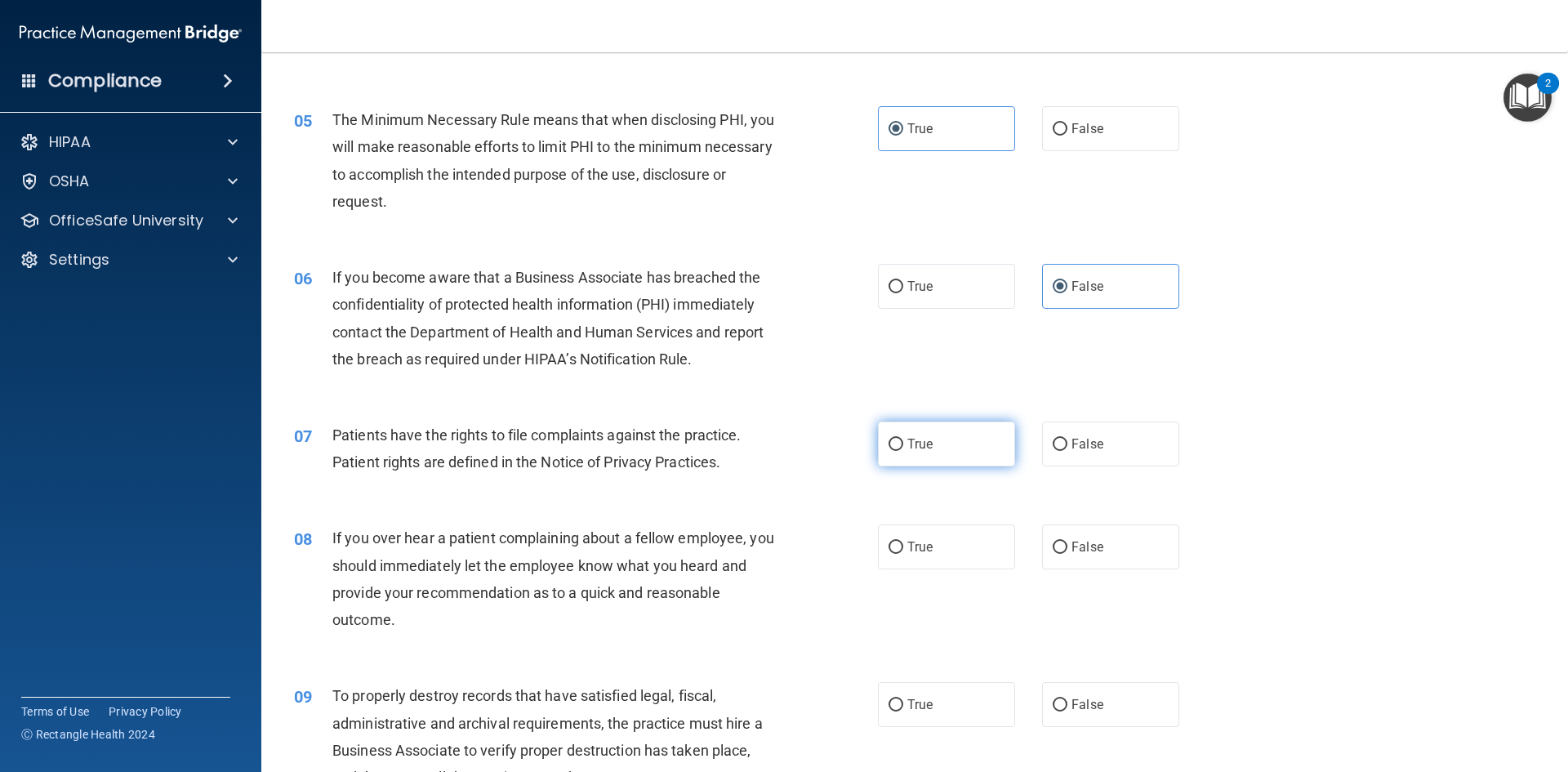
radio input "true"
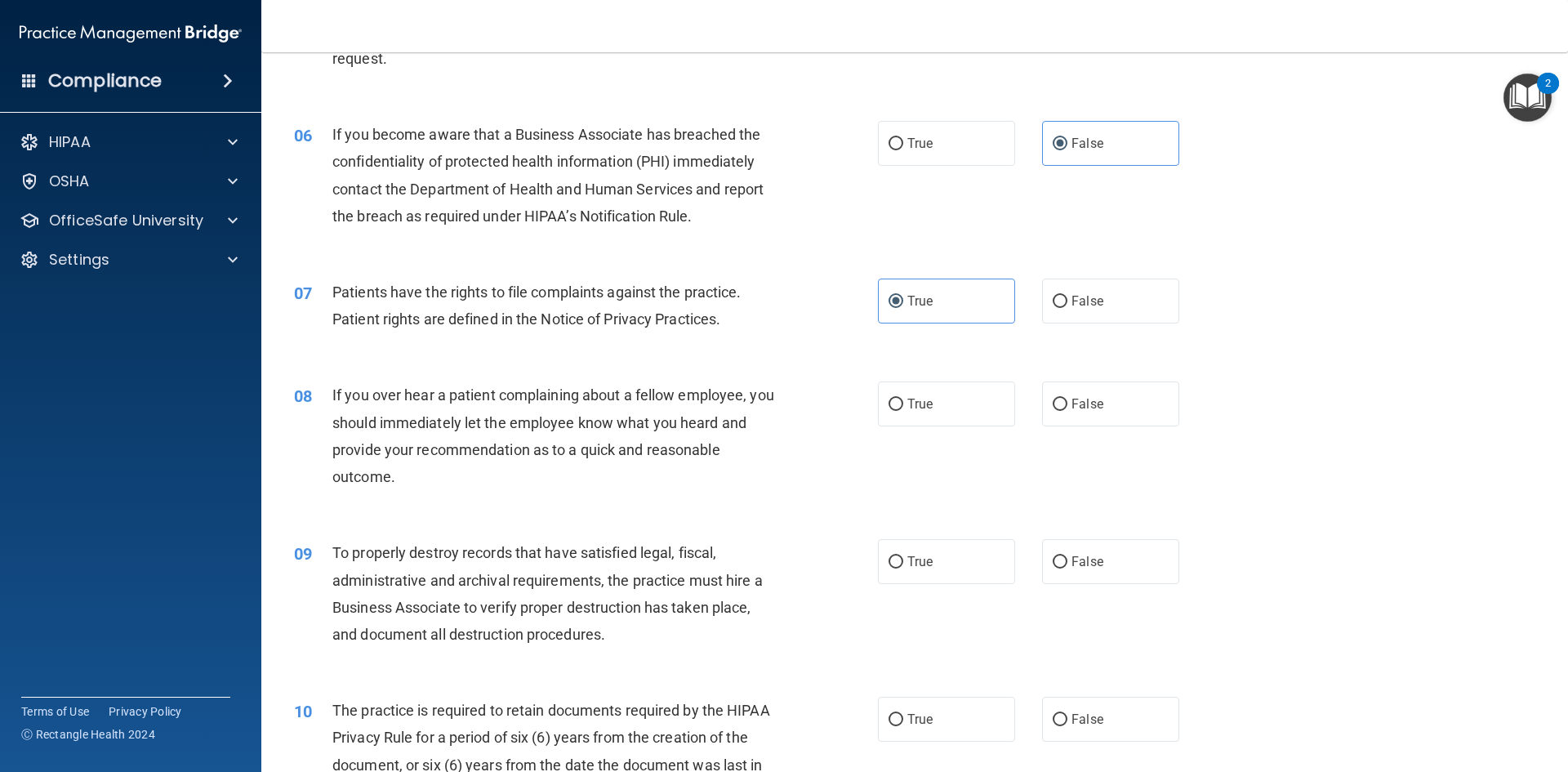
scroll to position [735, 0]
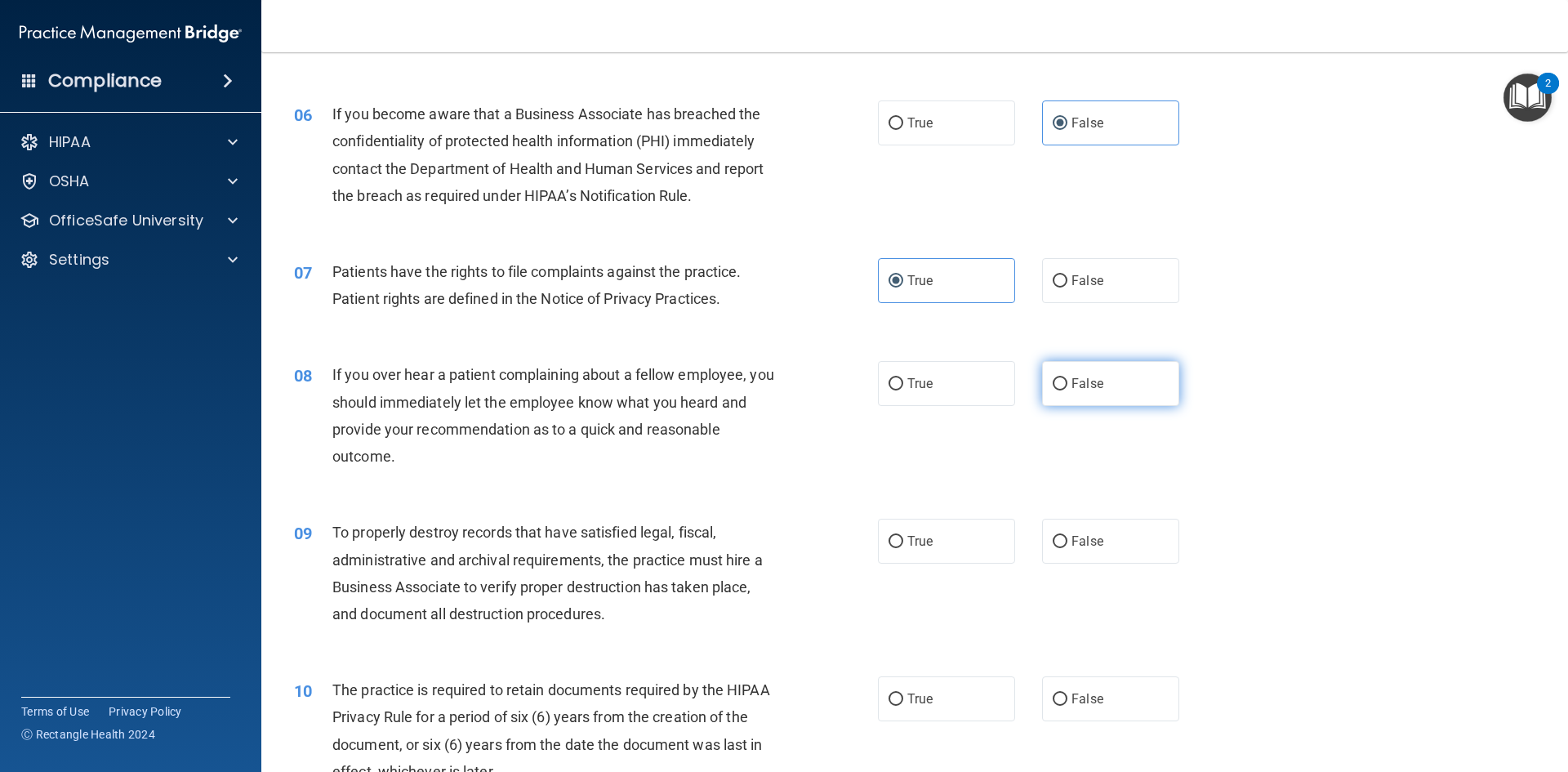
click at [1055, 396] on label "False" at bounding box center [1111, 383] width 137 height 45
click at [1055, 391] on input "False" at bounding box center [1060, 384] width 15 height 12
radio input "true"
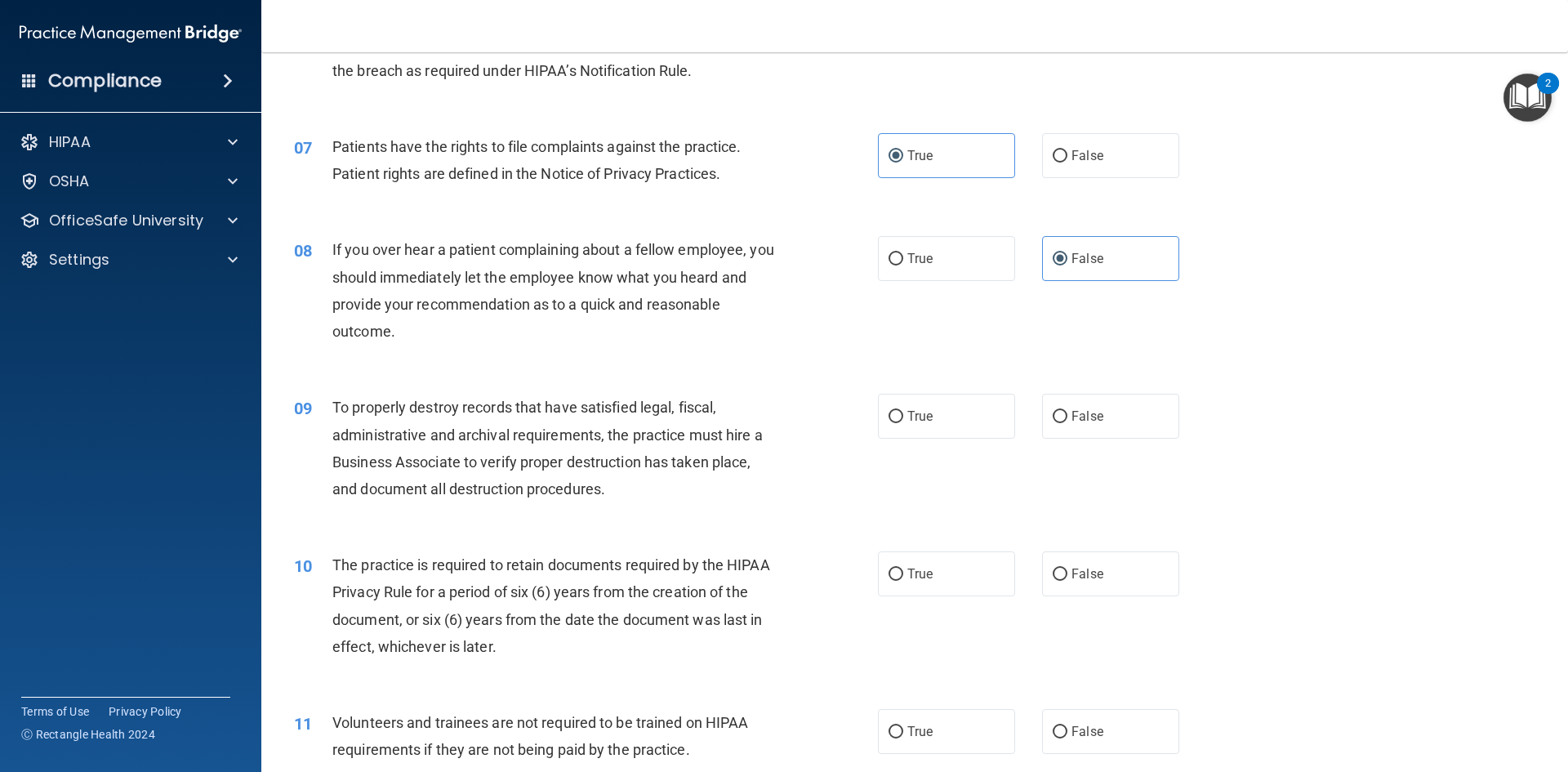
scroll to position [899, 0]
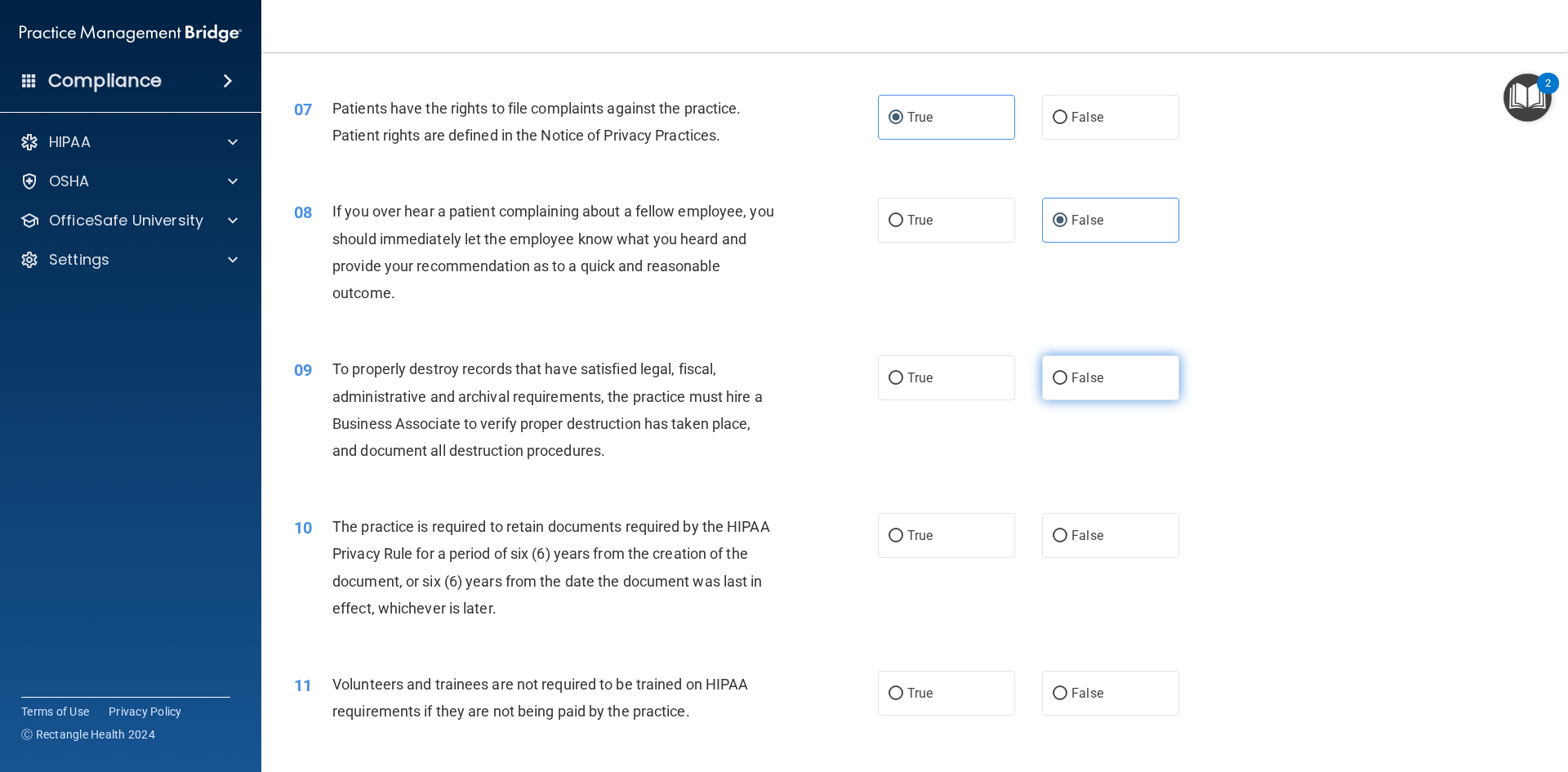
click at [1042, 387] on label "False" at bounding box center [1111, 377] width 137 height 45
click at [1053, 385] on input "False" at bounding box center [1060, 379] width 15 height 12
radio input "true"
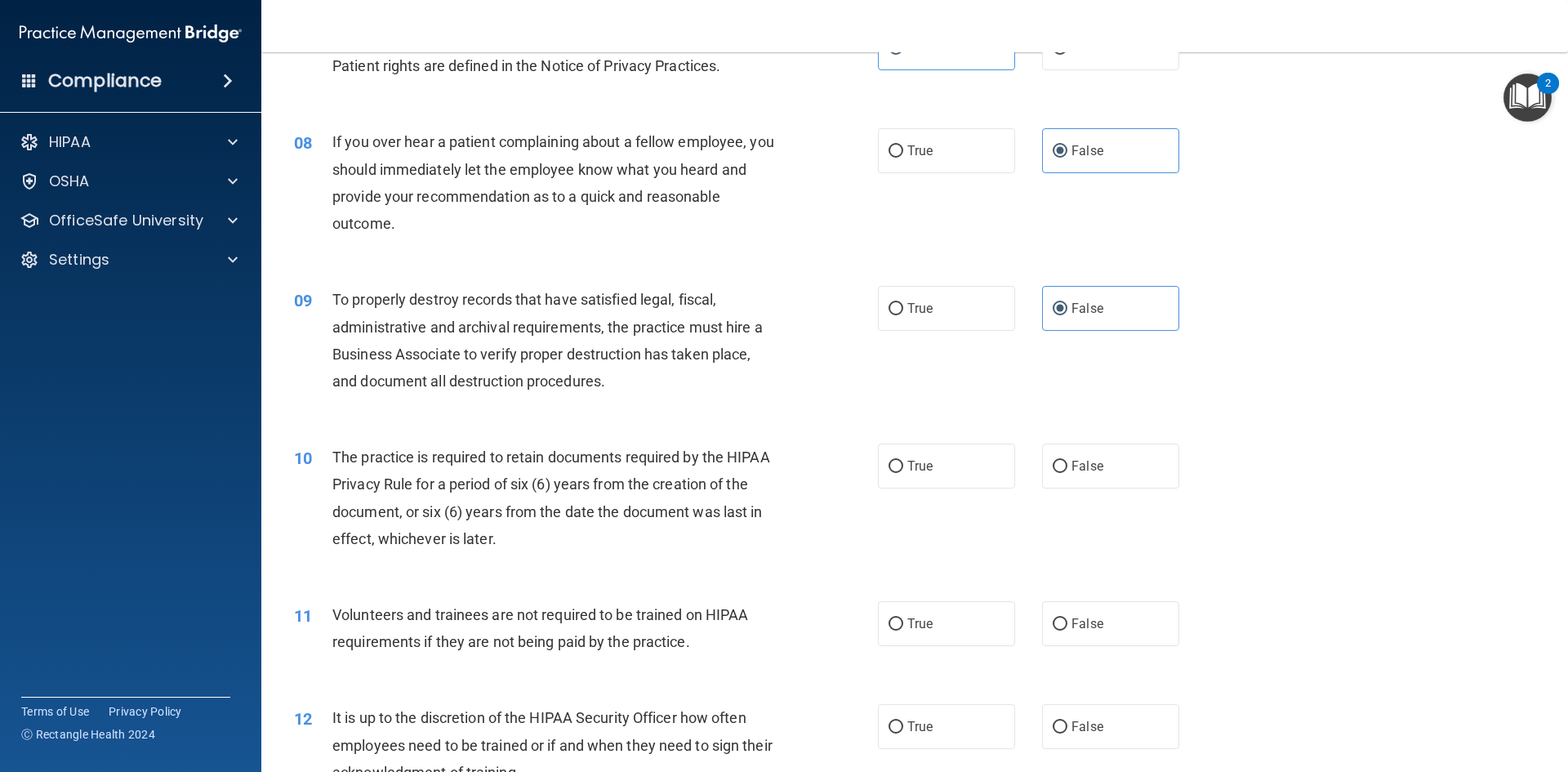
scroll to position [1062, 0]
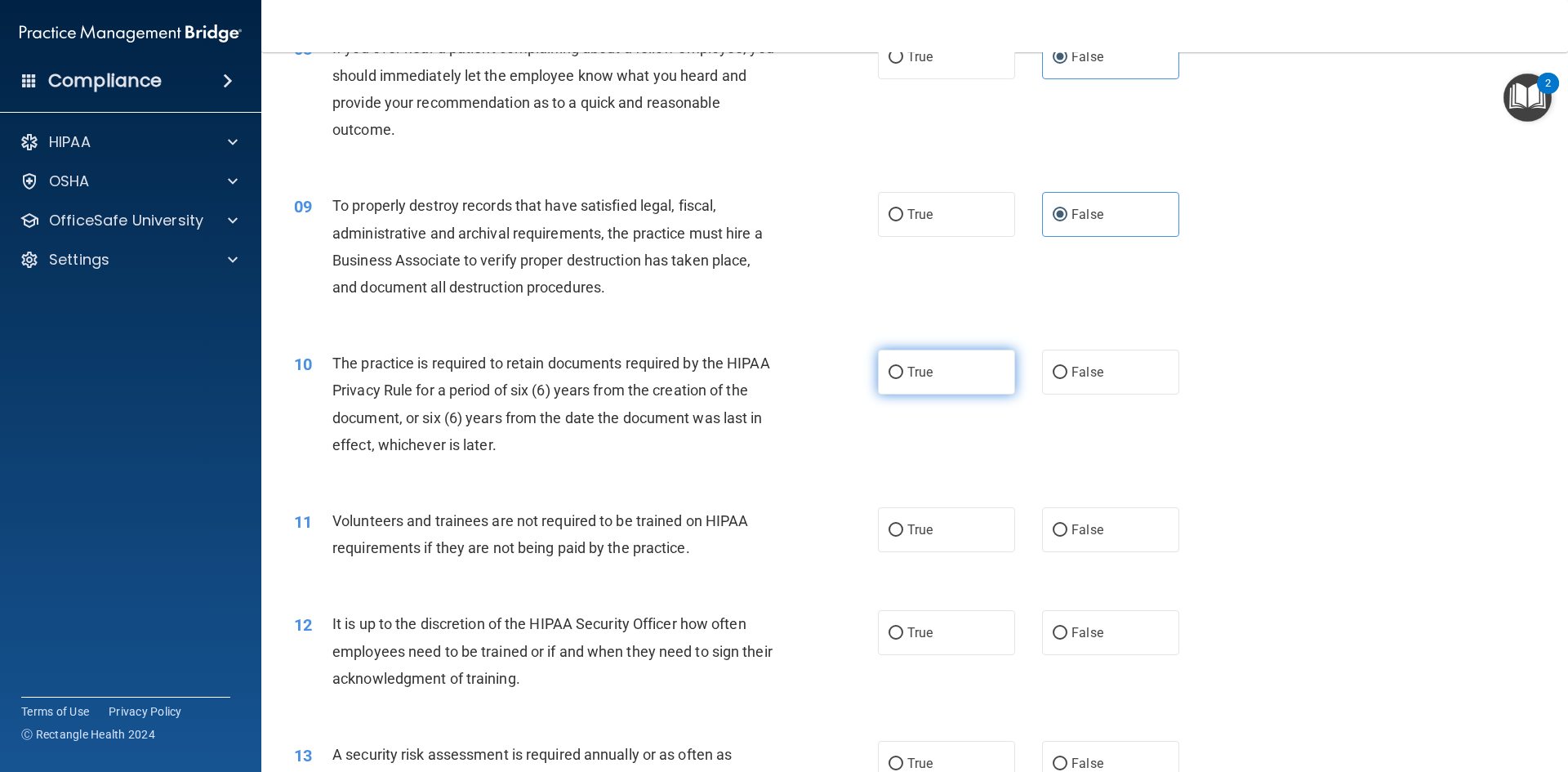
click at [883, 382] on label "True" at bounding box center [947, 372] width 137 height 45
click at [889, 379] on input "True" at bounding box center [896, 373] width 15 height 12
radio input "true"
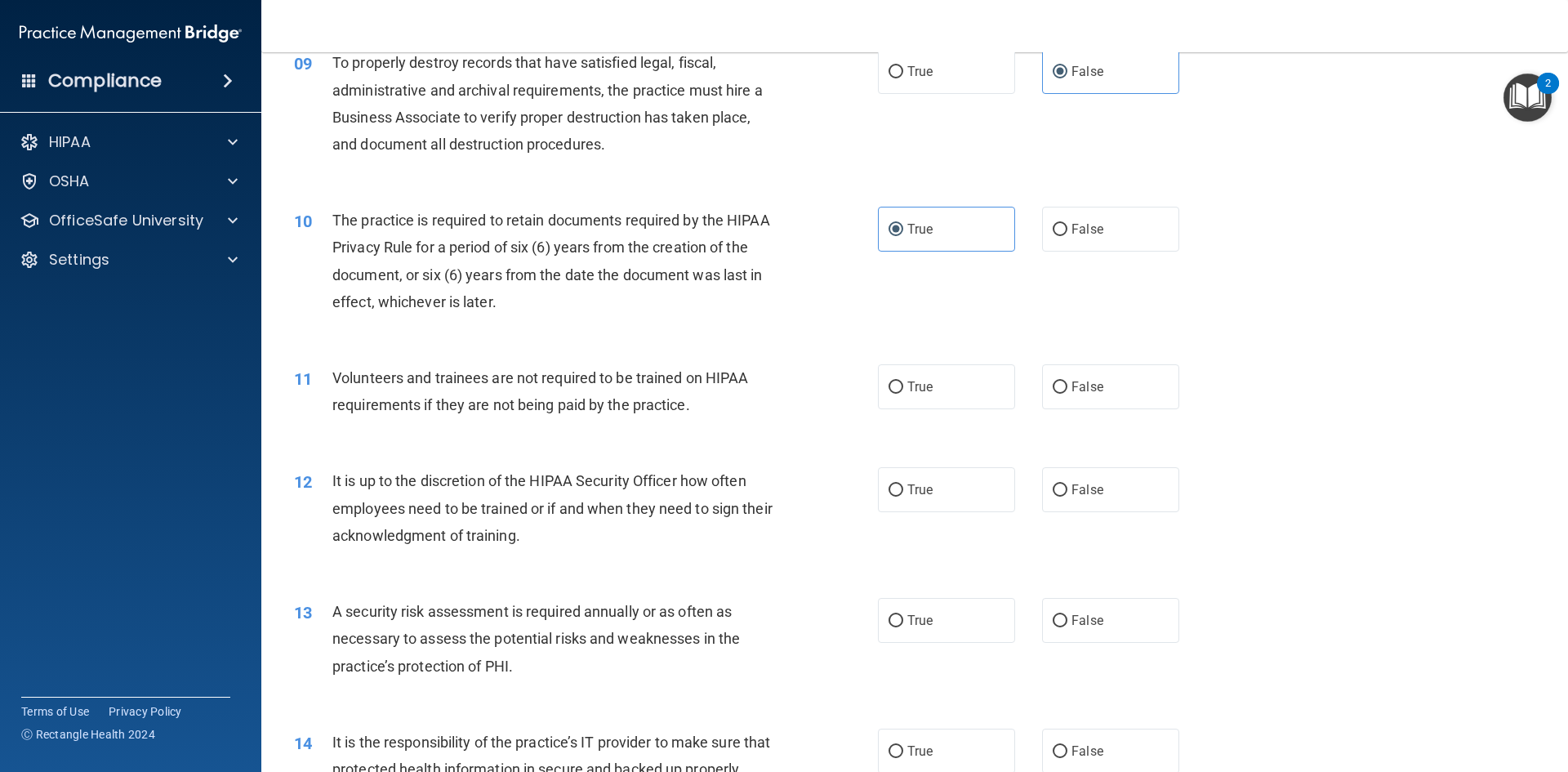
scroll to position [1226, 0]
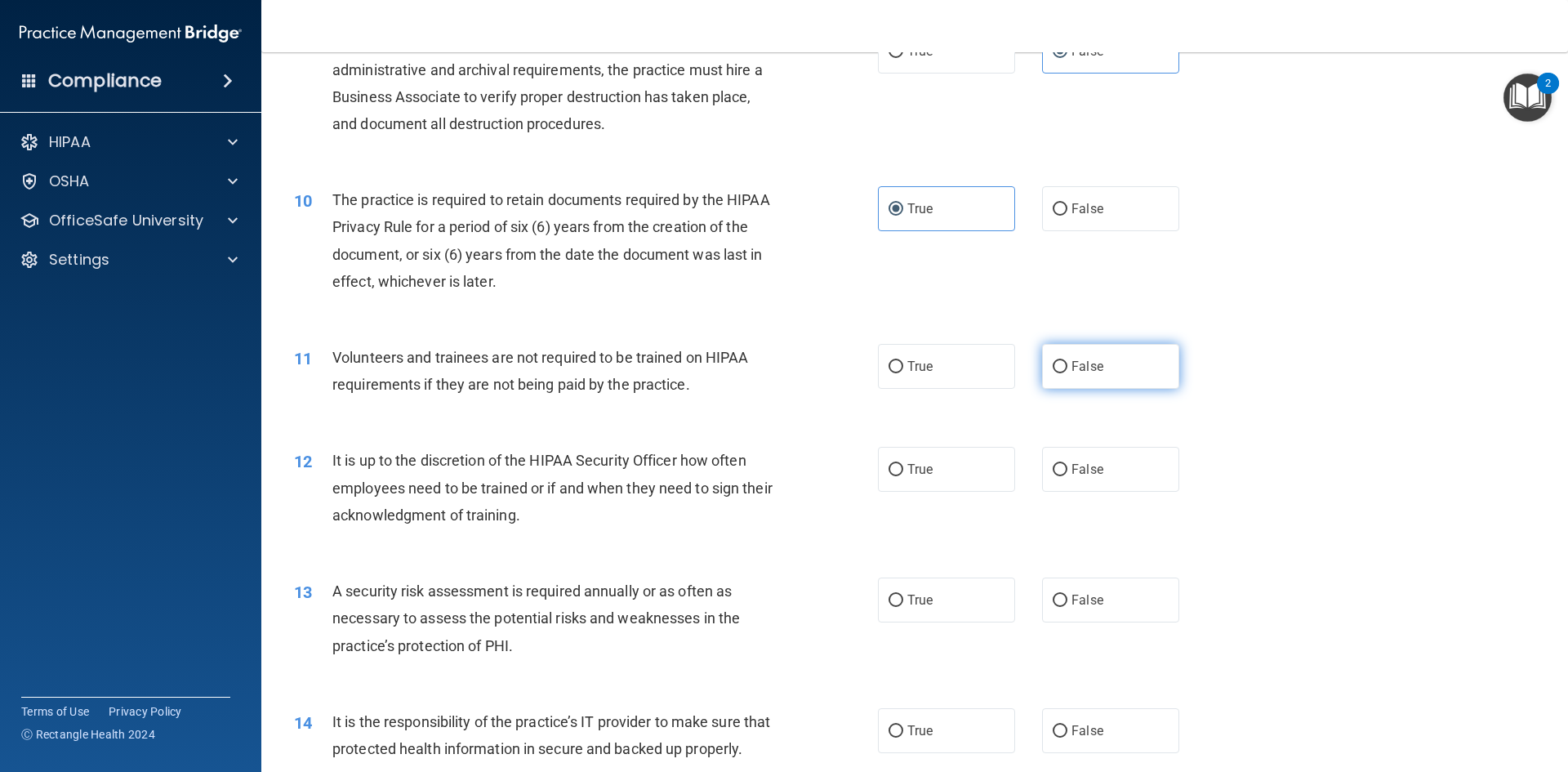
click at [1053, 387] on label "False" at bounding box center [1111, 366] width 137 height 45
click at [1053, 373] on input "False" at bounding box center [1060, 367] width 15 height 12
radio input "true"
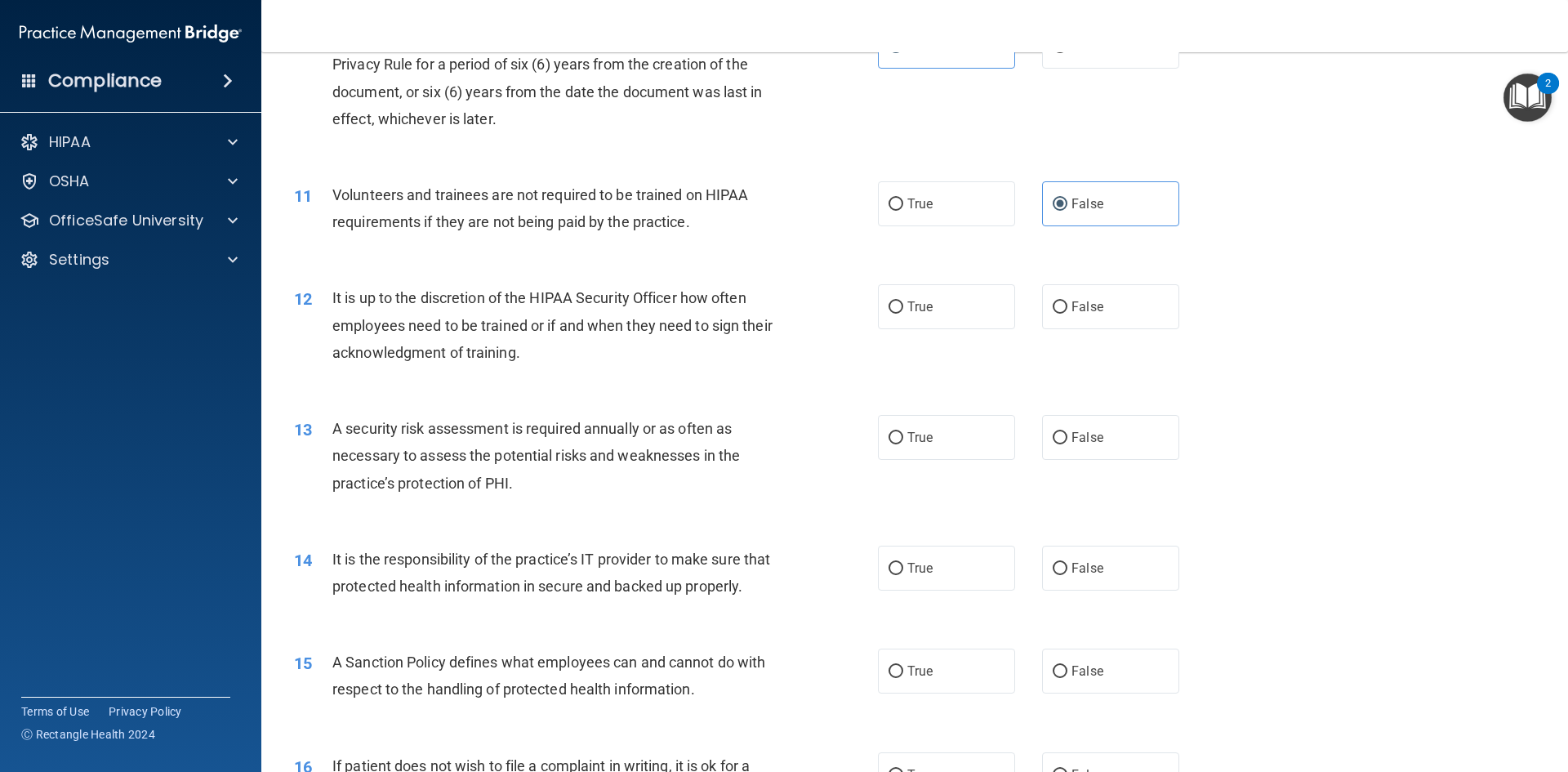
scroll to position [1390, 0]
click at [1102, 305] on label "False" at bounding box center [1111, 305] width 137 height 45
click at [1068, 305] on input "False" at bounding box center [1060, 306] width 15 height 12
radio input "true"
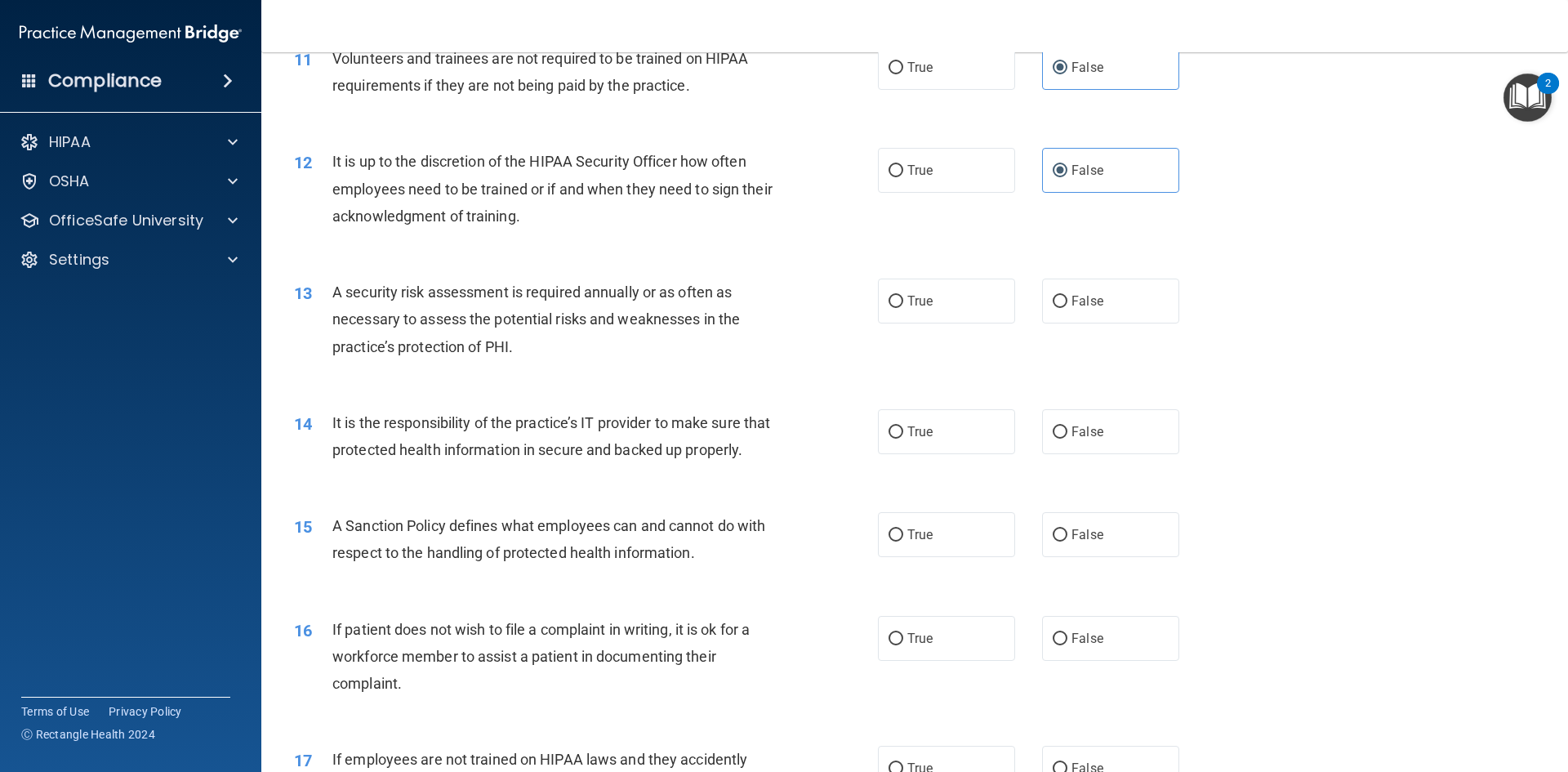
scroll to position [1553, 0]
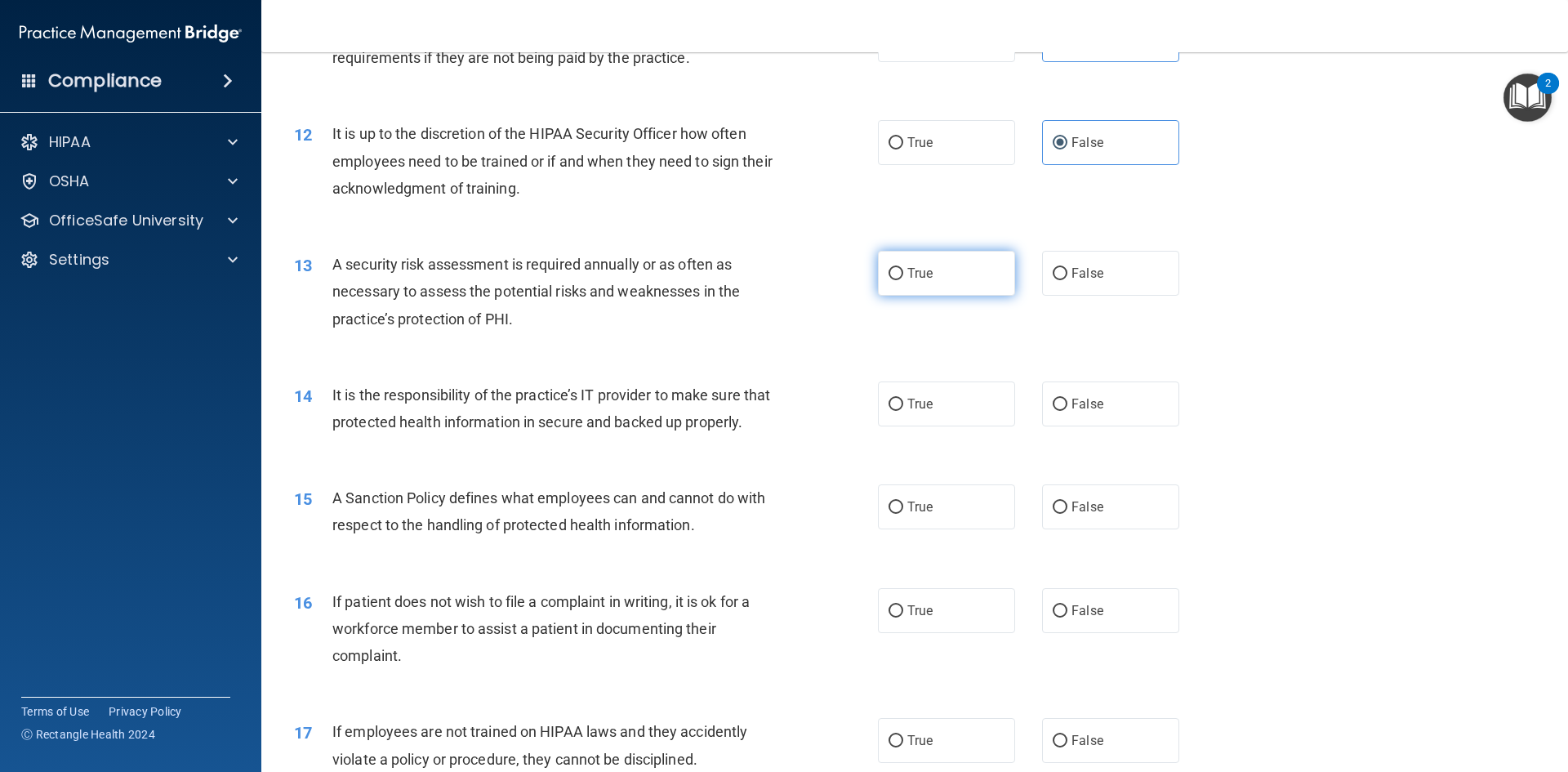
click at [918, 265] on label "True" at bounding box center [947, 273] width 137 height 45
click at [904, 268] on input "True" at bounding box center [896, 274] width 15 height 12
radio input "true"
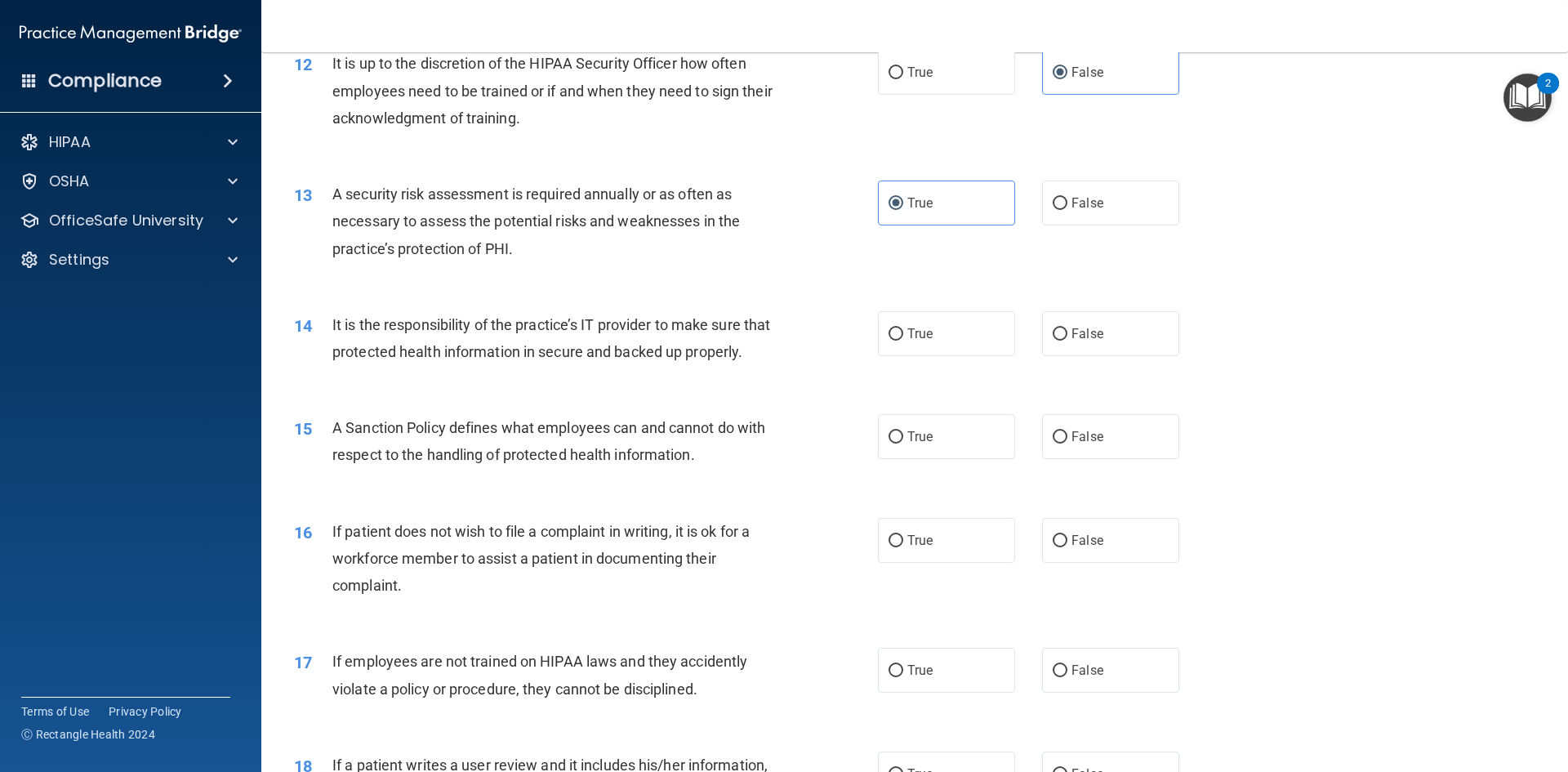
scroll to position [1716, 0]
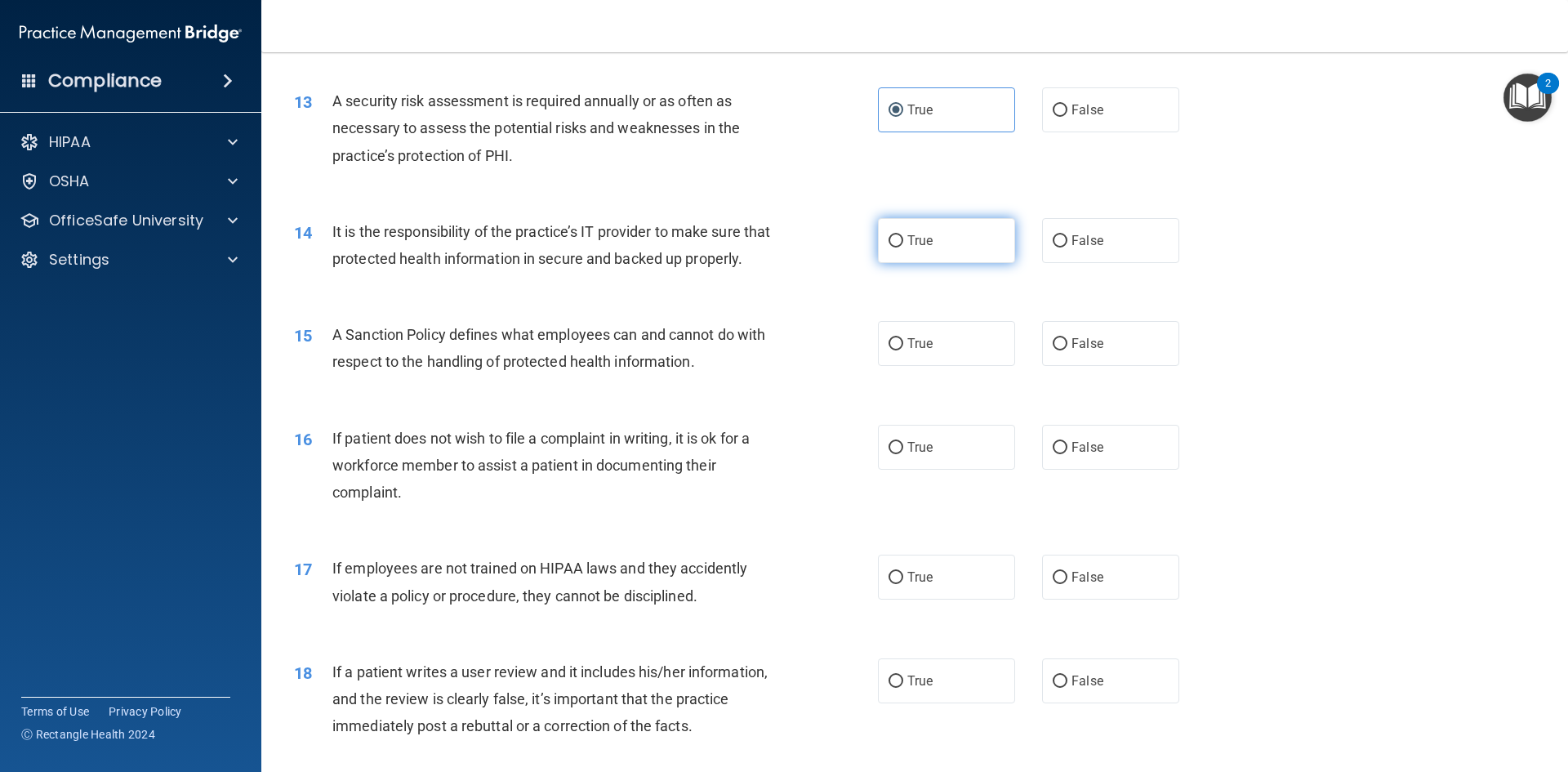
click at [894, 244] on input "True" at bounding box center [896, 242] width 15 height 12
radio input "true"
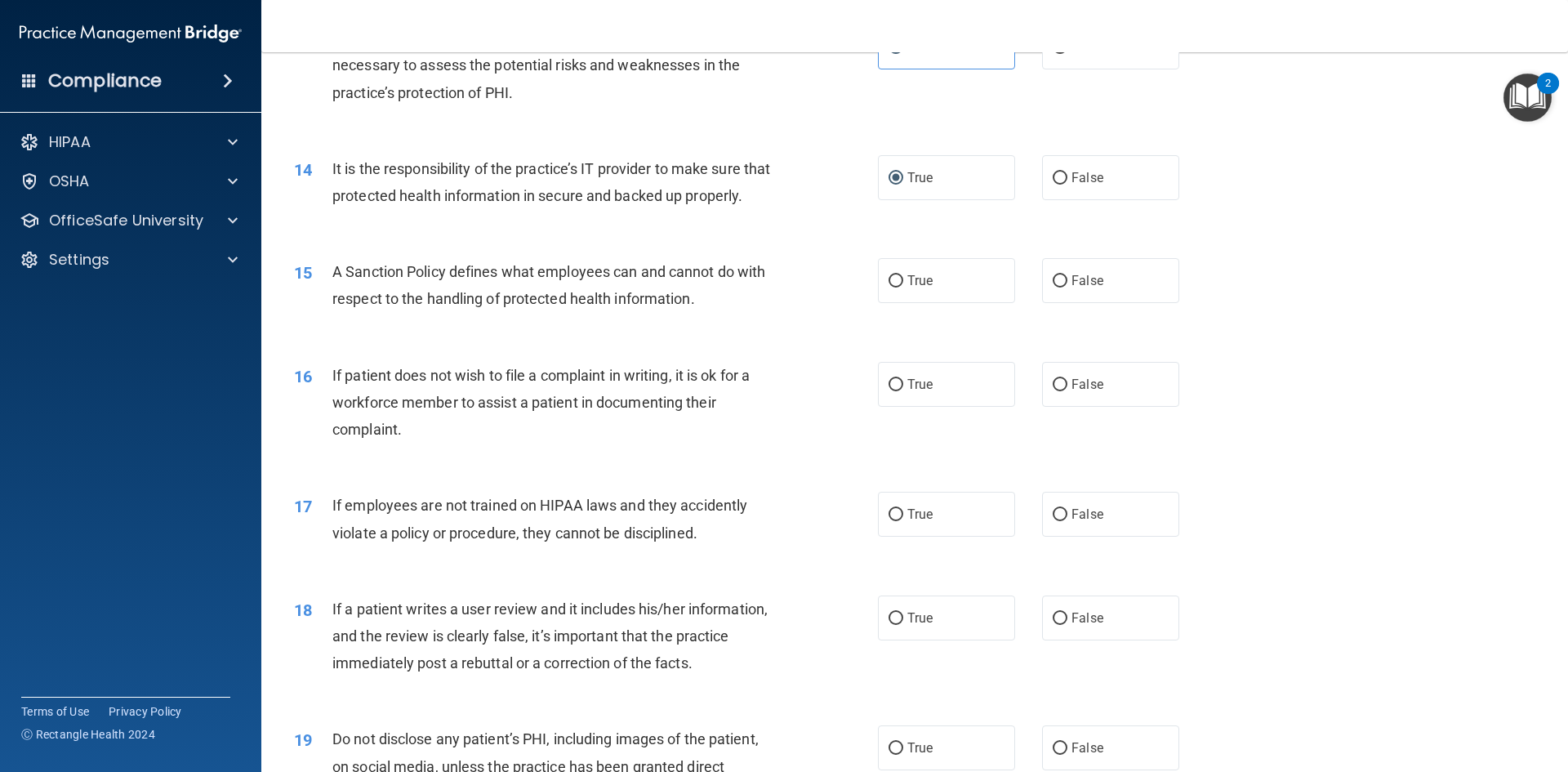
scroll to position [1880, 0]
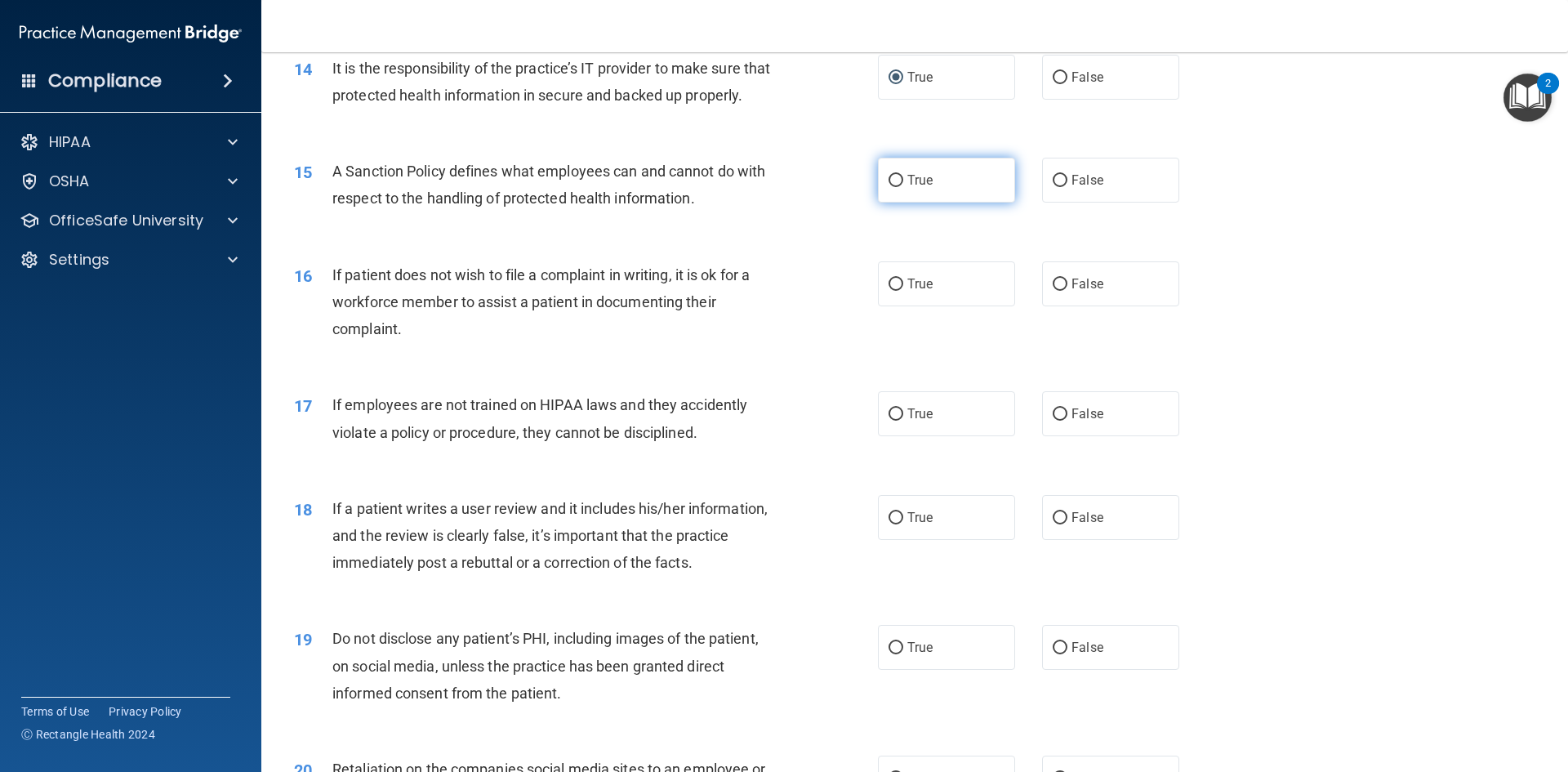
click at [899, 203] on label "True" at bounding box center [947, 180] width 137 height 45
click at [899, 187] on input "True" at bounding box center [896, 181] width 15 height 12
radio input "true"
click at [889, 290] on input "True" at bounding box center [896, 285] width 15 height 12
radio input "true"
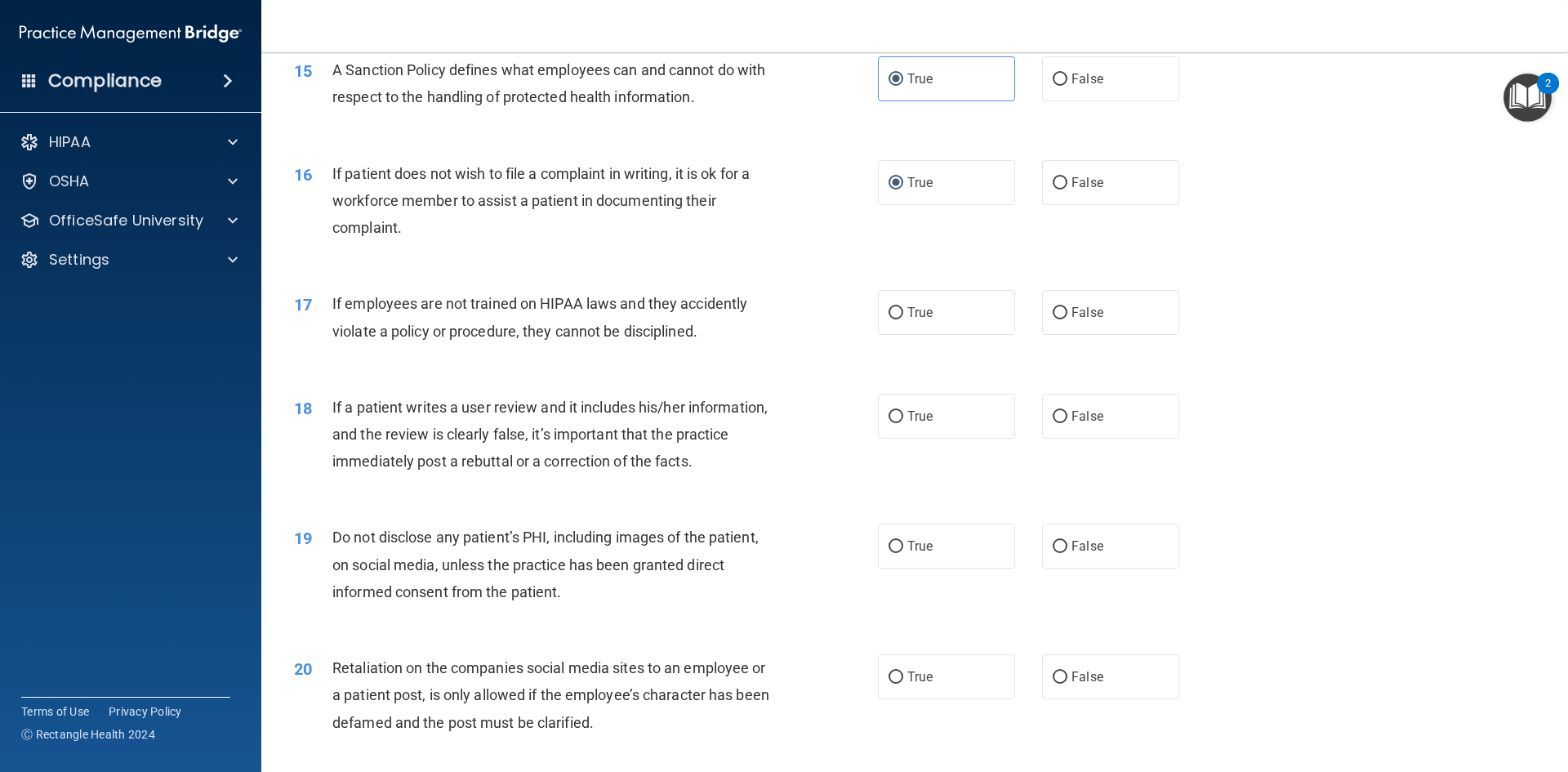
scroll to position [2043, 0]
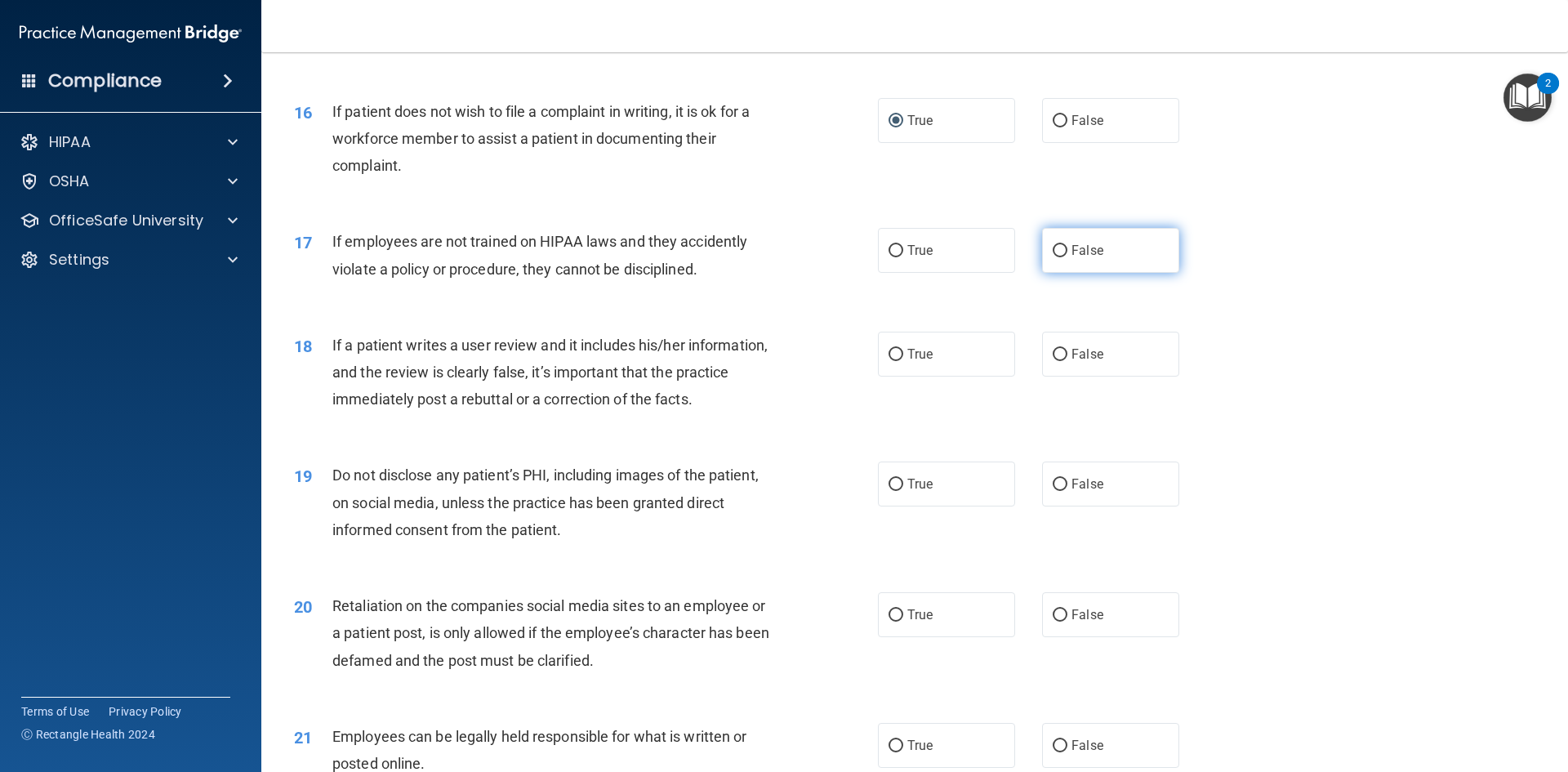
click at [1053, 258] on input "False" at bounding box center [1060, 251] width 15 height 12
radio input "true"
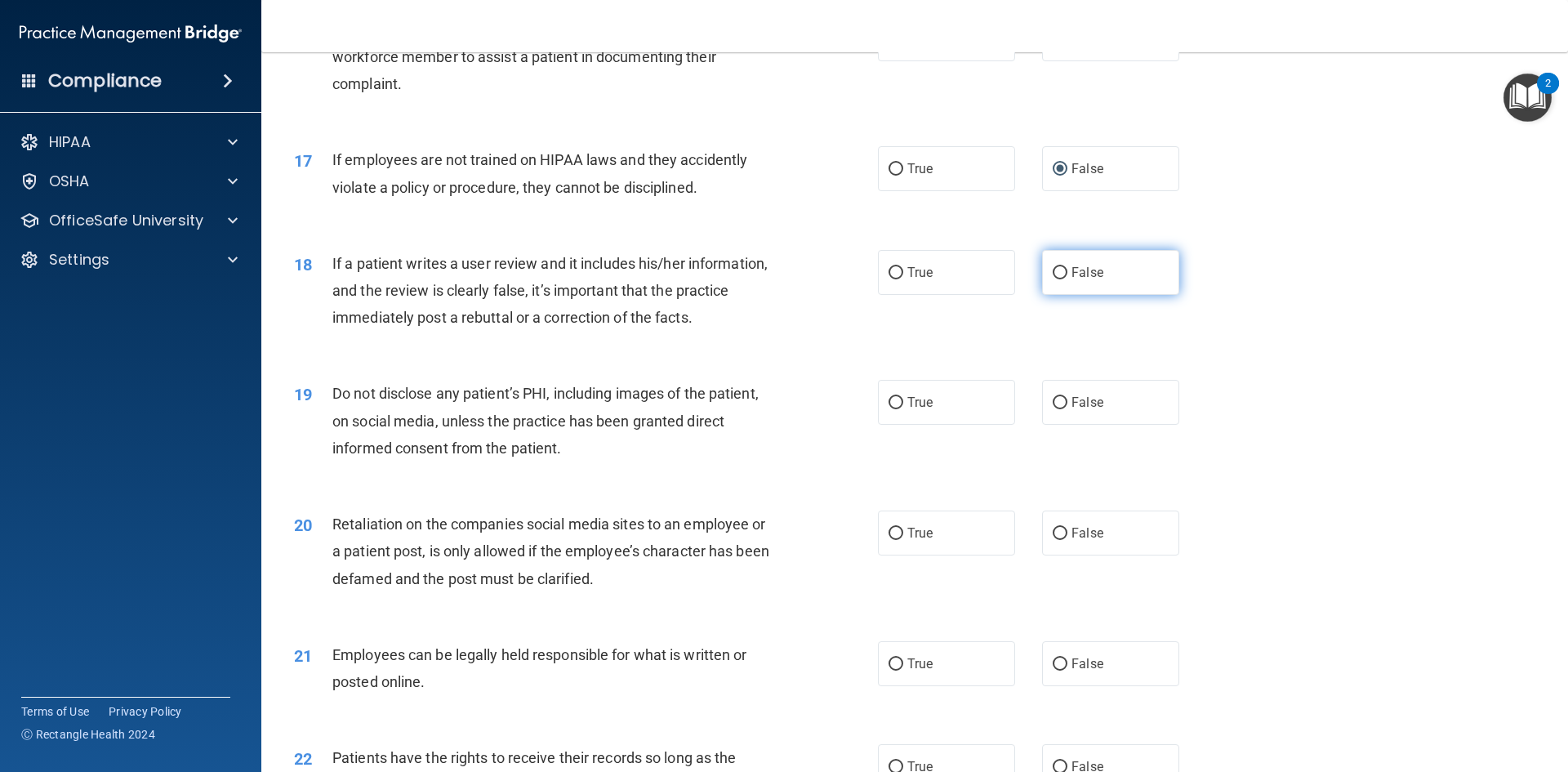
click at [1058, 280] on input "False" at bounding box center [1060, 274] width 15 height 12
radio input "true"
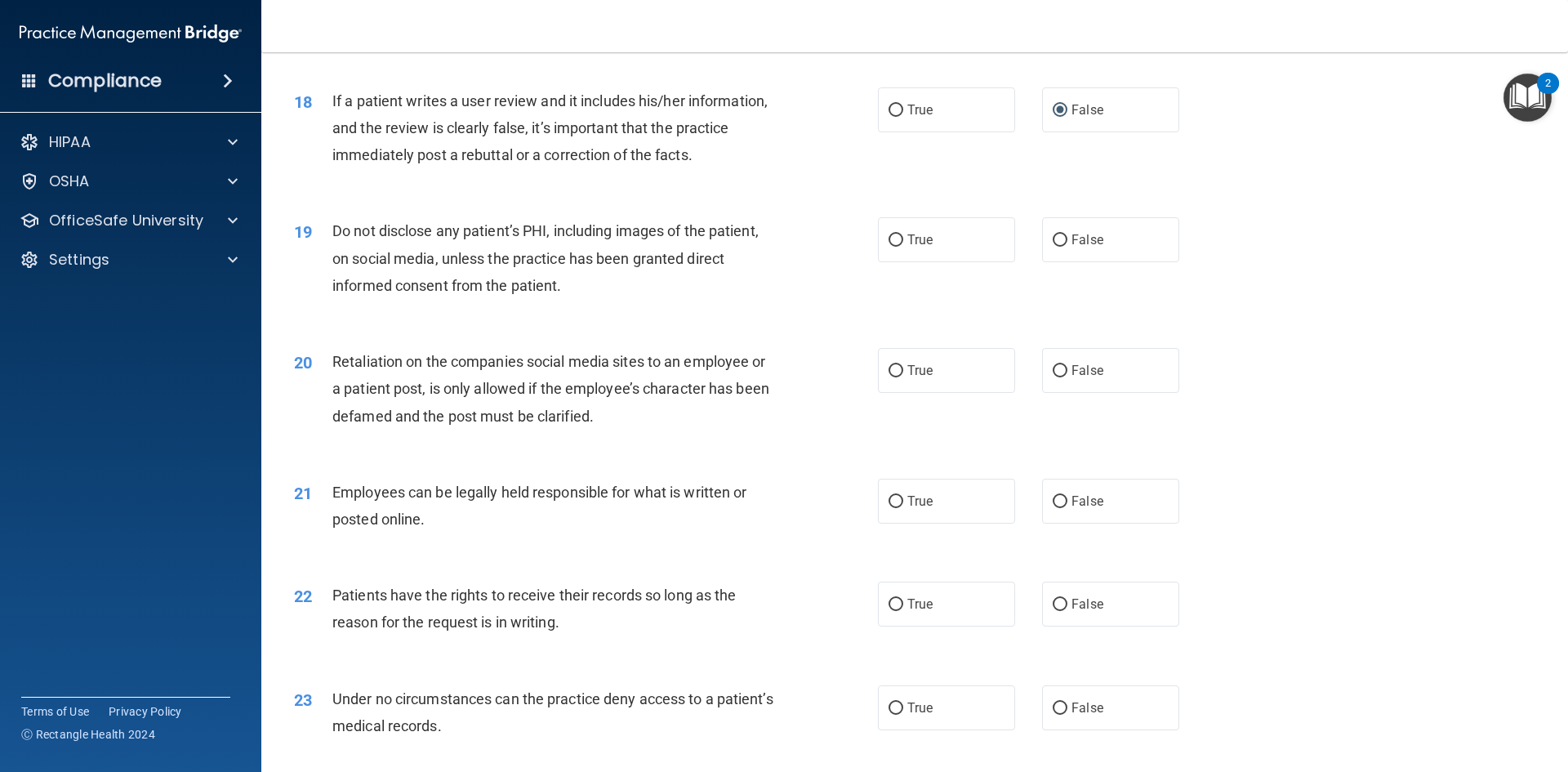
scroll to position [2288, 0]
click at [893, 246] on input "True" at bounding box center [896, 240] width 15 height 12
radio input "true"
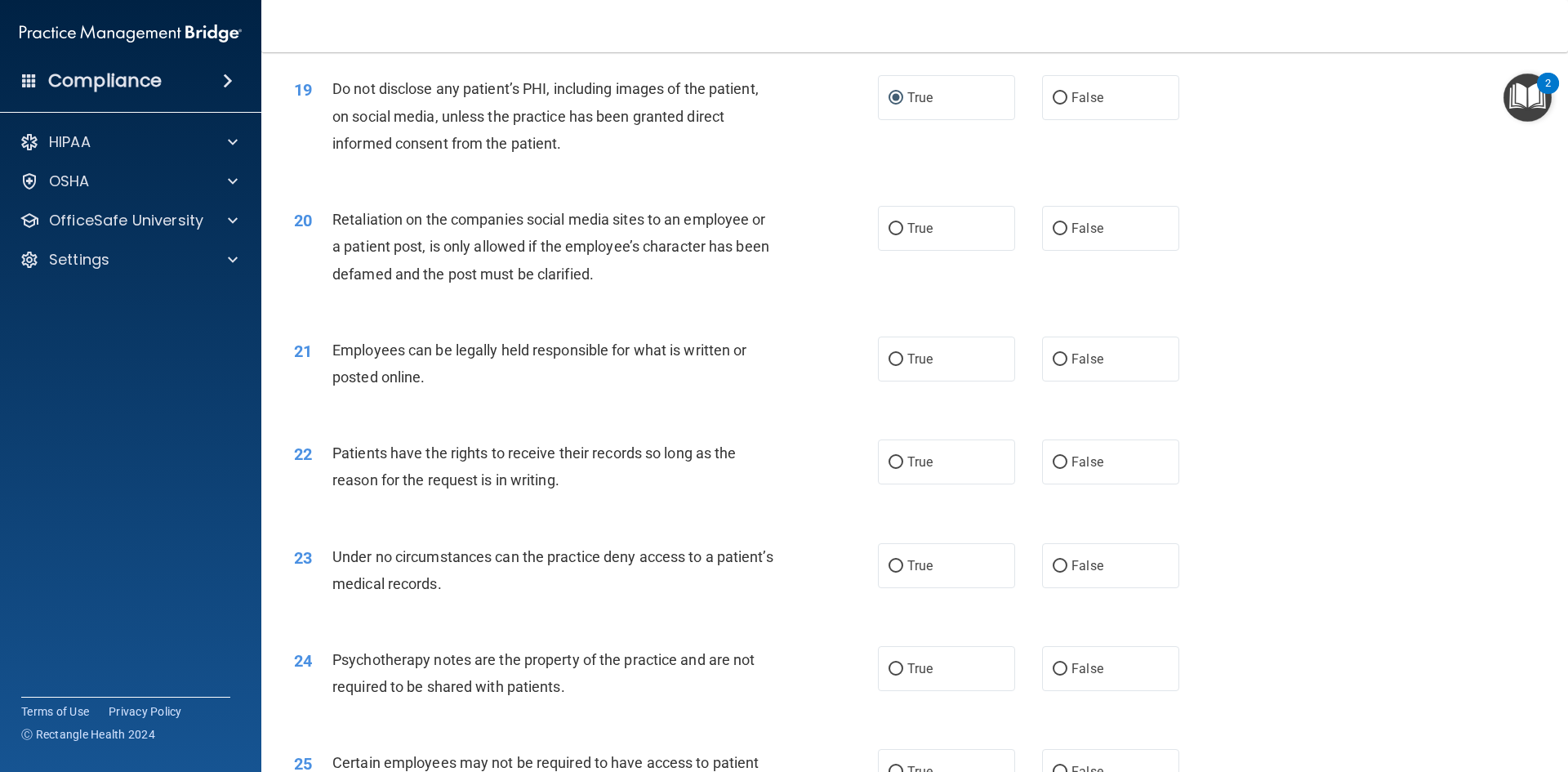
scroll to position [2452, 0]
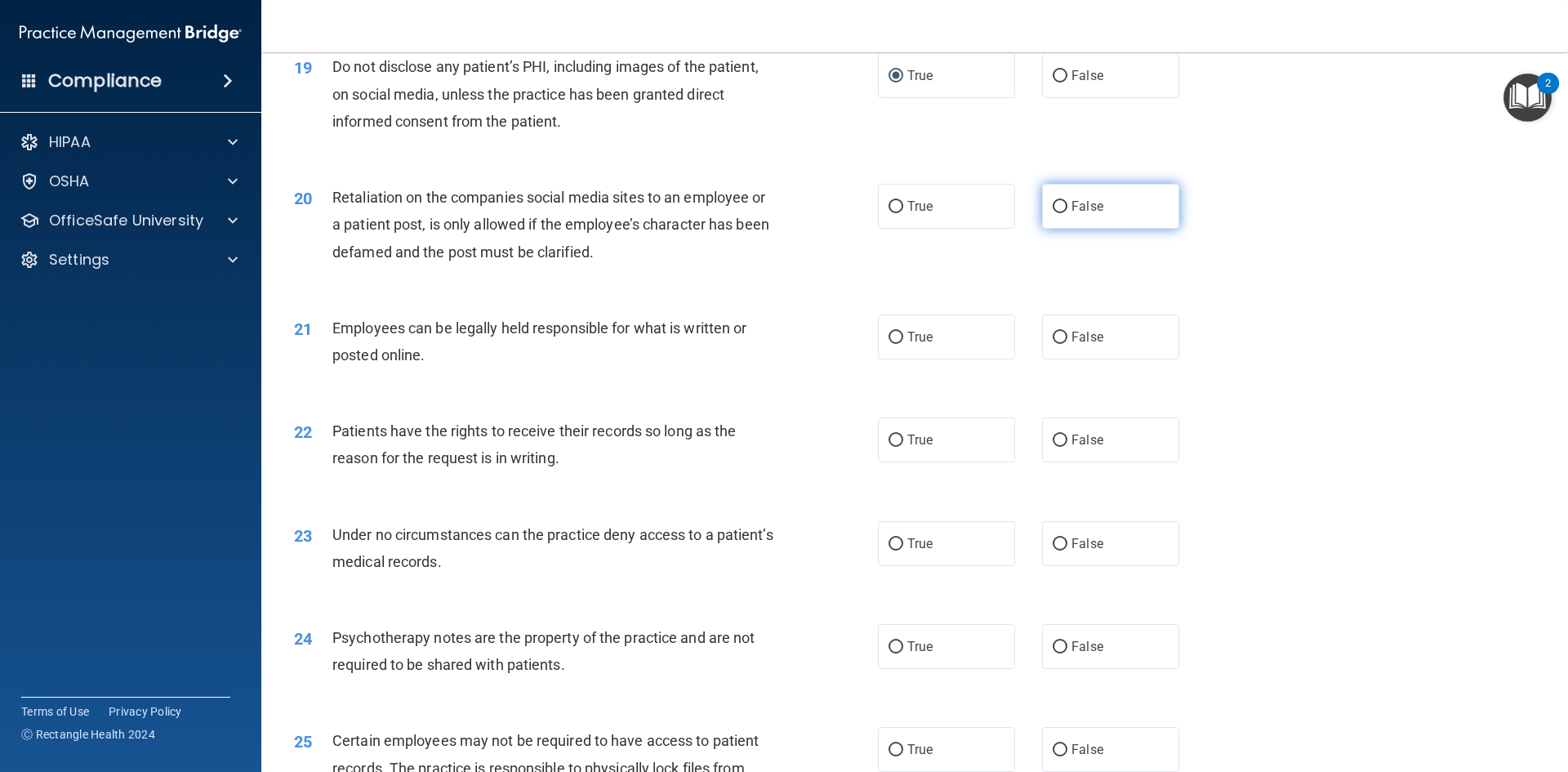
click at [1072, 214] on span "False" at bounding box center [1088, 207] width 32 height 16
click at [1068, 213] on input "False" at bounding box center [1060, 207] width 15 height 12
radio input "true"
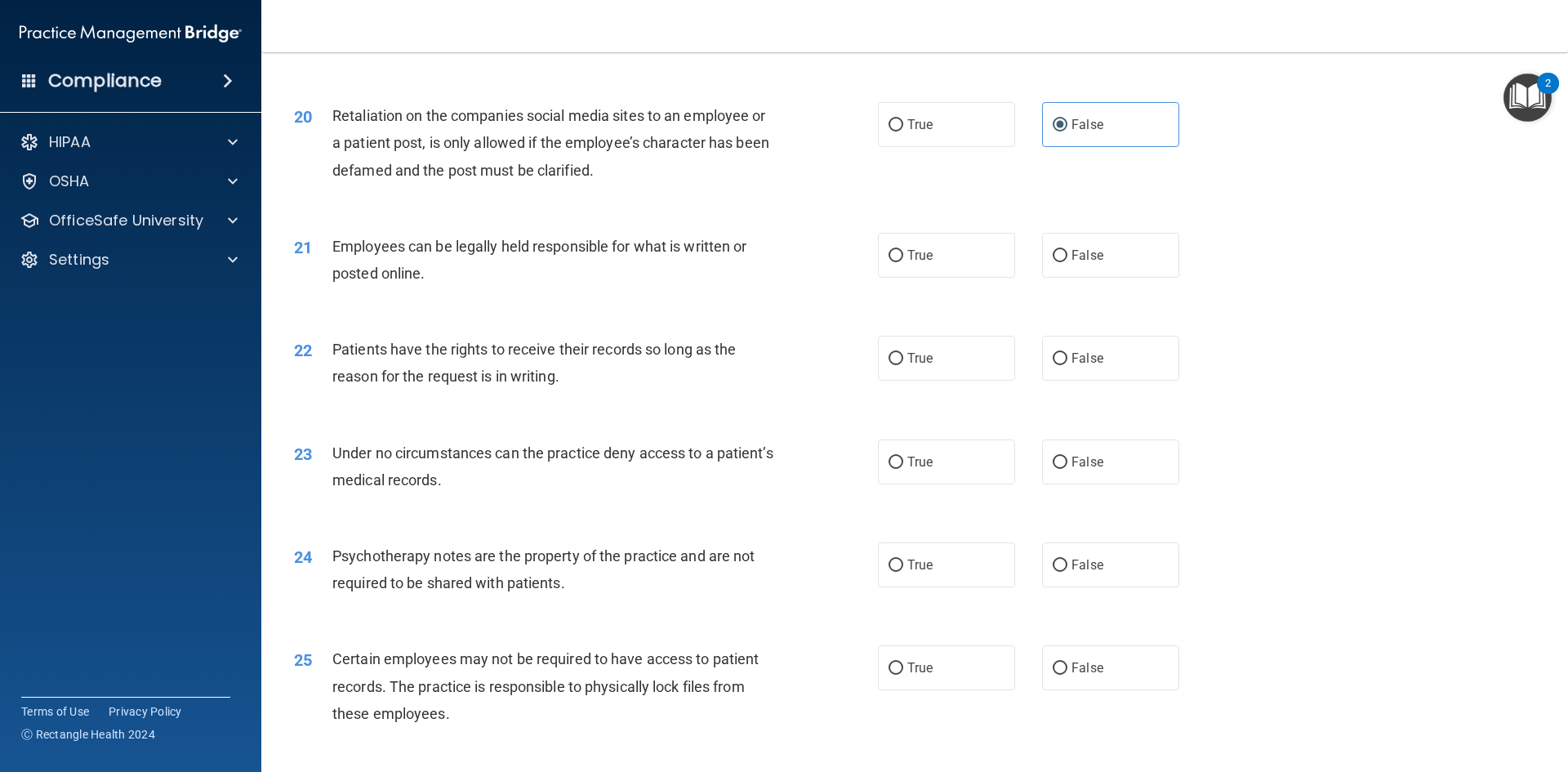
scroll to position [2615, 0]
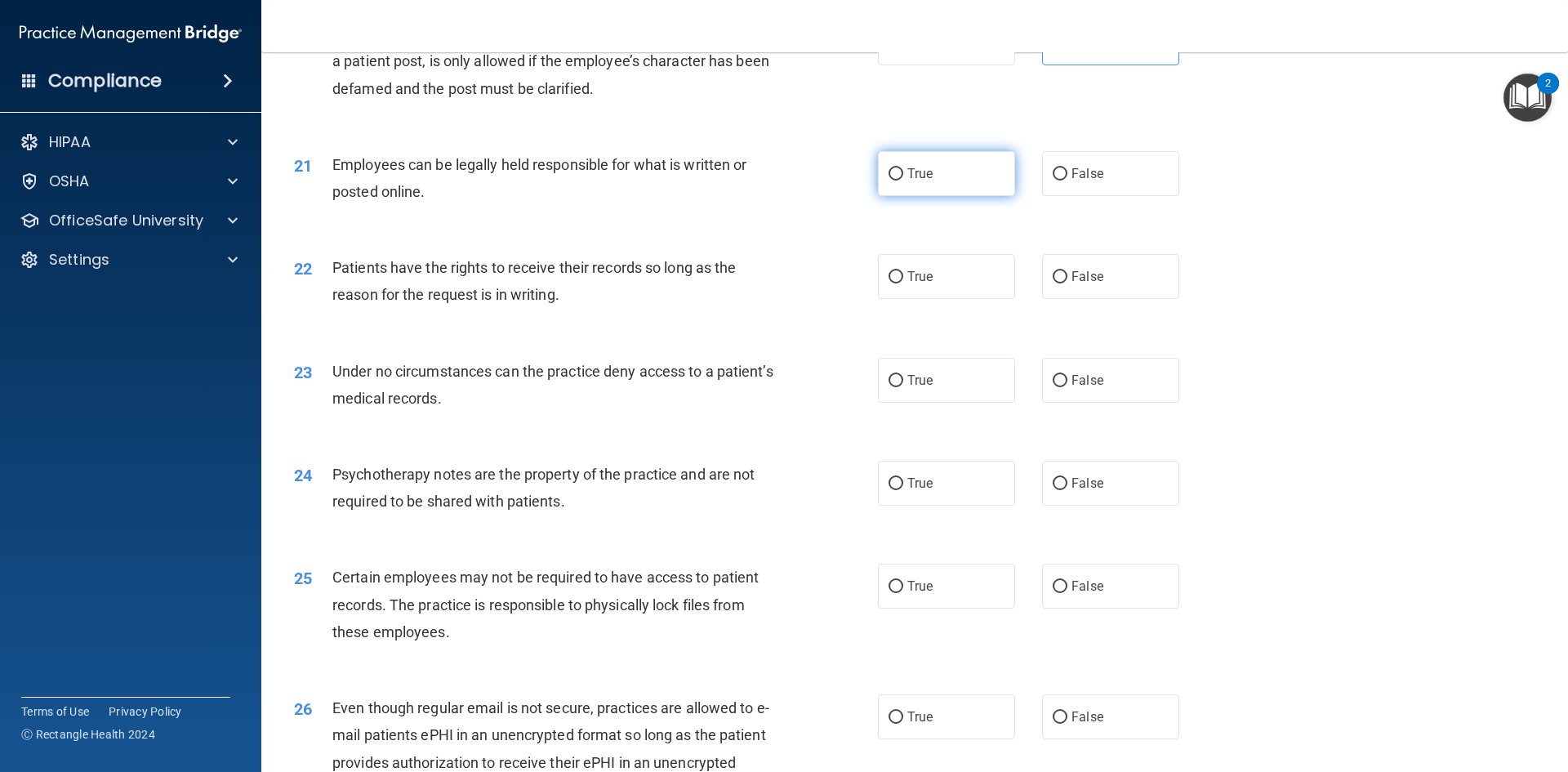
click at [931, 196] on label "True" at bounding box center [947, 173] width 137 height 45
click at [904, 181] on input "True" at bounding box center [896, 174] width 15 height 12
radio input "true"
click at [1094, 285] on span "False" at bounding box center [1088, 277] width 32 height 16
click at [1068, 284] on input "False" at bounding box center [1060, 278] width 15 height 12
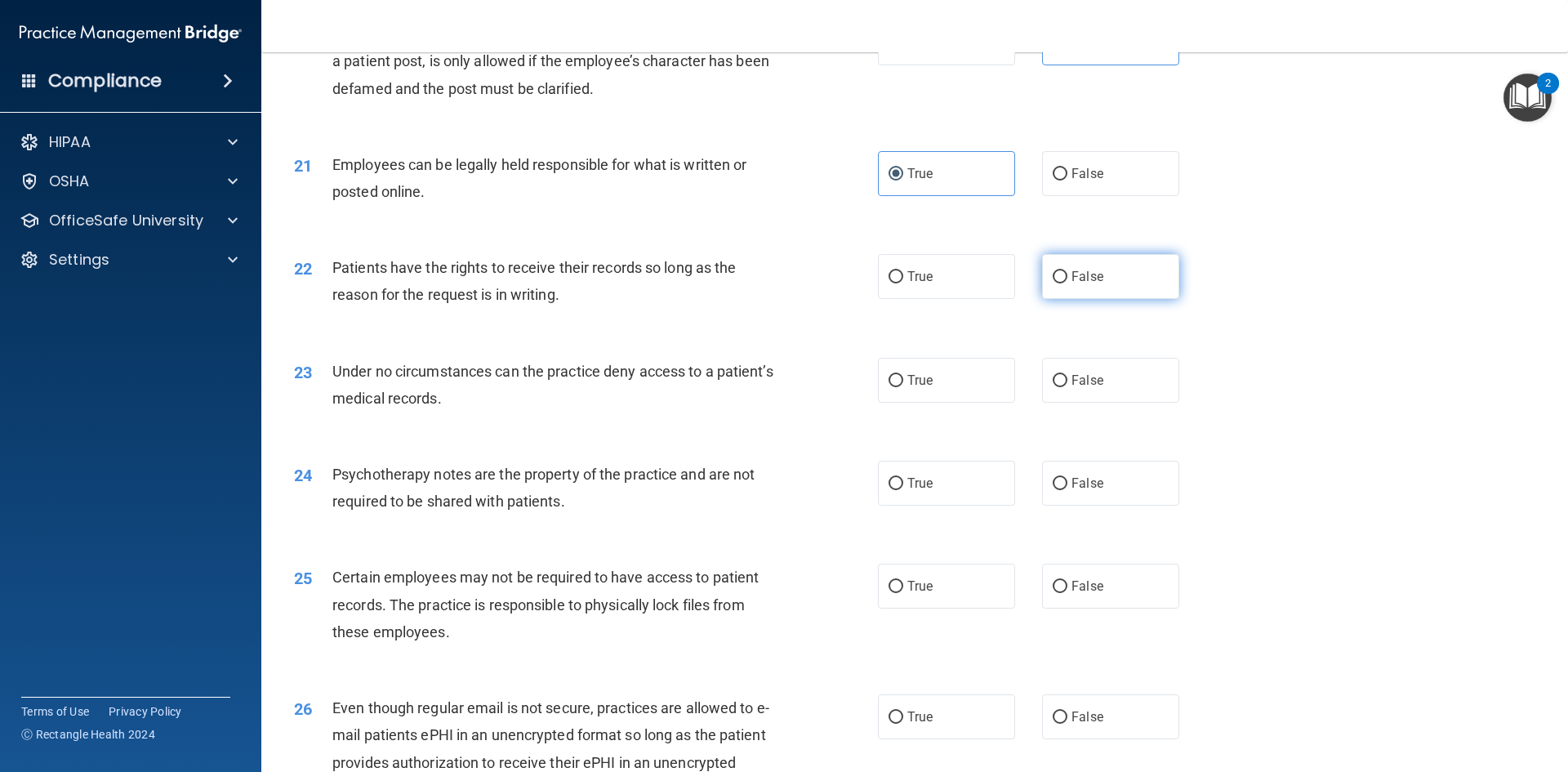
radio input "true"
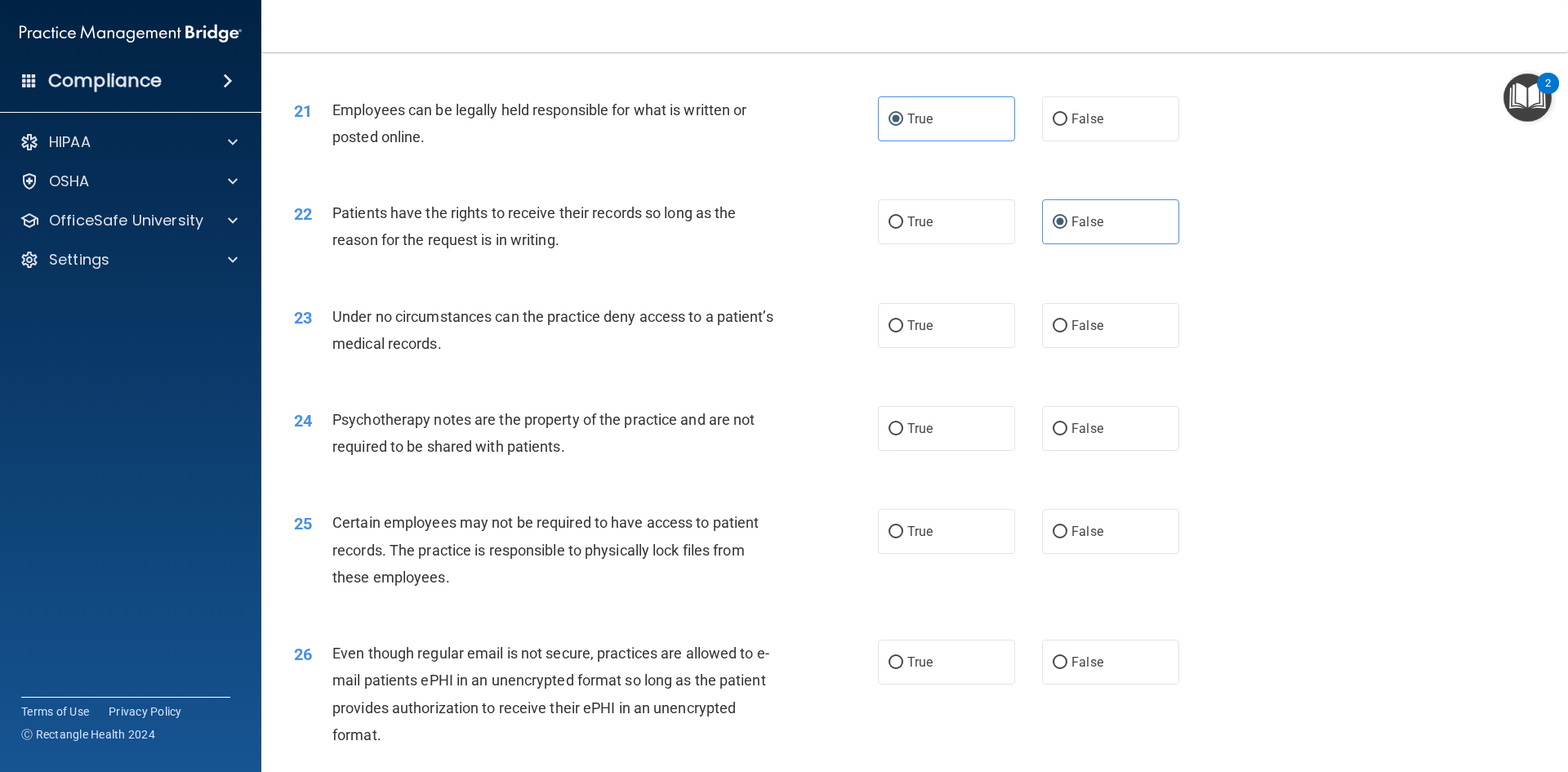
scroll to position [2697, 0]
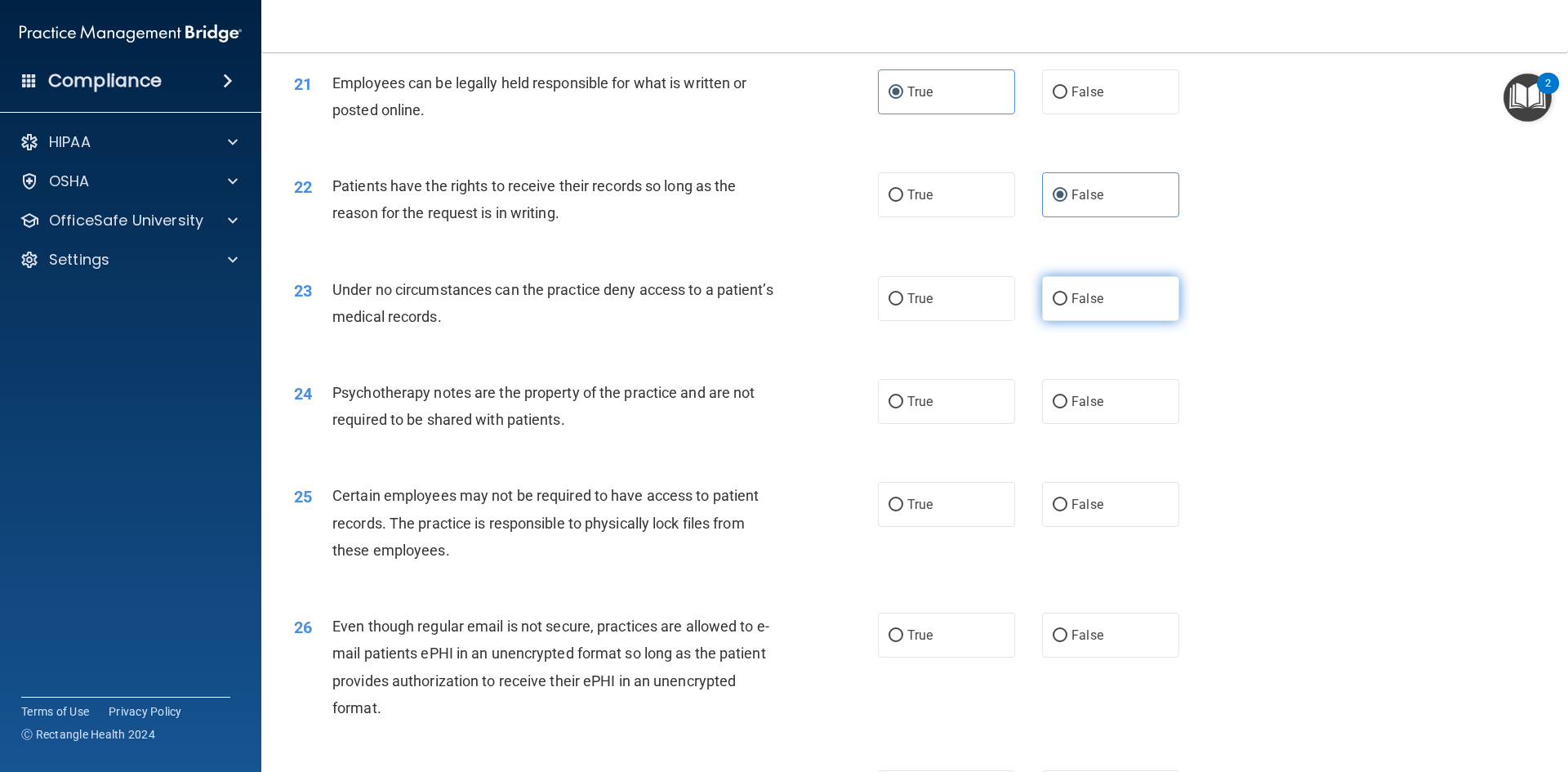
click at [1076, 306] on span "False" at bounding box center [1088, 298] width 32 height 16
click at [1068, 305] on input "False" at bounding box center [1060, 299] width 15 height 12
radio input "true"
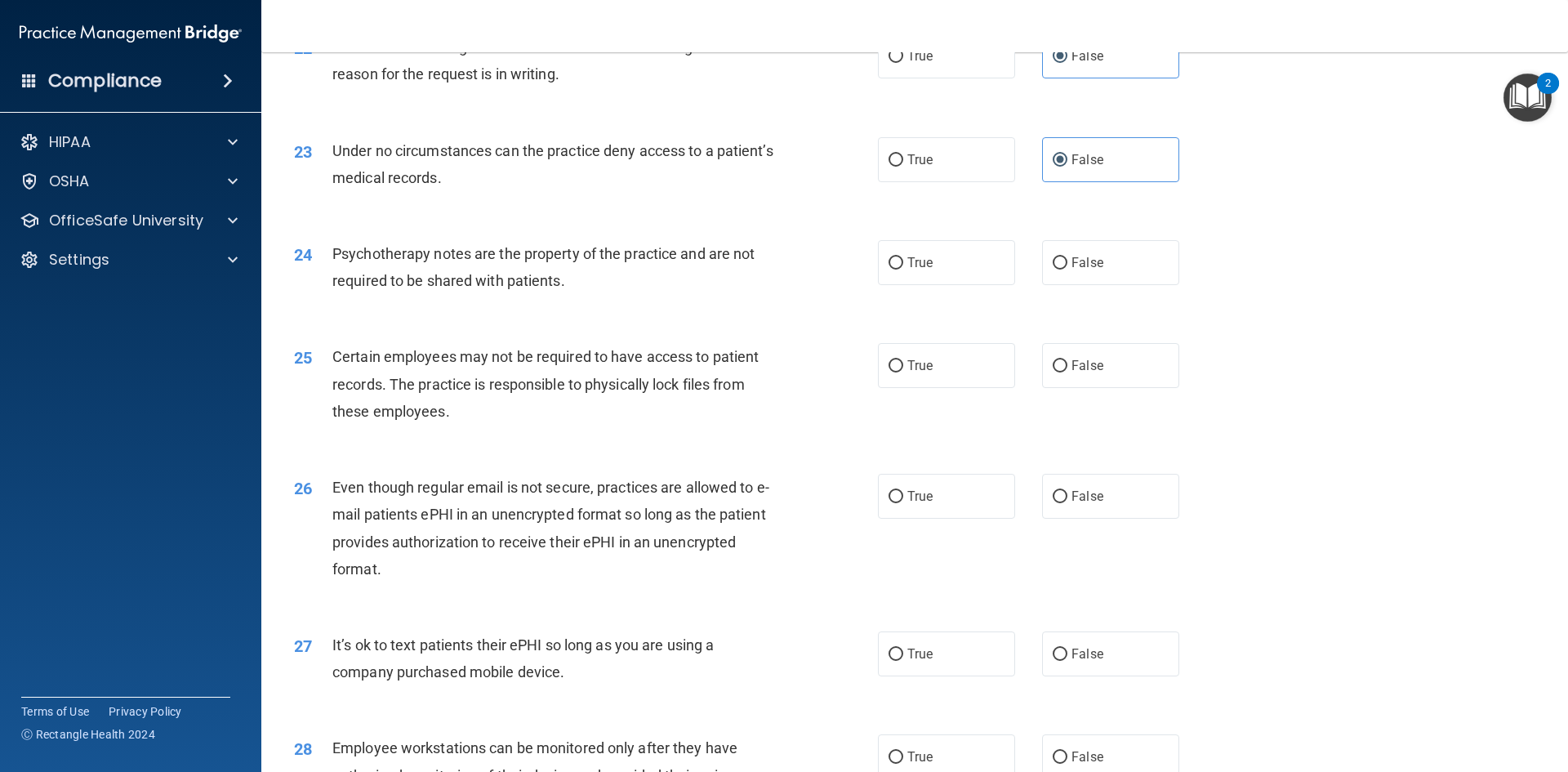
scroll to position [2860, 0]
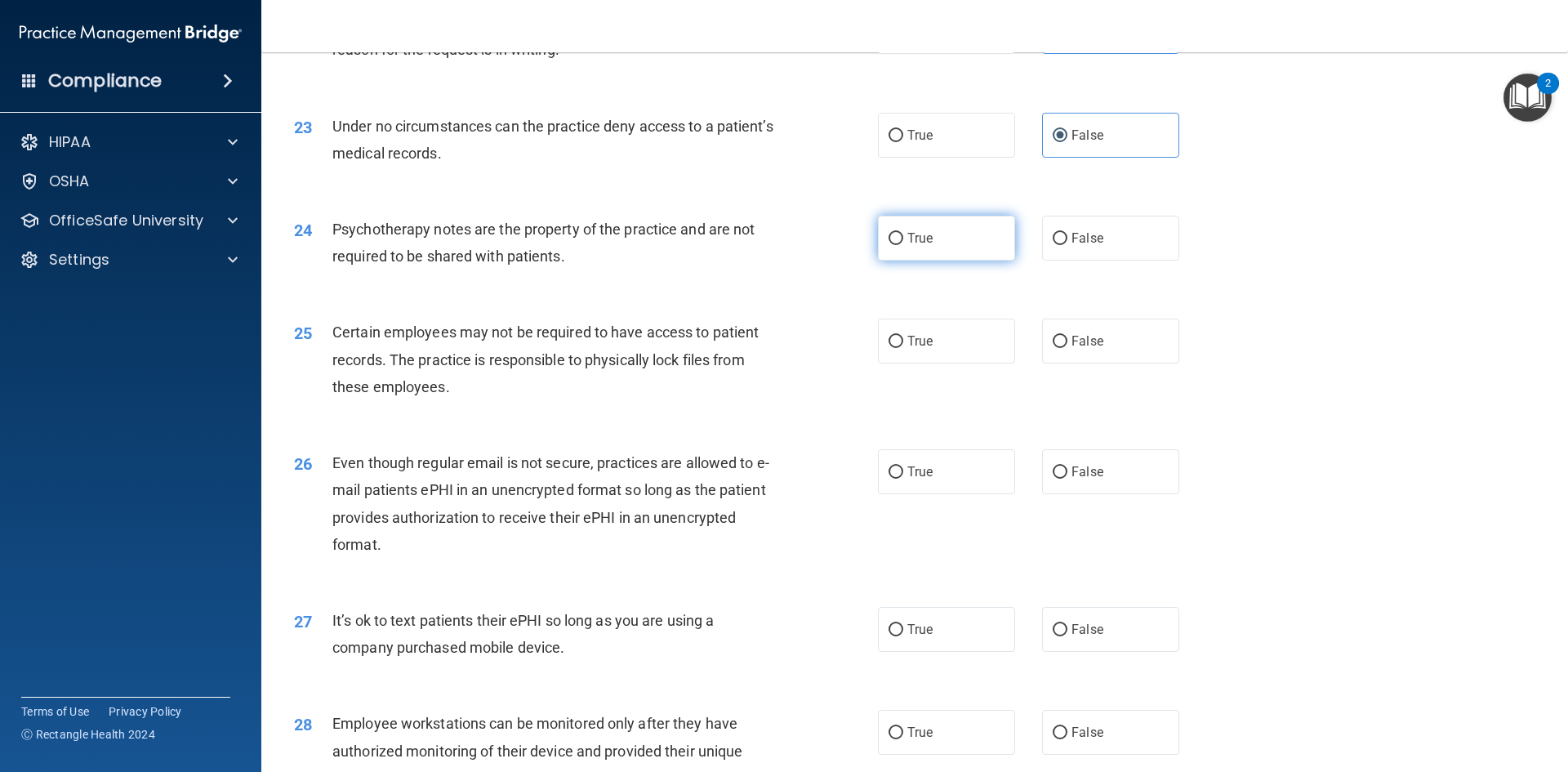
click at [927, 246] on span "True" at bounding box center [920, 239] width 25 height 16
click at [904, 245] on input "True" at bounding box center [896, 239] width 15 height 12
radio input "true"
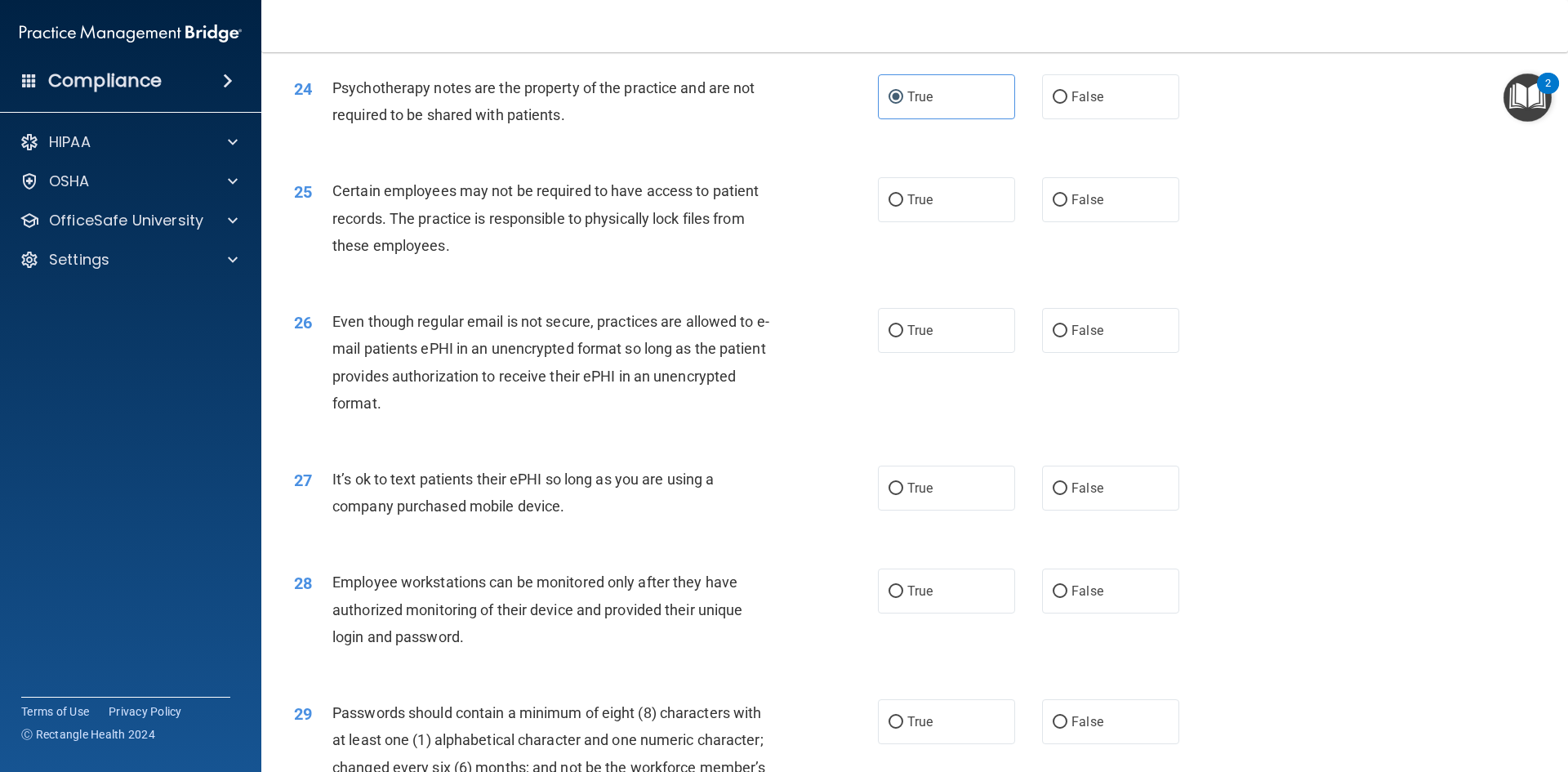
scroll to position [3024, 0]
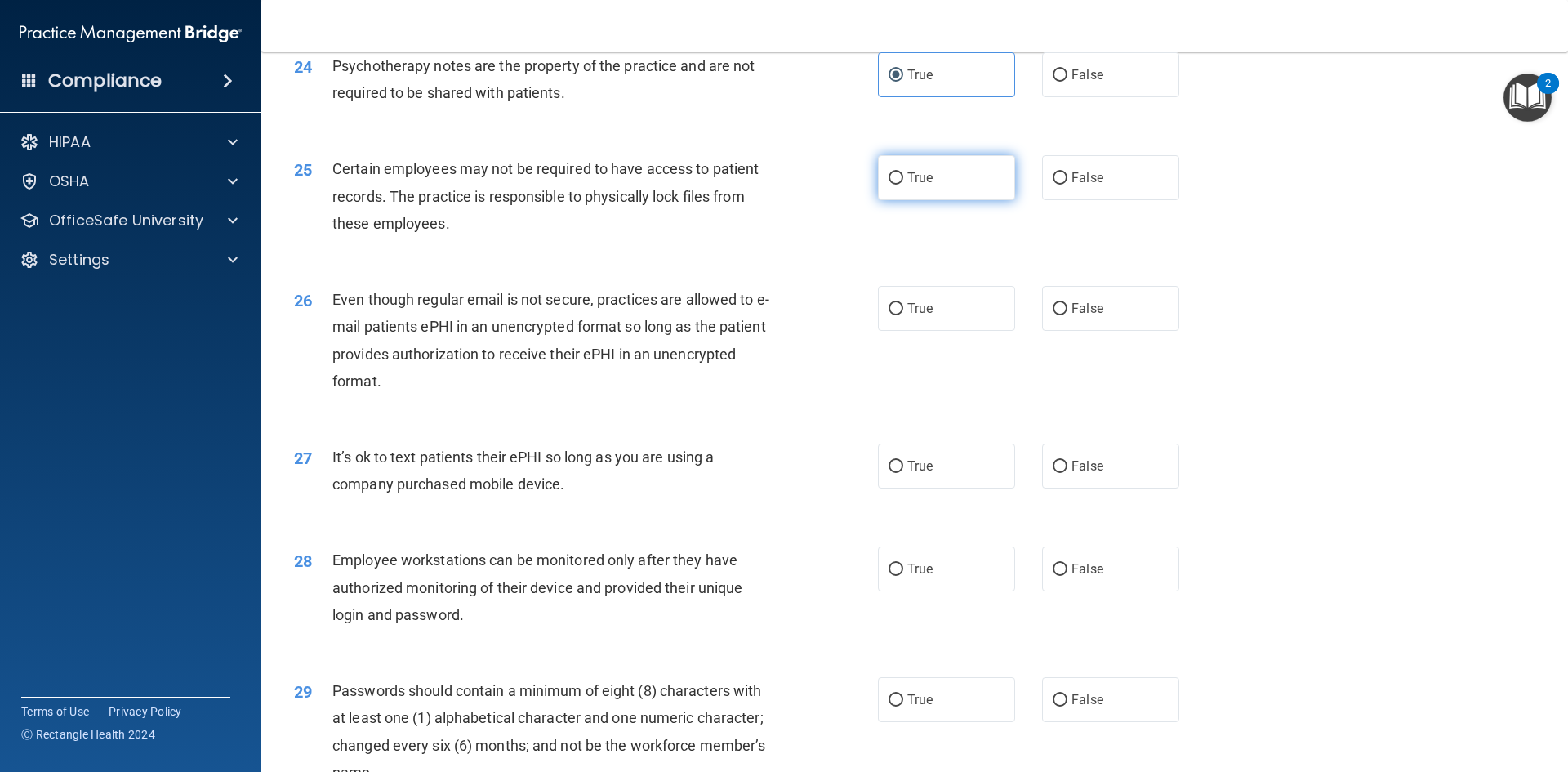
click at [895, 185] on input "True" at bounding box center [896, 178] width 15 height 12
radio input "true"
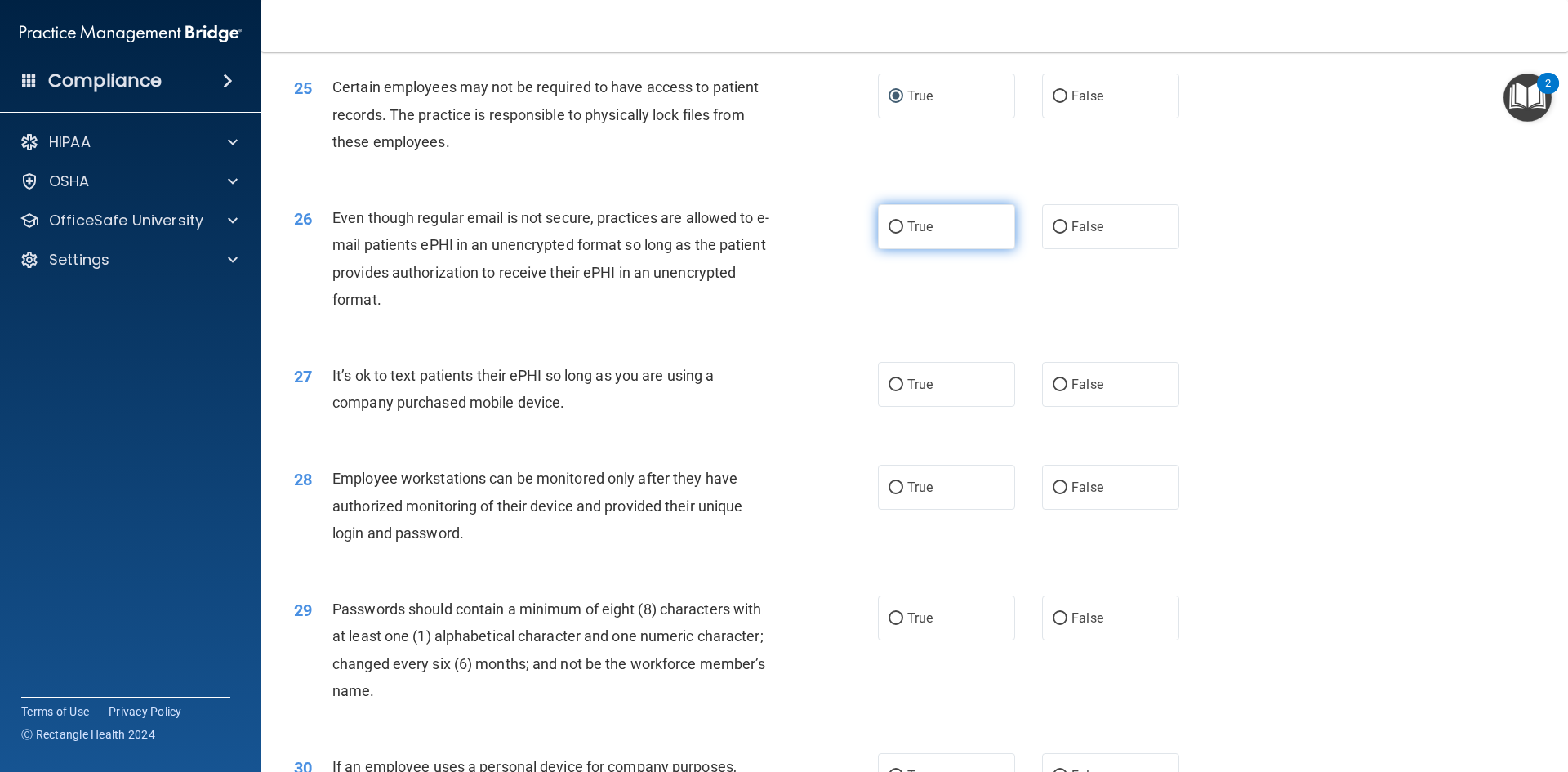
click at [880, 250] on label "True" at bounding box center [947, 226] width 137 height 45
click at [889, 234] on input "True" at bounding box center [896, 228] width 15 height 12
radio input "true"
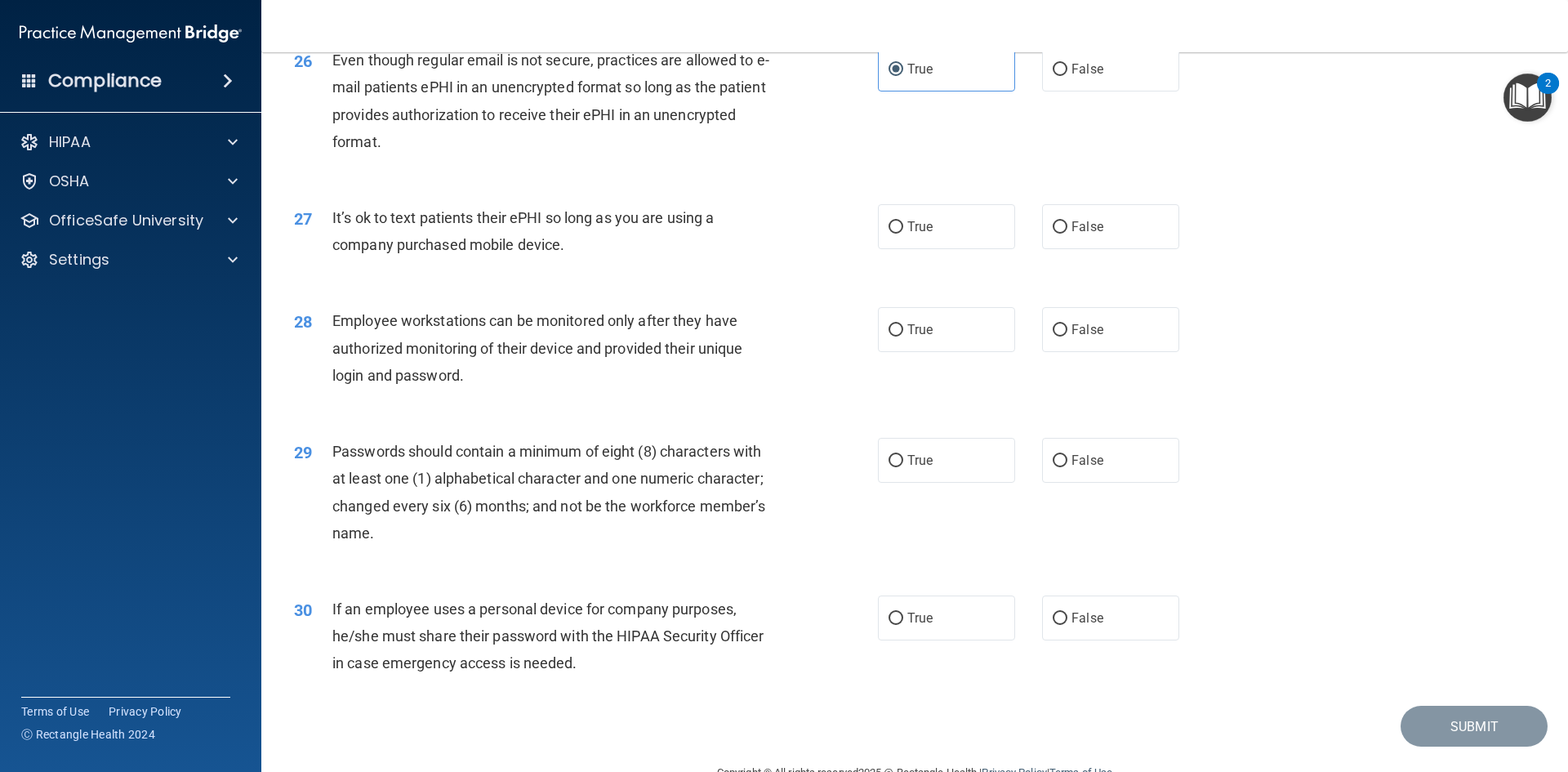
scroll to position [3269, 0]
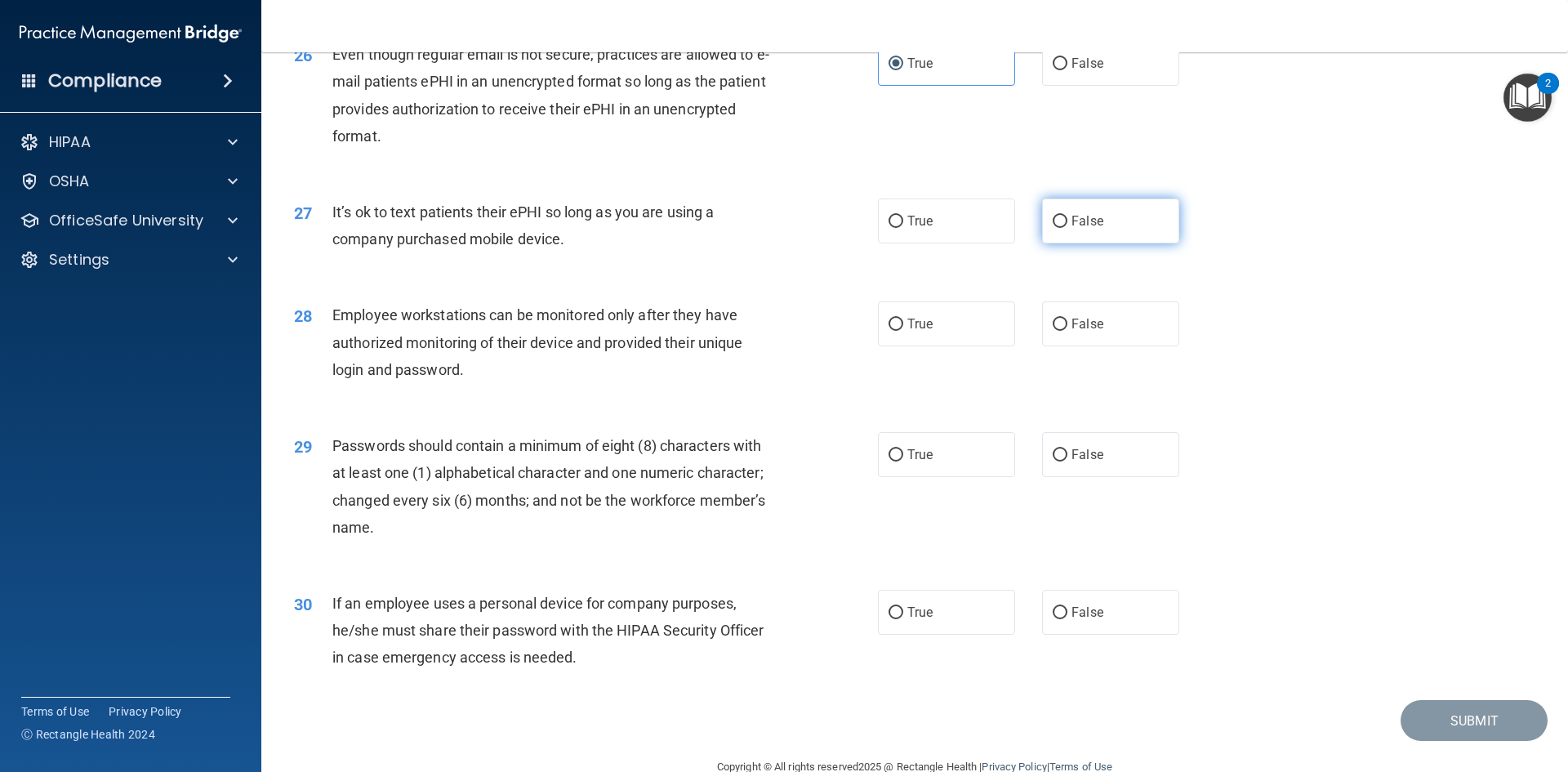
click at [1055, 244] on label "False" at bounding box center [1111, 221] width 137 height 45
click at [1055, 228] on input "False" at bounding box center [1060, 222] width 15 height 12
radio input "true"
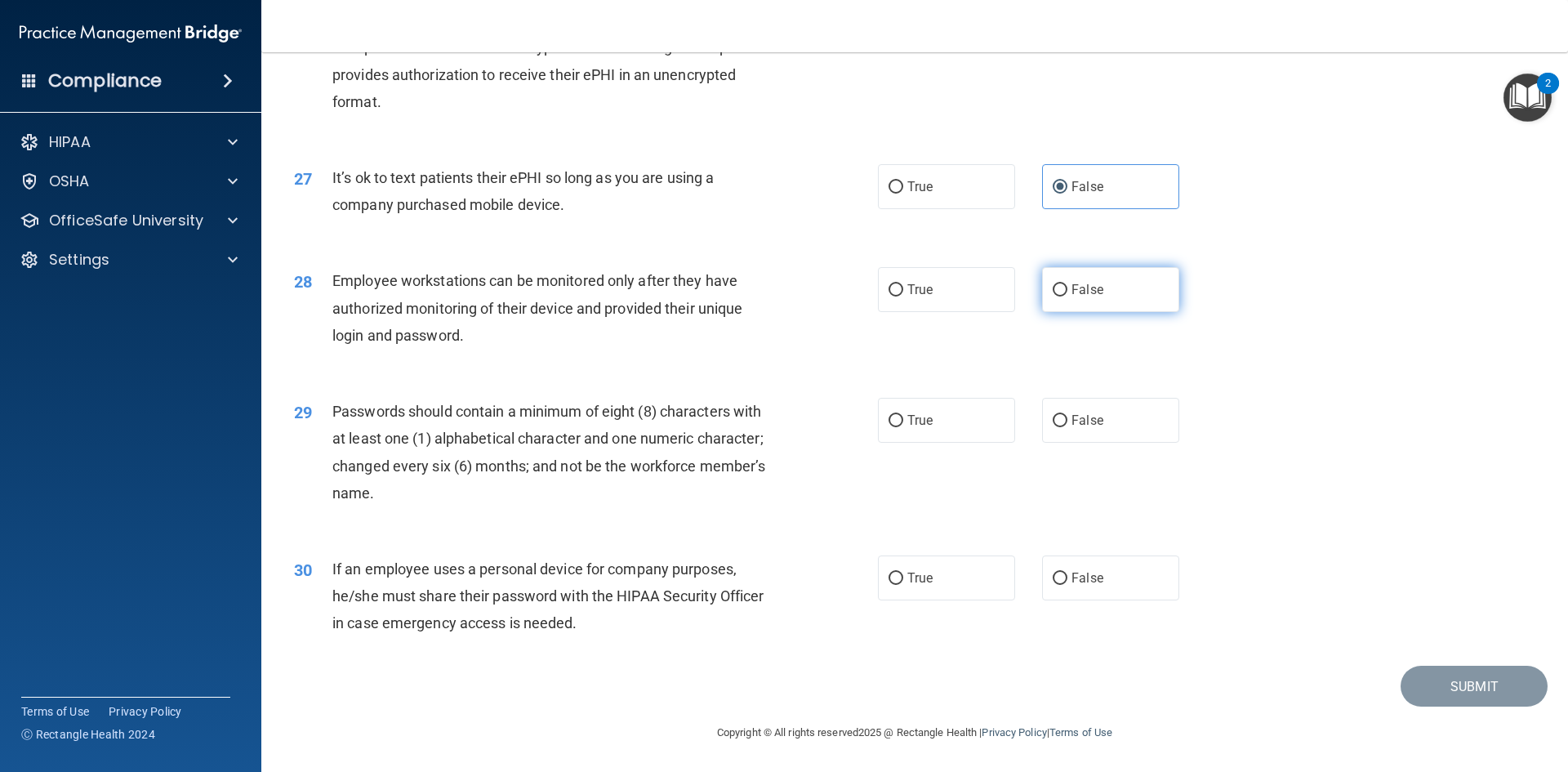
click at [1073, 293] on span "False" at bounding box center [1088, 290] width 32 height 16
click at [1068, 293] on input "False" at bounding box center [1060, 290] width 15 height 12
radio input "true"
click at [908, 422] on span "True" at bounding box center [920, 421] width 25 height 16
click at [904, 422] on input "True" at bounding box center [896, 421] width 15 height 12
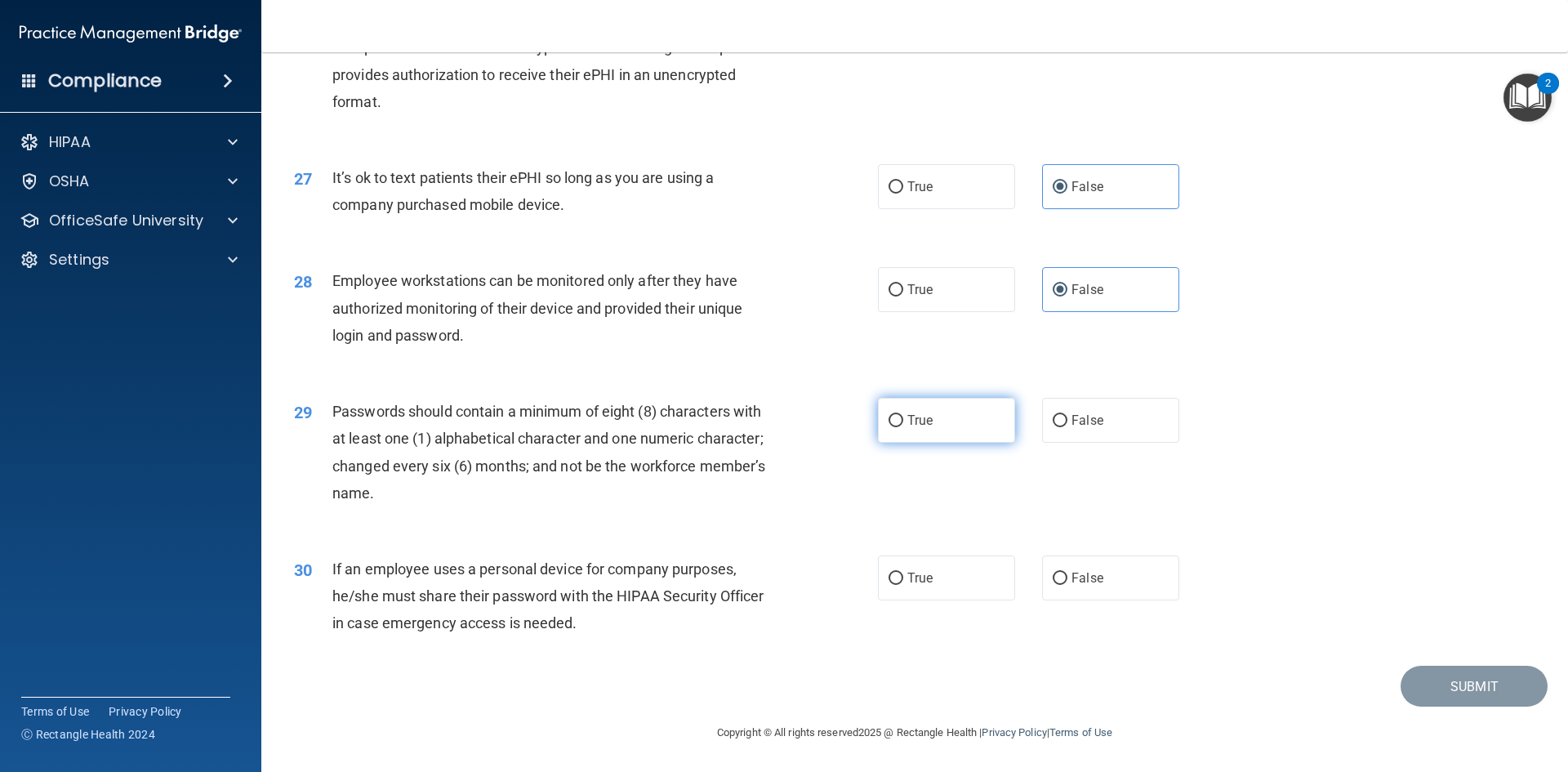
radio input "true"
drag, startPoint x: 1046, startPoint y: 579, endPoint x: 1094, endPoint y: 582, distance: 48.1
click at [1056, 579] on label "False" at bounding box center [1111, 578] width 137 height 45
click at [1076, 581] on span "False" at bounding box center [1088, 578] width 32 height 16
click at [1068, 581] on input "False" at bounding box center [1060, 579] width 15 height 12
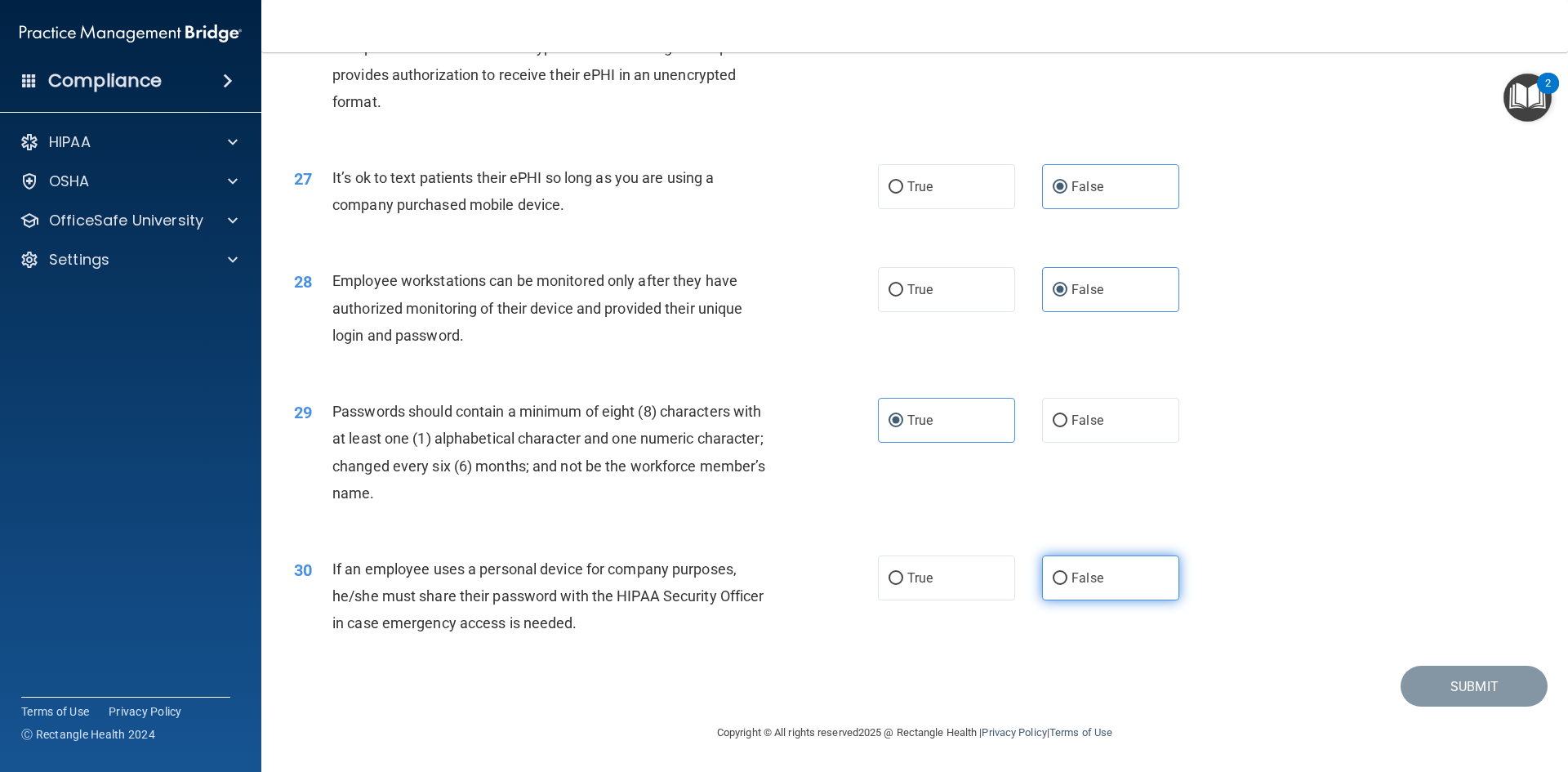
radio input "true"
click at [1452, 696] on button "Submit" at bounding box center [1475, 687] width 147 height 42
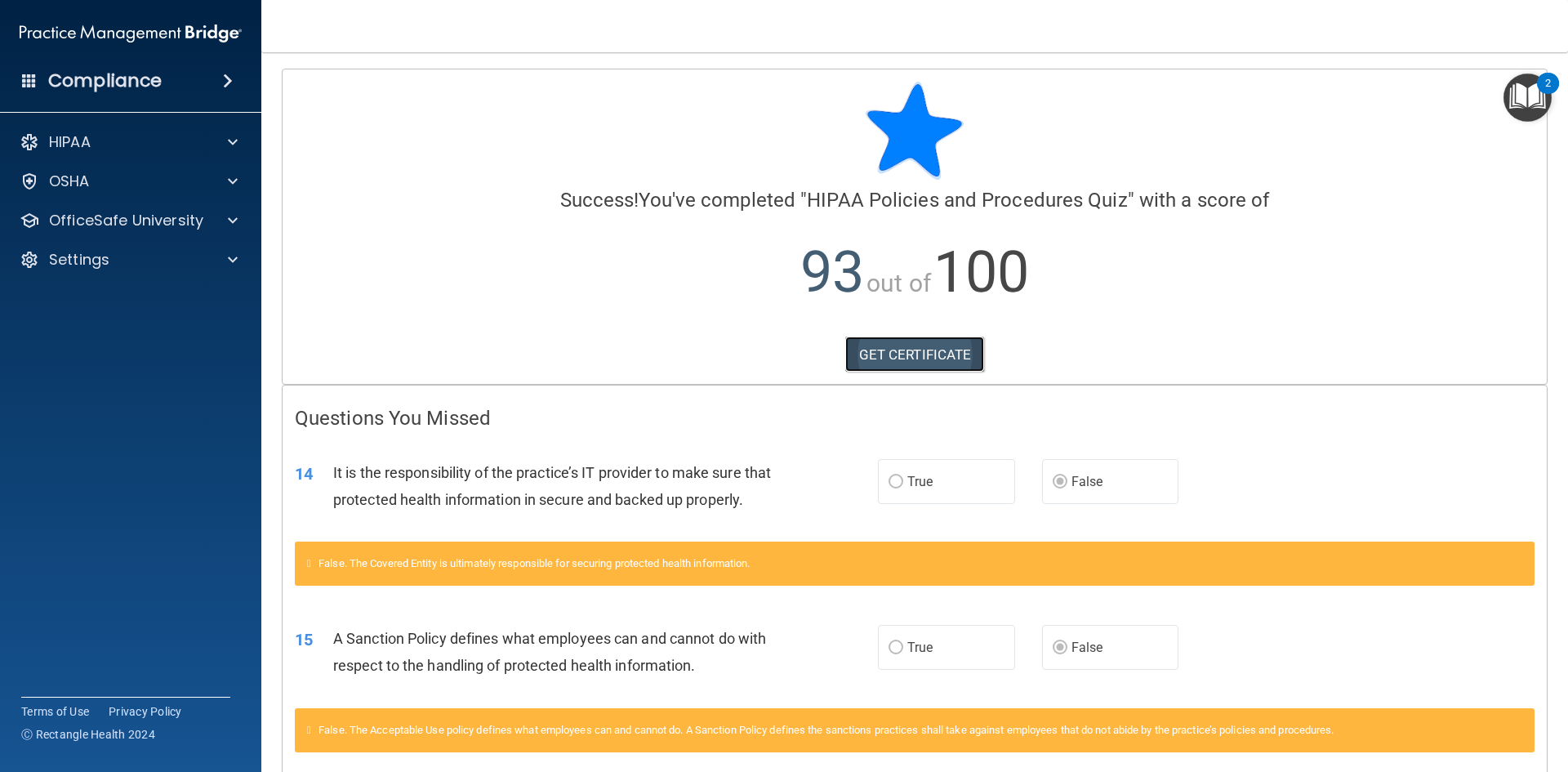
click at [917, 359] on link "GET CERTIFICATE" at bounding box center [915, 354] width 139 height 36
click at [105, 211] on p "OfficeSafe University" at bounding box center [125, 221] width 154 height 20
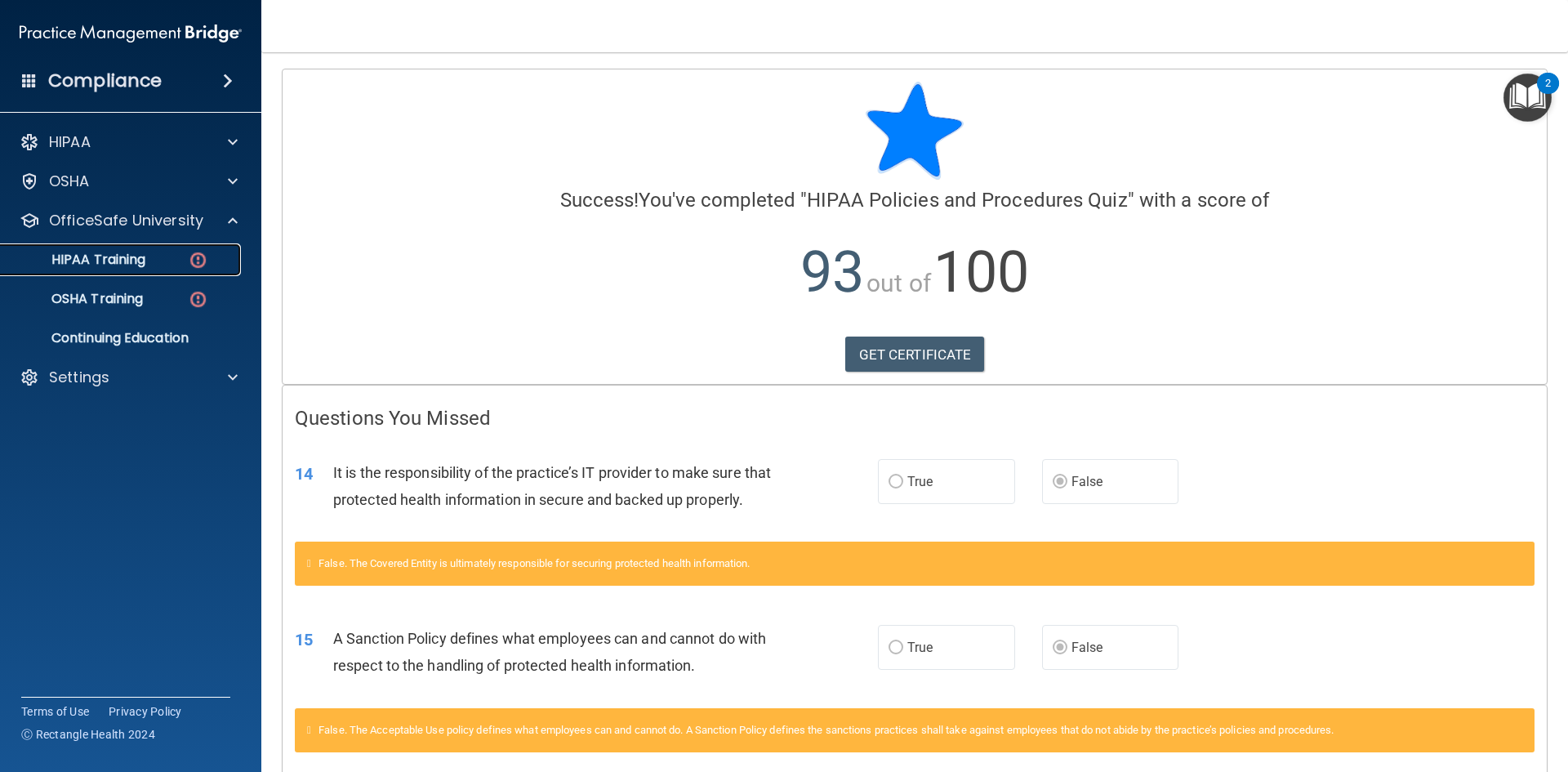
click at [170, 255] on div "HIPAA Training" at bounding box center [122, 260] width 223 height 16
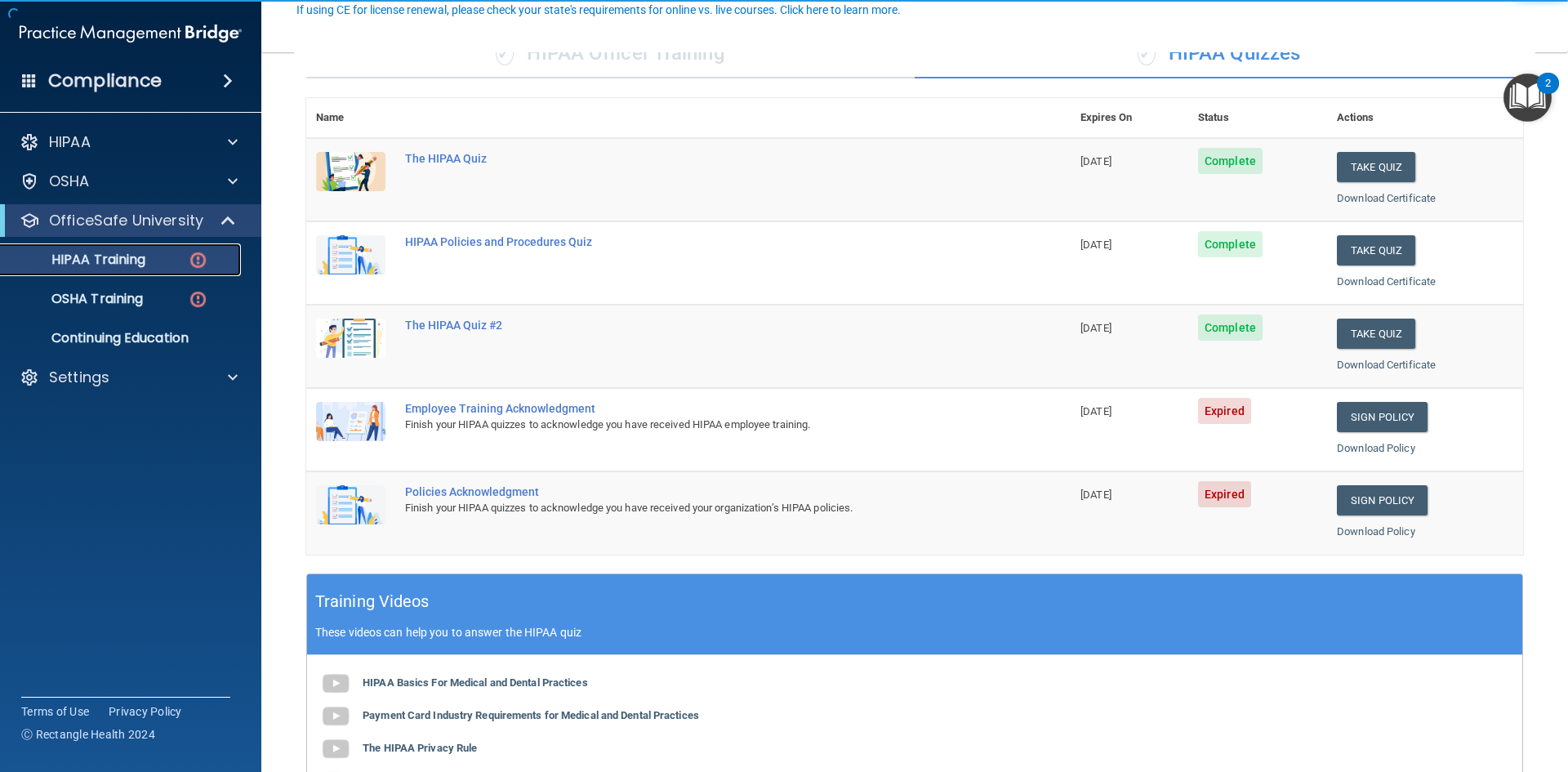
scroll to position [163, 0]
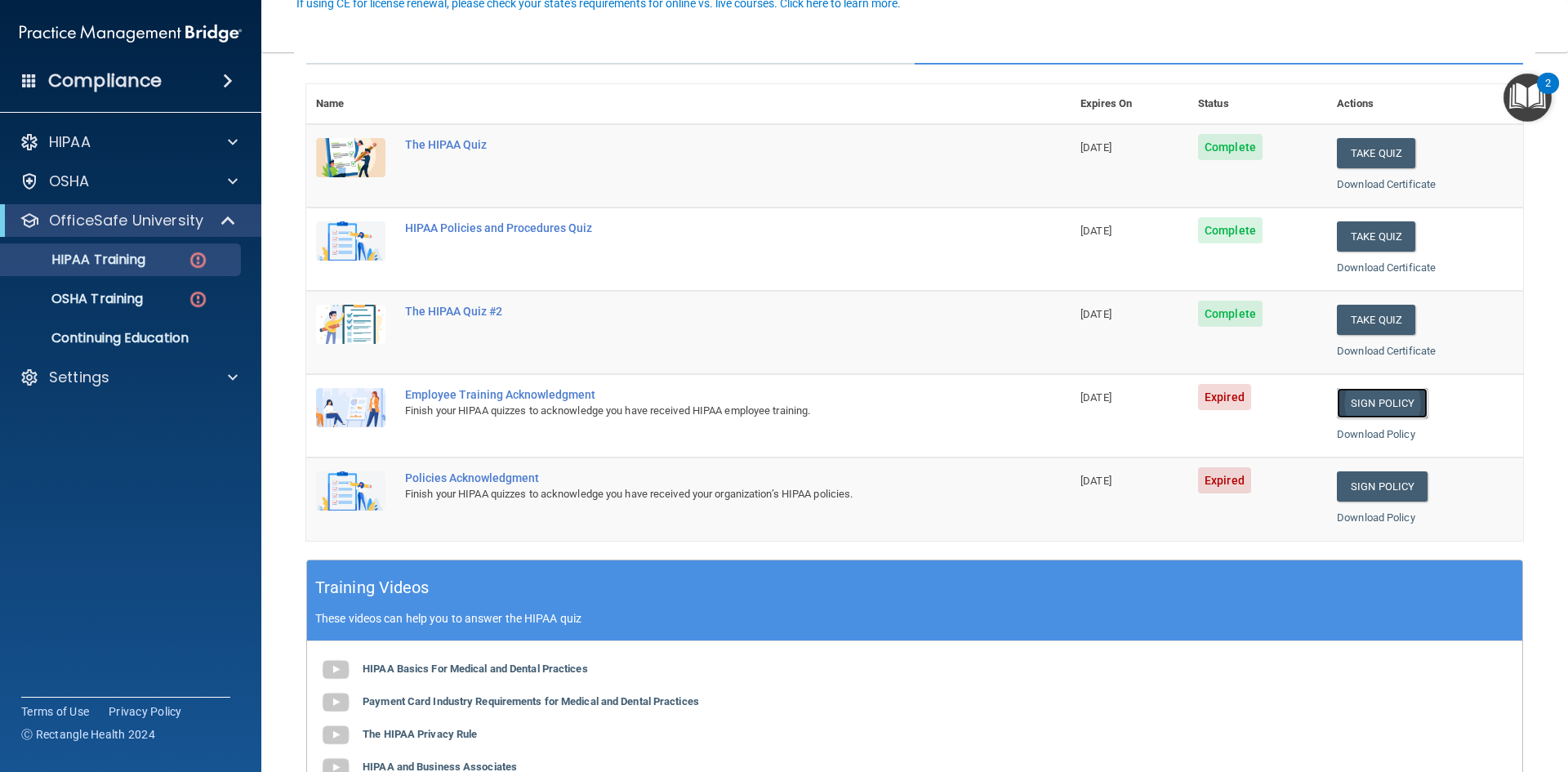
click at [1364, 401] on link "Sign Policy" at bounding box center [1382, 403] width 90 height 30
click at [1344, 484] on link "Sign Policy" at bounding box center [1382, 486] width 90 height 30
click at [1372, 408] on link "Sign Policy" at bounding box center [1382, 403] width 90 height 30
click at [1380, 480] on link "Sign Policy" at bounding box center [1382, 486] width 90 height 30
click at [1385, 520] on link "Download Policy" at bounding box center [1376, 517] width 79 height 12
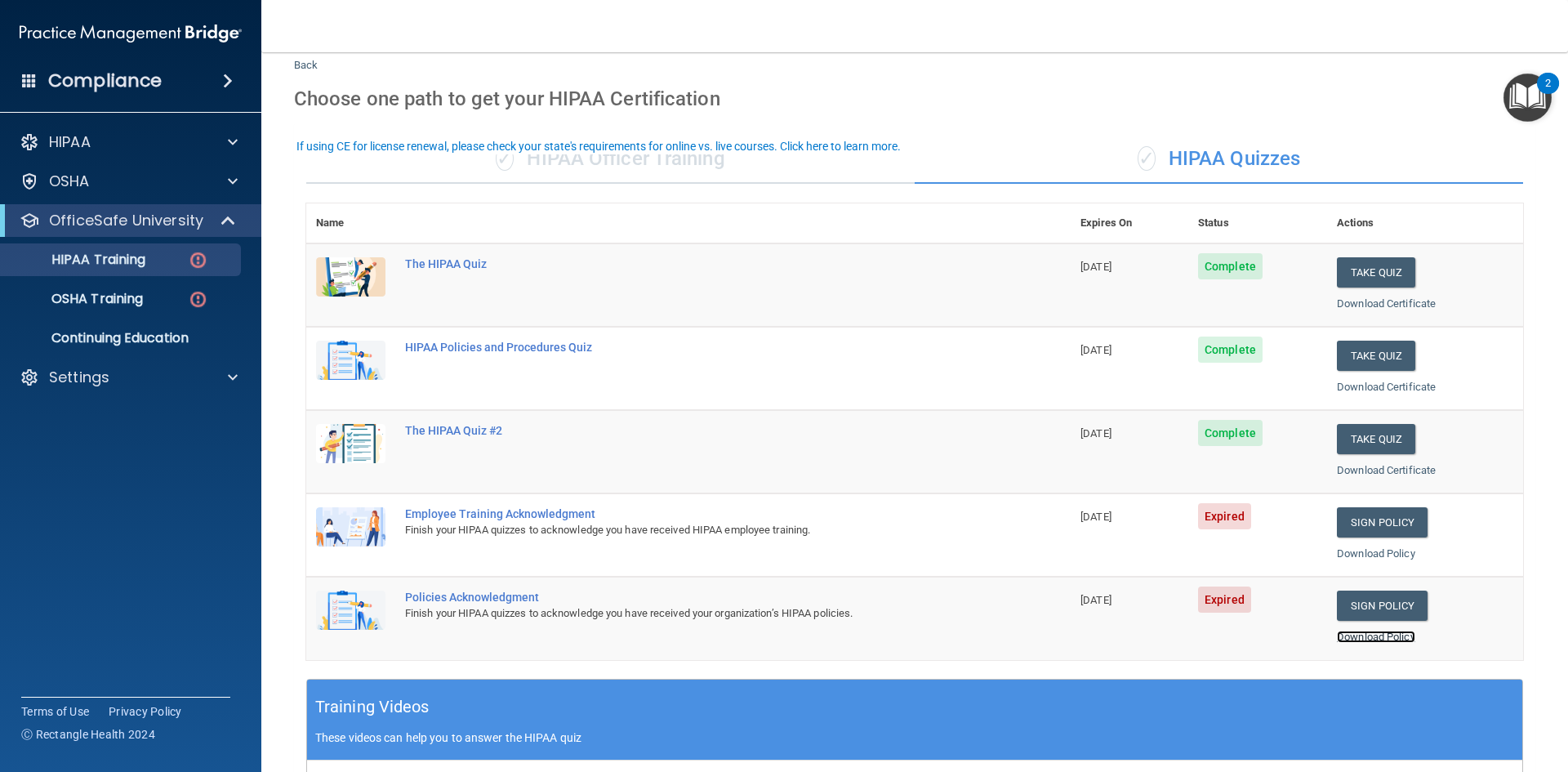
scroll to position [82, 0]
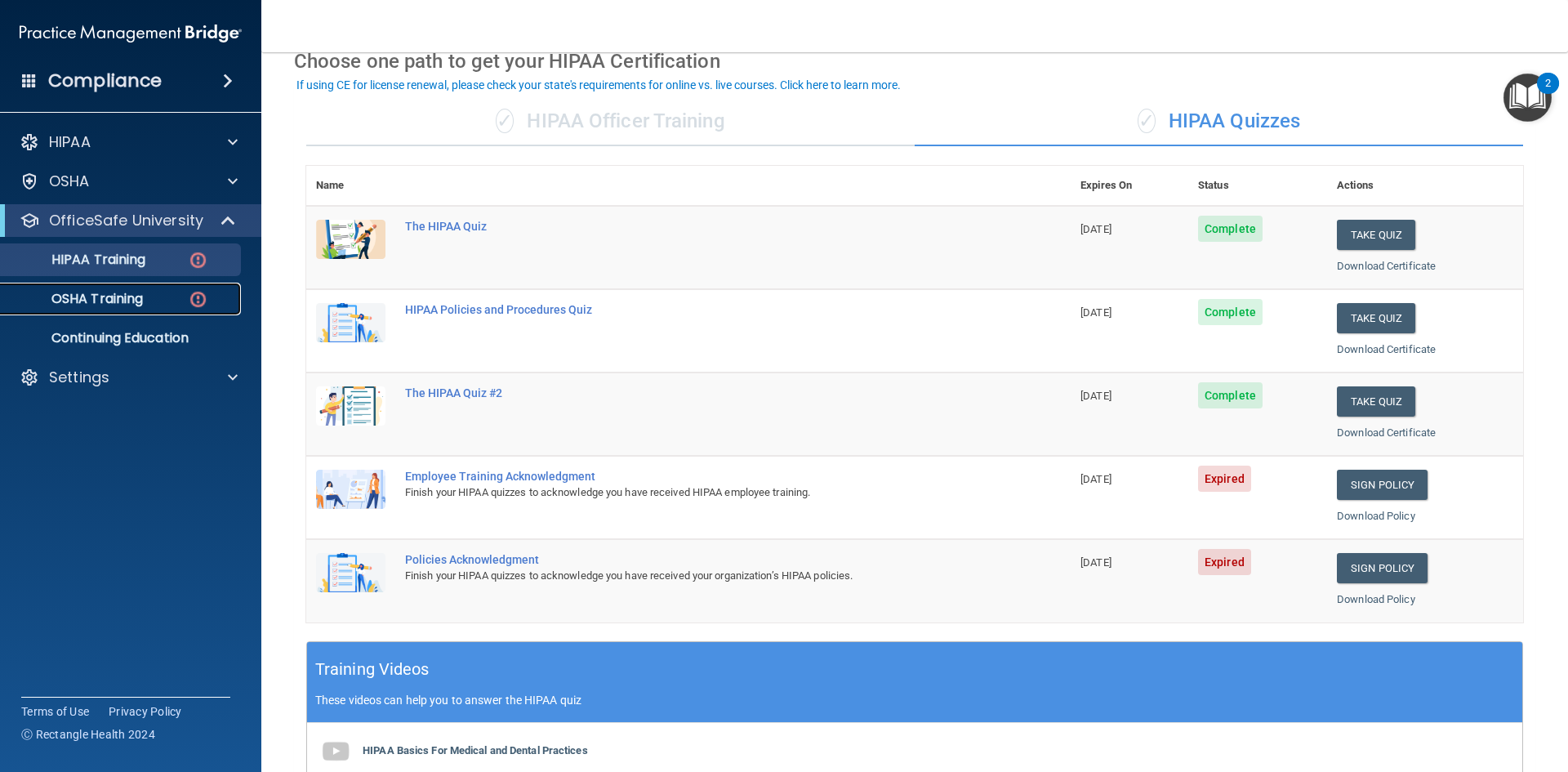
click at [133, 290] on p "OSHA Training" at bounding box center [77, 298] width 132 height 16
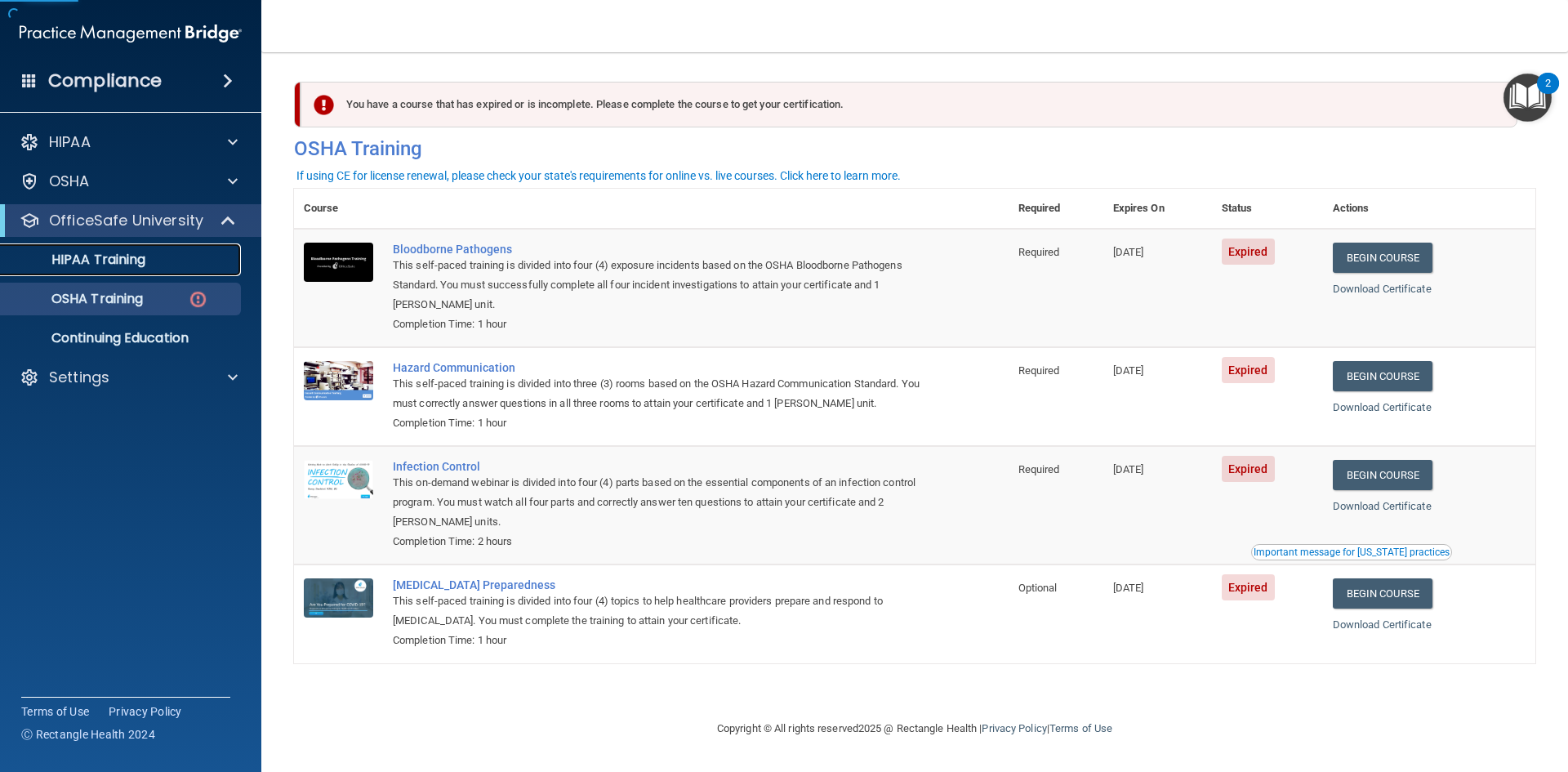
click at [133, 255] on p "HIPAA Training" at bounding box center [79, 260] width 135 height 16
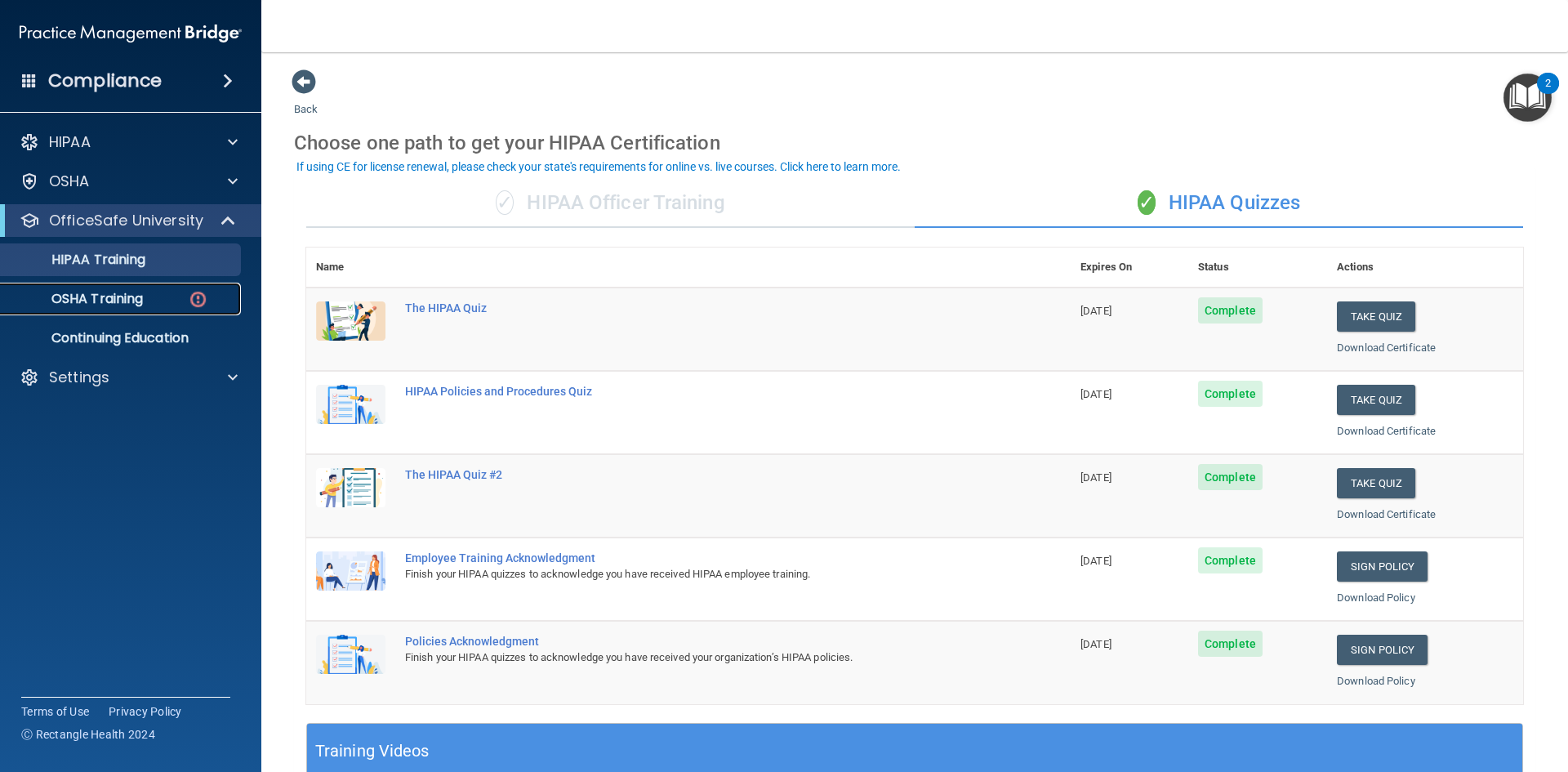
click at [126, 290] on p "OSHA Training" at bounding box center [77, 298] width 132 height 16
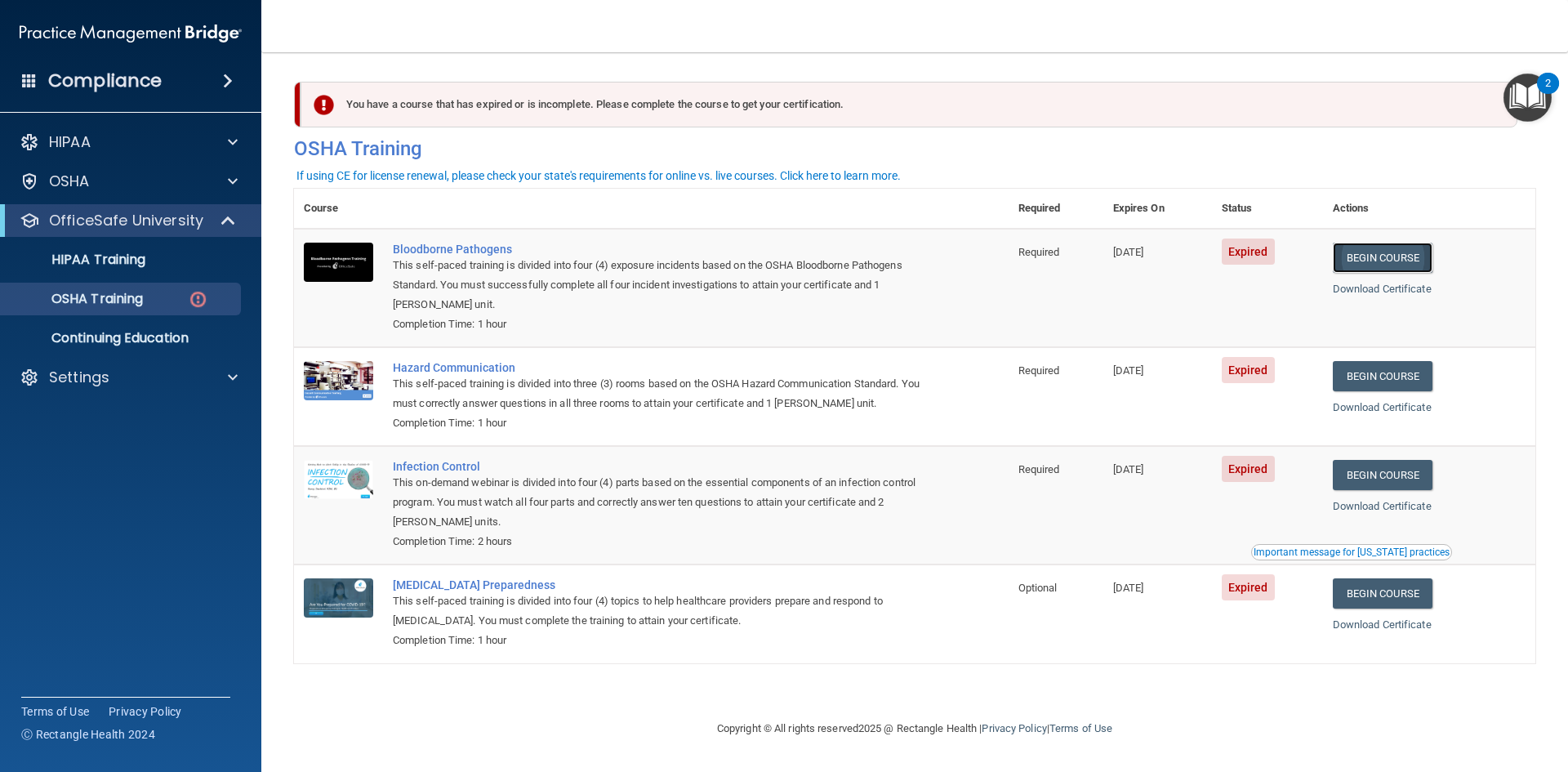
click at [1369, 252] on link "Begin Course" at bounding box center [1383, 258] width 99 height 30
click at [1388, 373] on link "Begin Course" at bounding box center [1383, 376] width 99 height 30
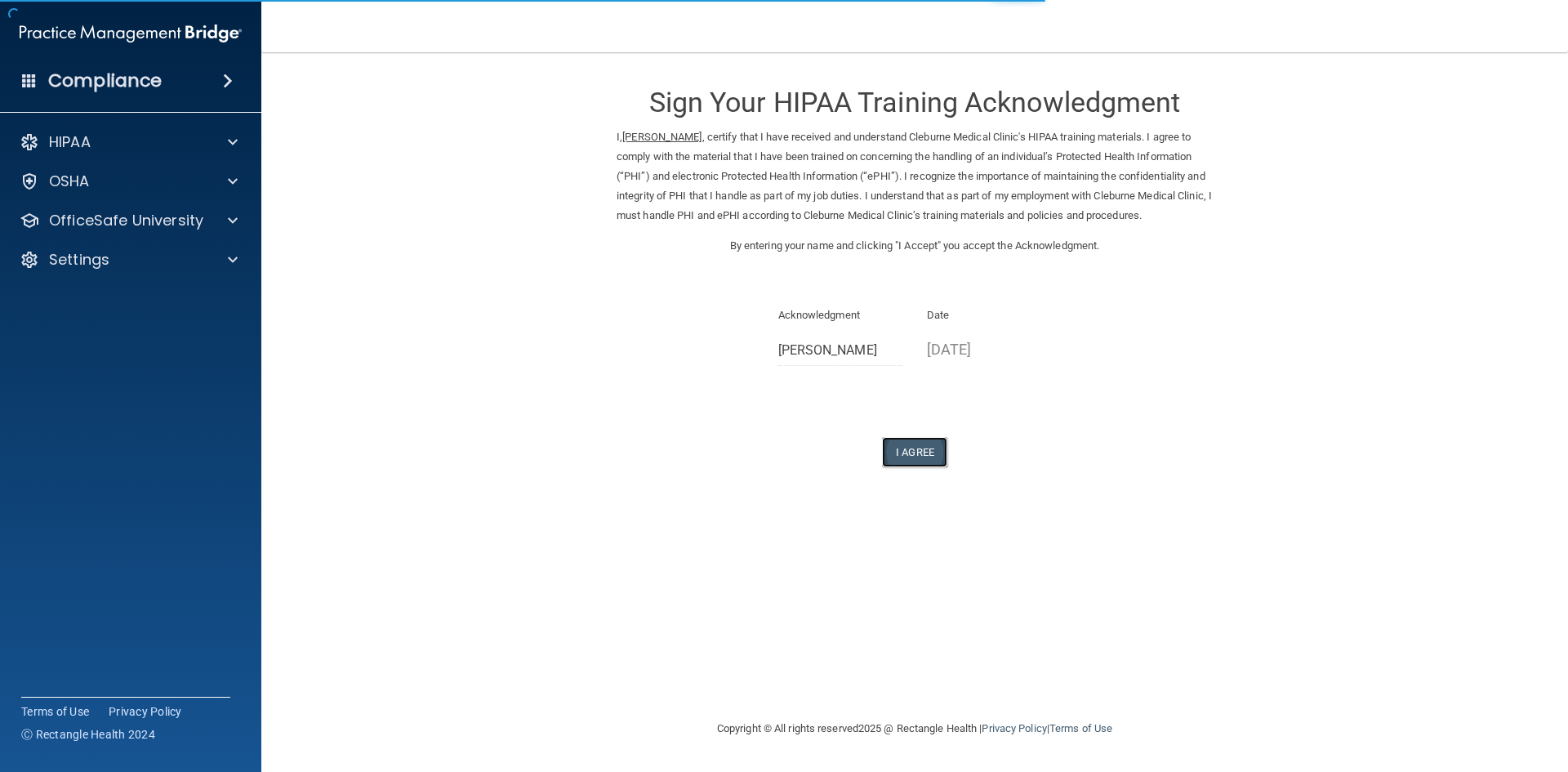
click at [909, 465] on button "I Agree" at bounding box center [915, 453] width 66 height 30
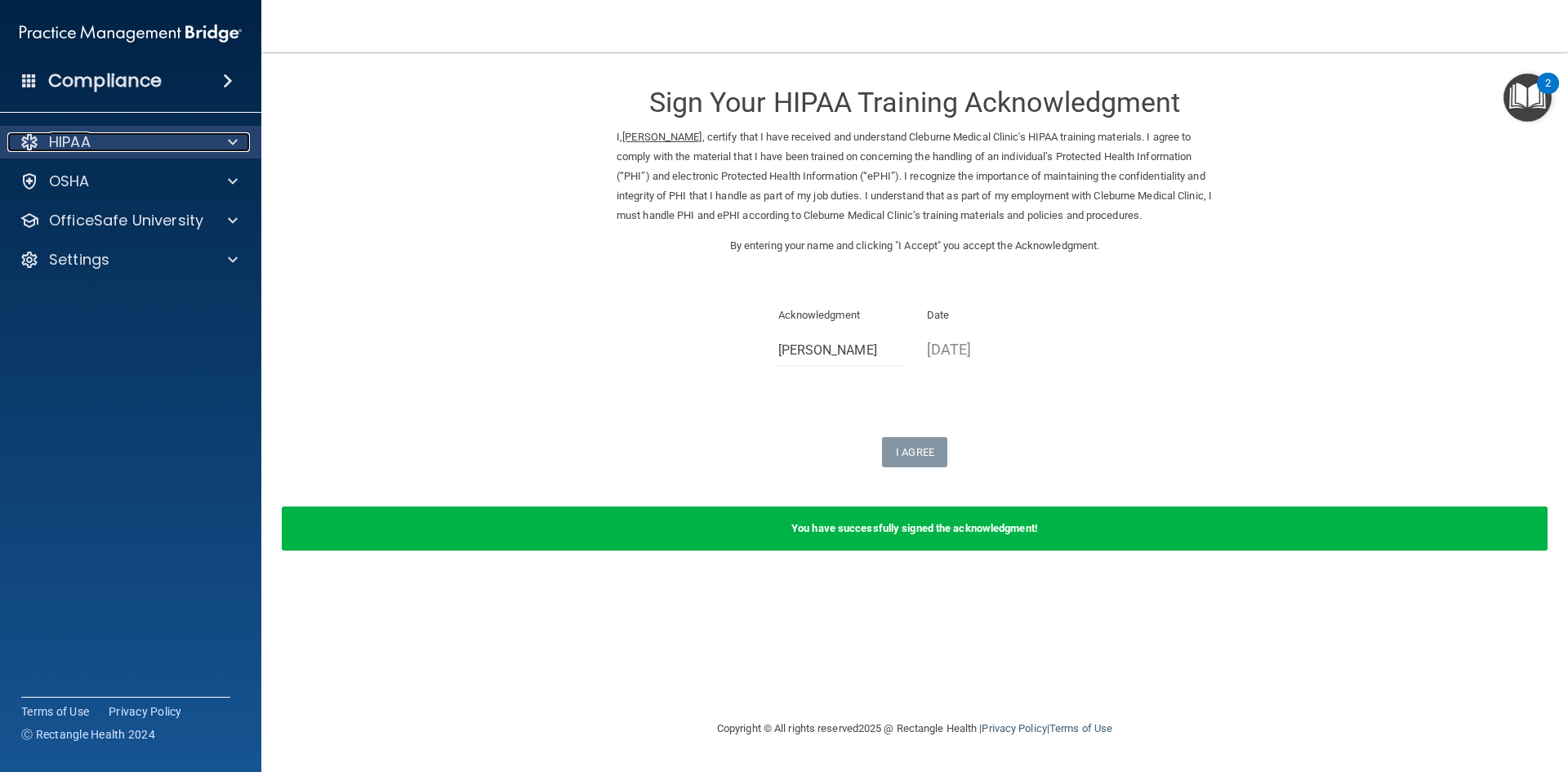
click at [155, 143] on div "HIPAA" at bounding box center [108, 142] width 203 height 20
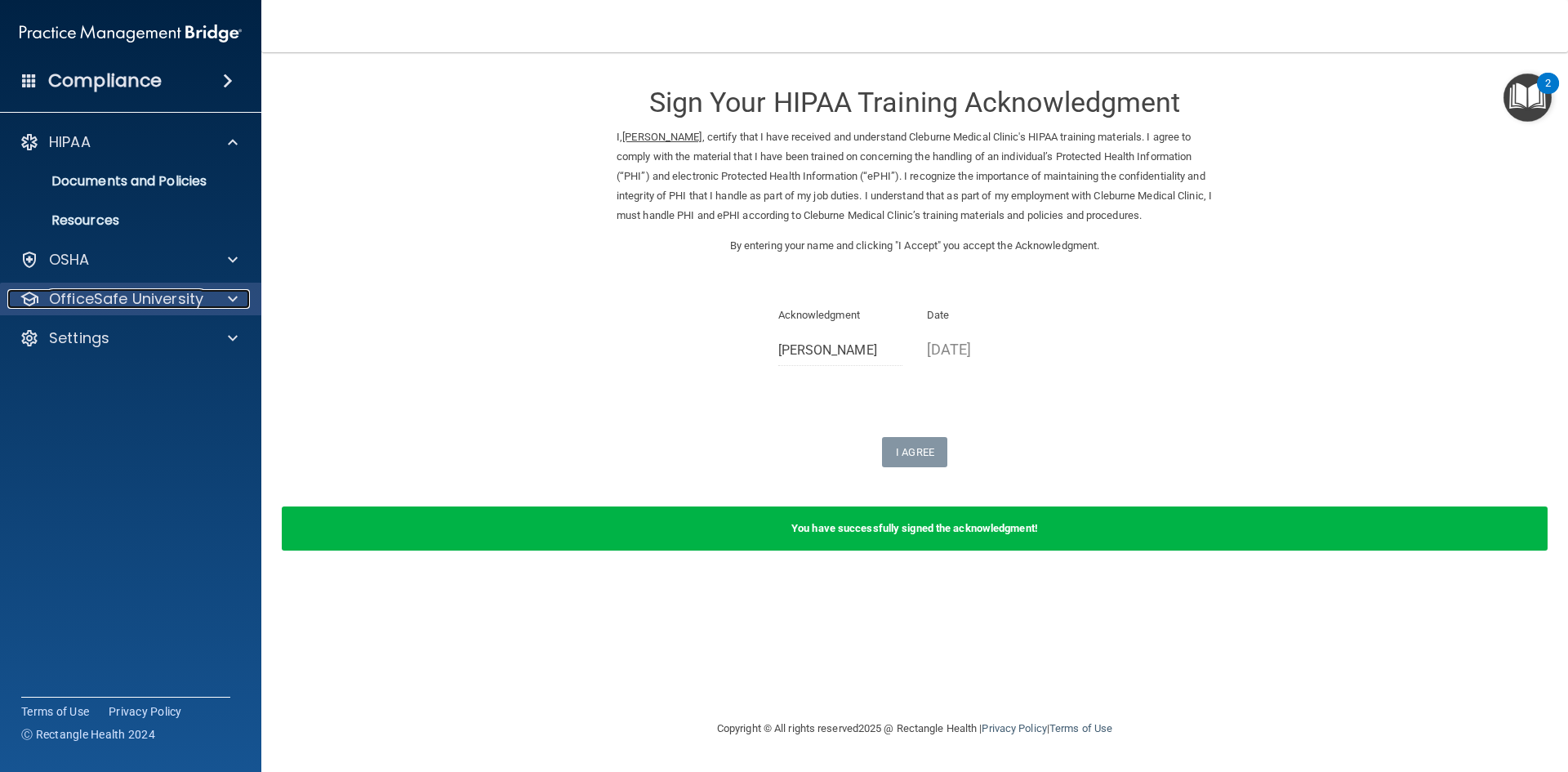
click at [103, 299] on p "OfficeSafe University" at bounding box center [125, 299] width 154 height 20
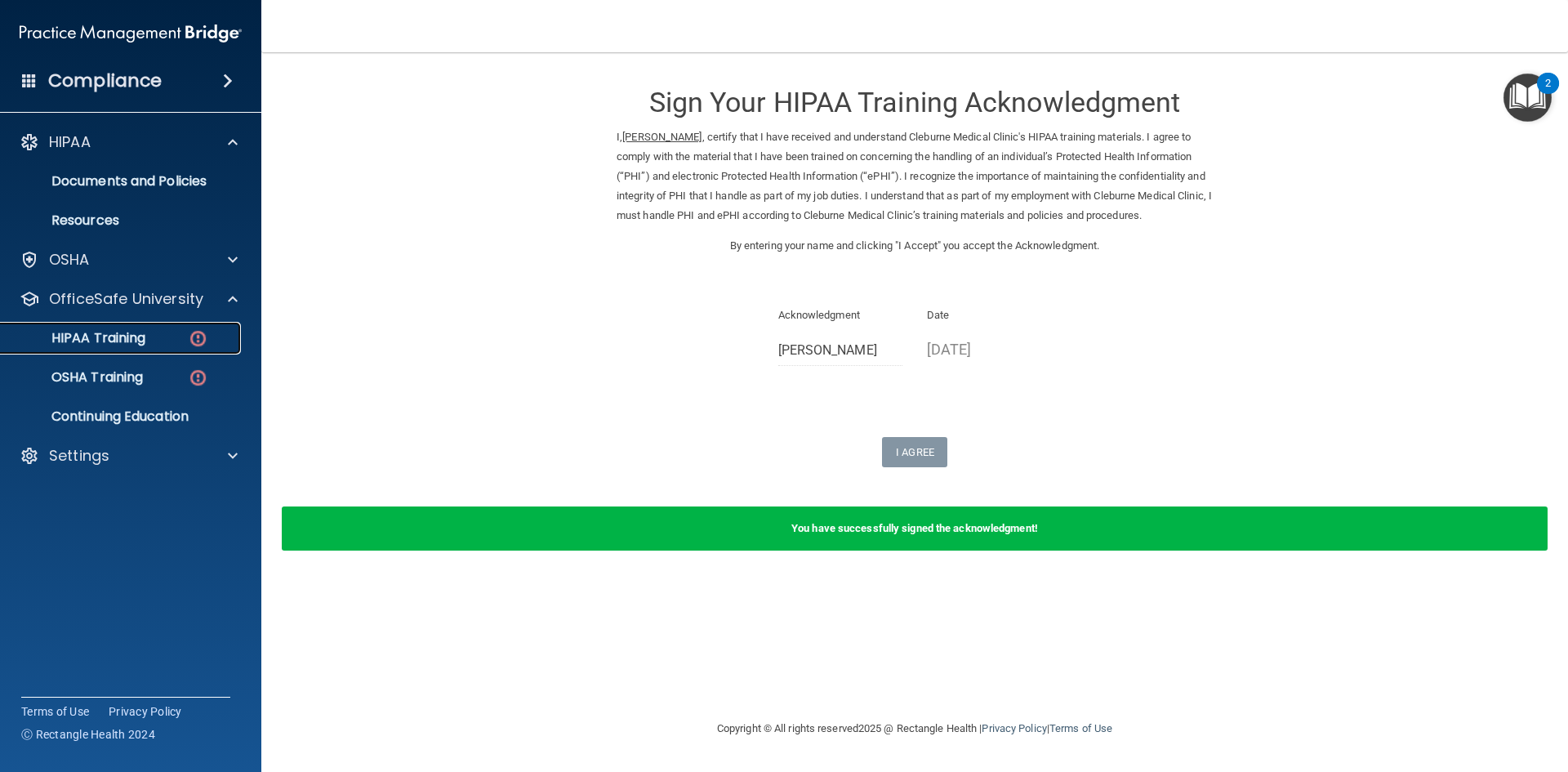
click at [151, 336] on div "HIPAA Training" at bounding box center [122, 338] width 223 height 16
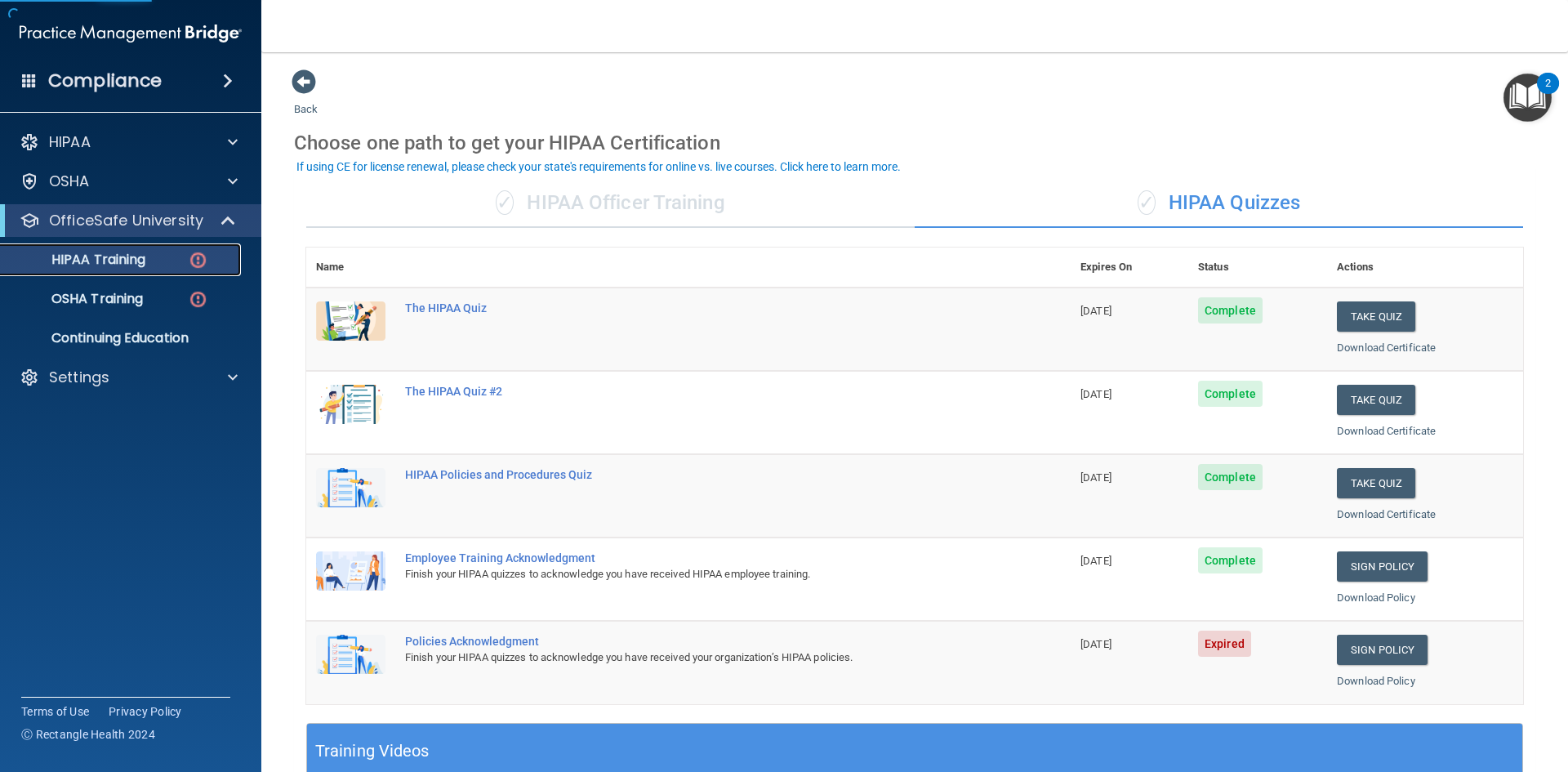
scroll to position [82, 0]
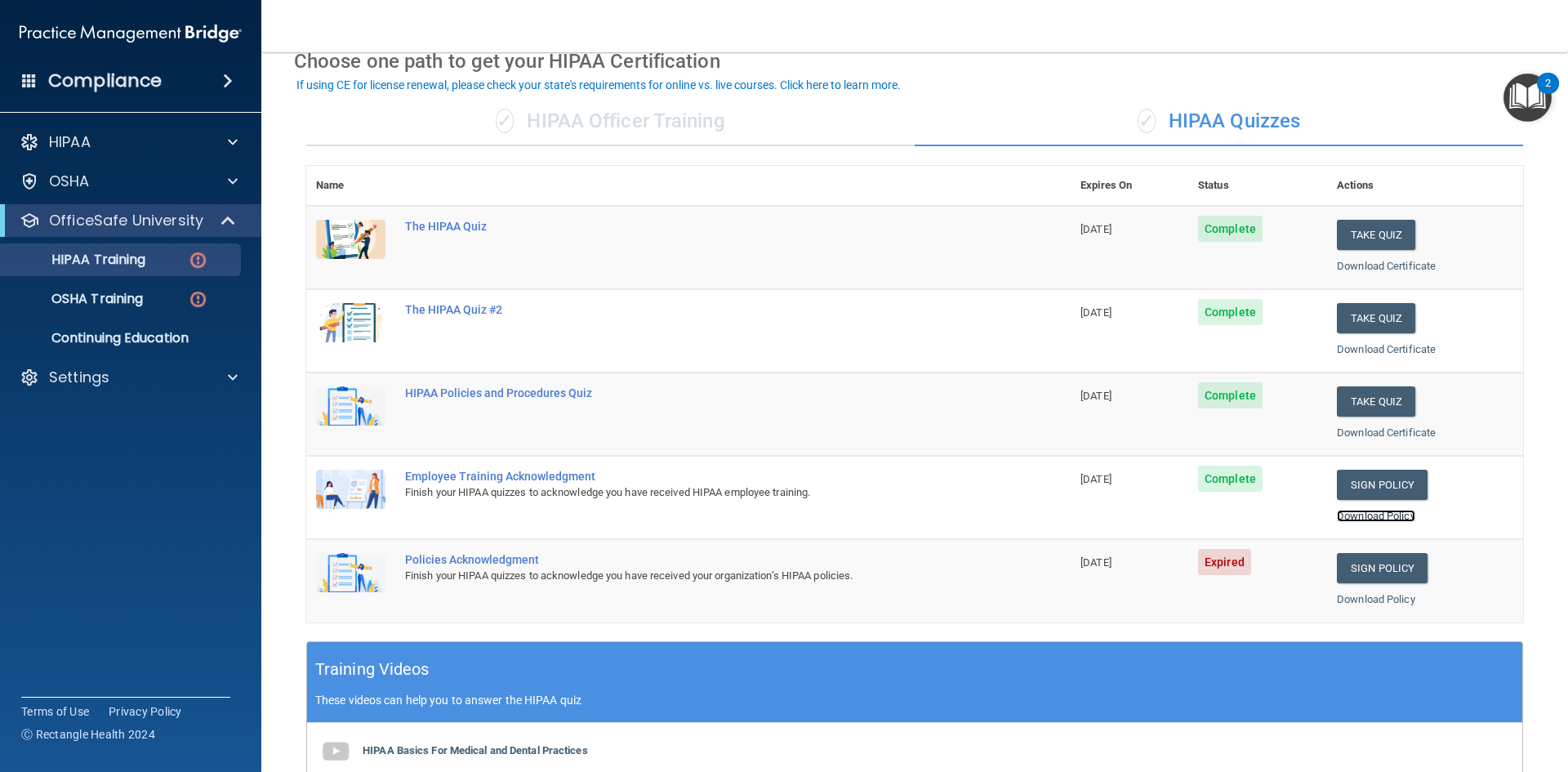
click at [1348, 512] on link "Download Policy" at bounding box center [1376, 516] width 79 height 12
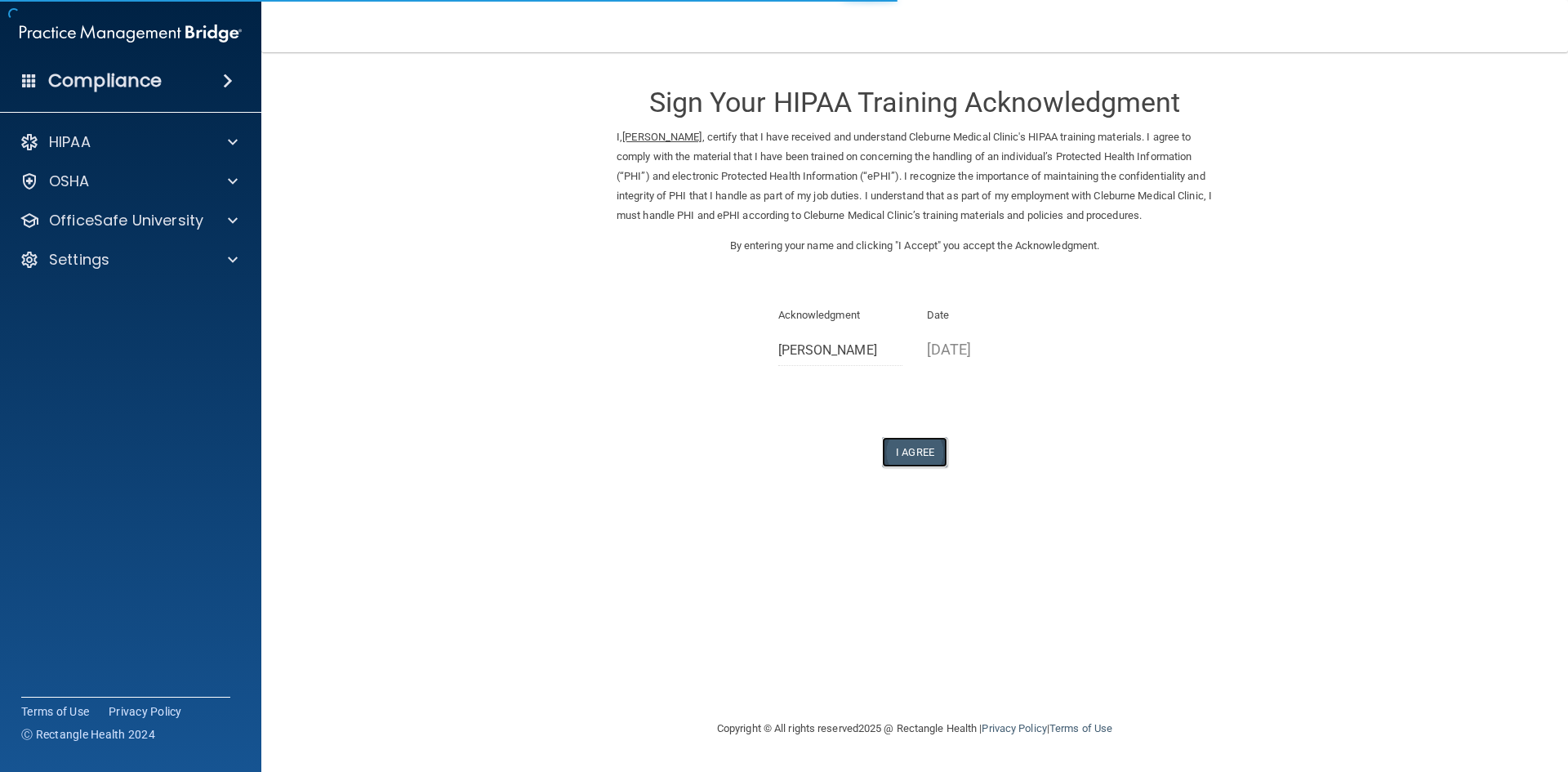
click at [921, 468] on button "I Agree" at bounding box center [915, 453] width 66 height 30
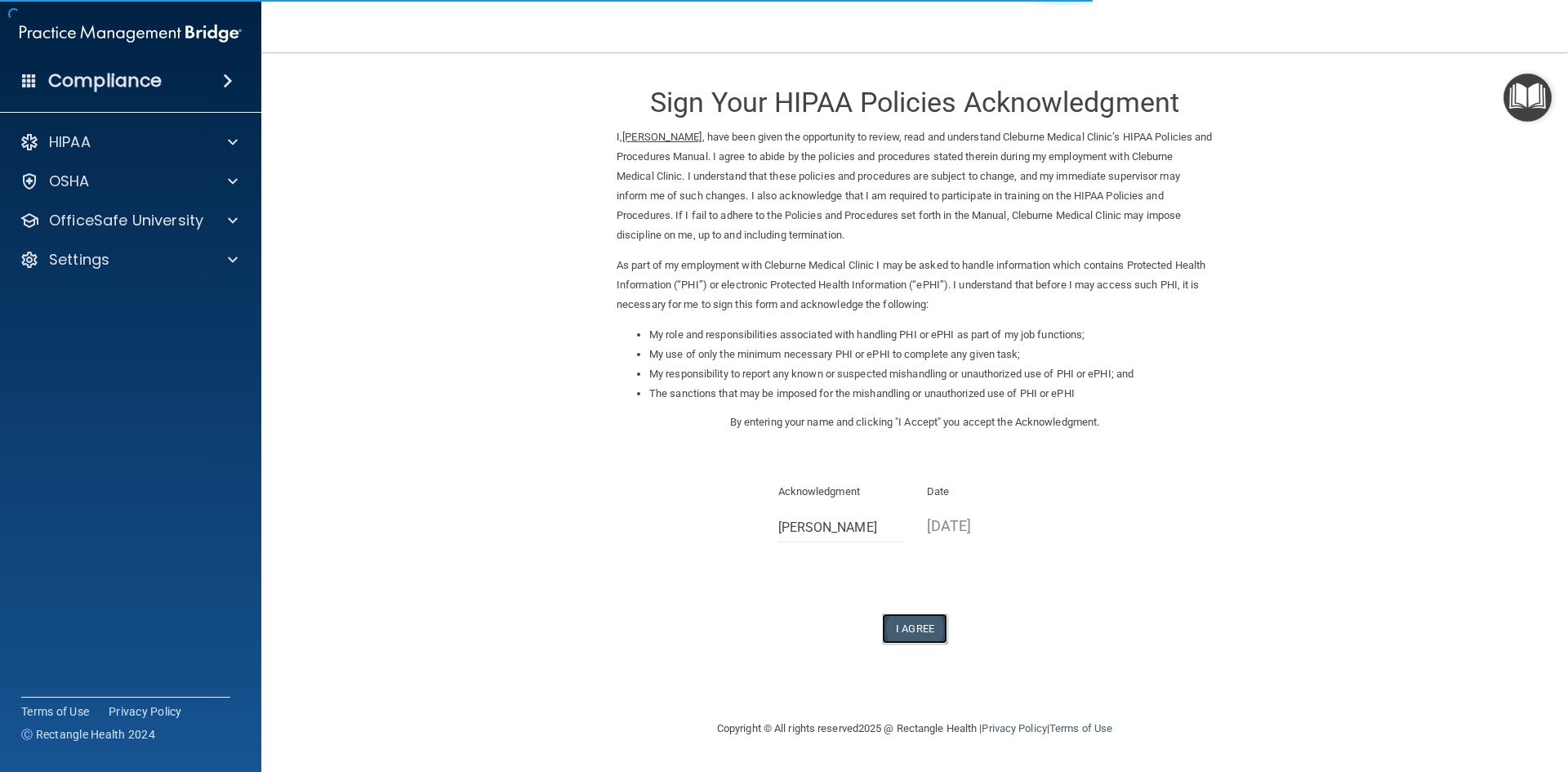
click at [913, 620] on button "I Agree" at bounding box center [915, 629] width 66 height 30
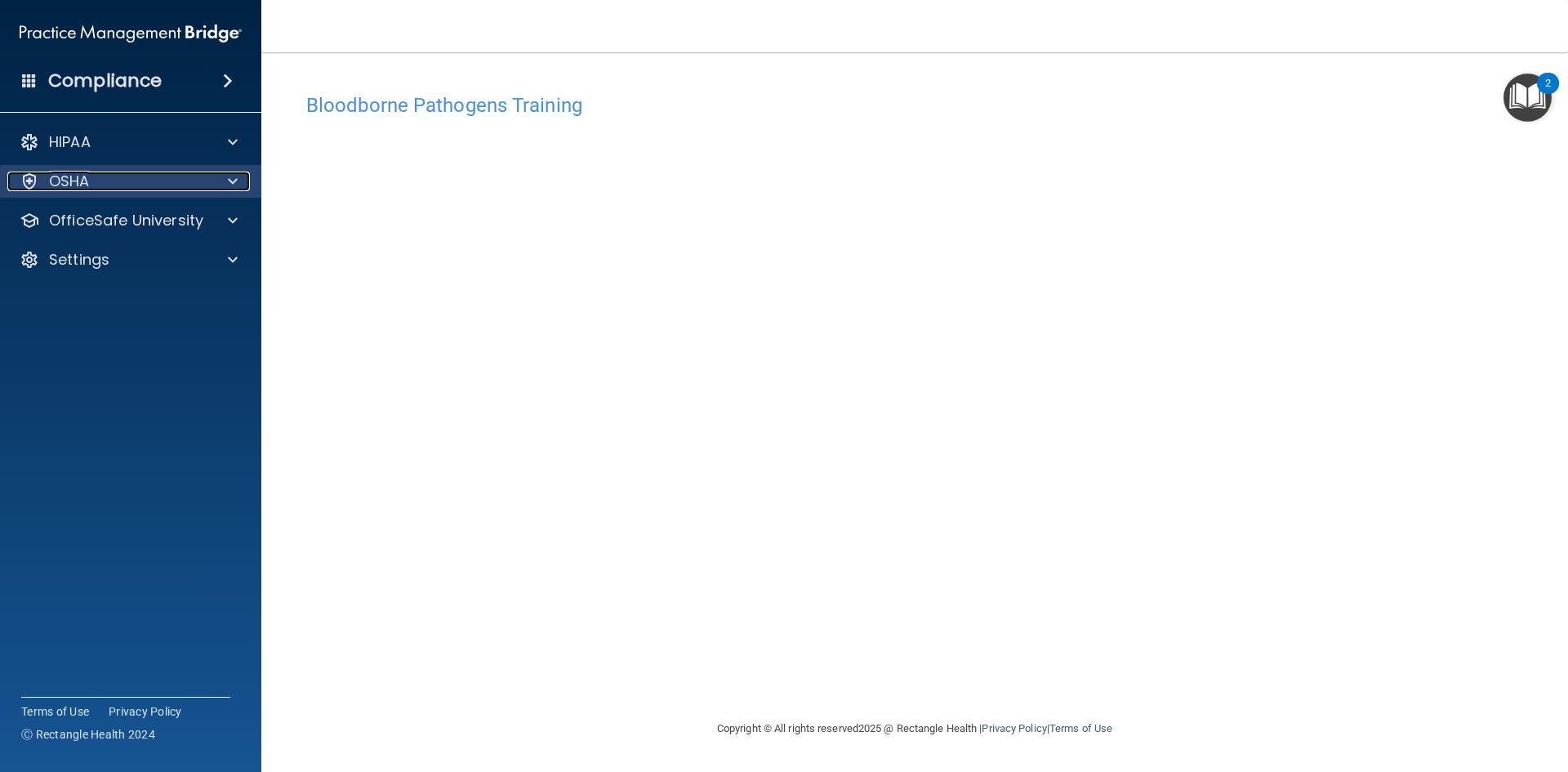
click at [139, 181] on div "OSHA" at bounding box center [108, 182] width 203 height 20
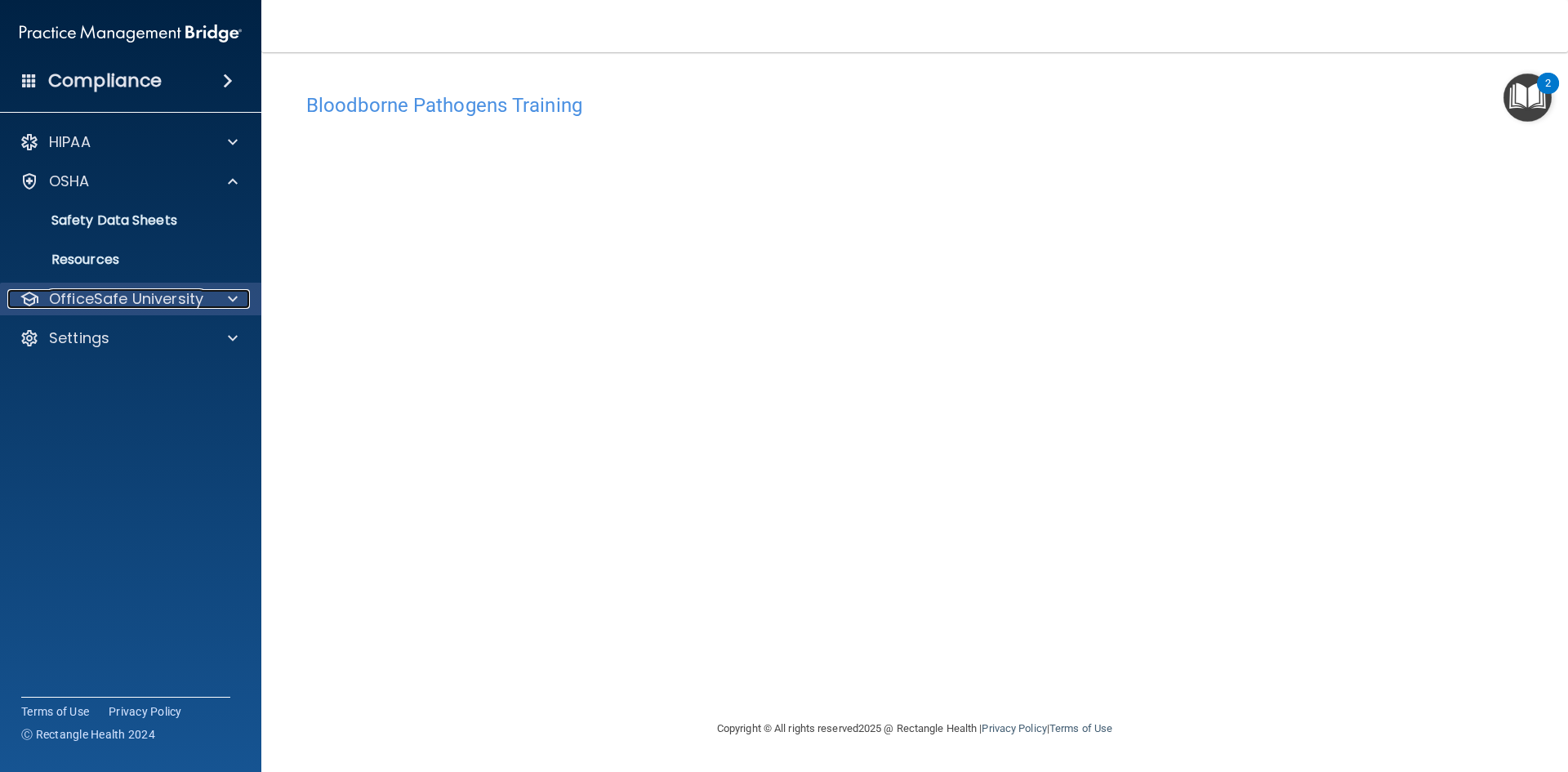
click at [125, 292] on p "OfficeSafe University" at bounding box center [125, 299] width 154 height 20
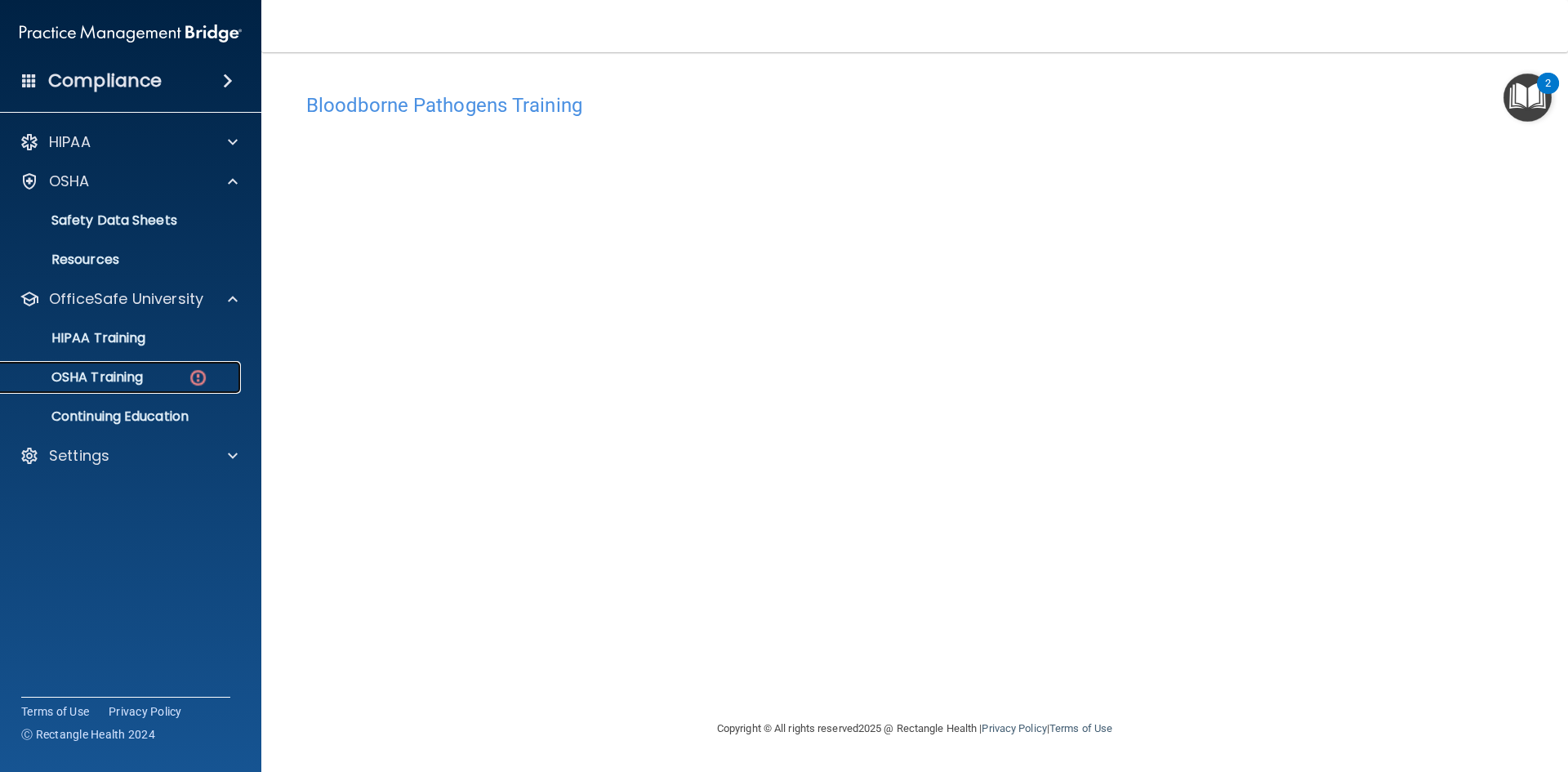
click at [149, 373] on div "OSHA Training" at bounding box center [122, 377] width 223 height 16
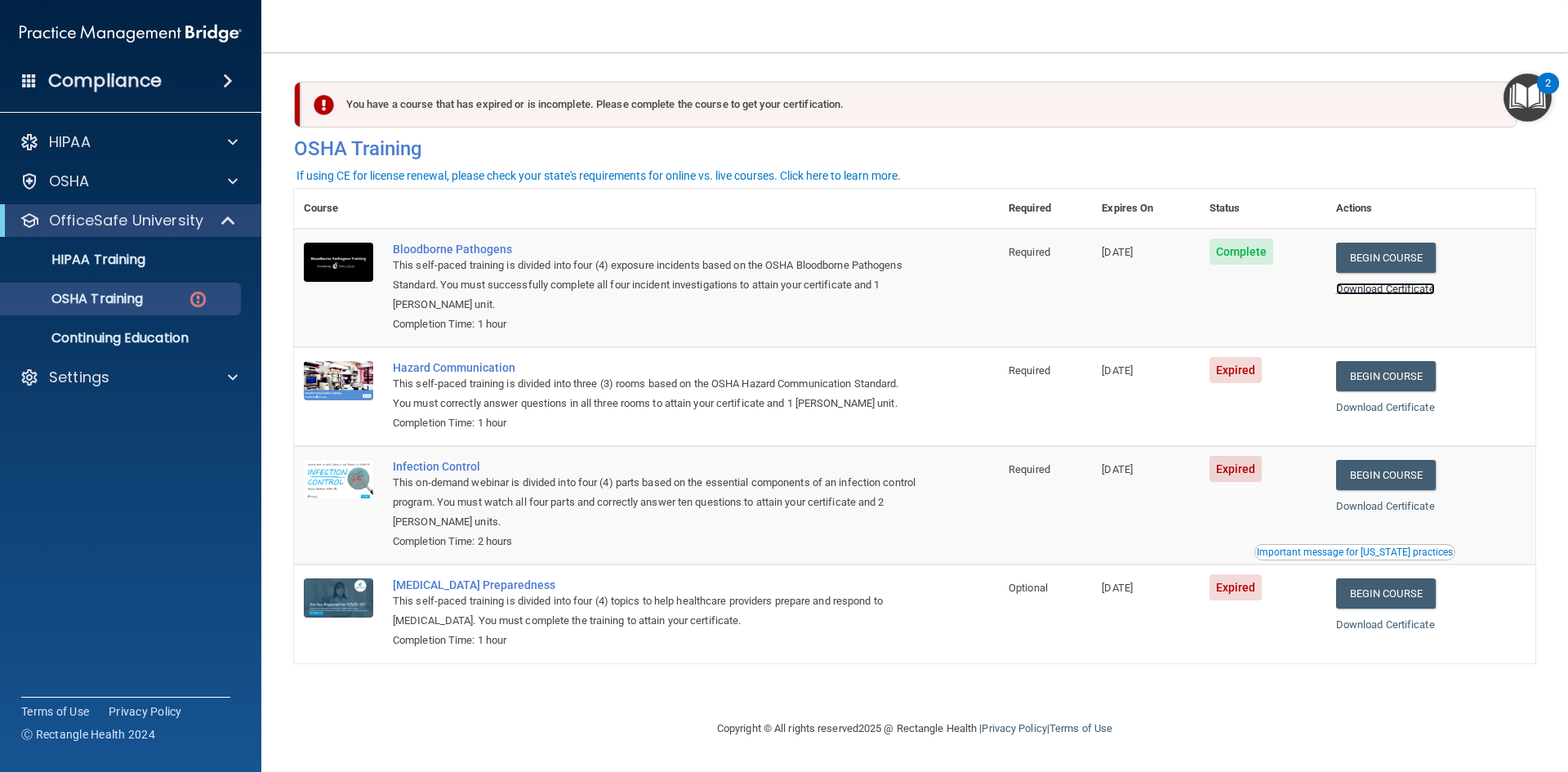
click at [1381, 287] on link "Download Certificate" at bounding box center [1385, 289] width 98 height 12
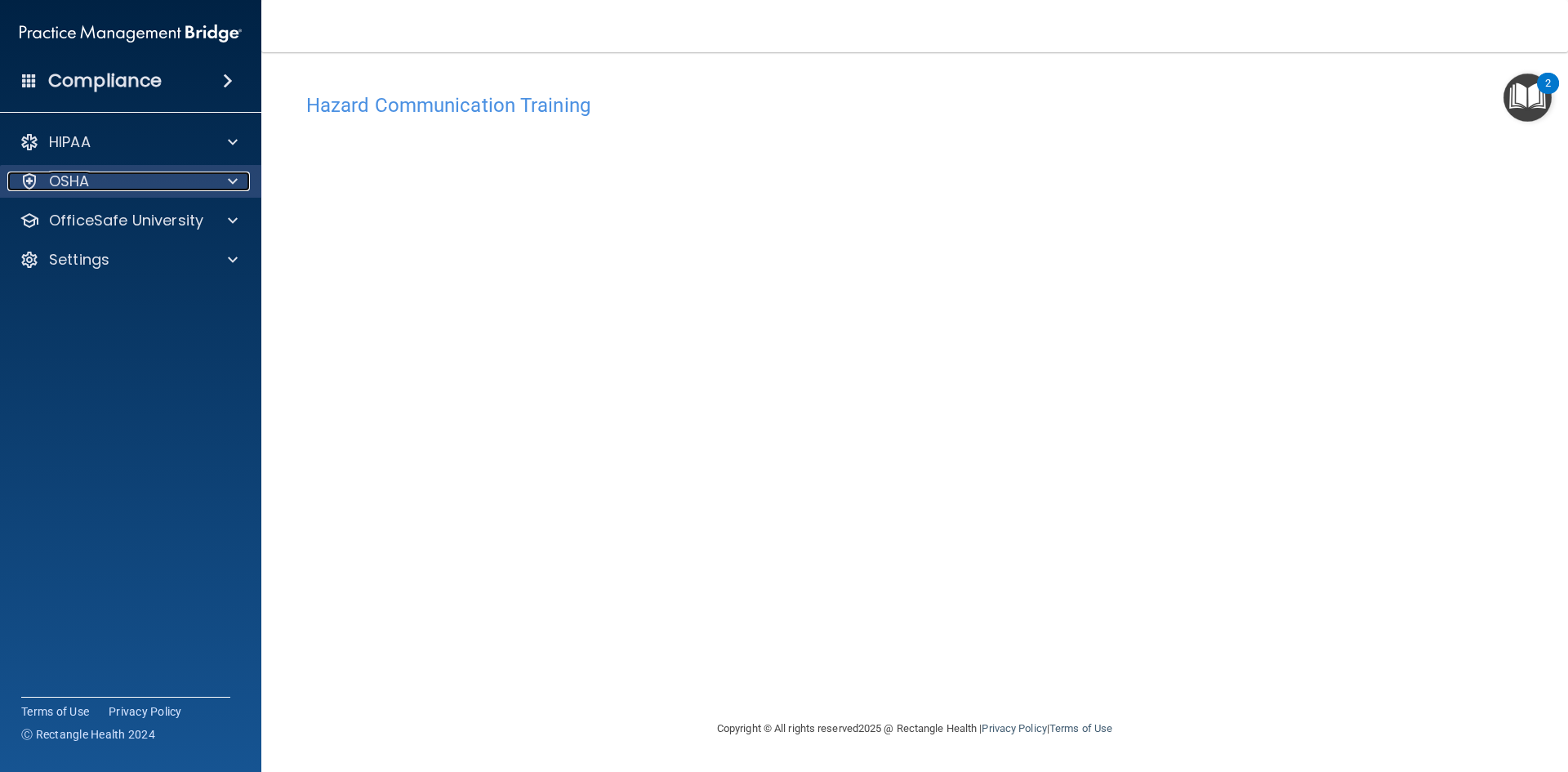
click at [172, 177] on div "OSHA" at bounding box center [108, 182] width 203 height 20
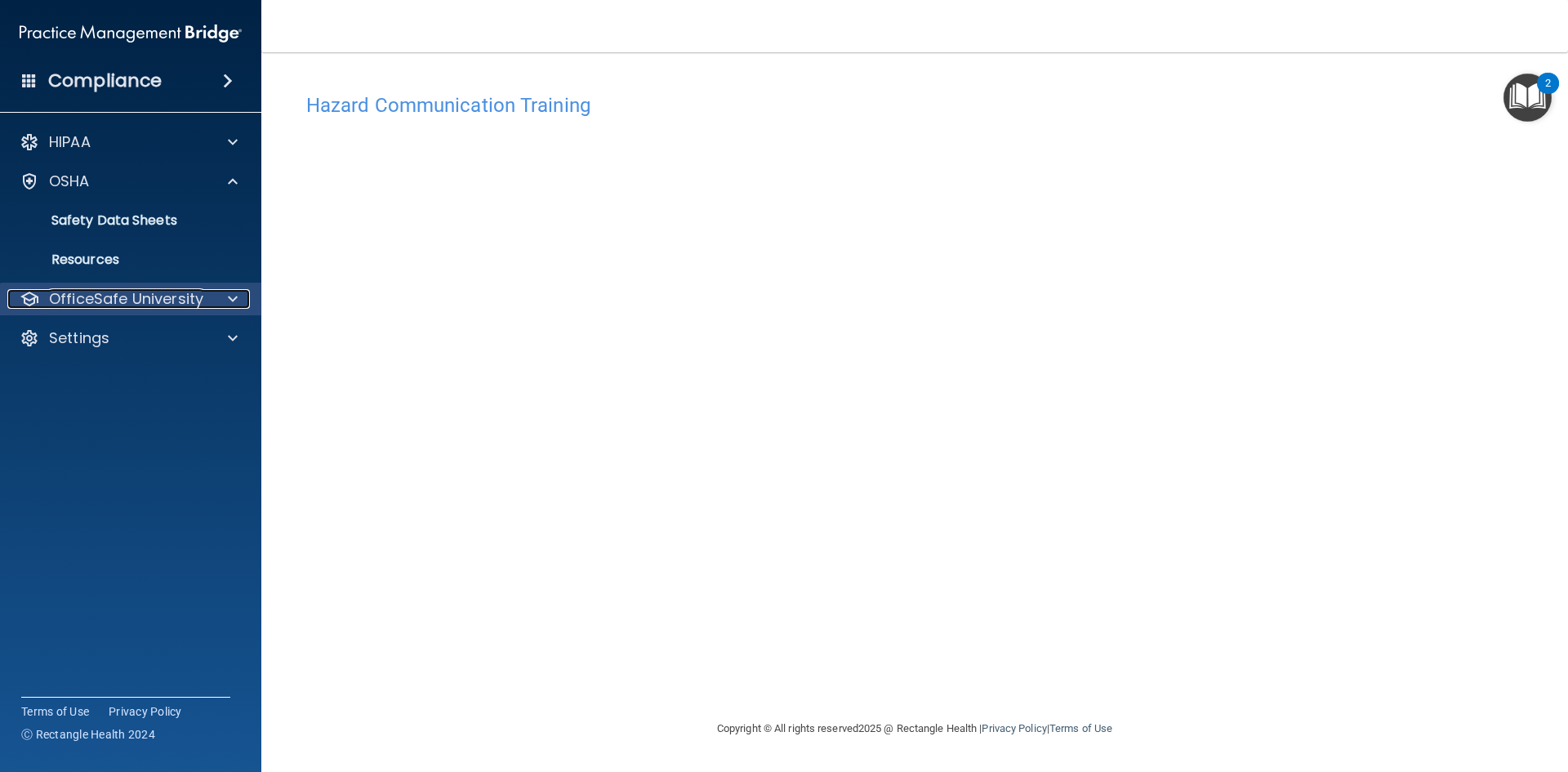
click at [144, 290] on p "OfficeSafe University" at bounding box center [125, 299] width 154 height 20
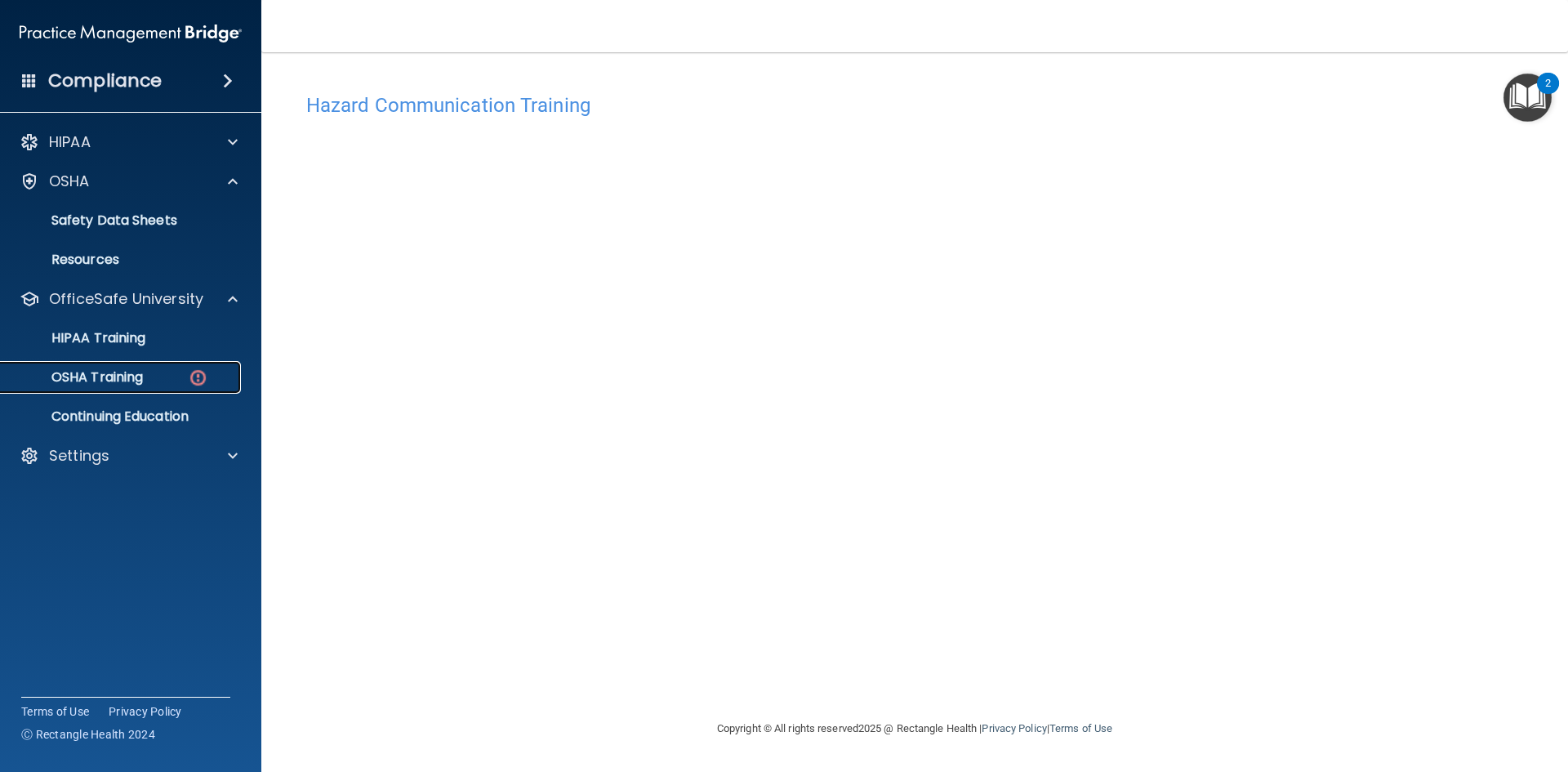
click at [151, 371] on div "OSHA Training" at bounding box center [122, 377] width 223 height 16
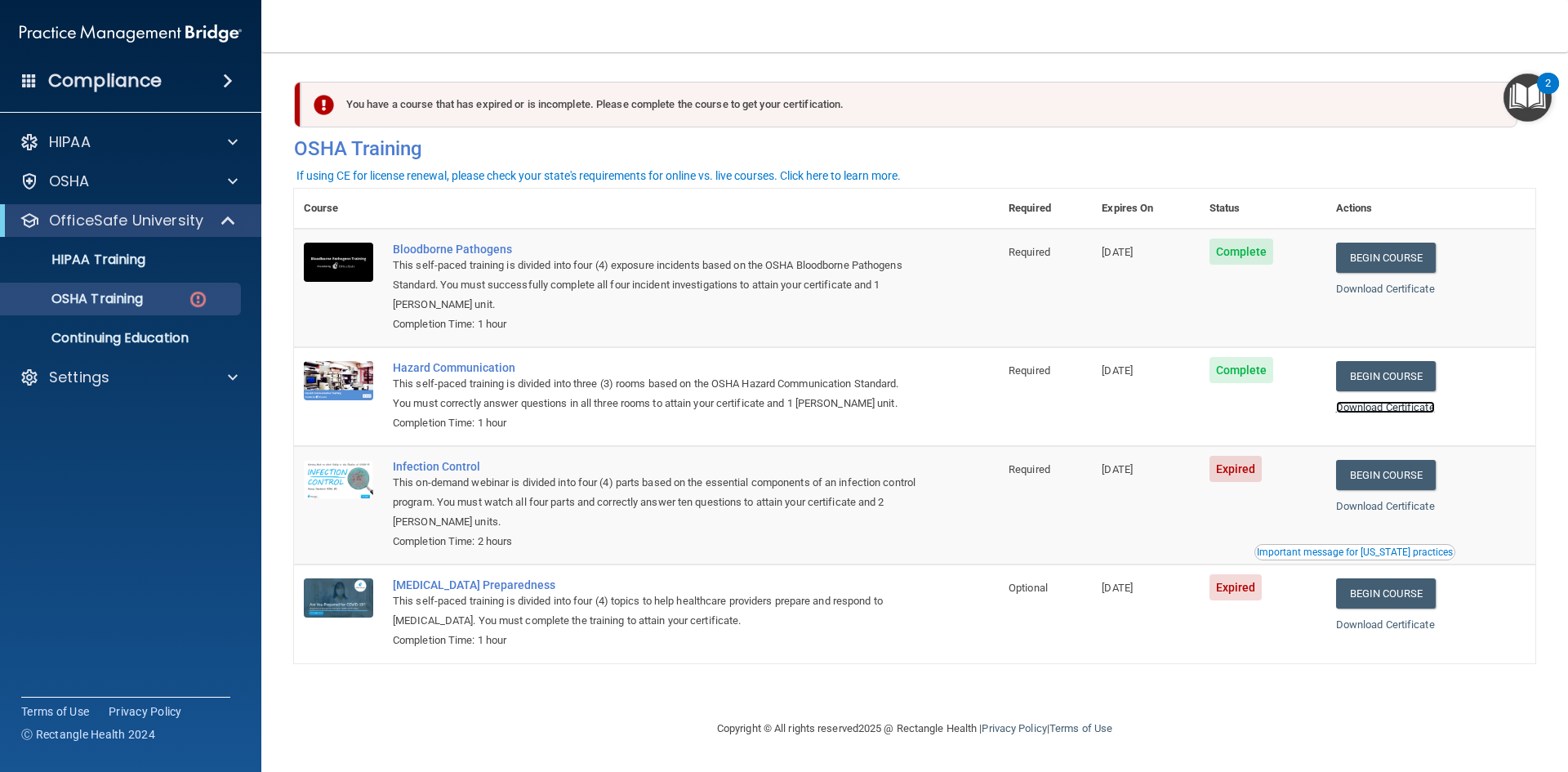
click at [1370, 414] on link "Download Certificate" at bounding box center [1385, 407] width 98 height 12
click at [1425, 479] on link "Begin Course" at bounding box center [1386, 476] width 99 height 30
click at [1385, 600] on link "Begin Course" at bounding box center [1386, 594] width 99 height 30
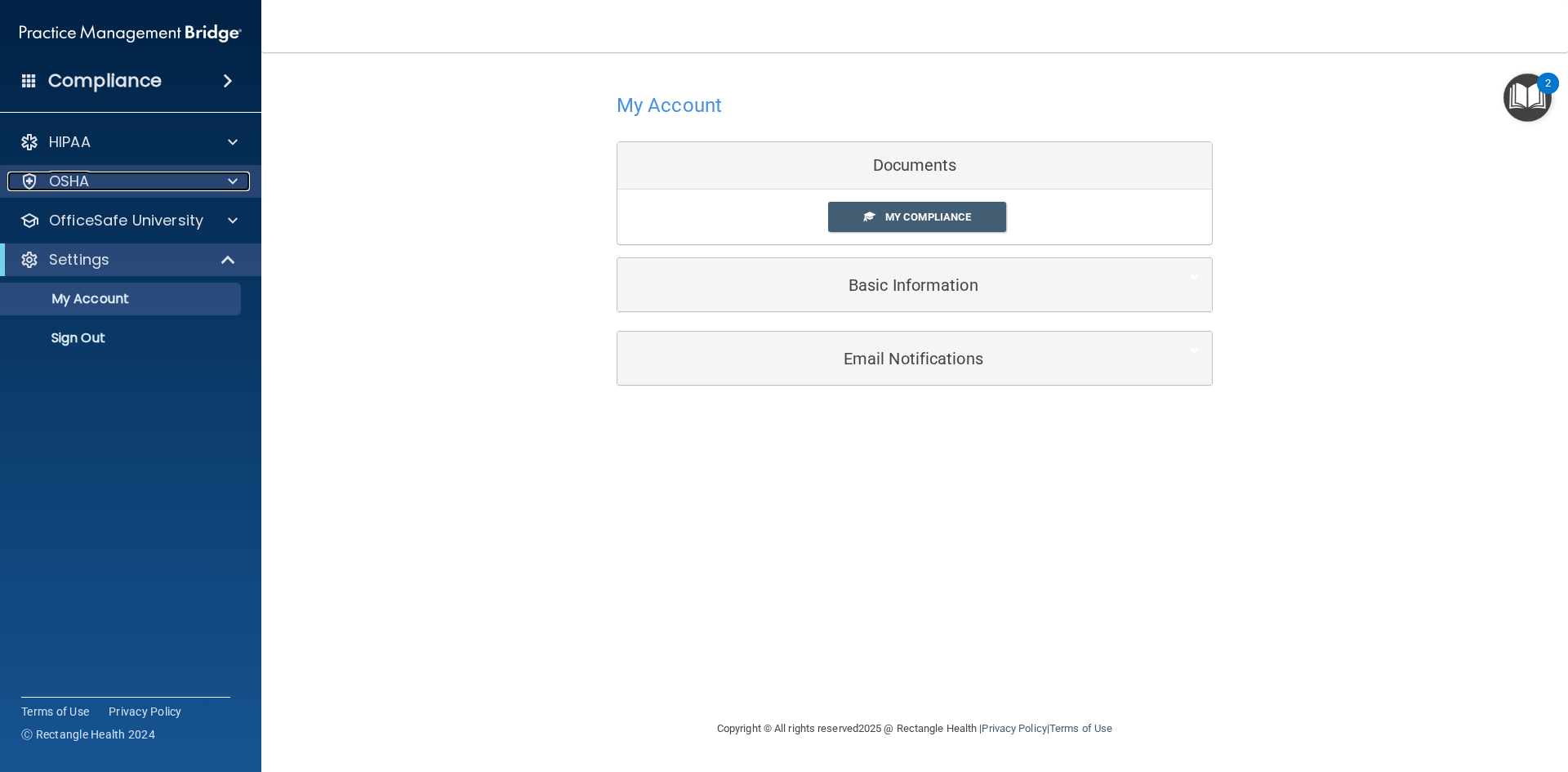
click at [145, 189] on div "OSHA" at bounding box center [108, 182] width 203 height 20
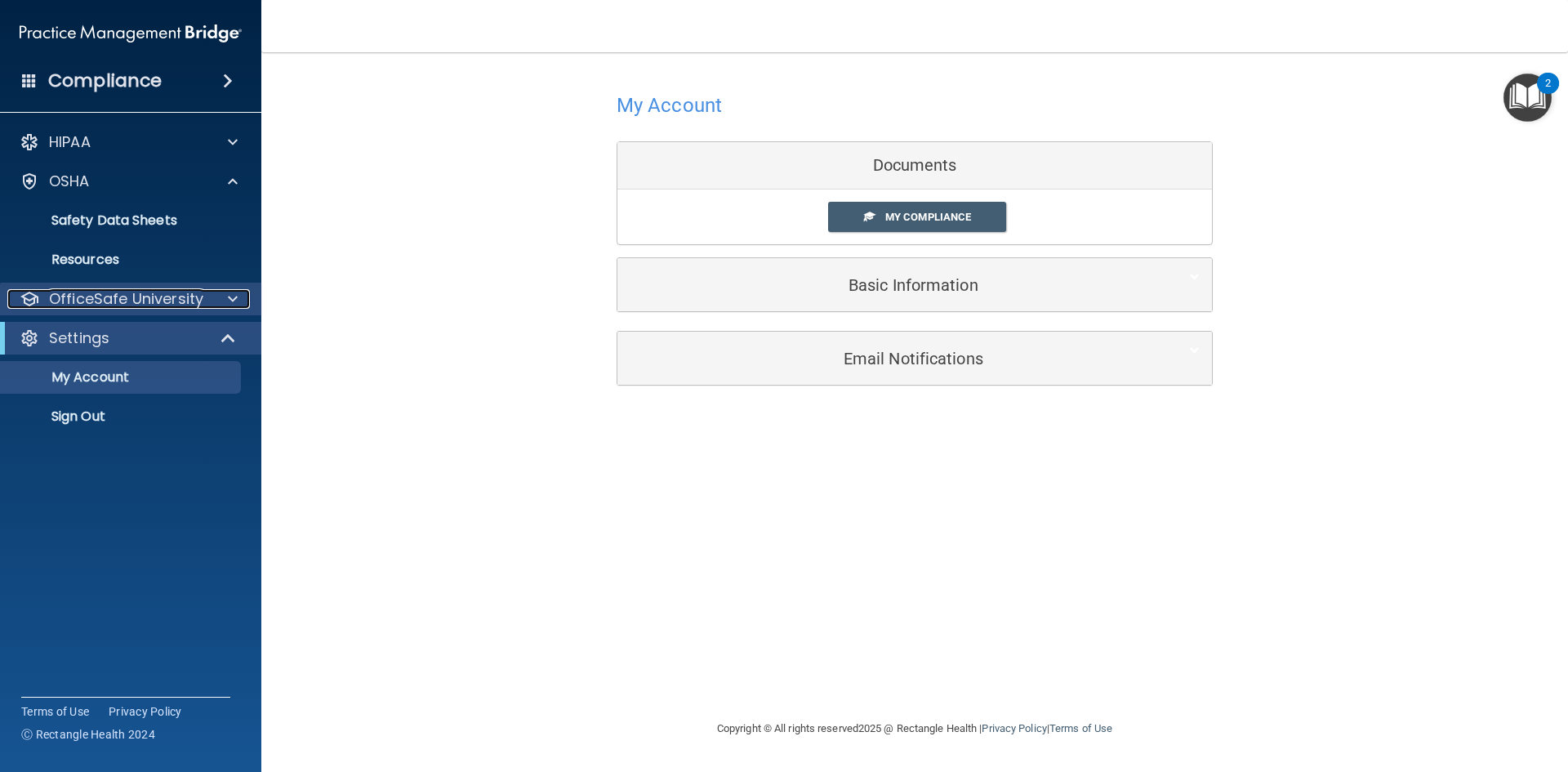
click at [148, 294] on p "OfficeSafe University" at bounding box center [125, 299] width 154 height 20
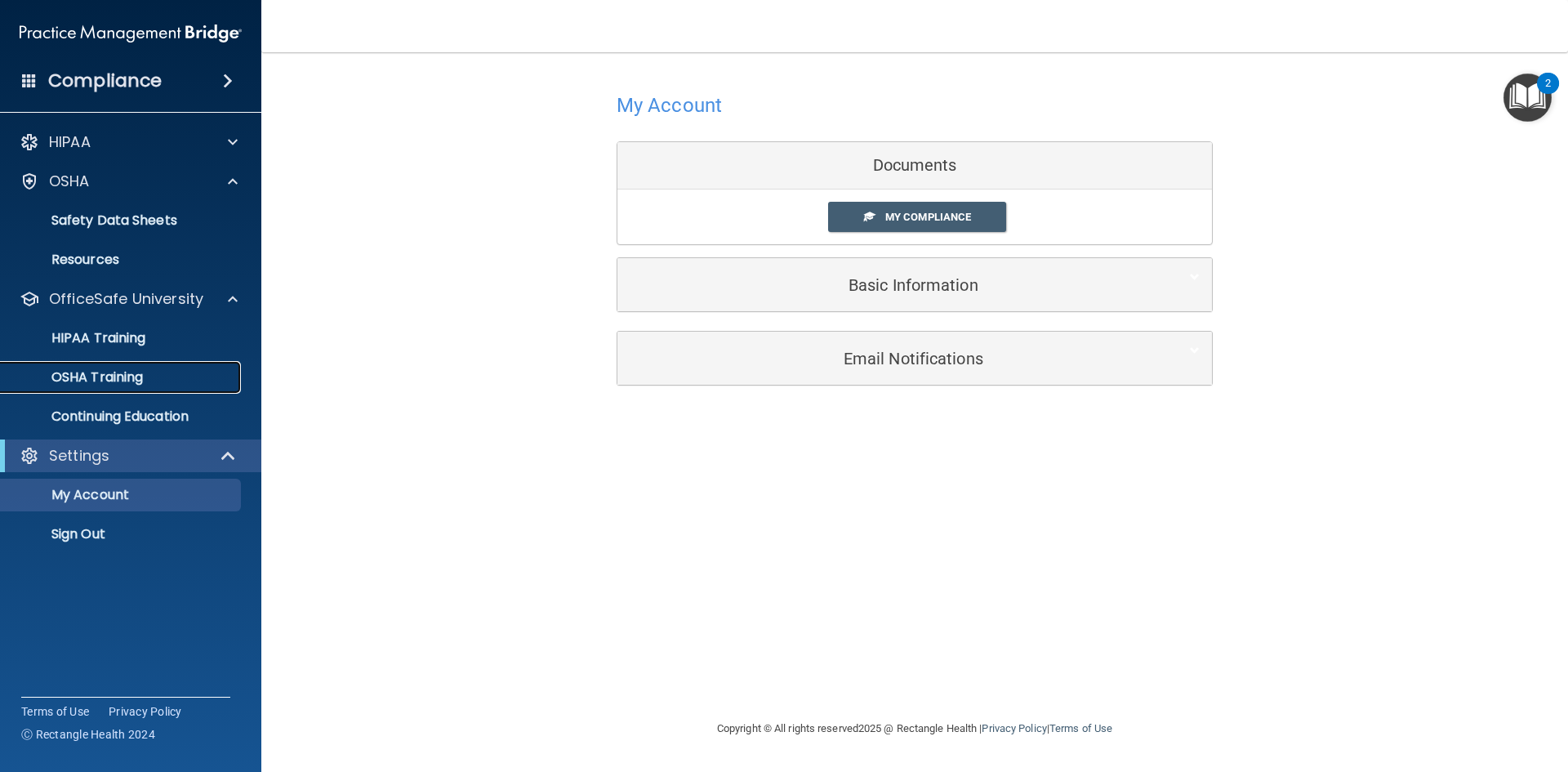
click at [141, 381] on p "OSHA Training" at bounding box center [77, 377] width 132 height 16
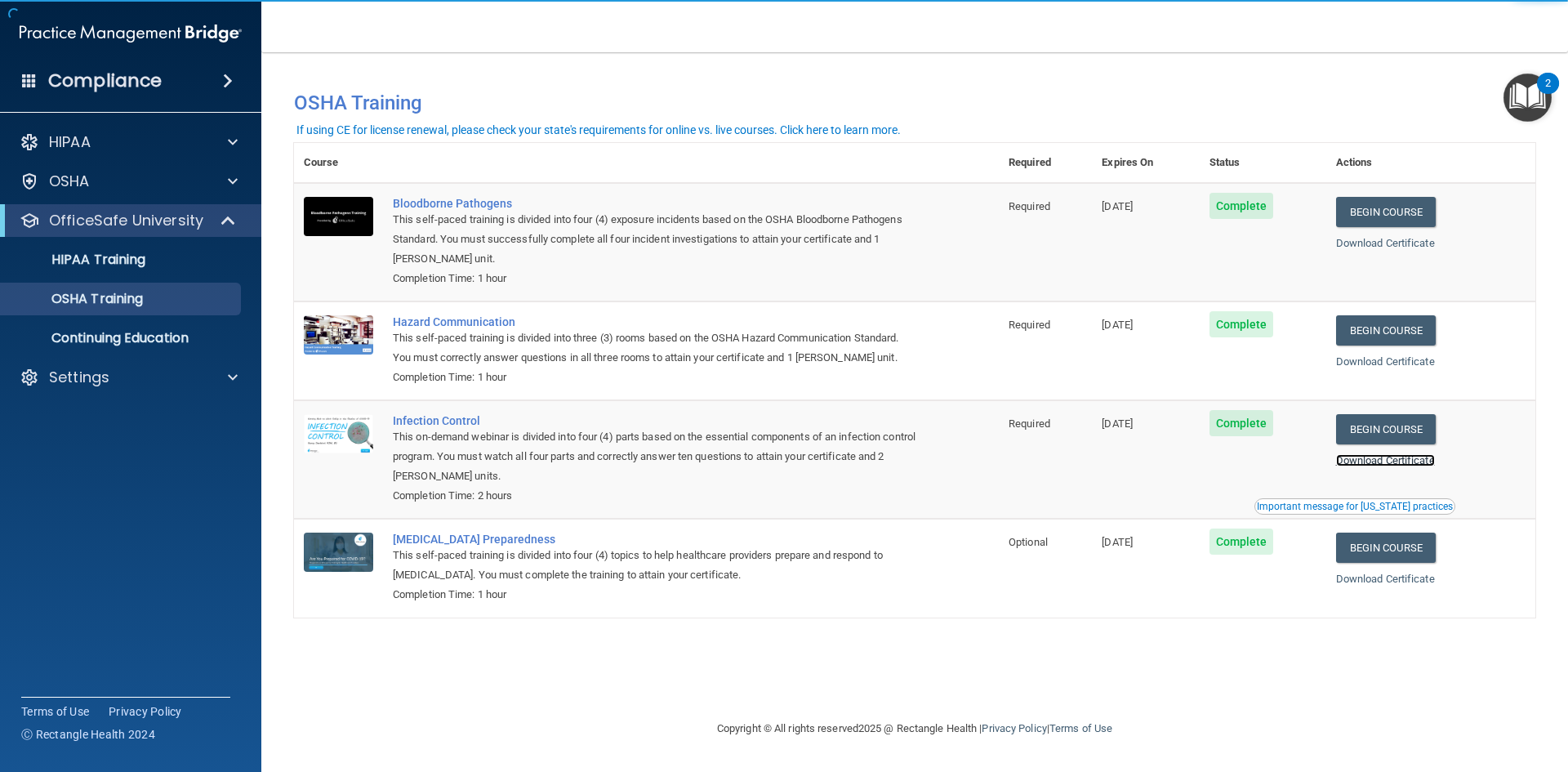
click at [1389, 459] on link "Download Certificate" at bounding box center [1385, 461] width 98 height 12
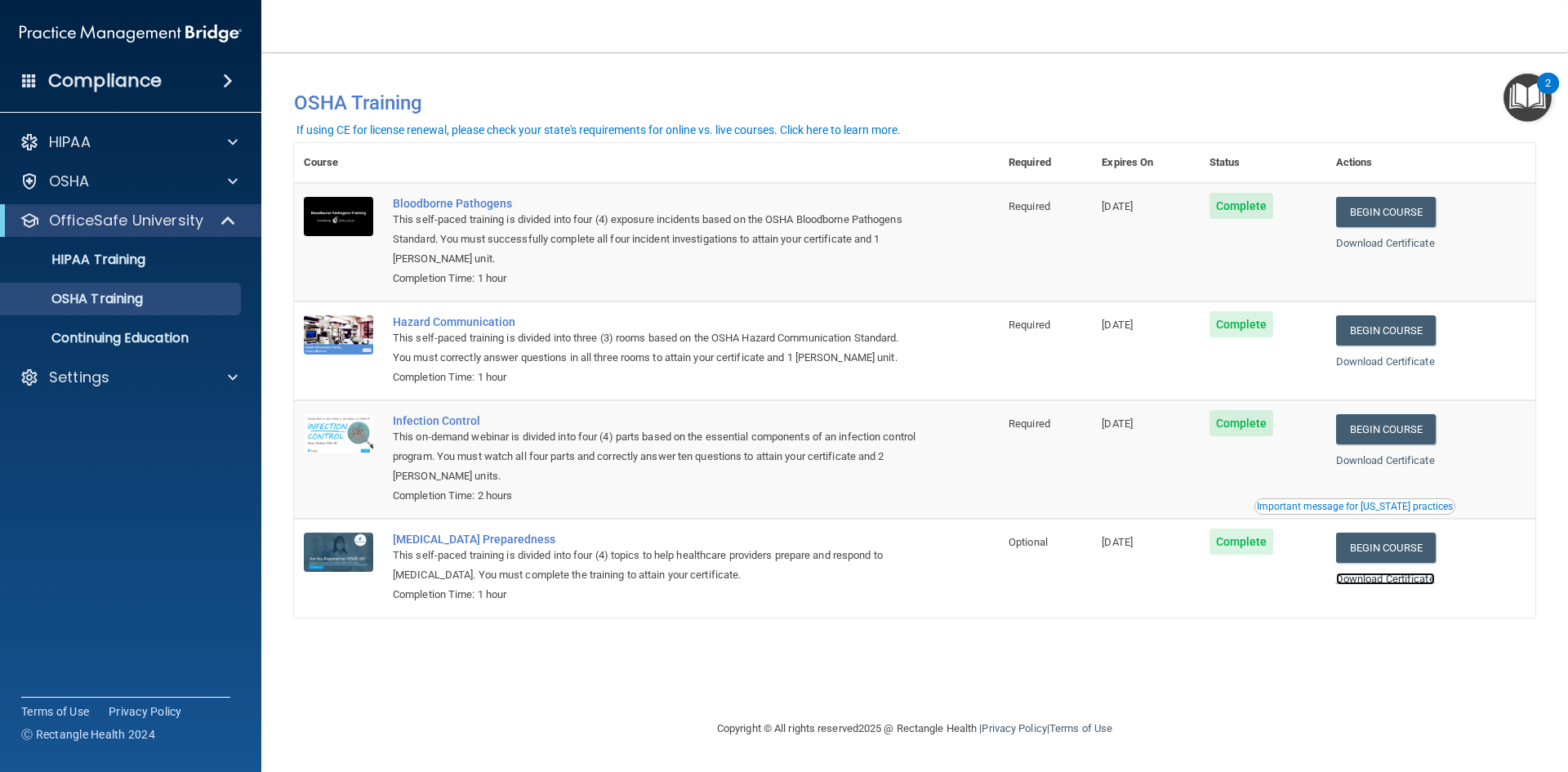
click at [1398, 585] on link "Download Certificate" at bounding box center [1385, 579] width 98 height 12
click at [98, 333] on p "Continuing Education" at bounding box center [122, 338] width 223 height 16
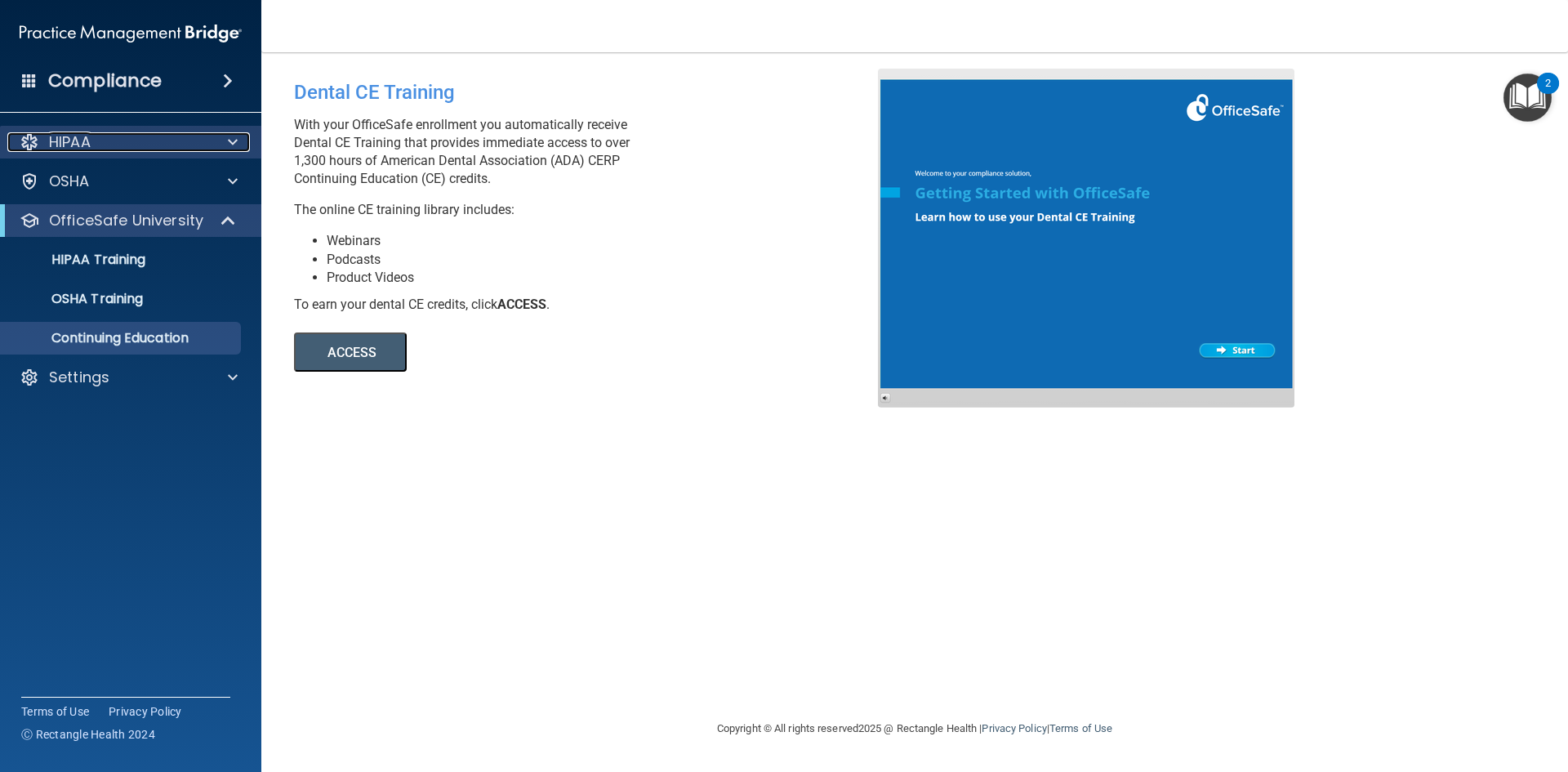
click at [113, 149] on div "HIPAA" at bounding box center [108, 142] width 203 height 20
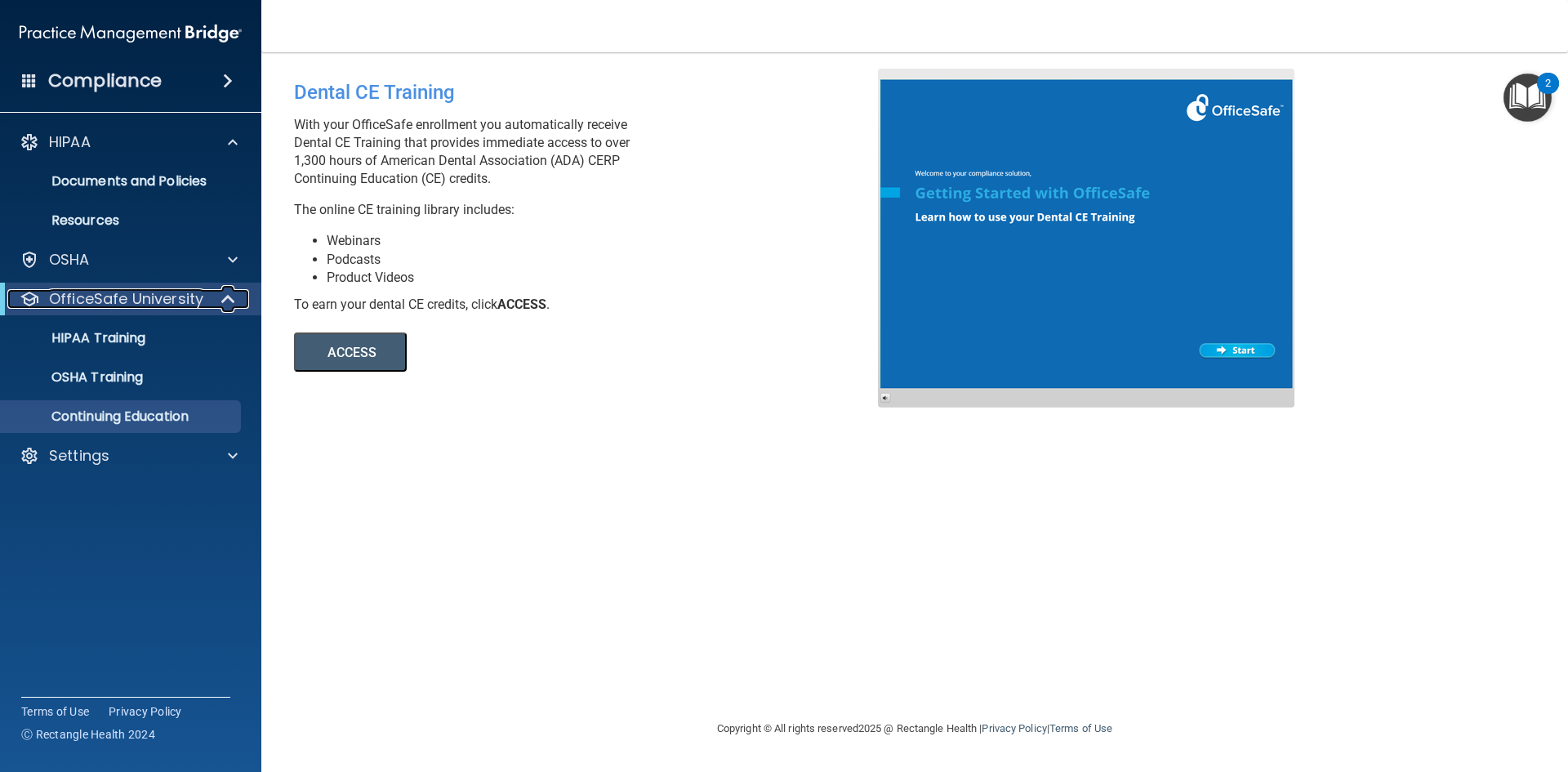
click at [98, 290] on p "OfficeSafe University" at bounding box center [125, 299] width 154 height 20
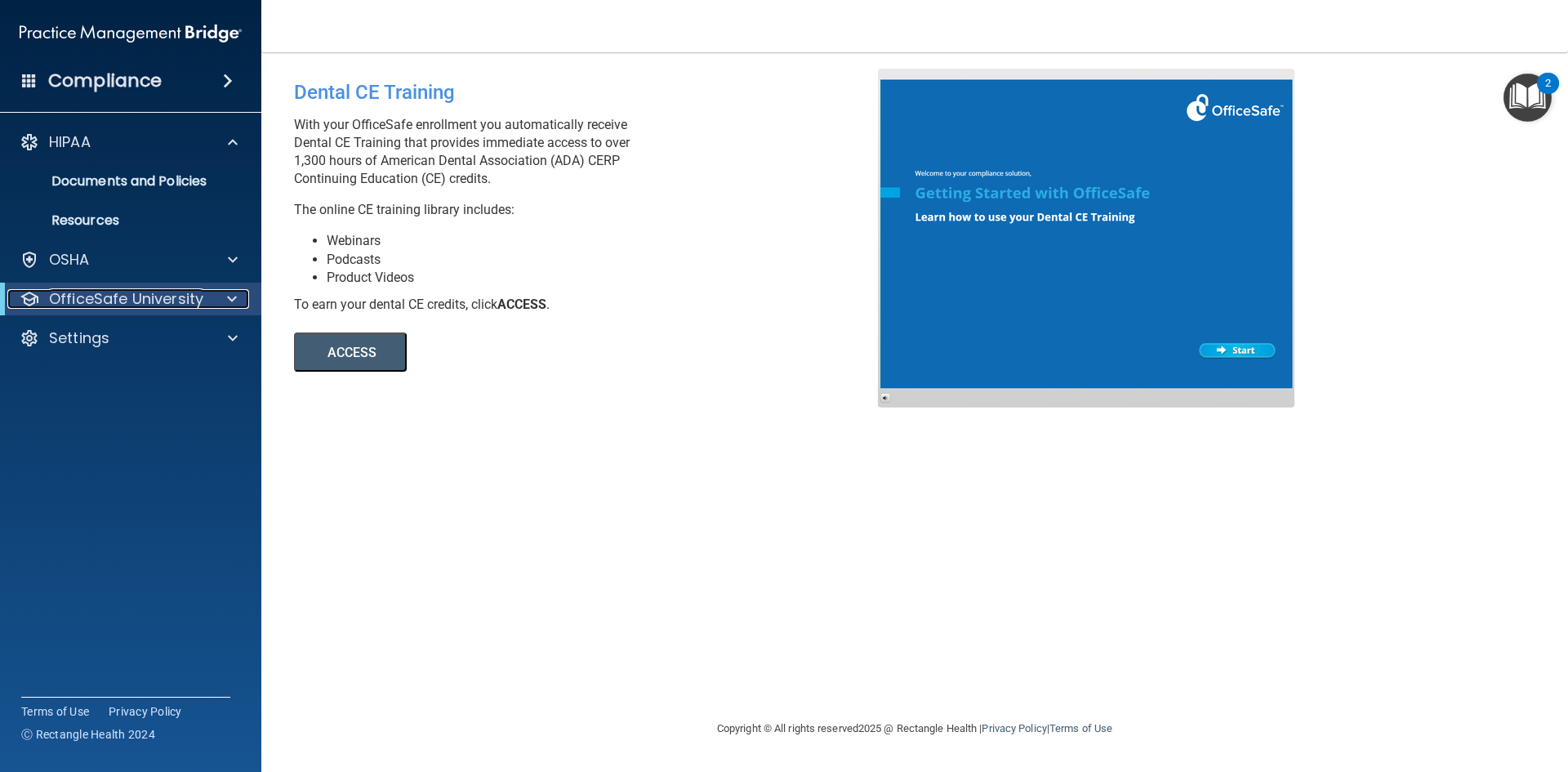
click at [98, 290] on p "OfficeSafe University" at bounding box center [125, 299] width 154 height 20
